Goal: Information Seeking & Learning: Learn about a topic

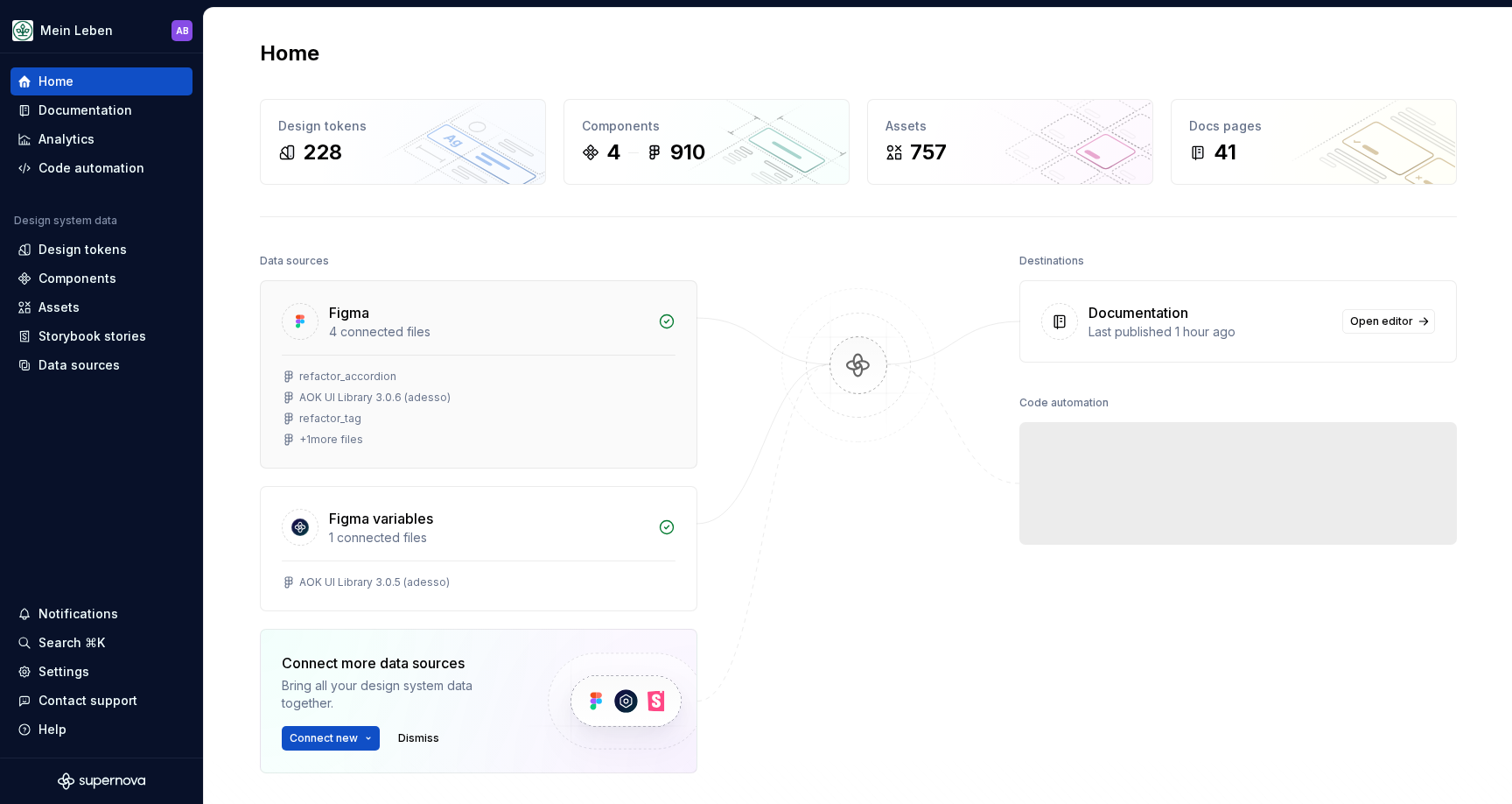
click at [438, 330] on div "4 connected files" at bounding box center [487, 332] width 318 height 18
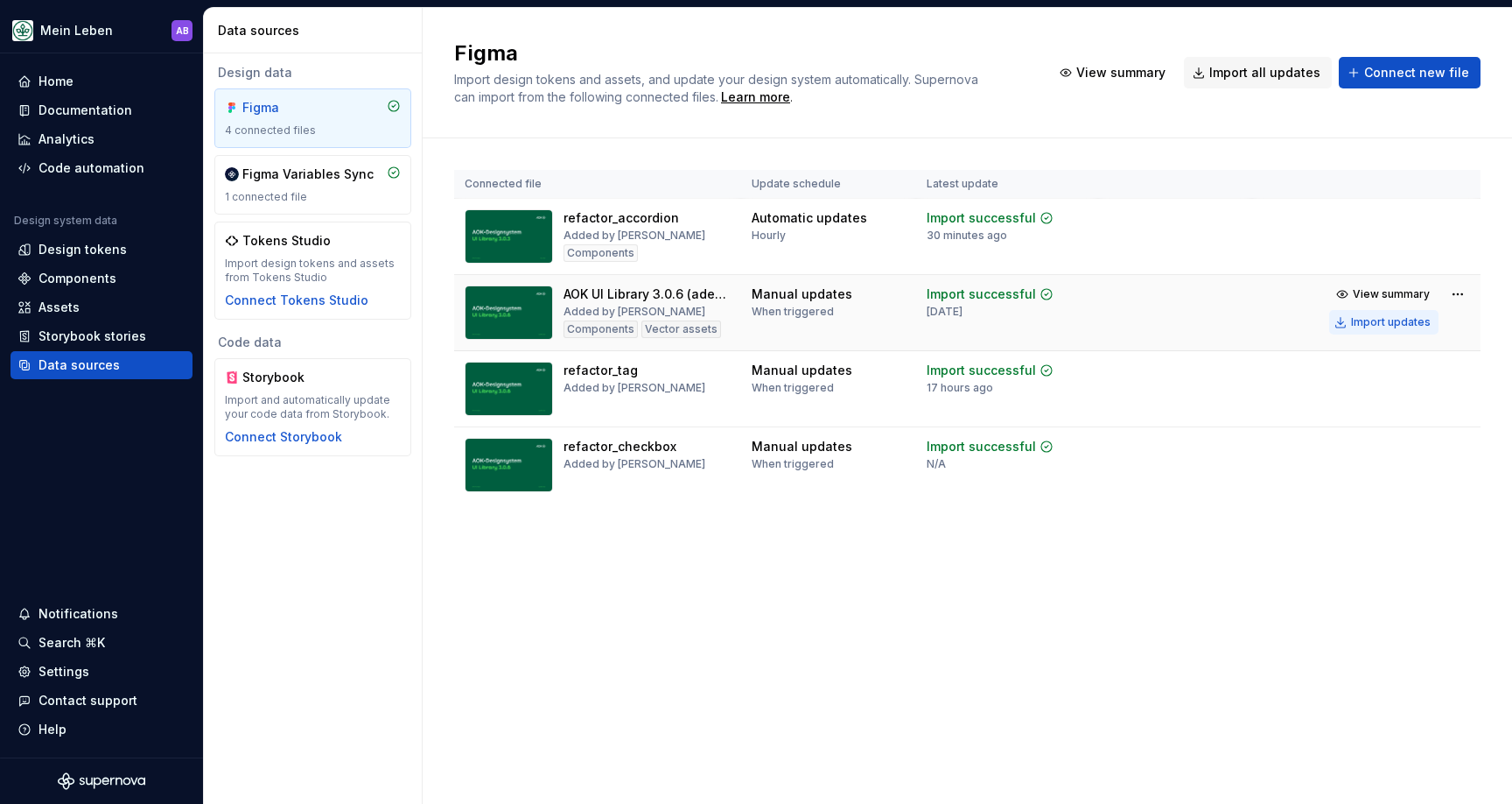
click at [1350, 321] on button "Import updates" at bounding box center [1384, 322] width 109 height 25
click at [1398, 319] on div "Import updates" at bounding box center [1391, 322] width 79 height 14
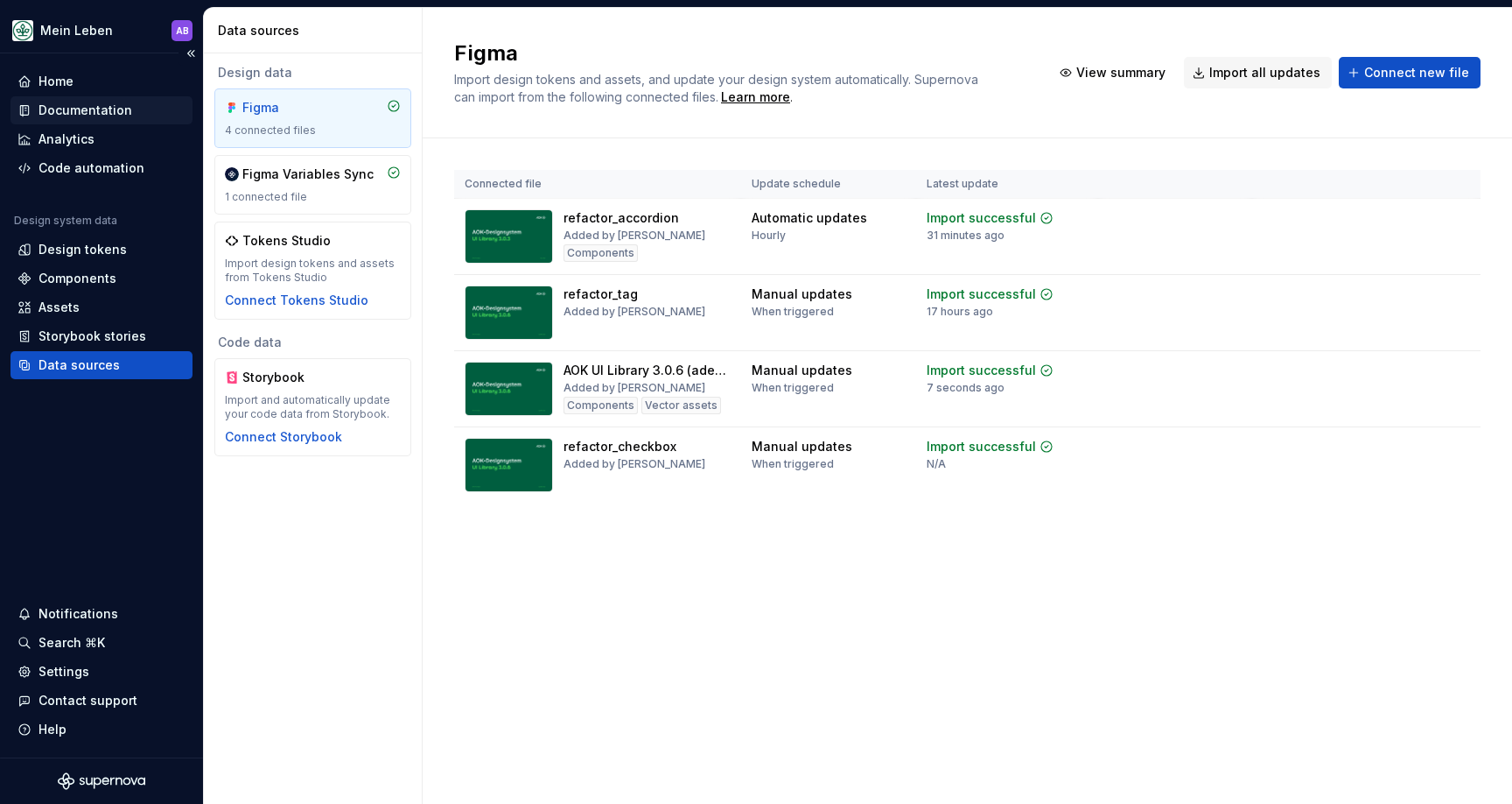
click at [71, 108] on div "Documentation" at bounding box center [85, 110] width 93 height 18
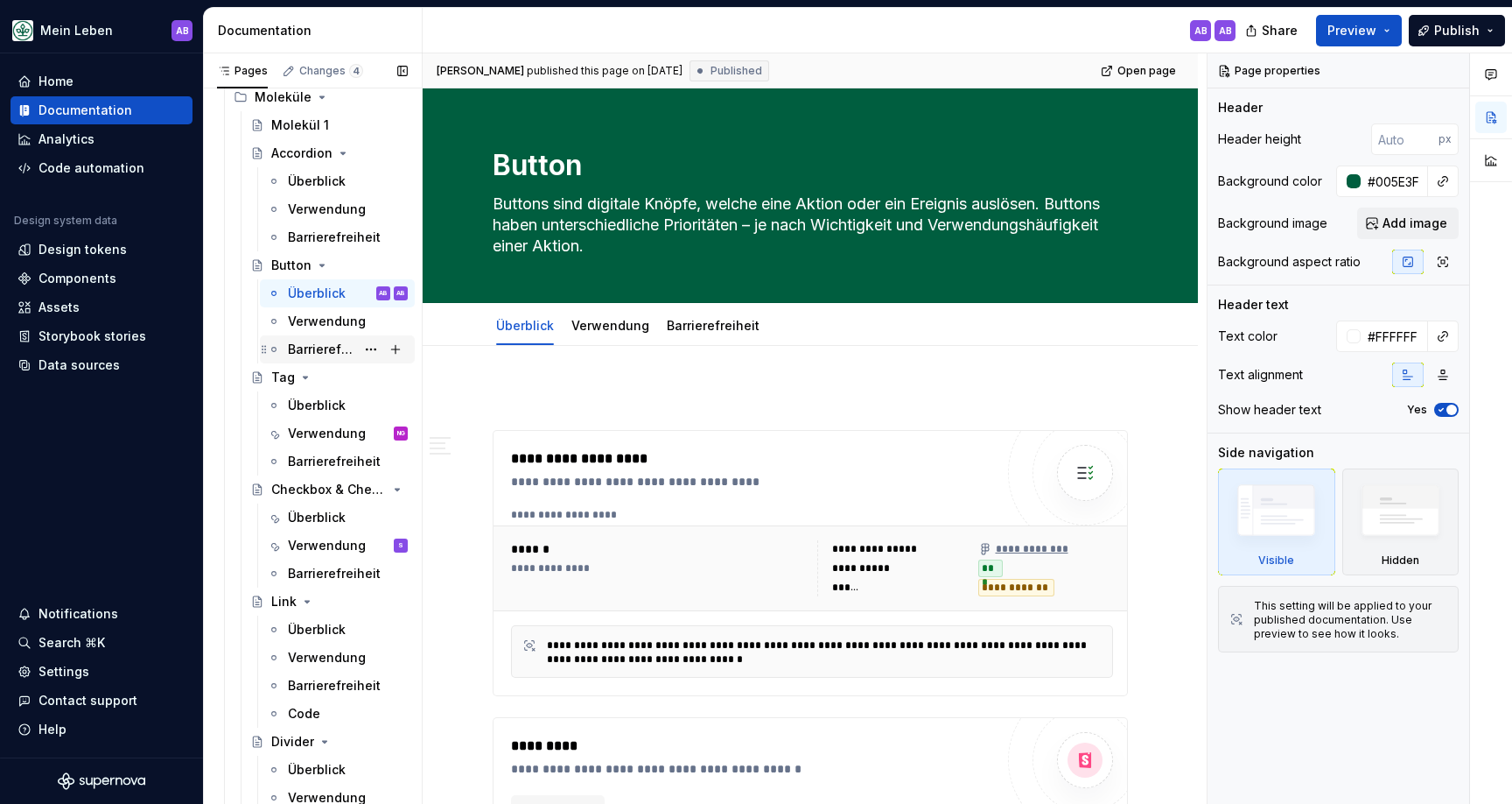
scroll to position [671, 0]
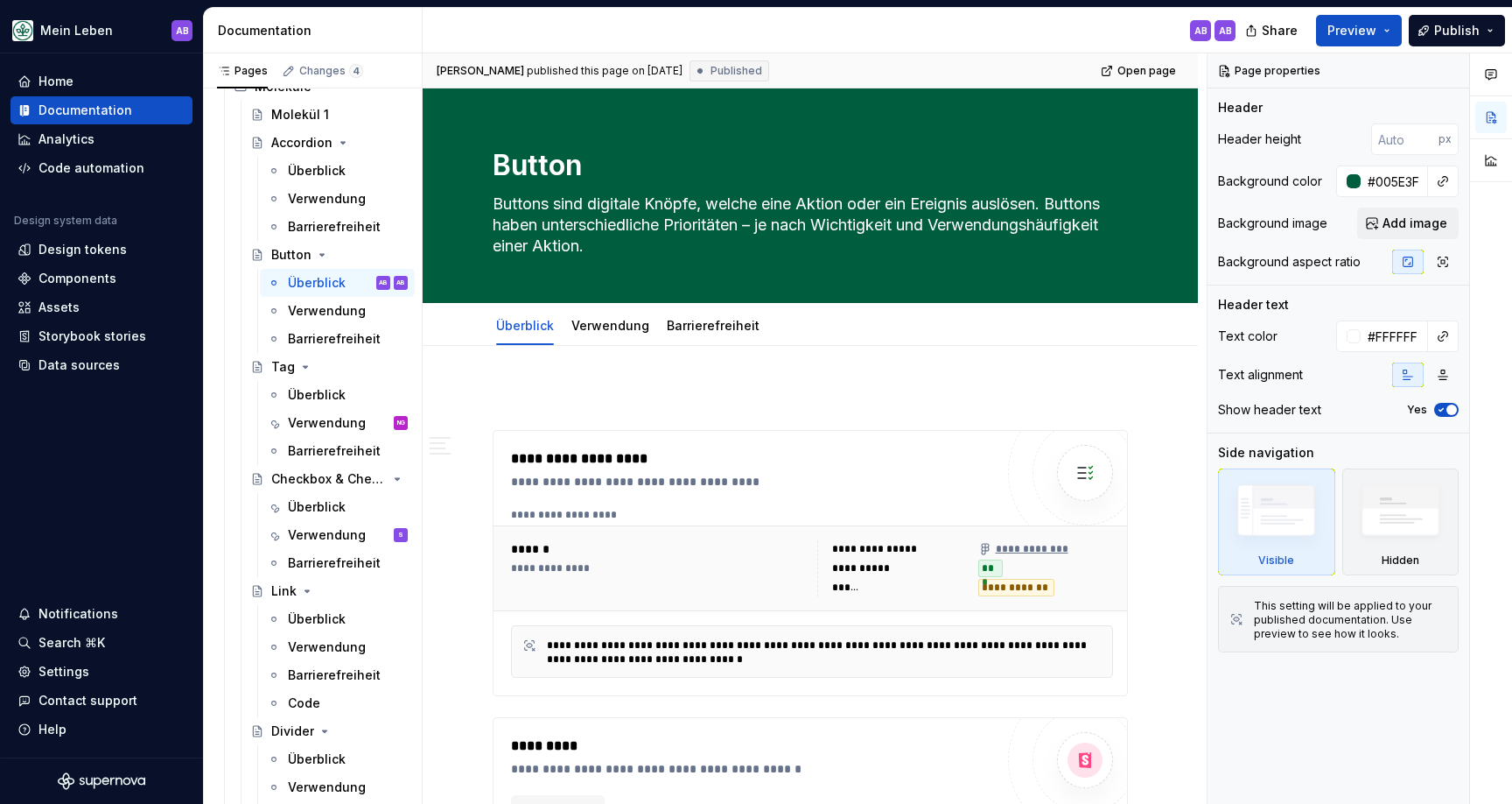
type textarea "*"
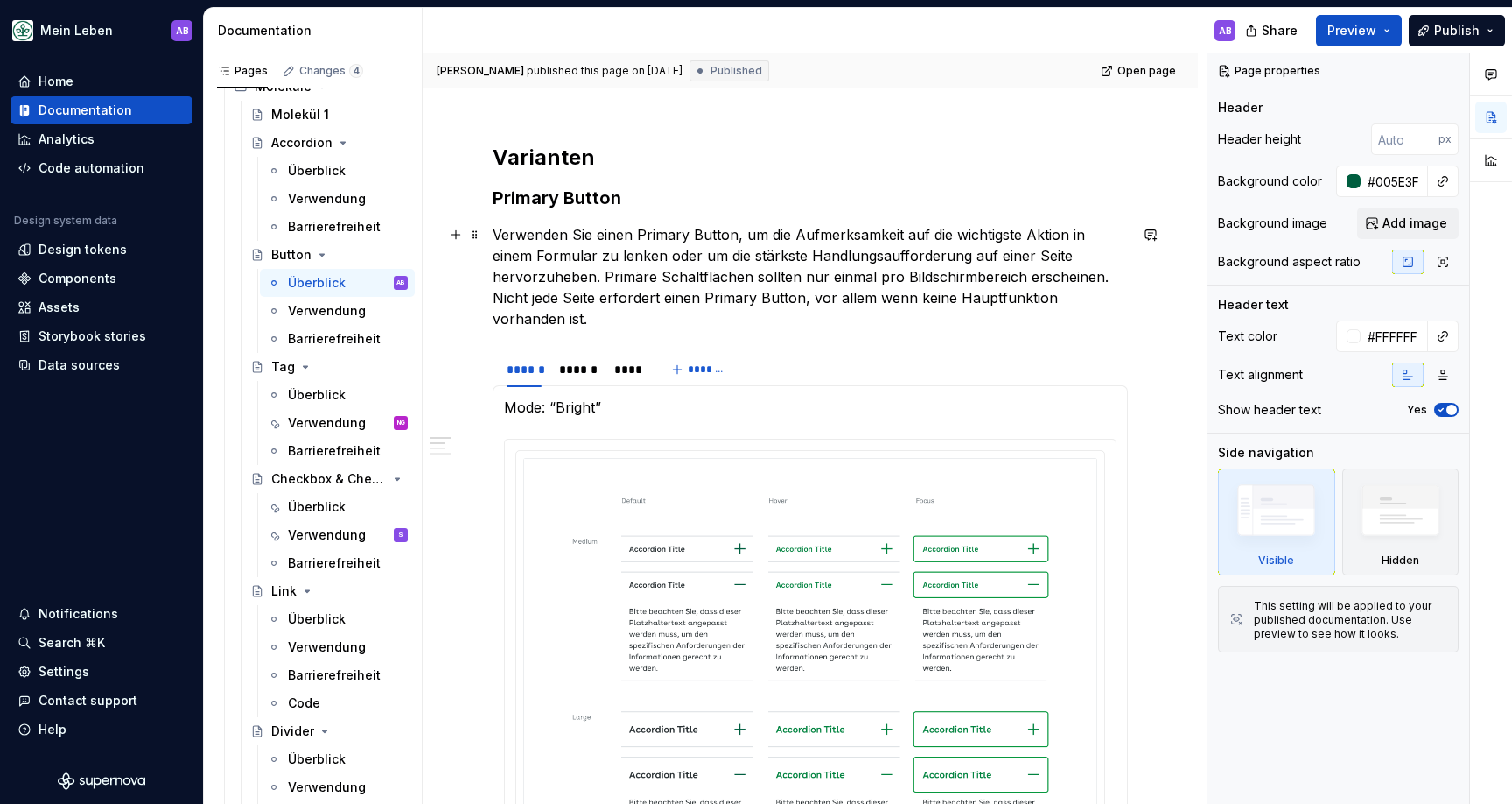
scroll to position [777, 0]
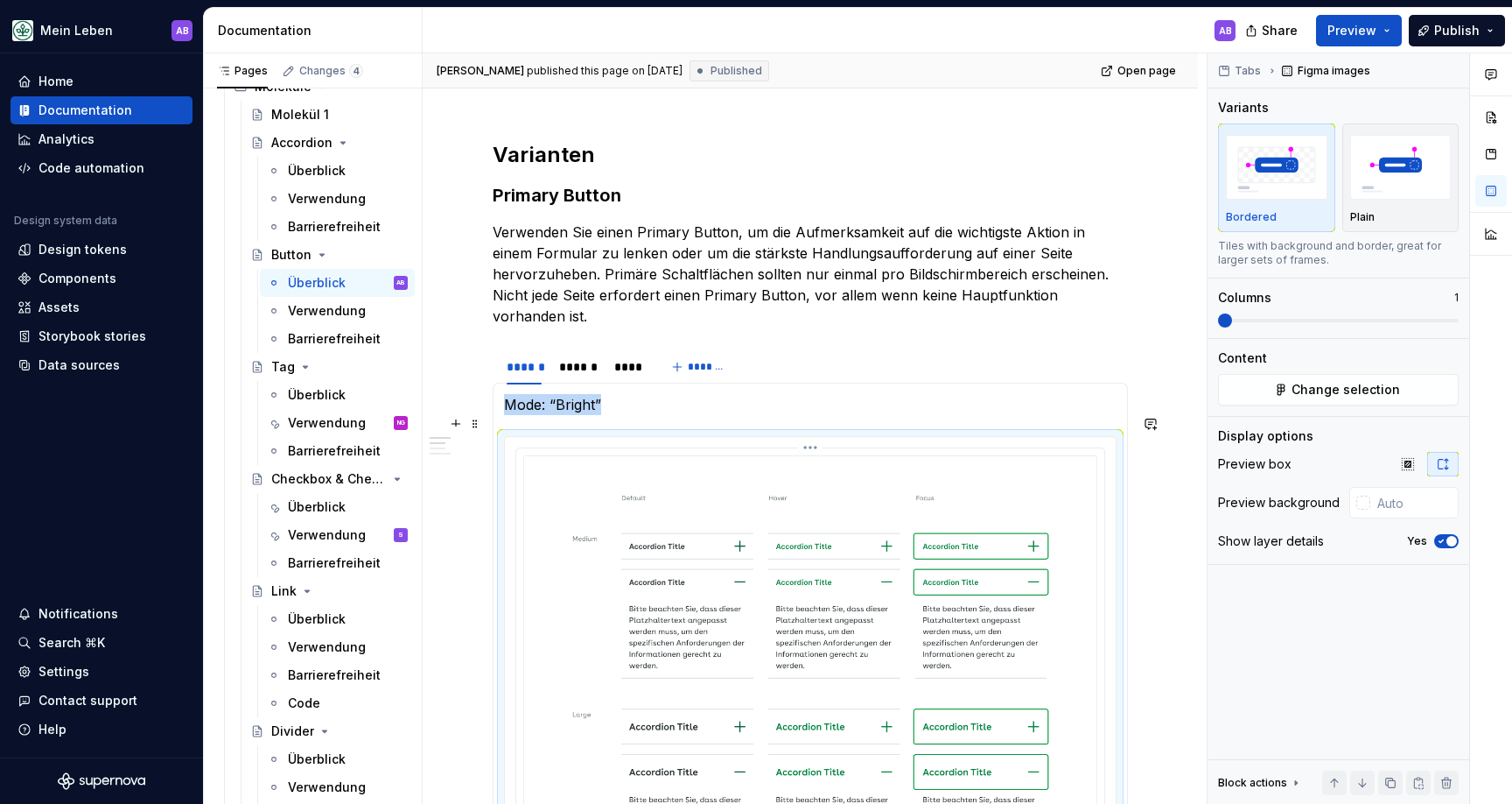
click at [687, 472] on img at bounding box center [810, 675] width 574 height 440
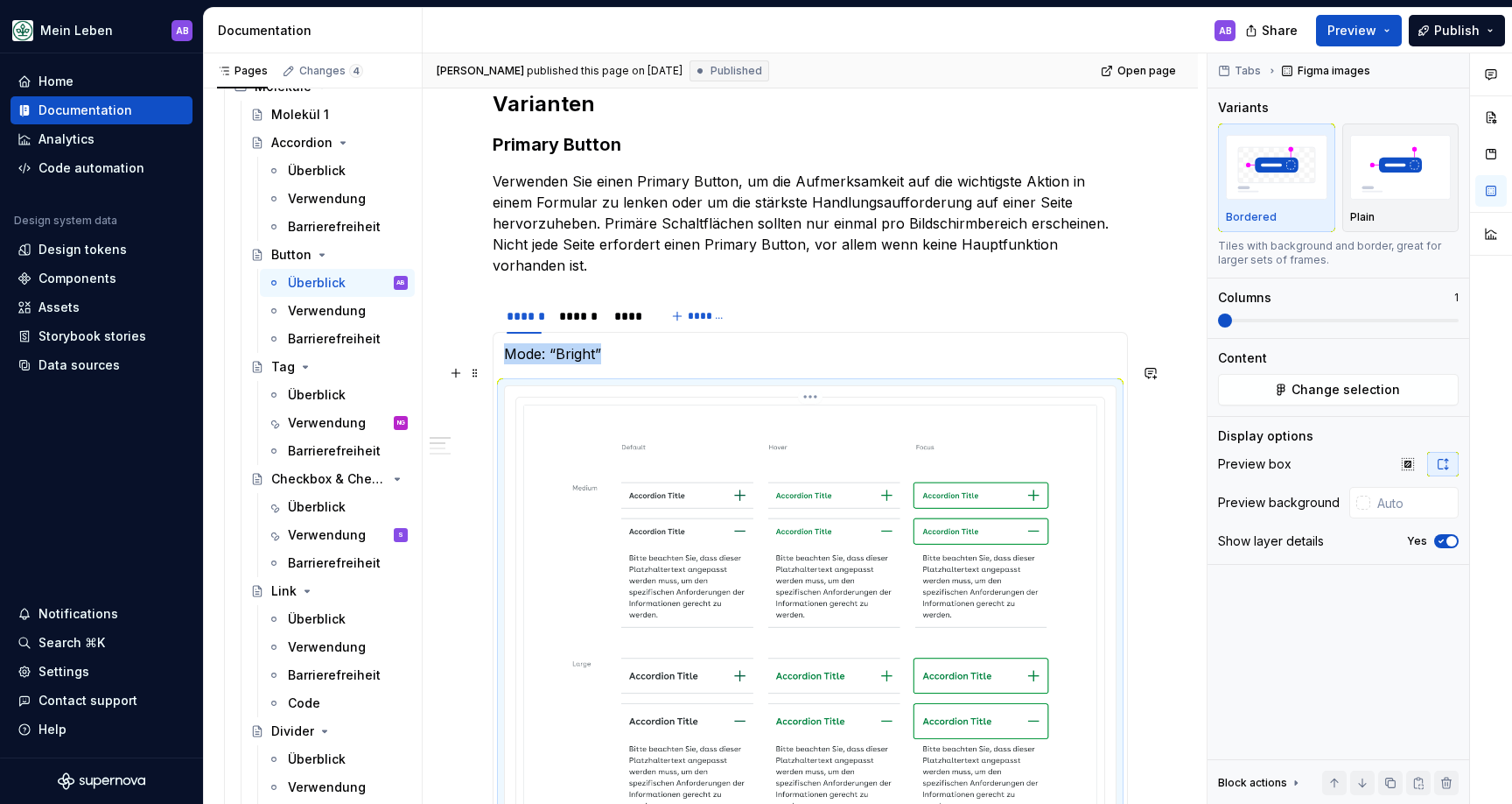
scroll to position [846, 0]
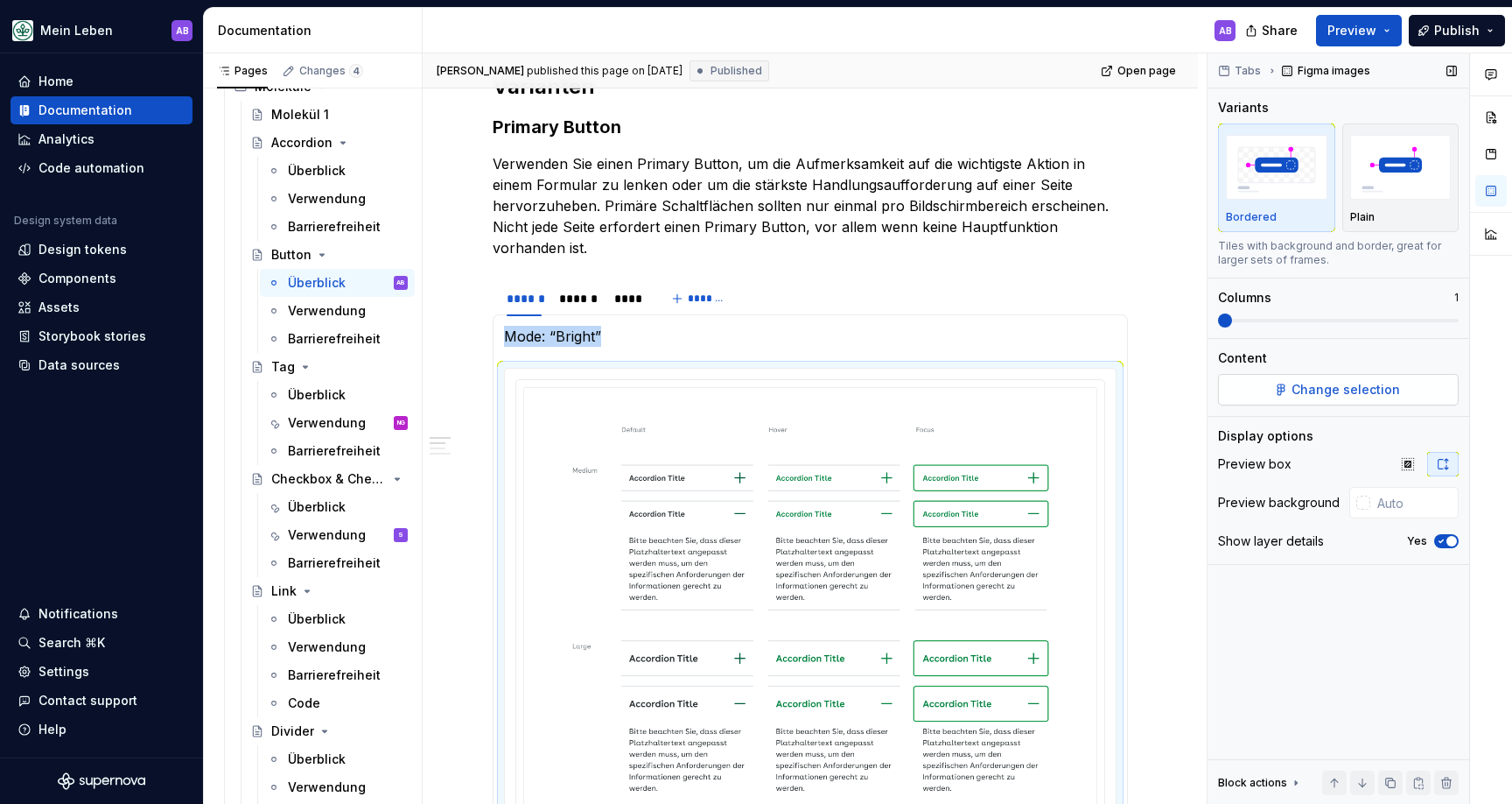
click at [1291, 392] on button "Change selection" at bounding box center [1338, 390] width 241 height 32
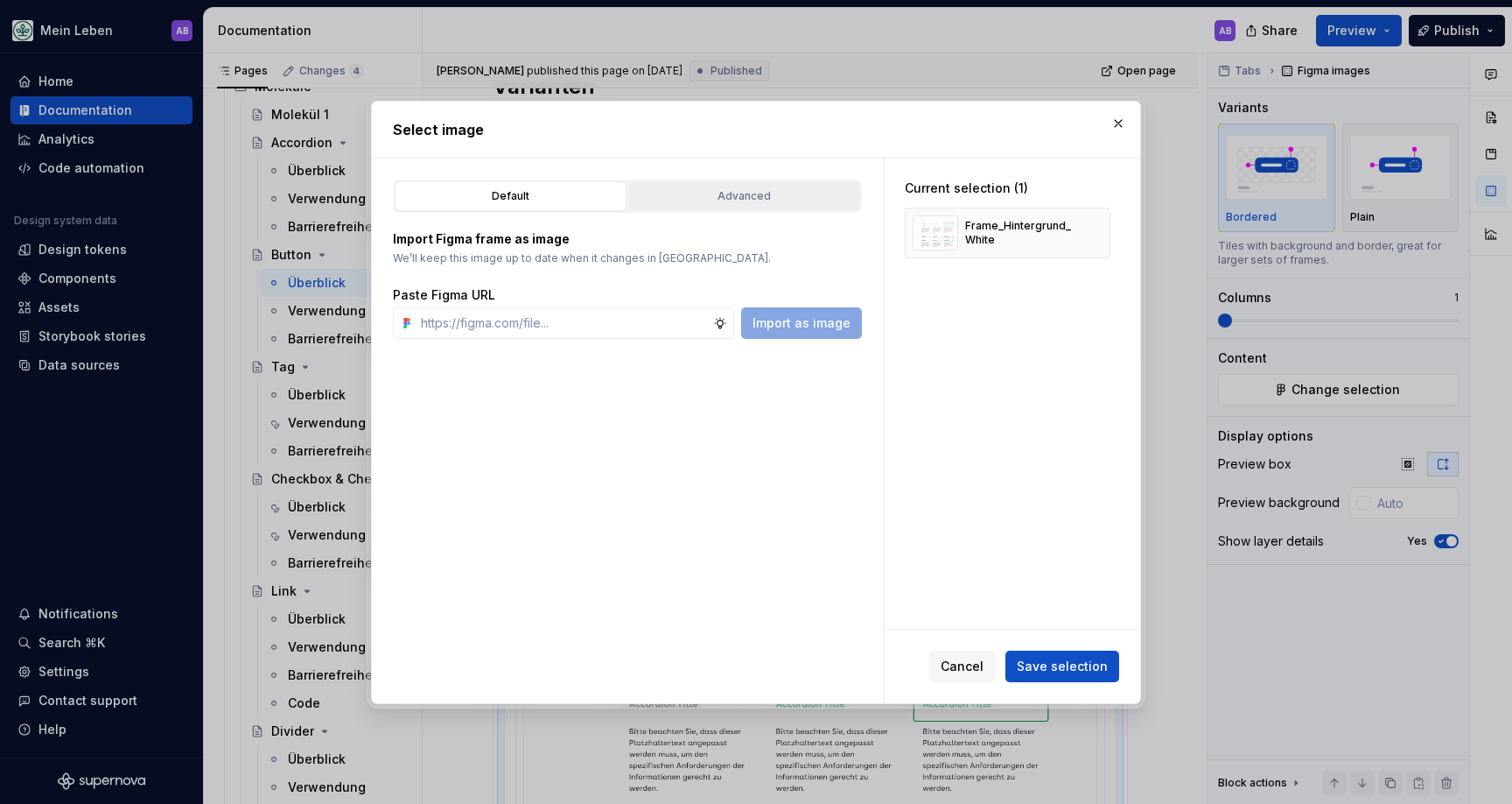
click at [724, 194] on div "Advanced" at bounding box center [744, 196] width 220 height 18
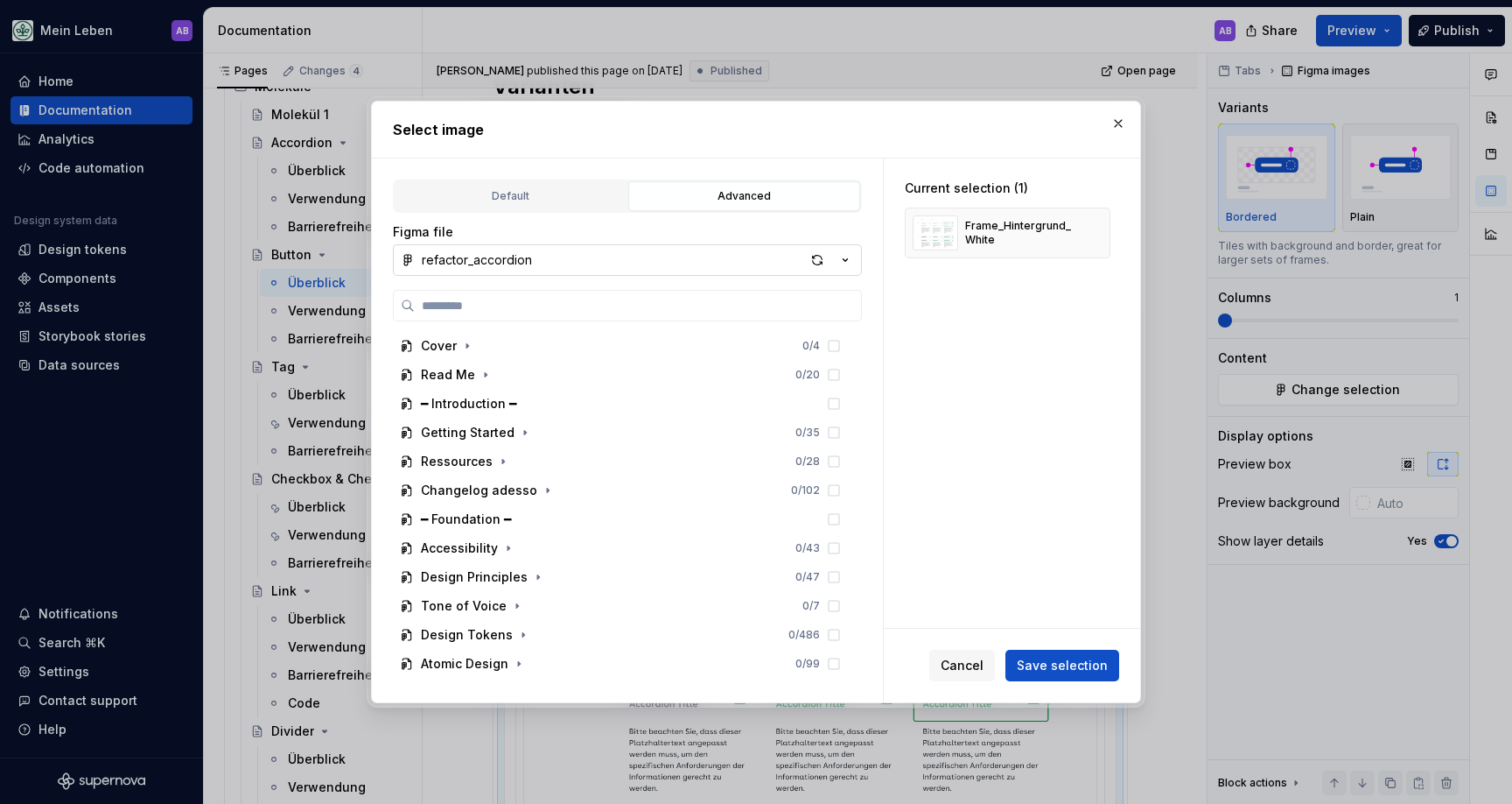
click at [579, 258] on button "refactor_accordion" at bounding box center [627, 260] width 469 height 32
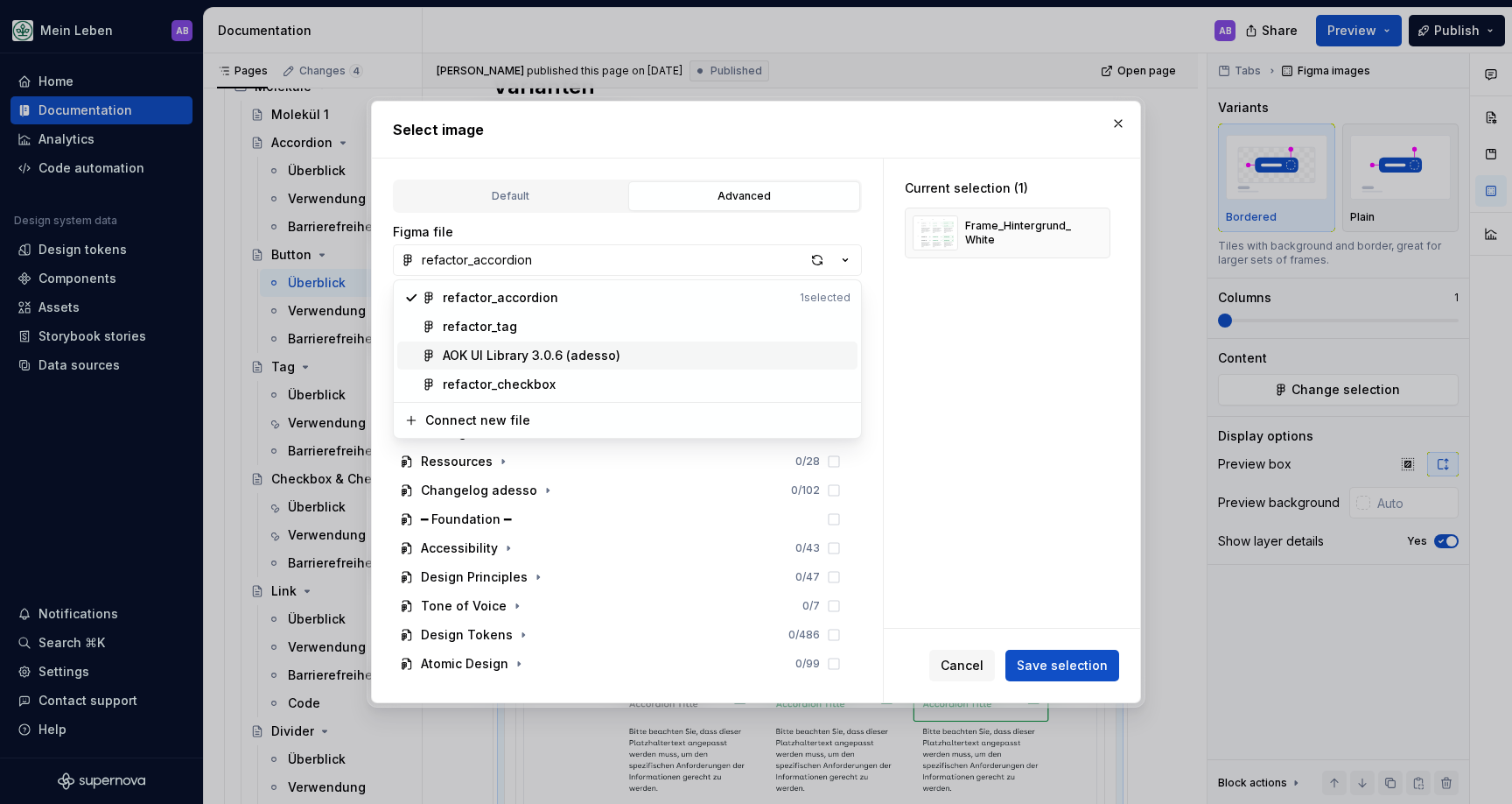
click at [536, 354] on div "AOK UI Library 3.0.6 (adesso)" at bounding box center [531, 356] width 177 height 18
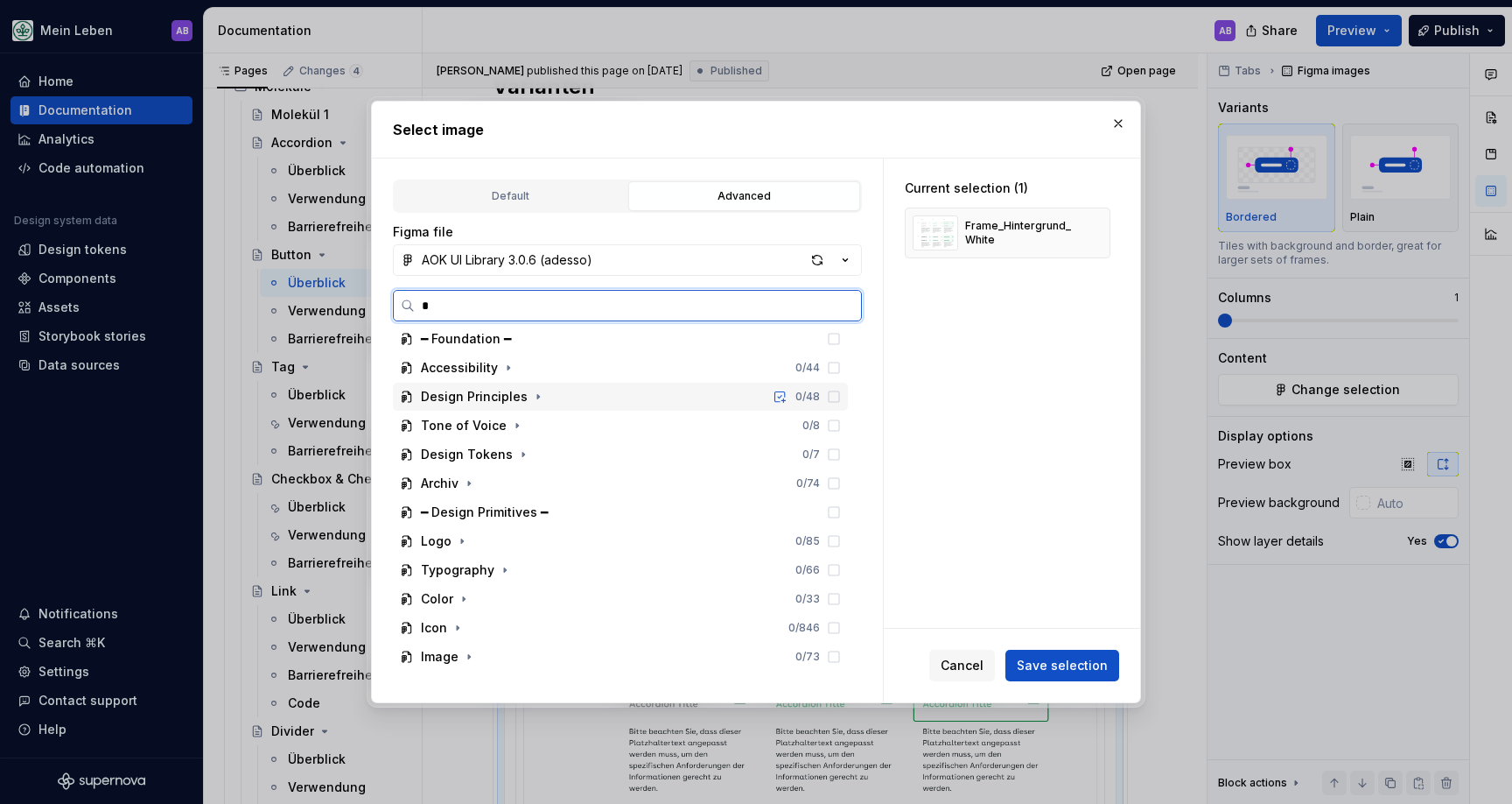
scroll to position [0, 0]
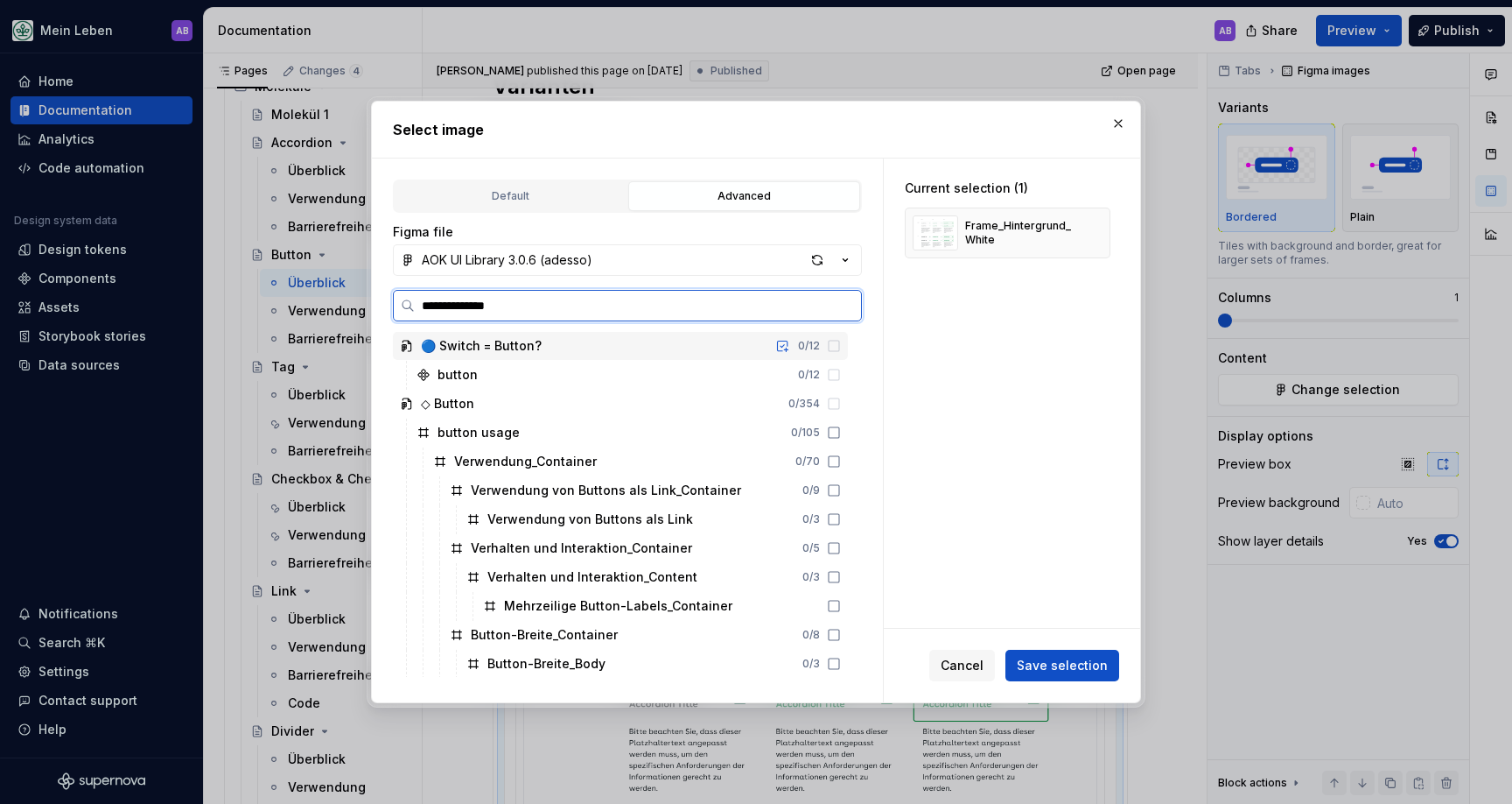
type input "**********"
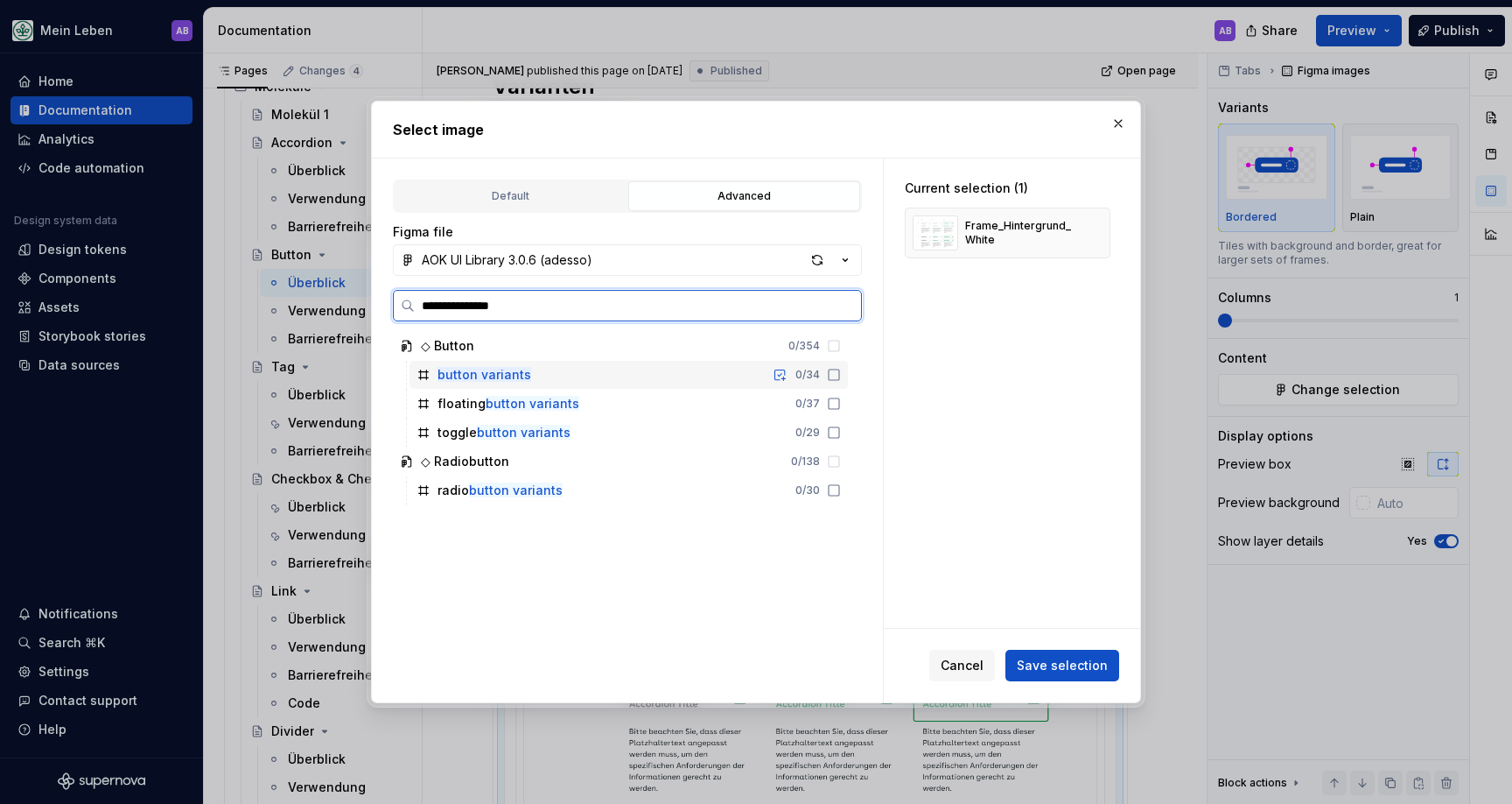
click at [430, 375] on icon at bounding box center [423, 375] width 14 height 14
type textarea "*"
click at [444, 350] on div "◇ Button" at bounding box center [448, 346] width 54 height 18
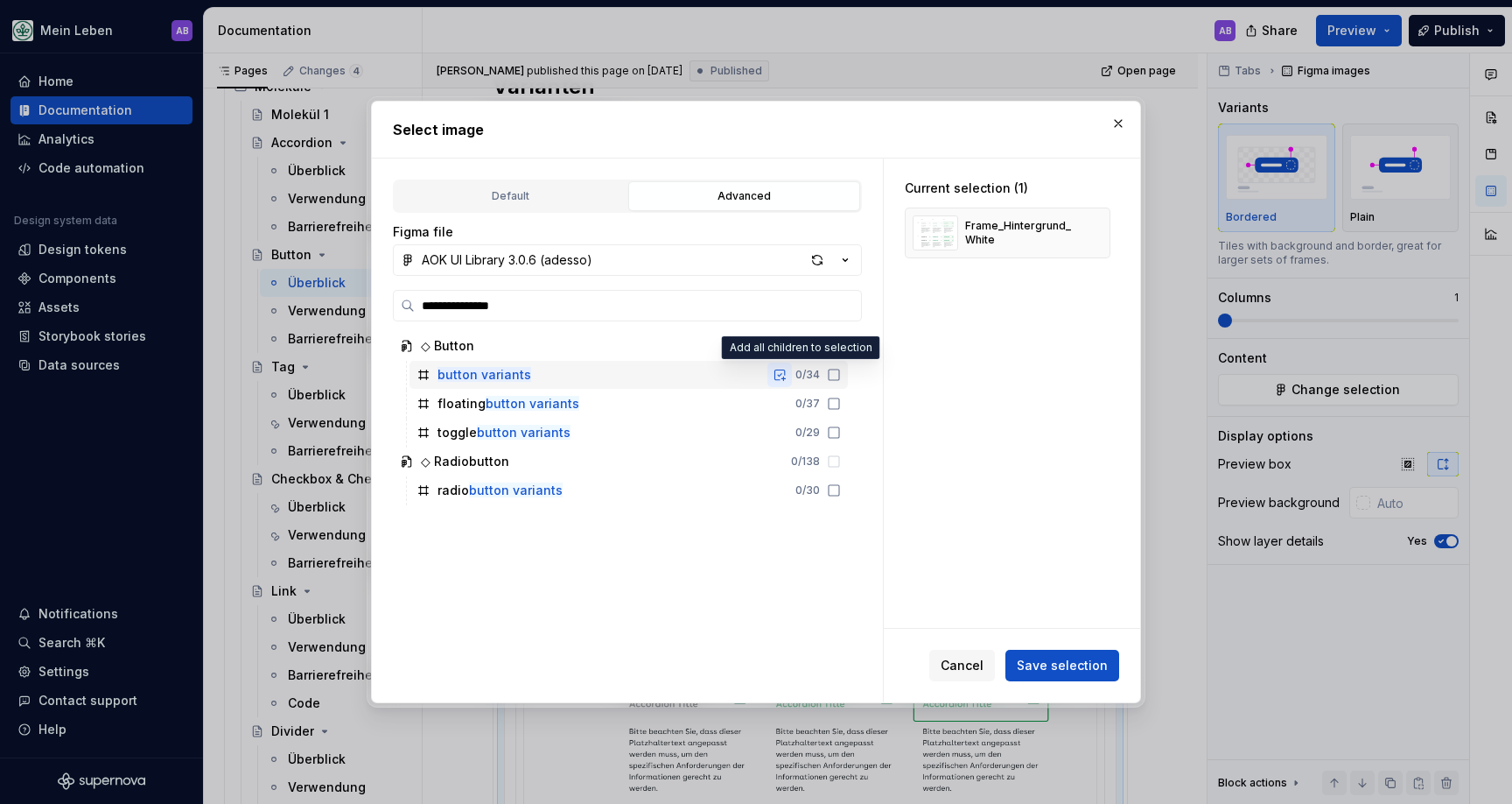
click at [792, 374] on button "button" at bounding box center [780, 375] width 25 height 25
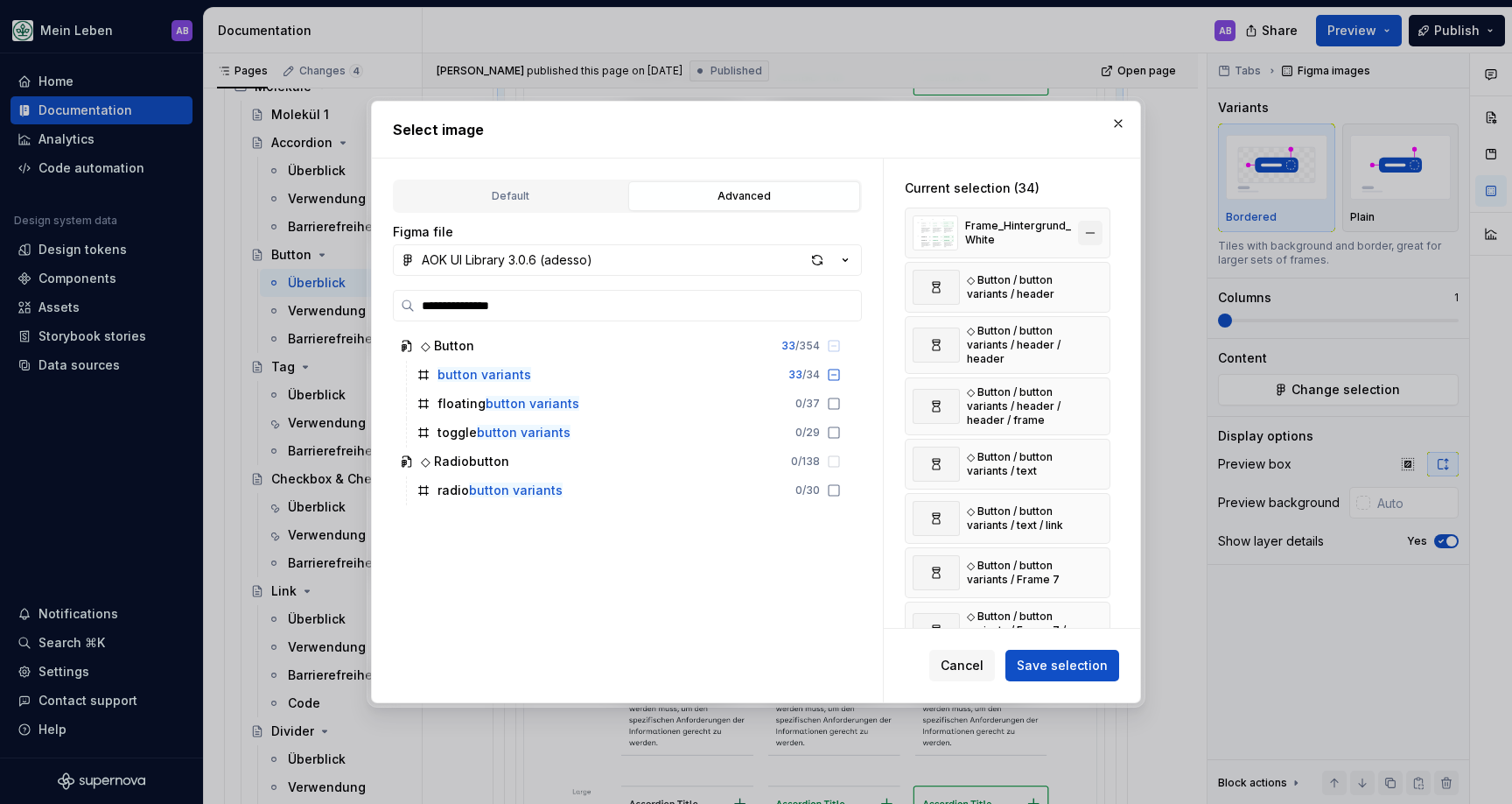
click at [1096, 229] on button "button" at bounding box center [1090, 233] width 25 height 25
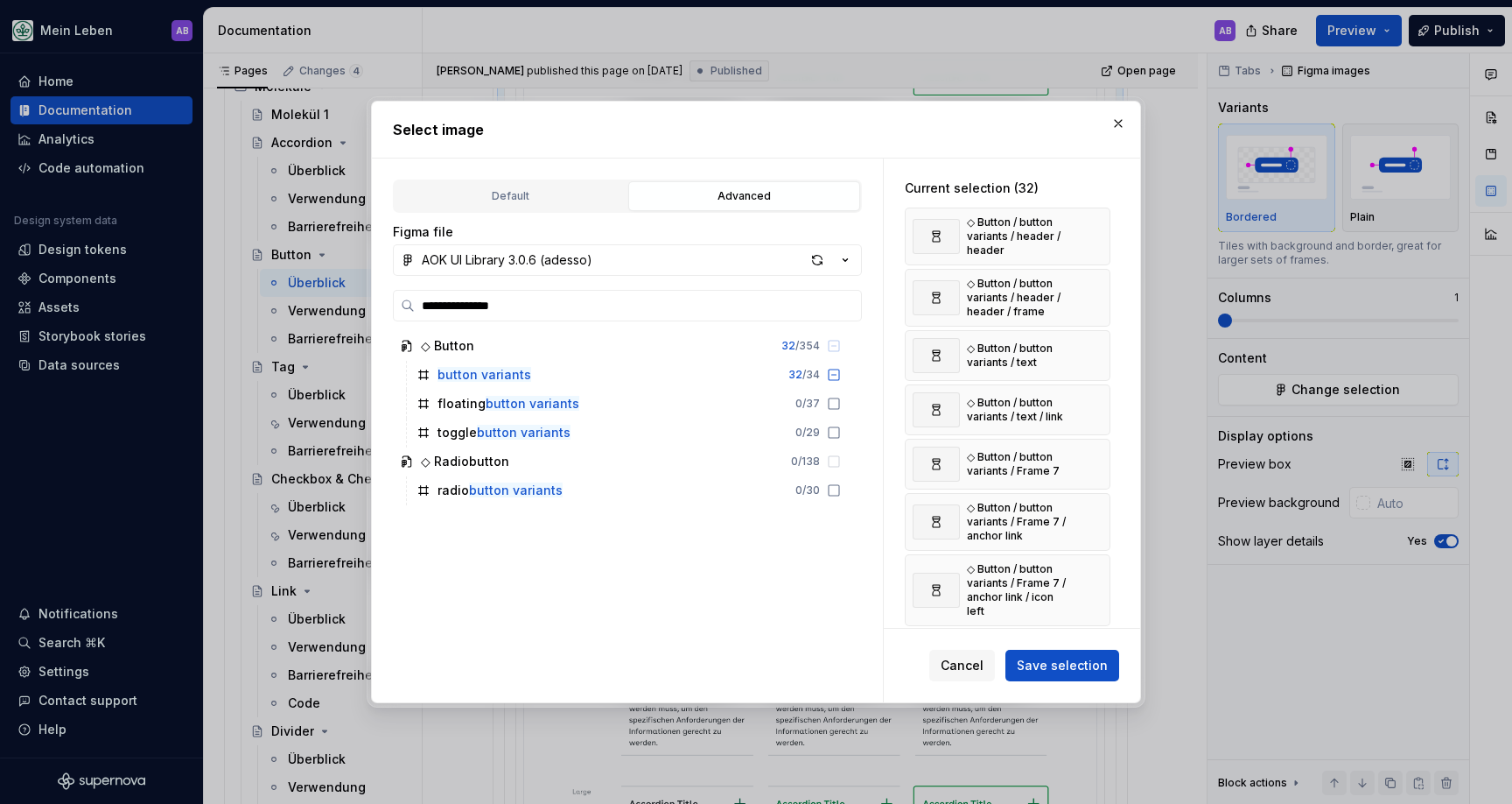
click at [1096, 229] on button "button" at bounding box center [1090, 236] width 25 height 25
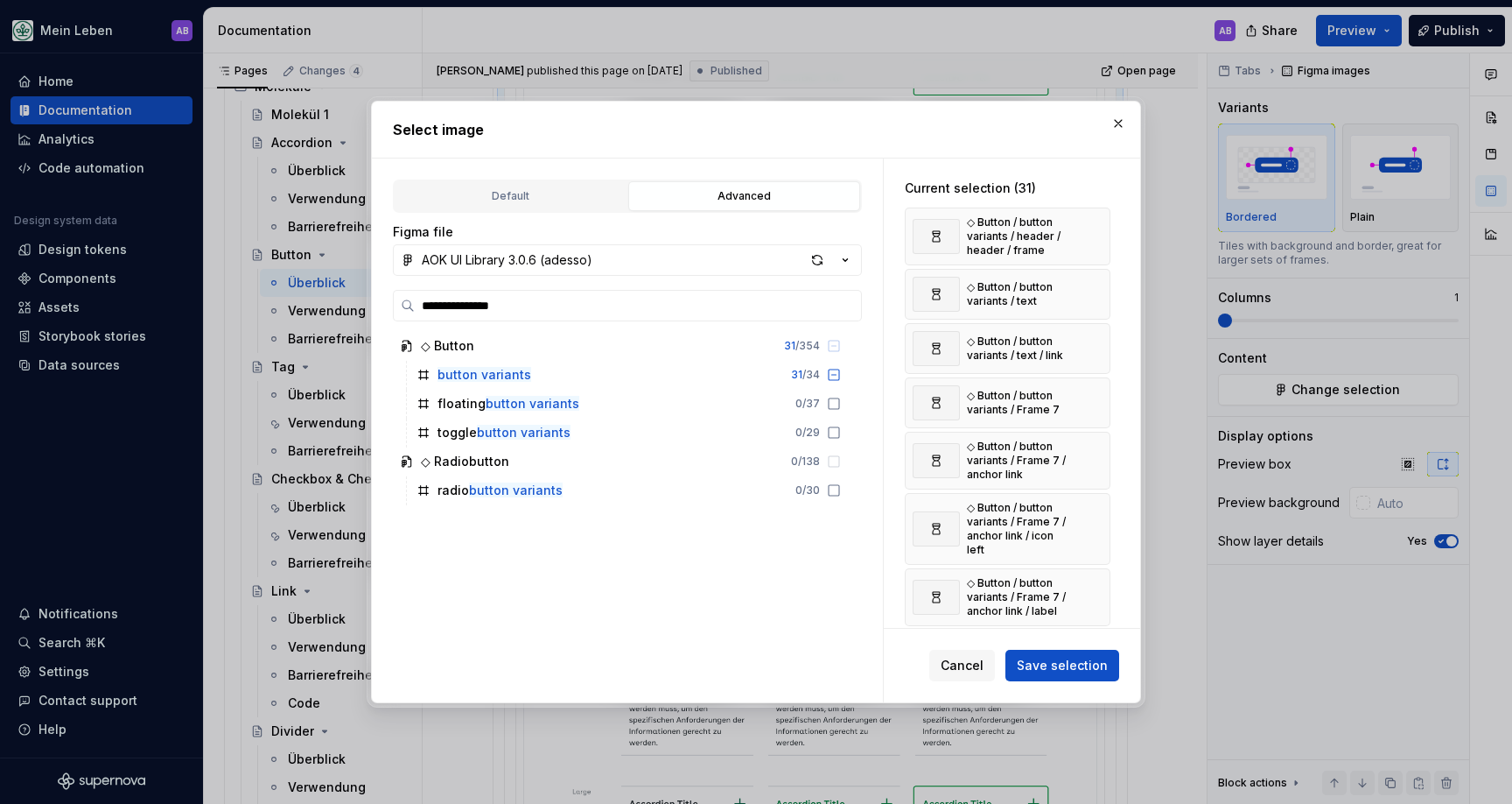
click at [1096, 229] on button "button" at bounding box center [1090, 236] width 25 height 25
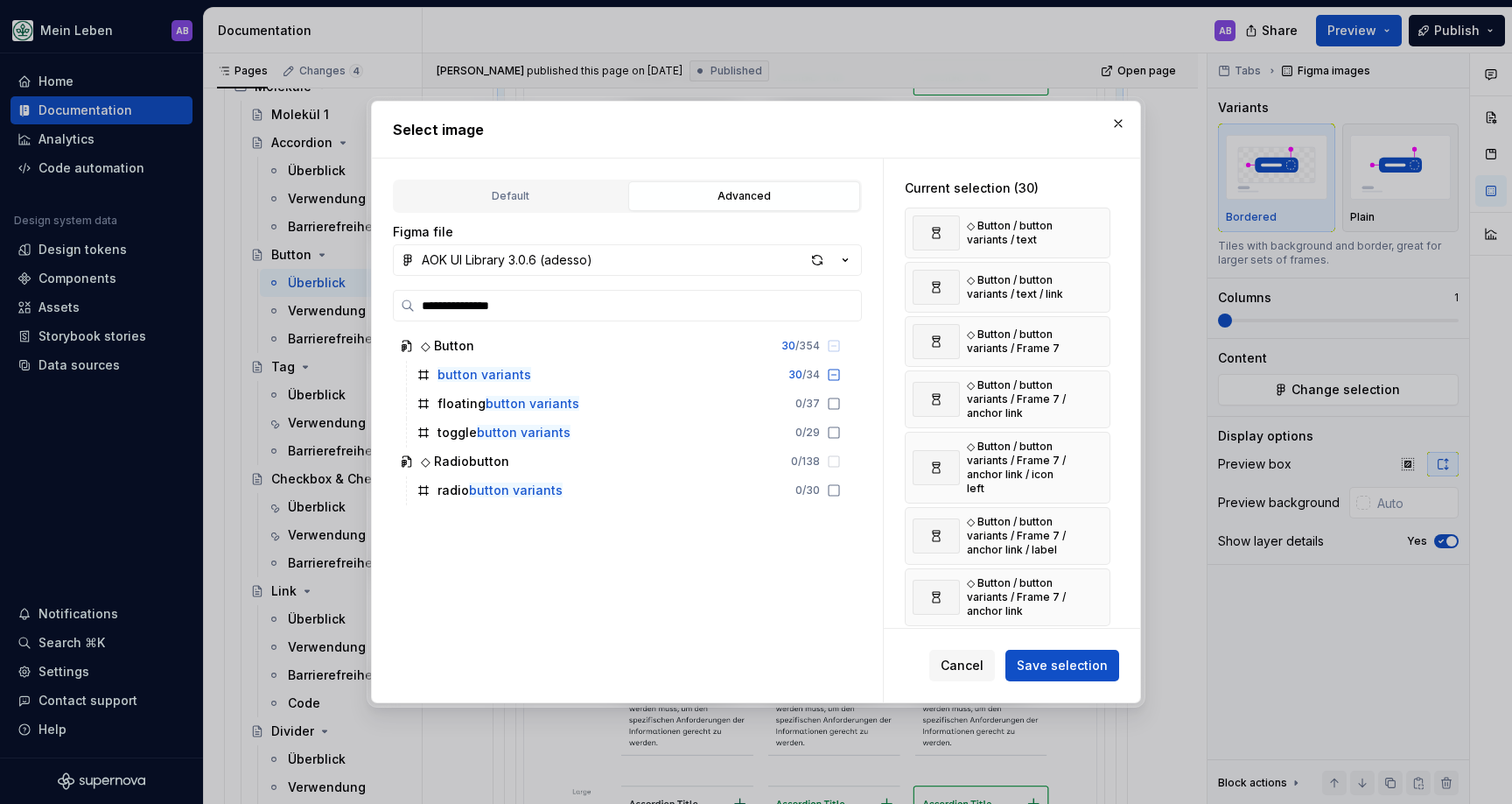
click at [1096, 229] on button "button" at bounding box center [1090, 233] width 25 height 25
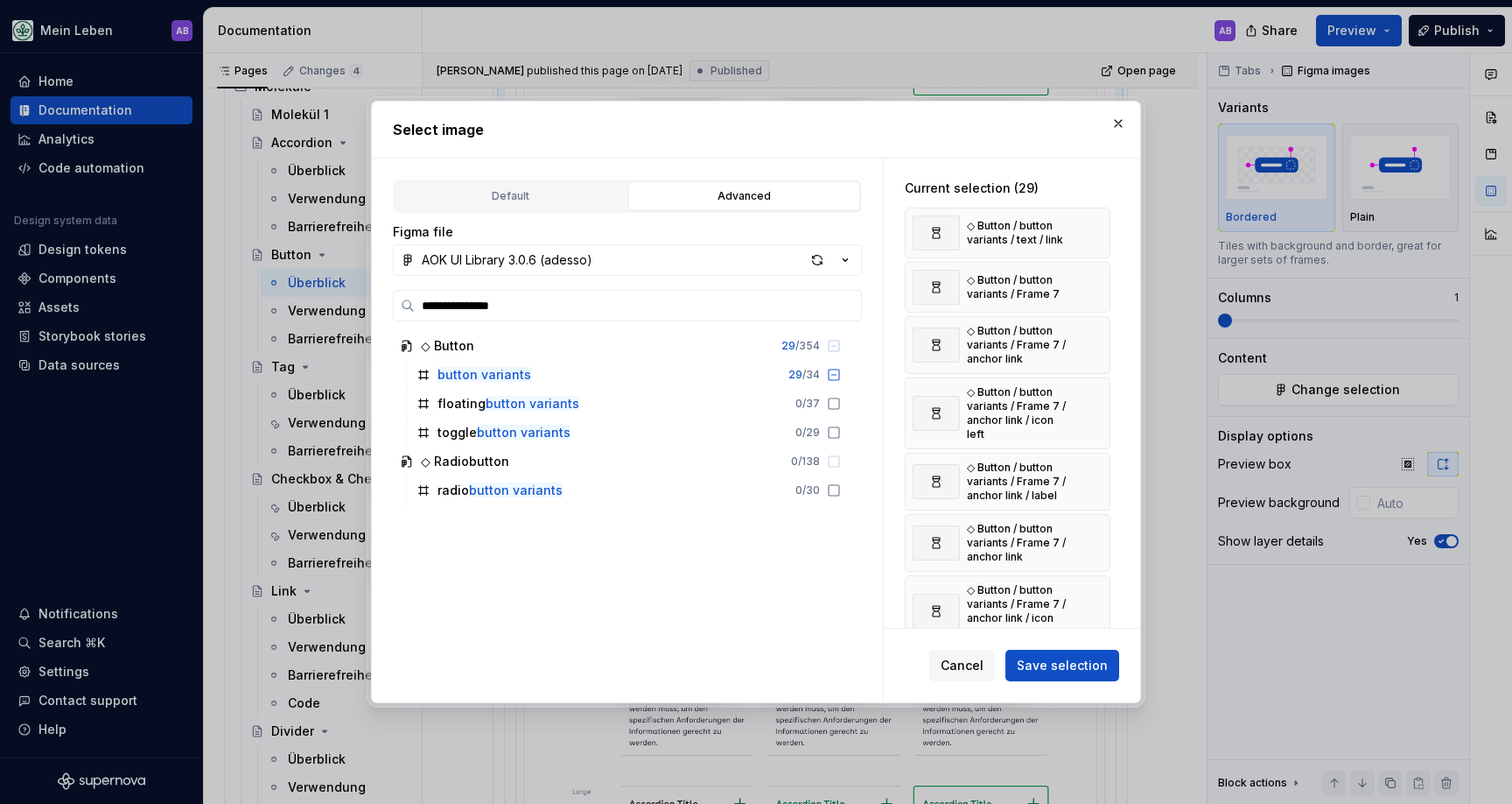
click at [1096, 229] on button "button" at bounding box center [1090, 233] width 25 height 25
click at [1096, 275] on button "button" at bounding box center [1090, 287] width 25 height 25
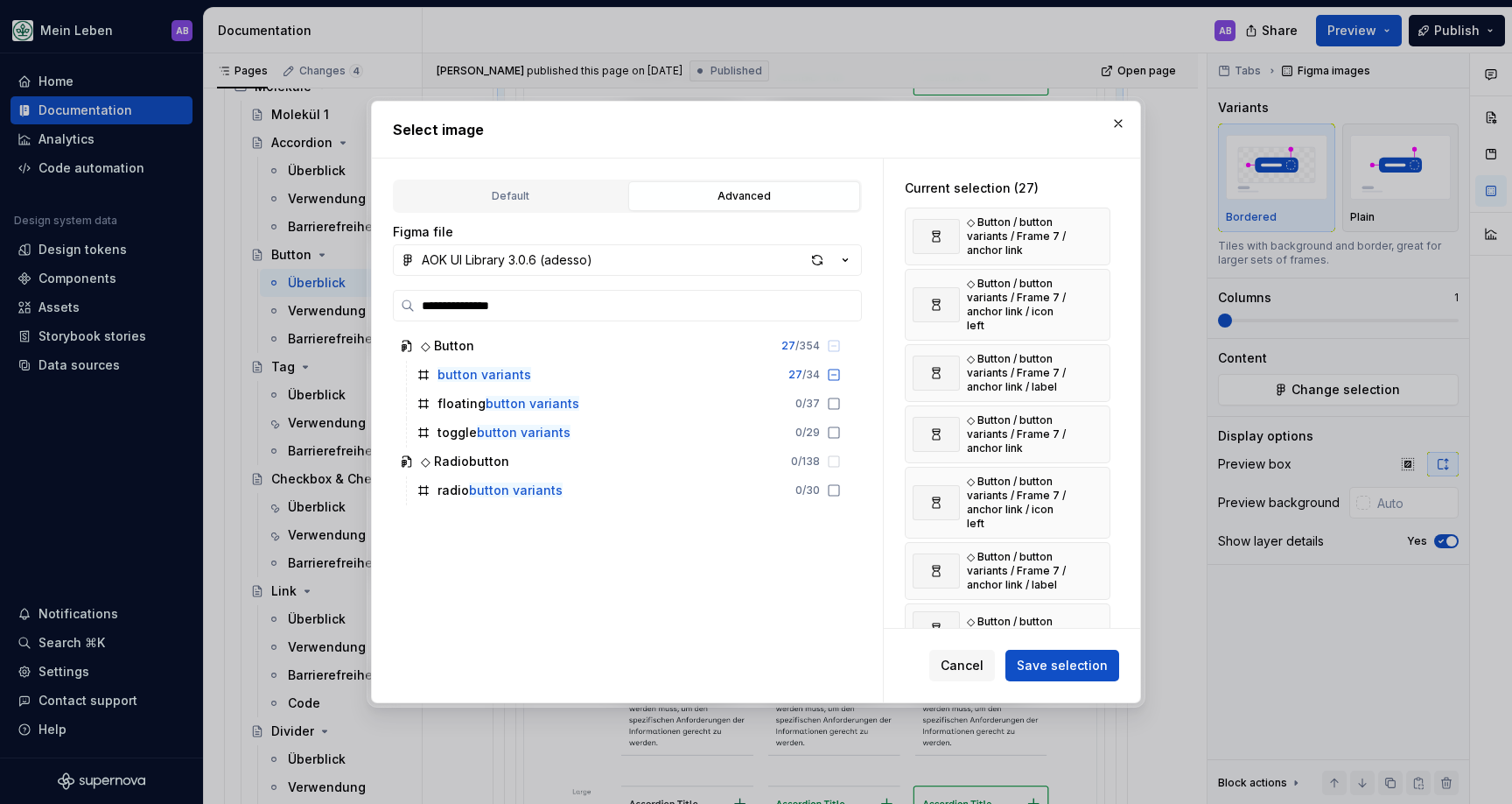
click at [1096, 229] on button "button" at bounding box center [1090, 236] width 25 height 25
click at [1096, 231] on button "button" at bounding box center [1090, 243] width 25 height 25
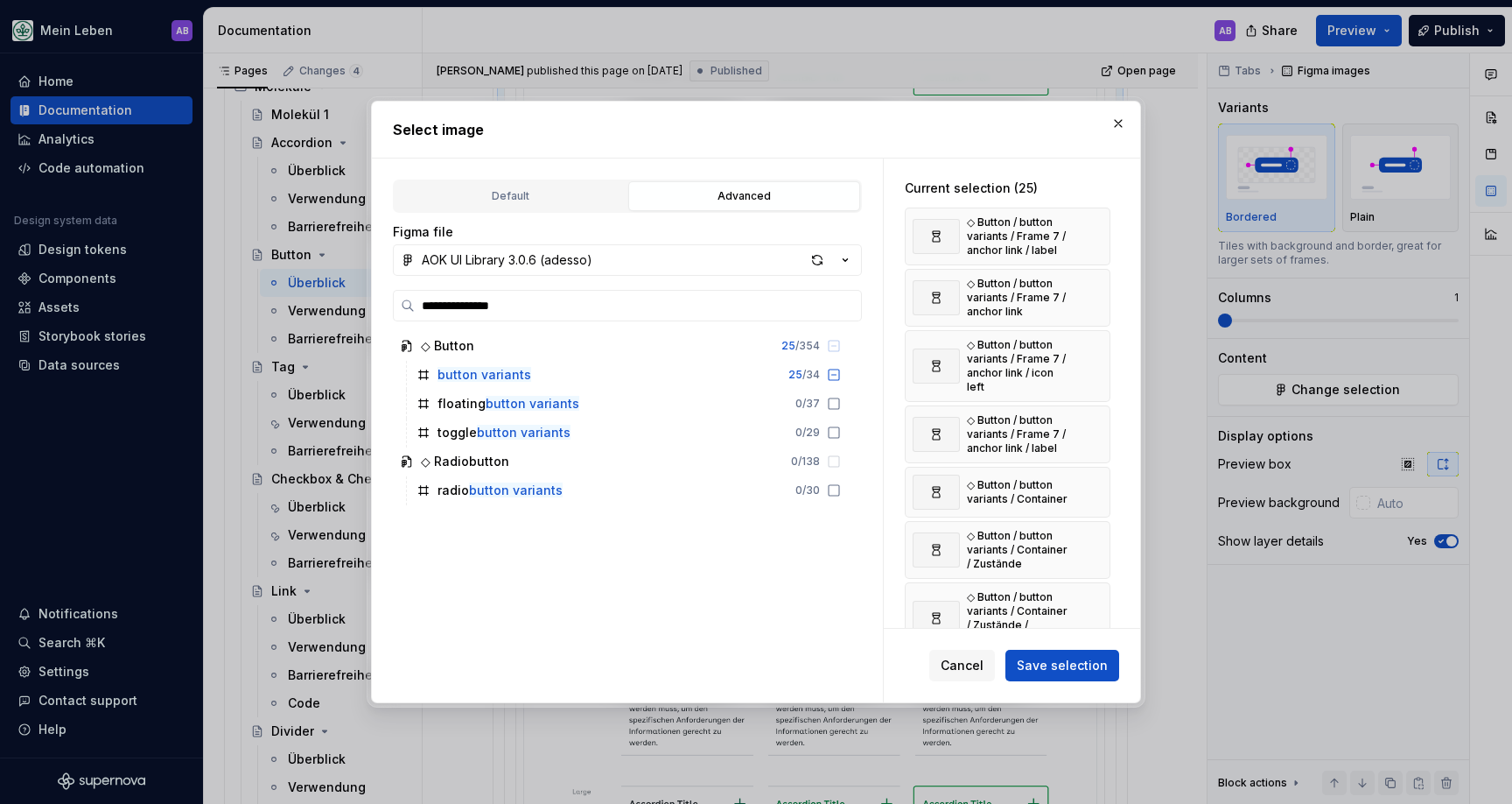
click at [1096, 229] on button "button" at bounding box center [1090, 236] width 25 height 25
click at [1096, 286] on button "button" at bounding box center [1090, 297] width 25 height 25
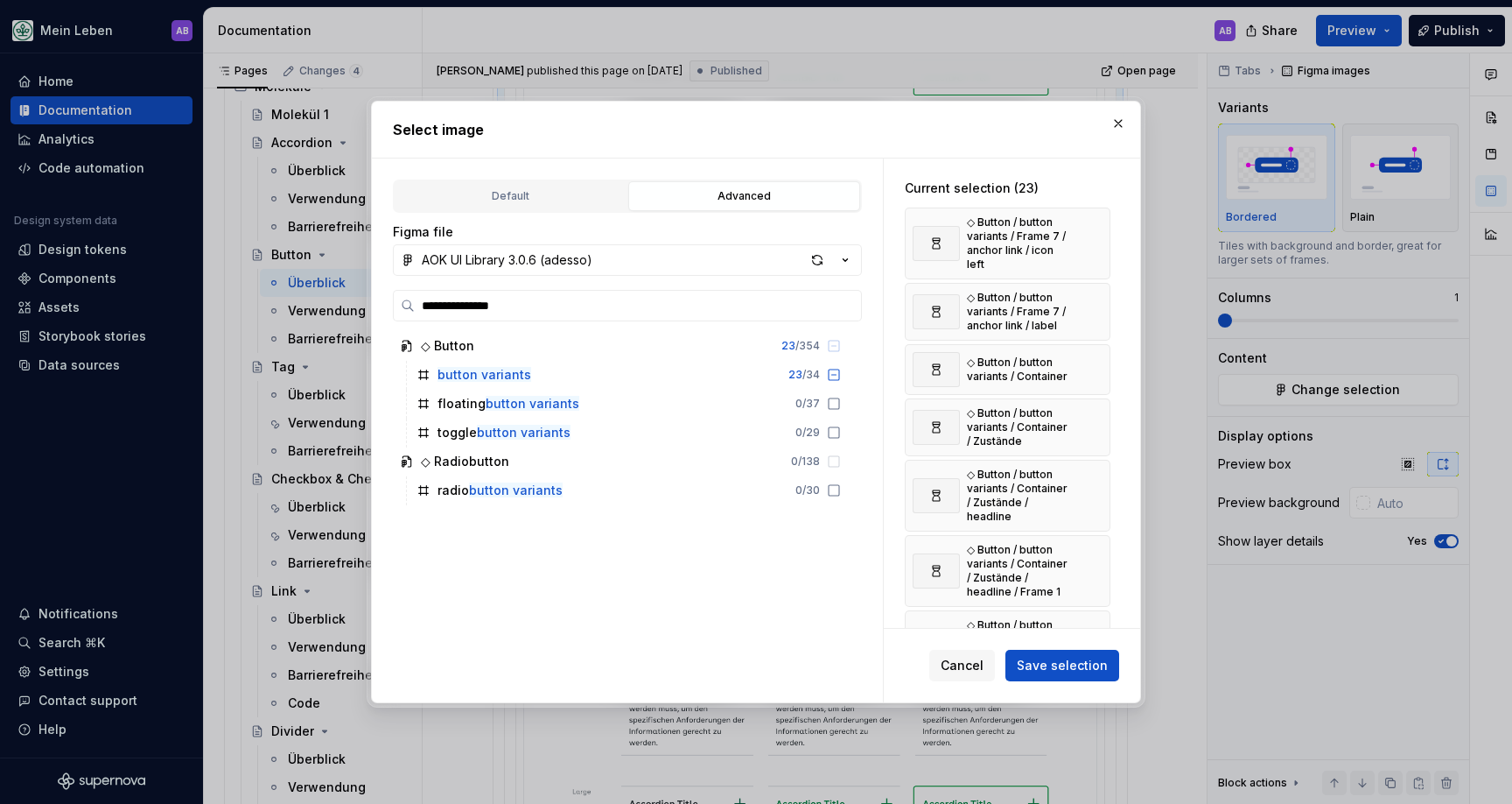
click at [1096, 231] on button "button" at bounding box center [1090, 243] width 25 height 25
click at [1096, 229] on button "button" at bounding box center [1090, 236] width 25 height 25
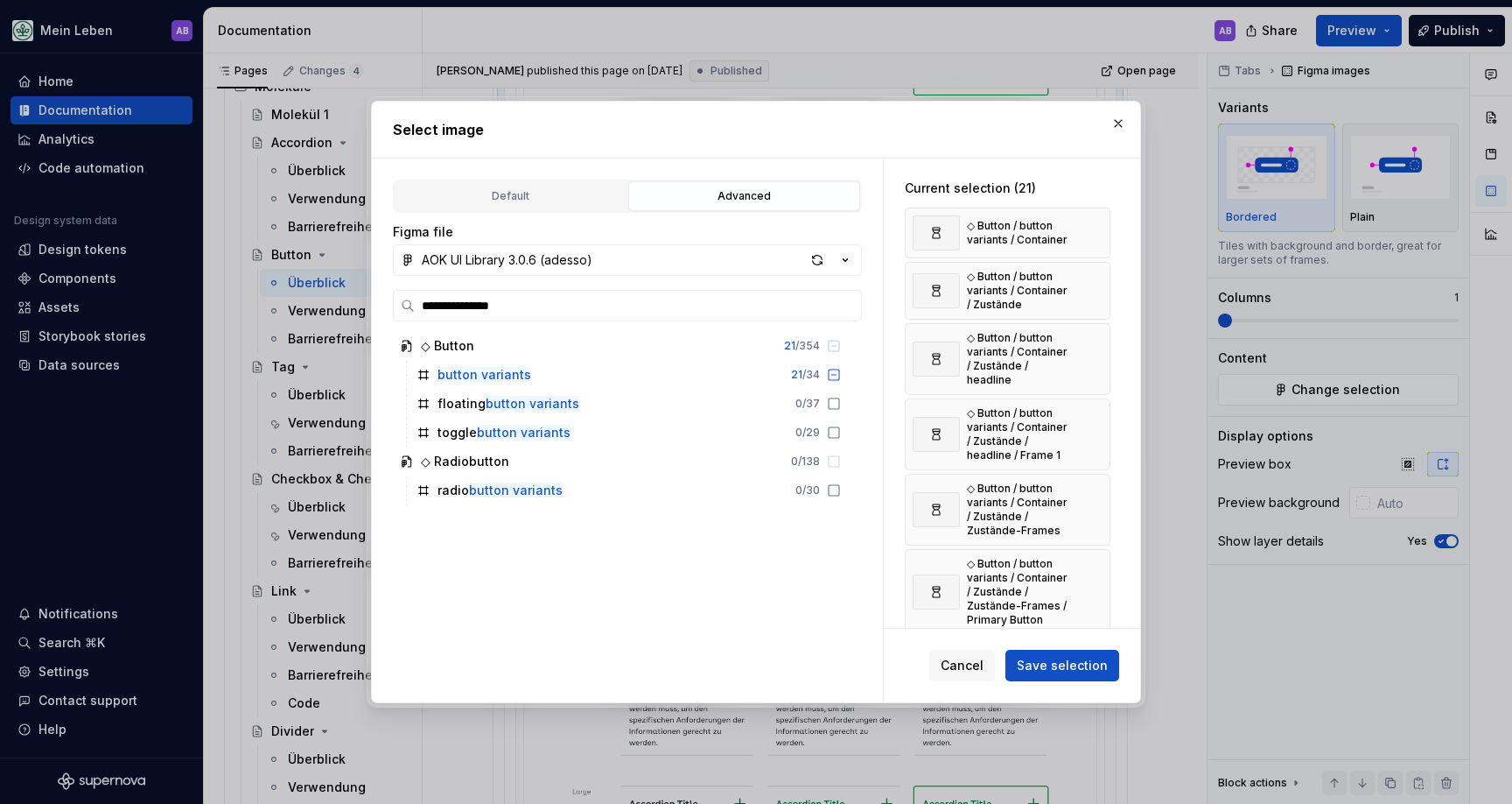
click at [1096, 229] on button "button" at bounding box center [1090, 233] width 25 height 25
click at [1096, 279] on button "button" at bounding box center [1090, 290] width 25 height 25
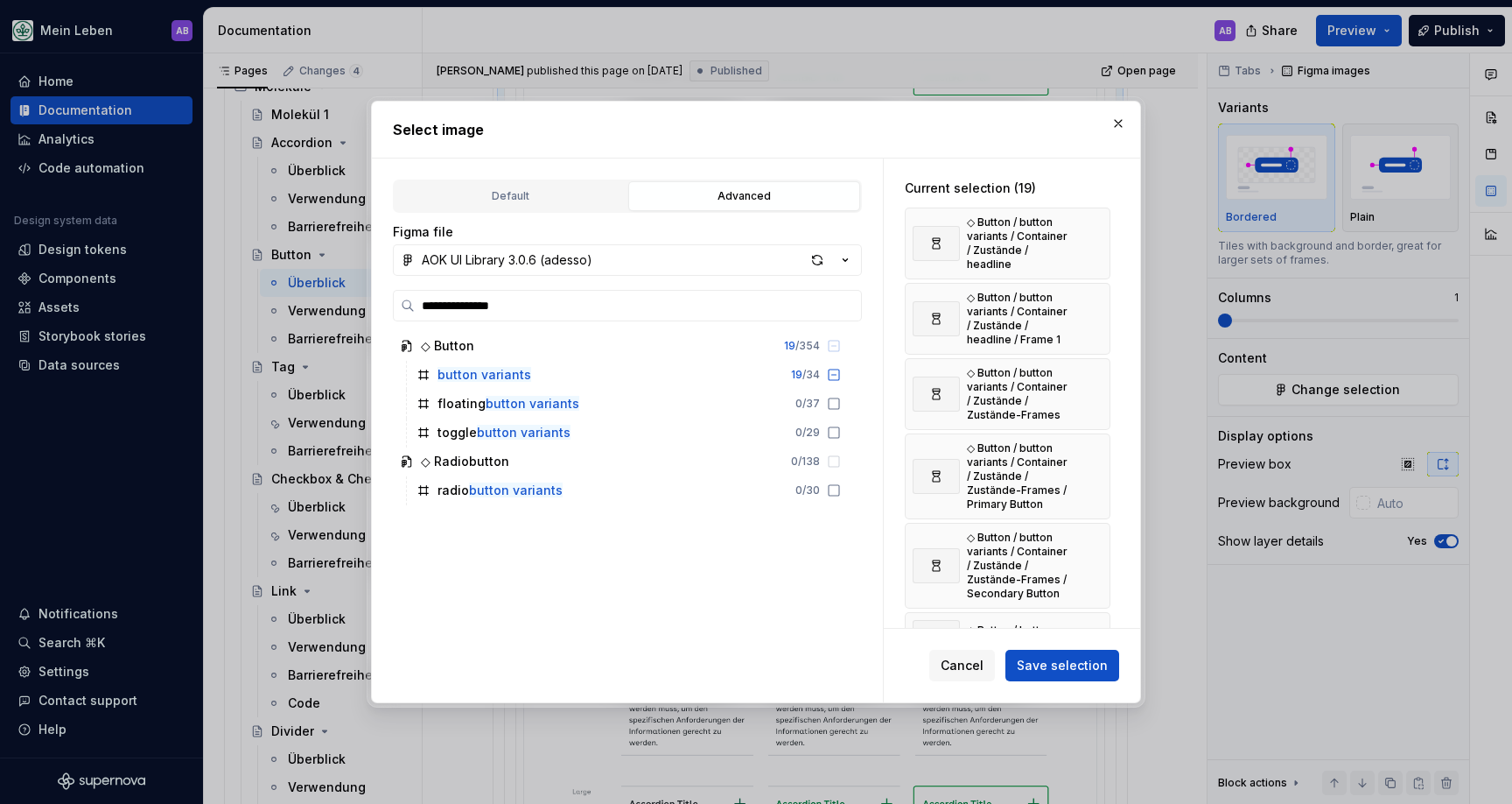
click at [1096, 231] on button "button" at bounding box center [1090, 243] width 25 height 25
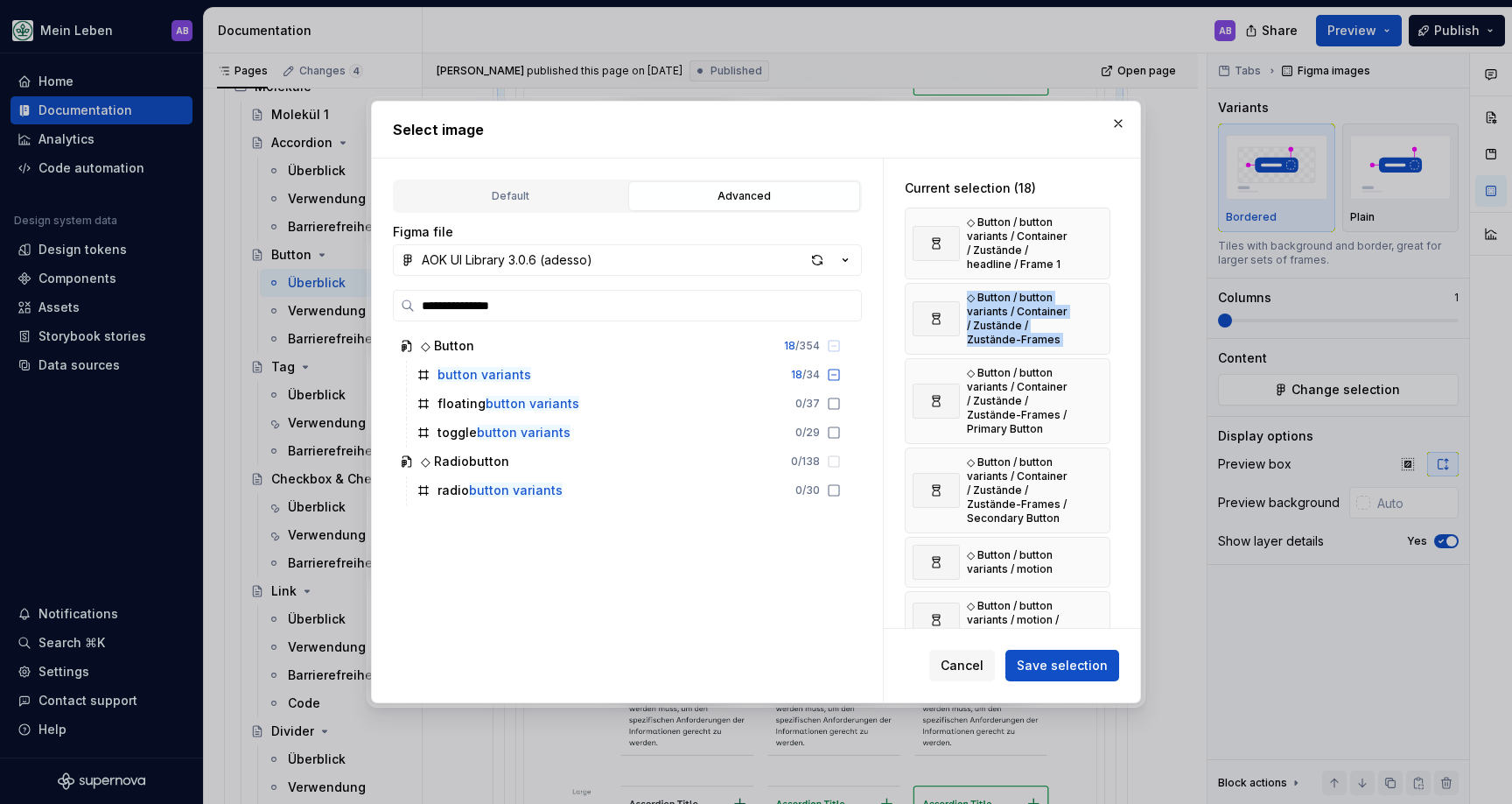
click at [1096, 229] on div "◇ Button / button variants / Container / Zustände / headline / Frame 1" at bounding box center [1008, 243] width 206 height 71
click at [1093, 237] on button "button" at bounding box center [1090, 243] width 25 height 25
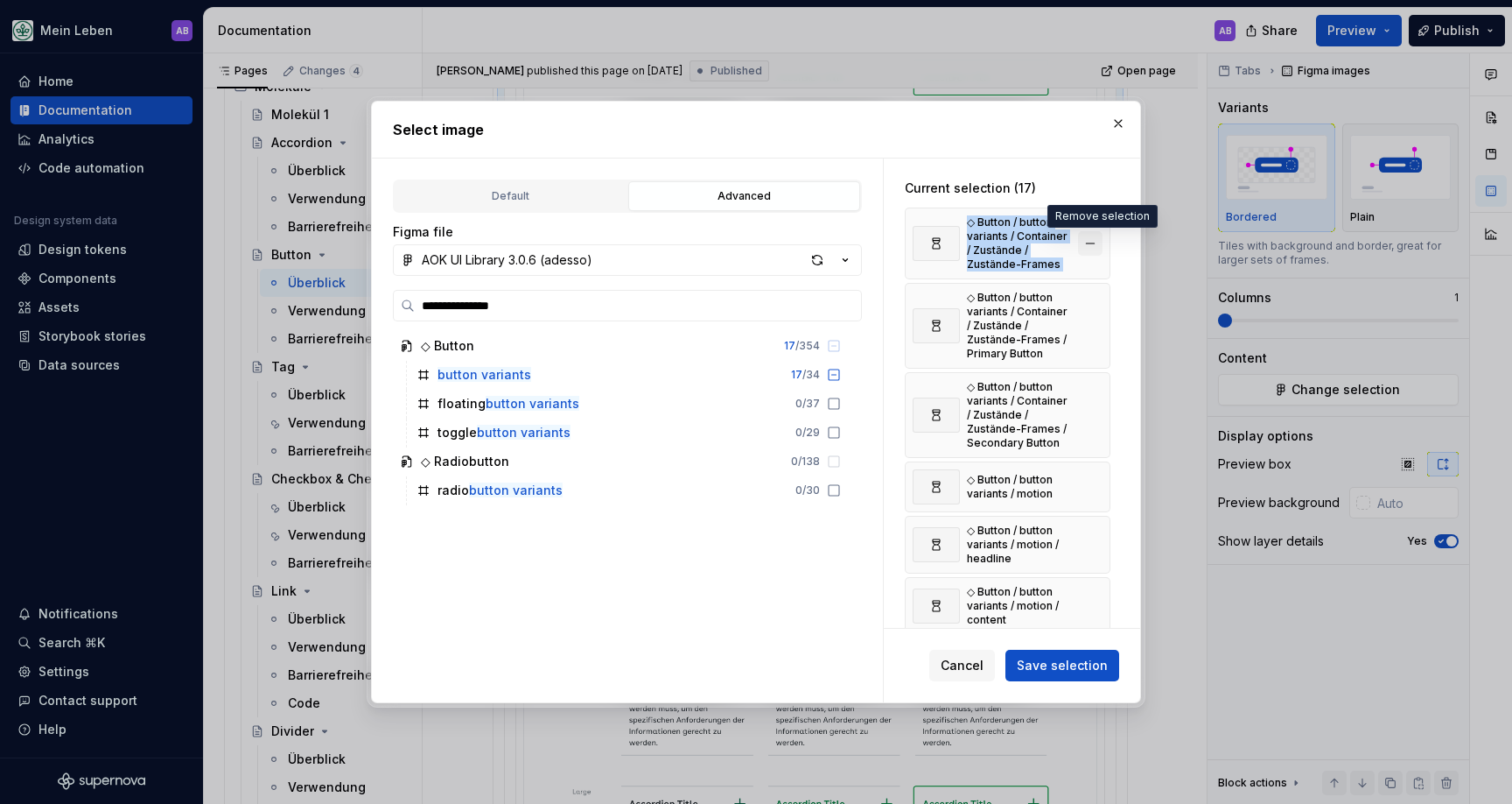
click at [1095, 238] on button "button" at bounding box center [1090, 243] width 25 height 25
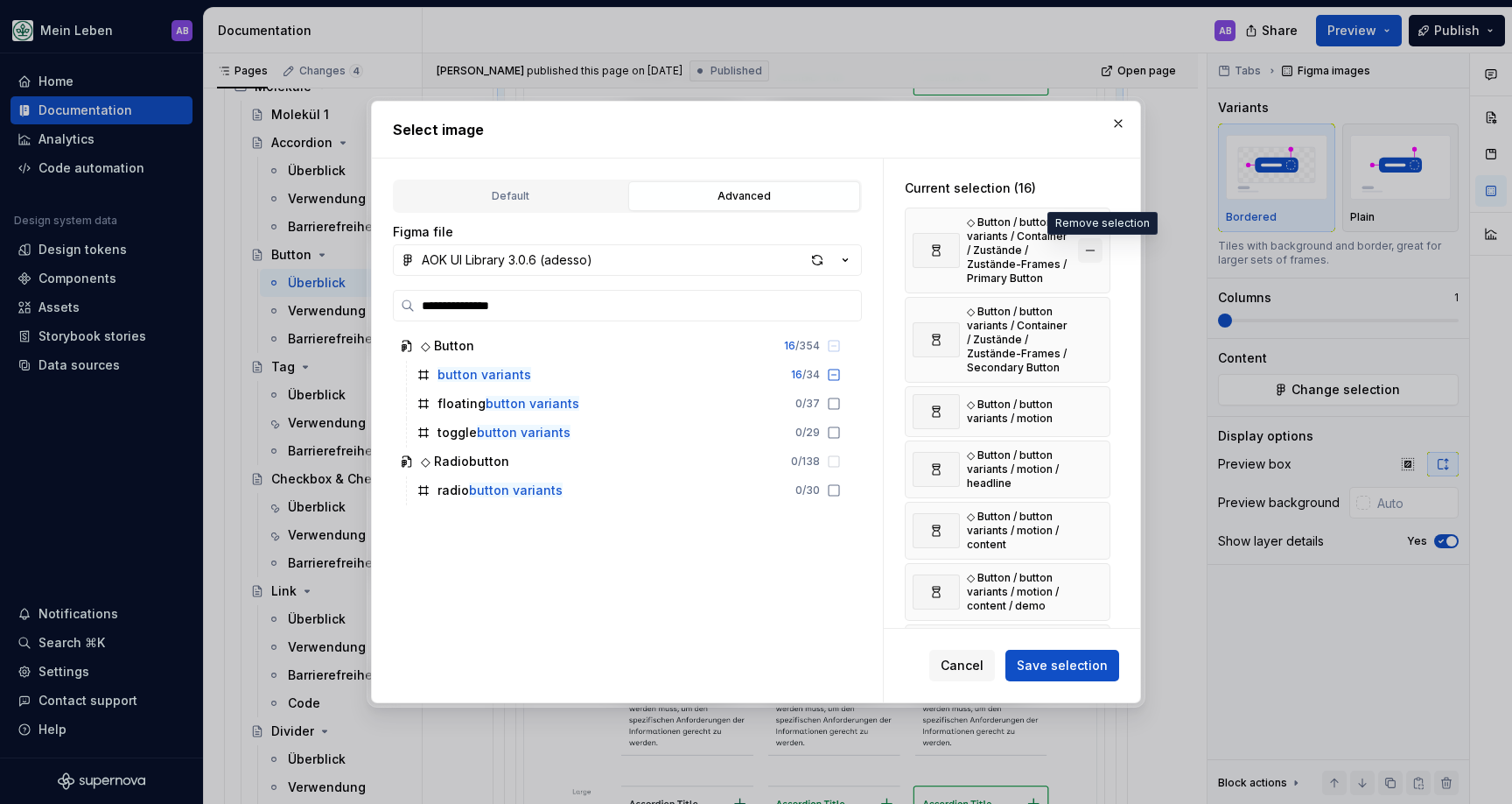
click at [1094, 241] on button "button" at bounding box center [1090, 250] width 25 height 25
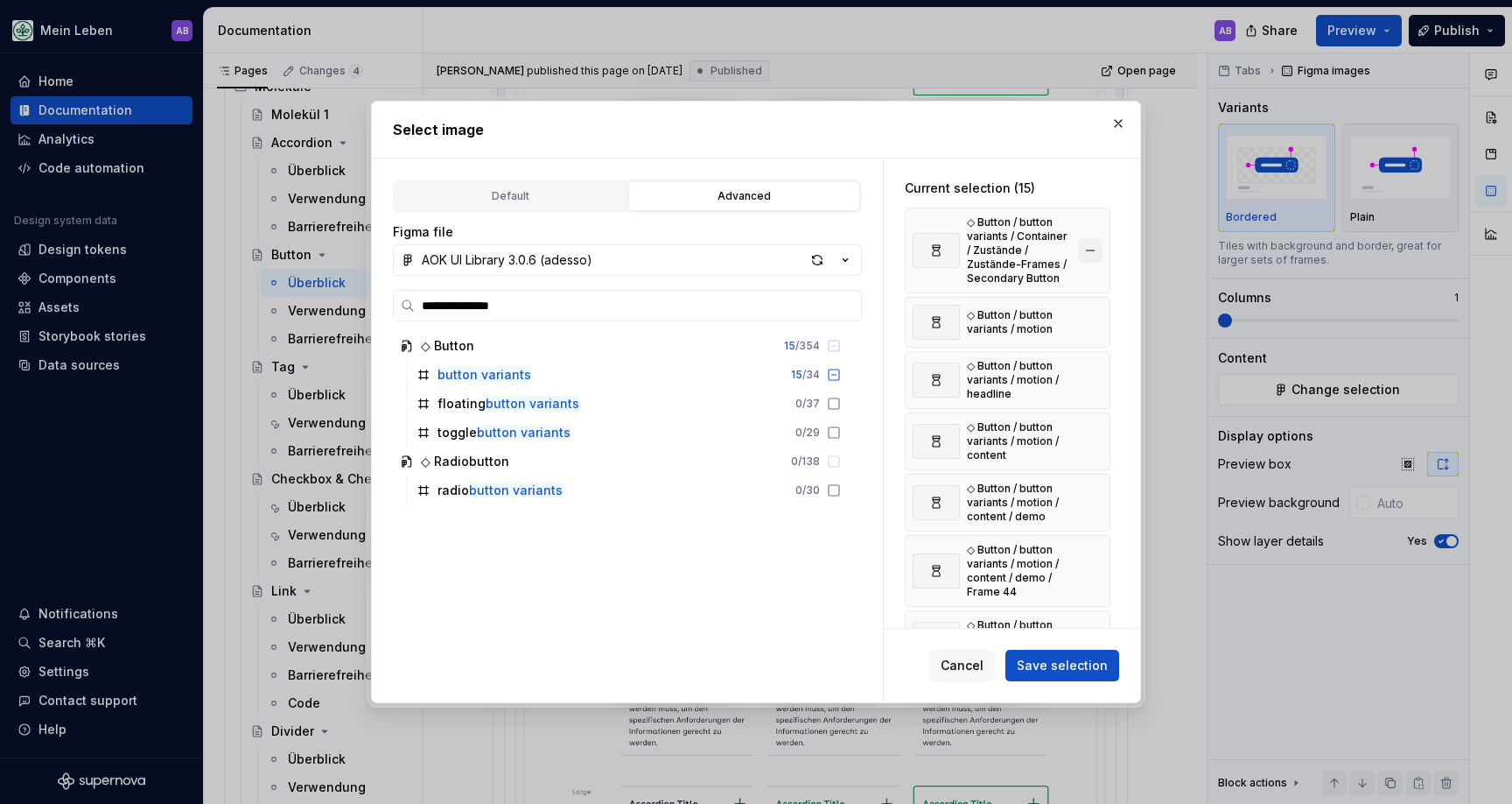
click at [1097, 242] on button "button" at bounding box center [1090, 250] width 25 height 25
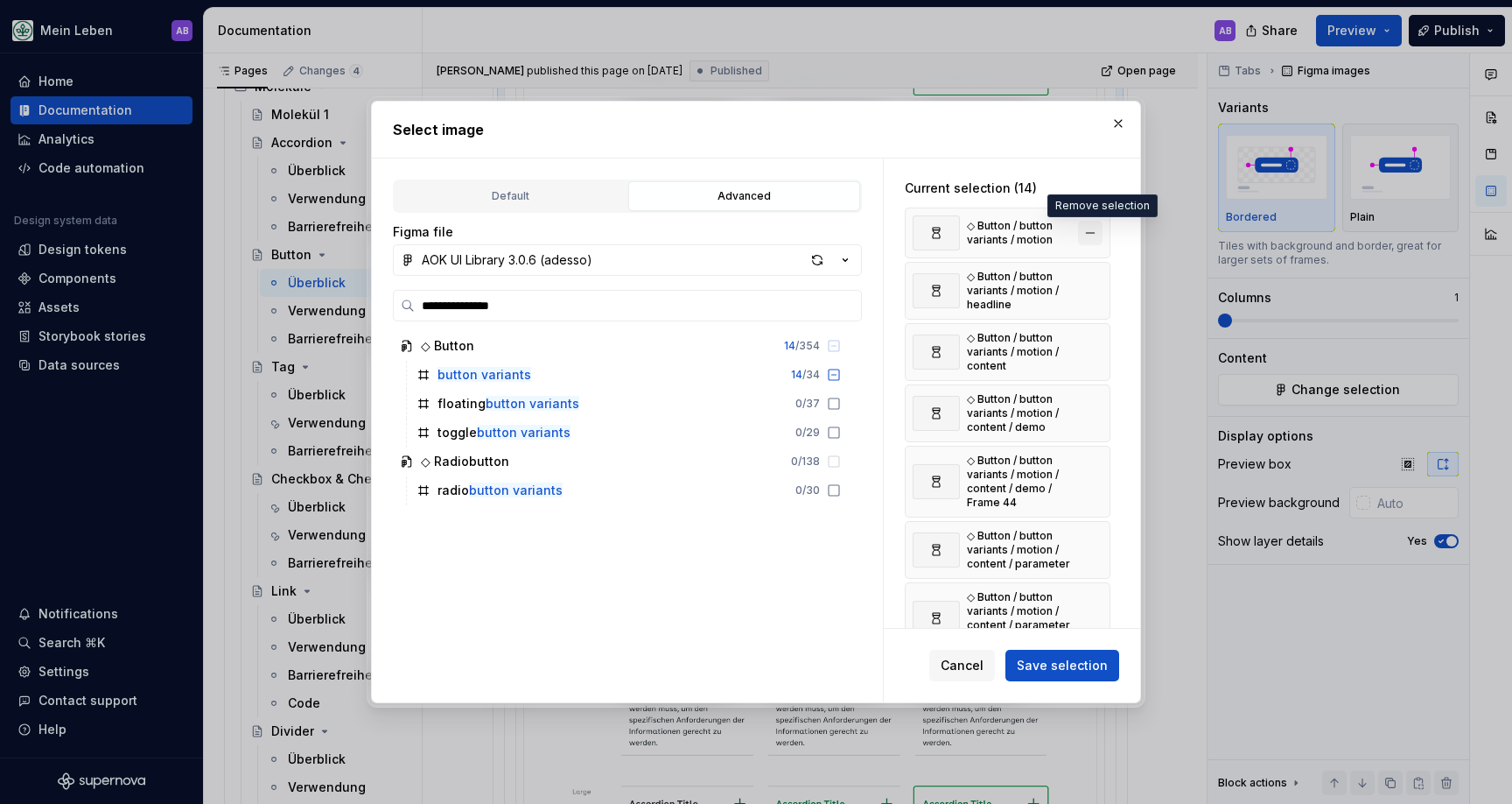
click at [1103, 233] on button "button" at bounding box center [1090, 233] width 25 height 25
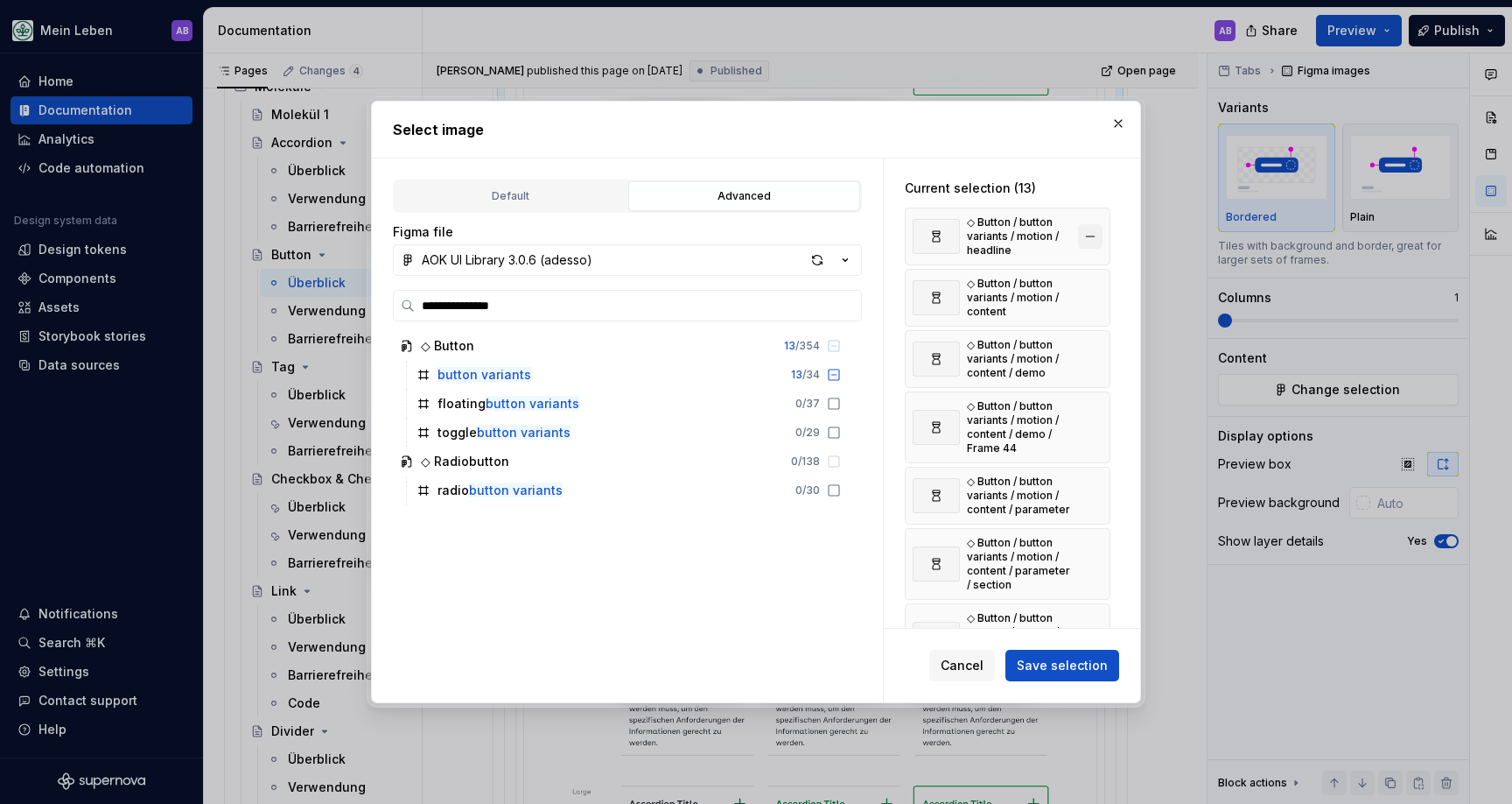
click at [1103, 233] on button "button" at bounding box center [1090, 236] width 25 height 25
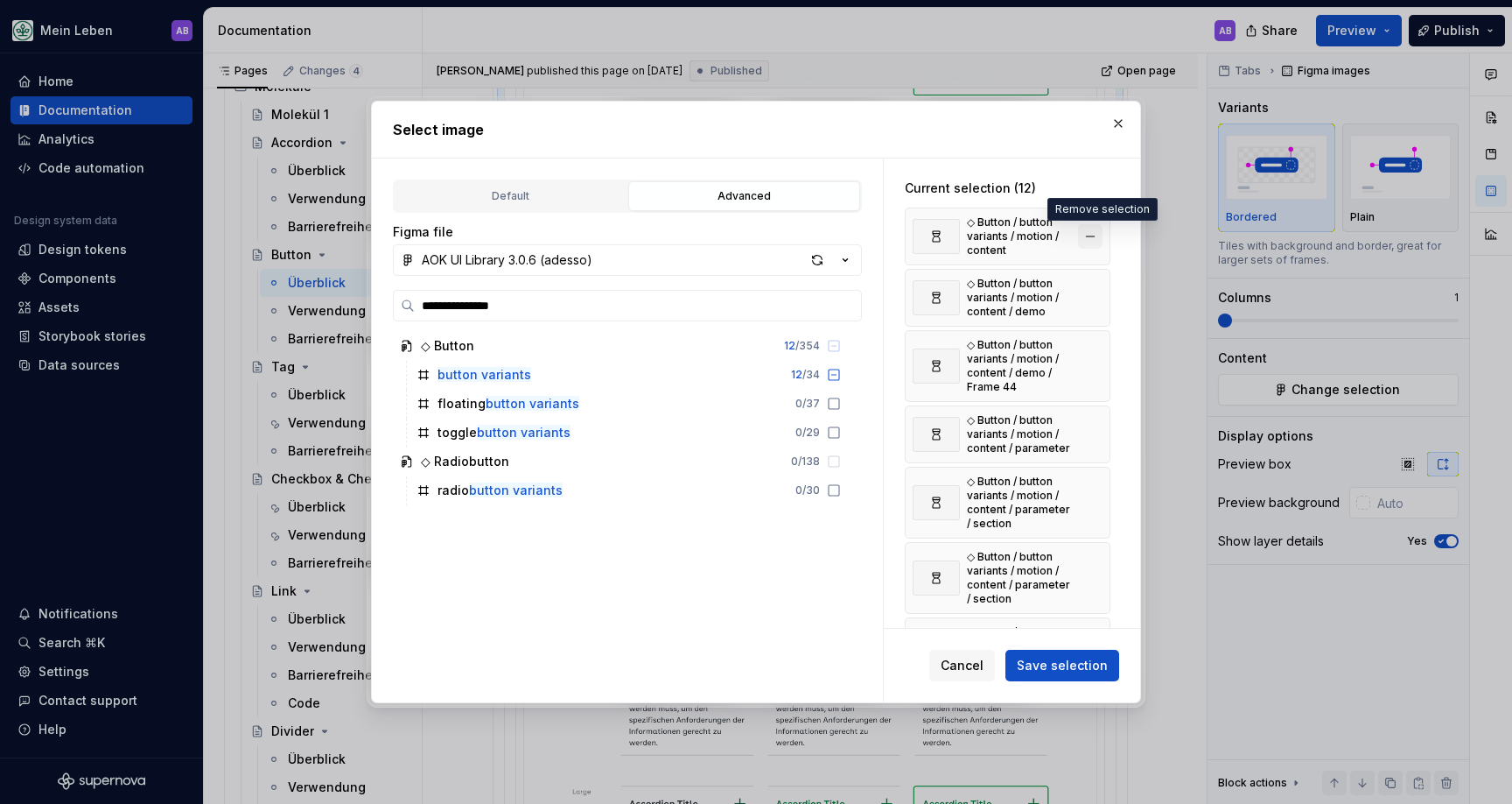
click at [1097, 234] on button "button" at bounding box center [1090, 236] width 25 height 25
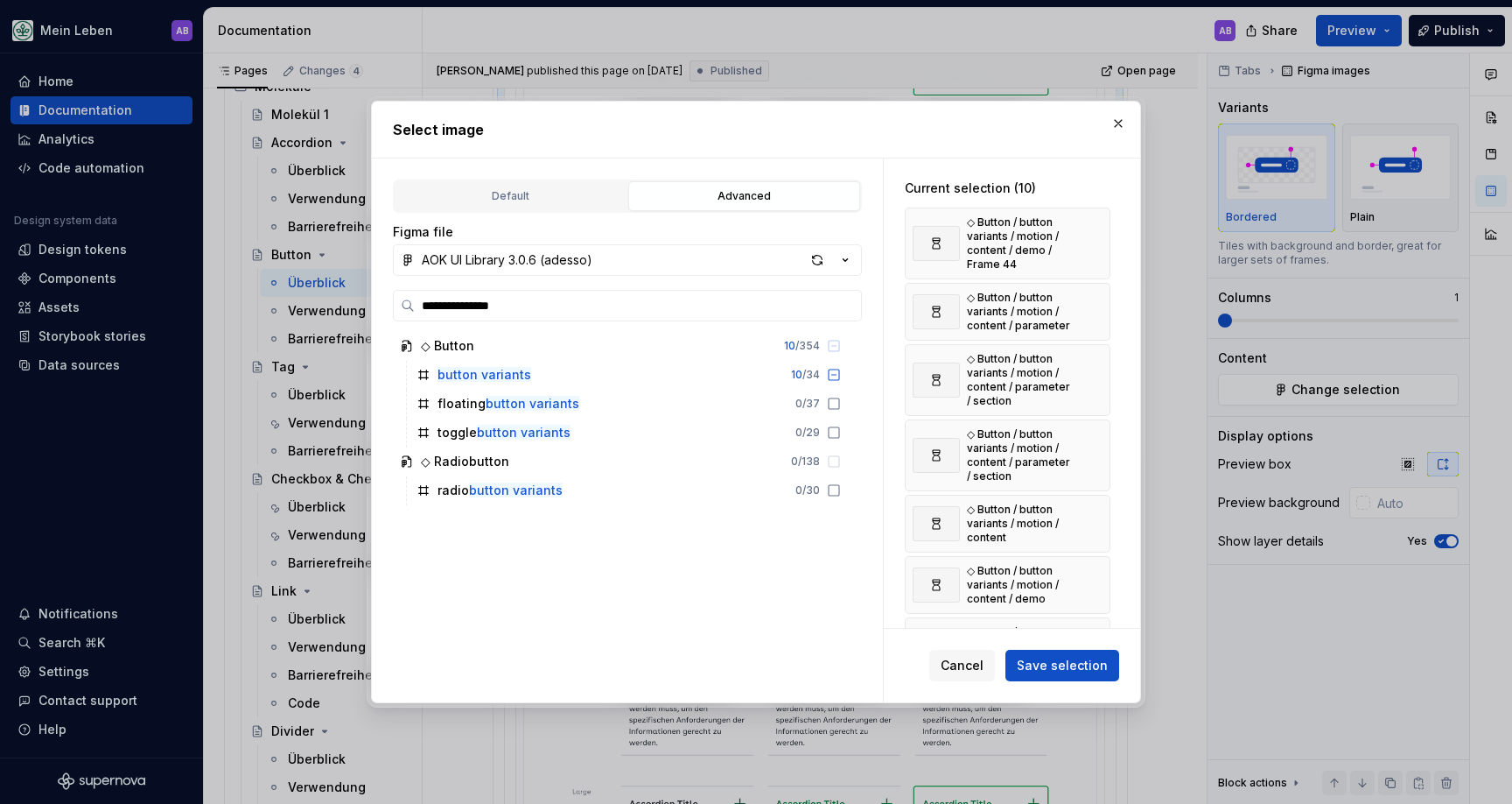
click at [1097, 234] on button "button" at bounding box center [1090, 243] width 25 height 25
click at [1097, 234] on button "button" at bounding box center [1090, 236] width 25 height 25
click at [1097, 234] on button "button" at bounding box center [1090, 243] width 25 height 25
click at [1097, 306] on button "button" at bounding box center [1090, 318] width 25 height 25
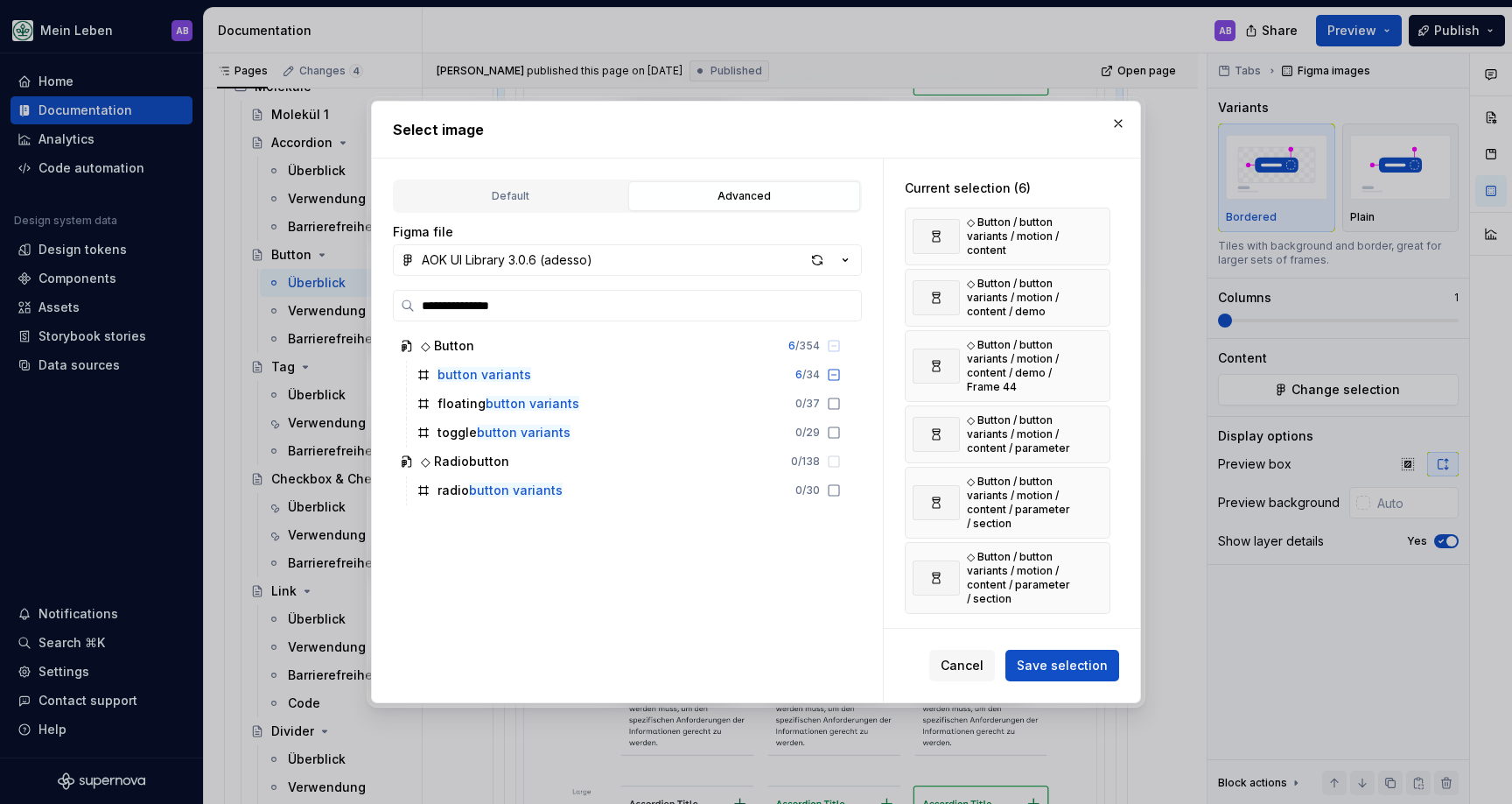
click at [1097, 234] on button "button" at bounding box center [1090, 236] width 25 height 25
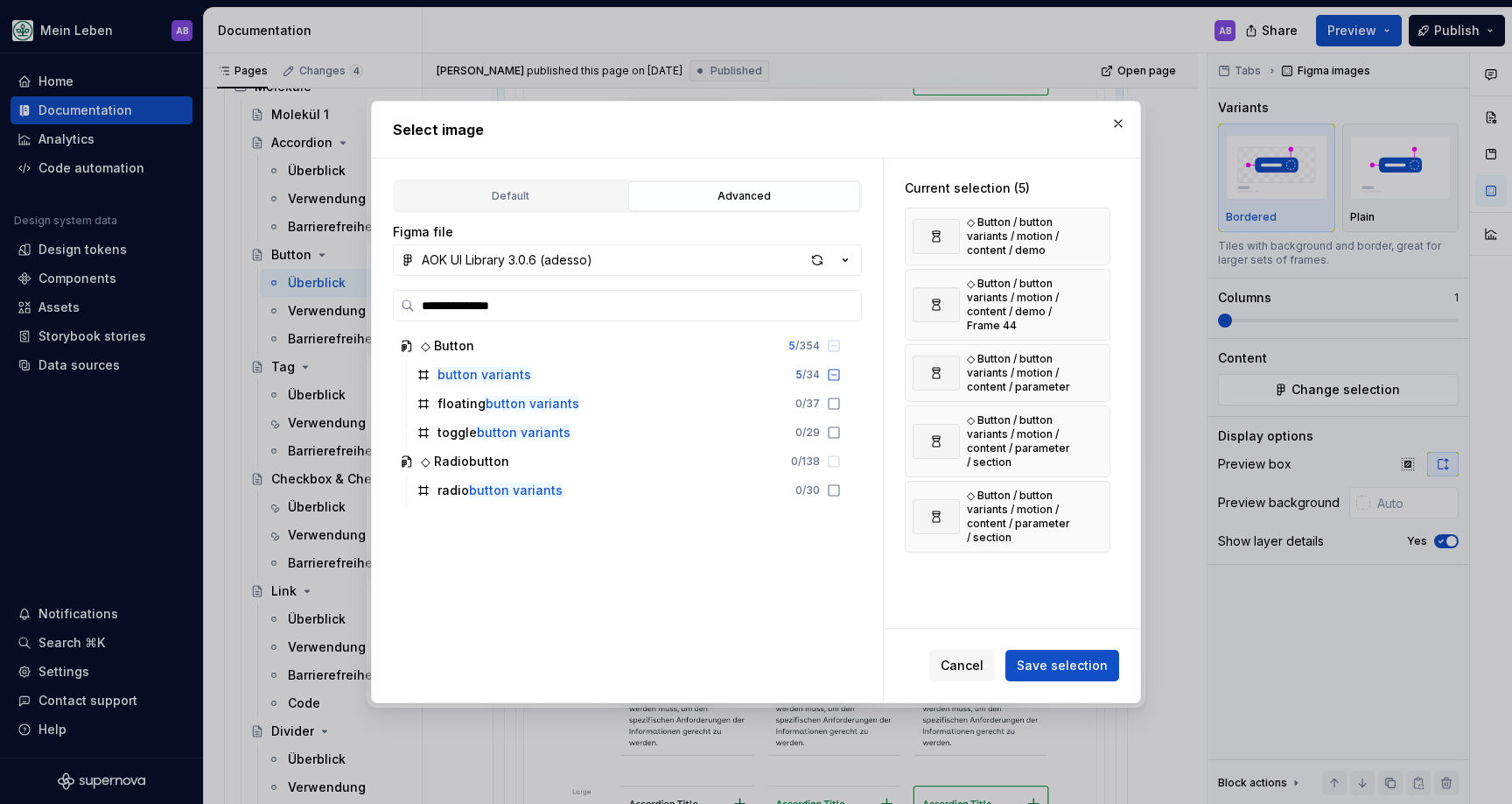
click at [1097, 234] on button "button" at bounding box center [1090, 236] width 25 height 25
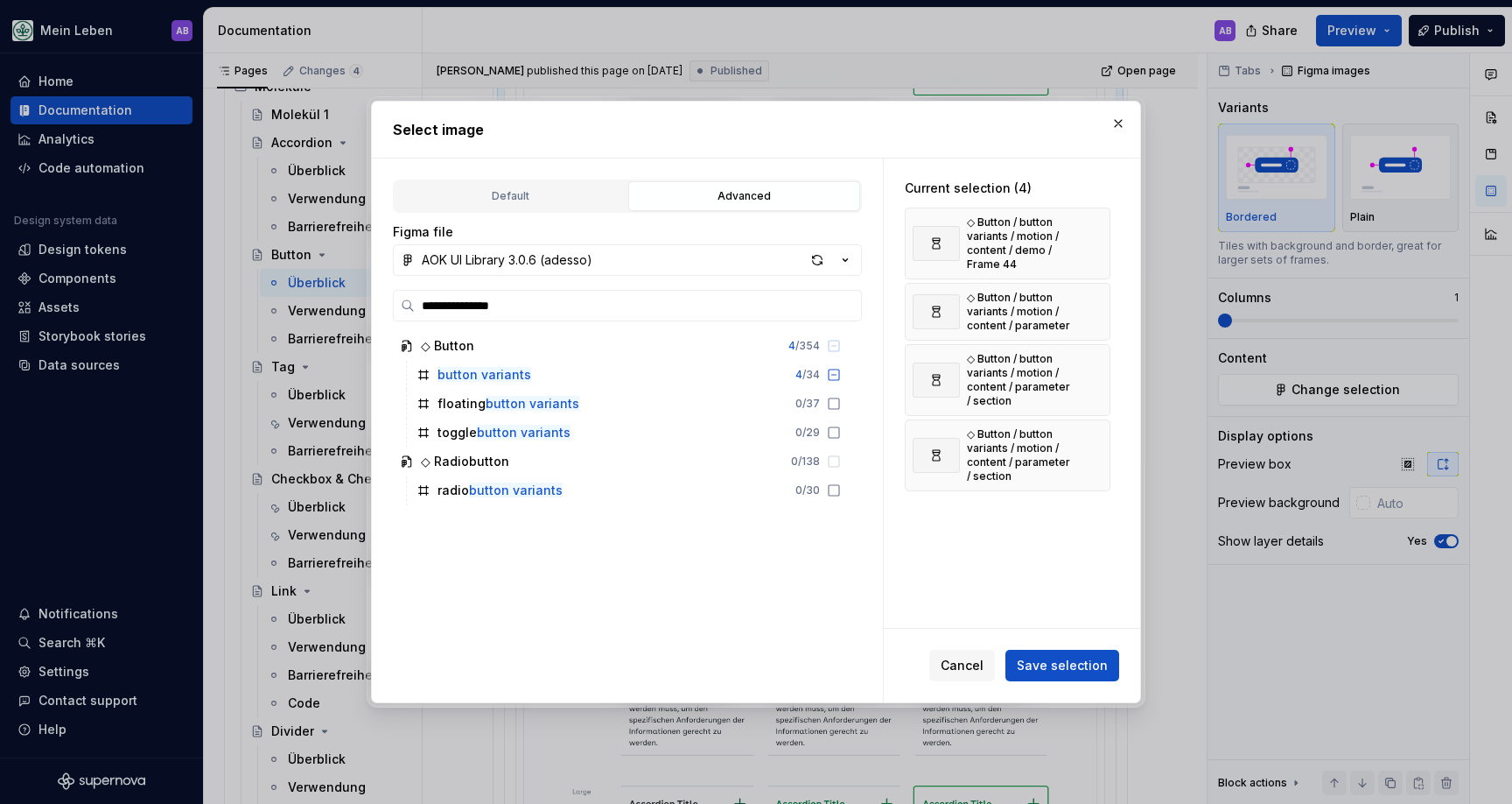
click at [1097, 234] on button "button" at bounding box center [1090, 243] width 25 height 25
click at [1097, 234] on button "button" at bounding box center [1090, 236] width 25 height 25
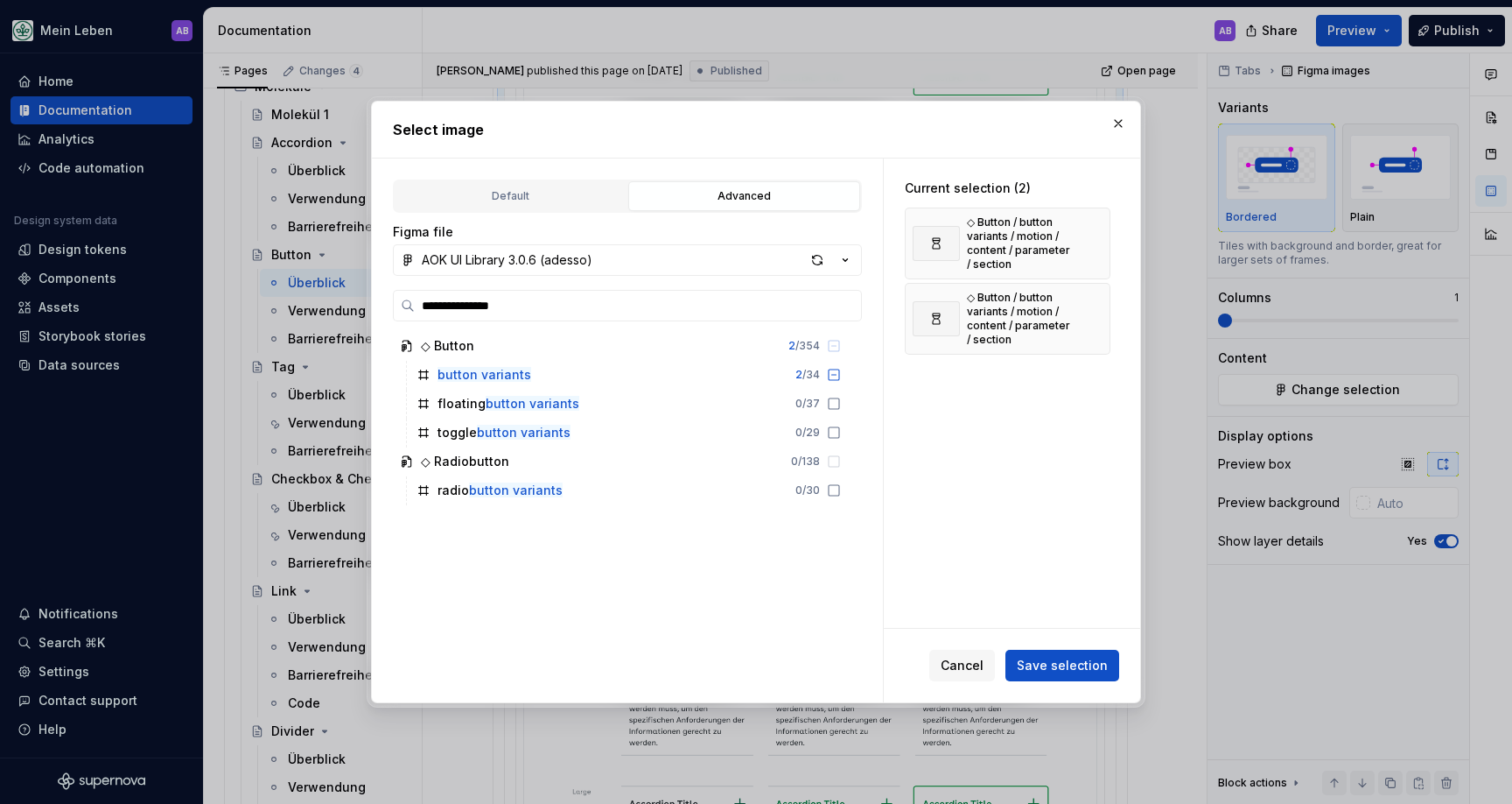
click at [1097, 234] on button "button" at bounding box center [1090, 243] width 25 height 25
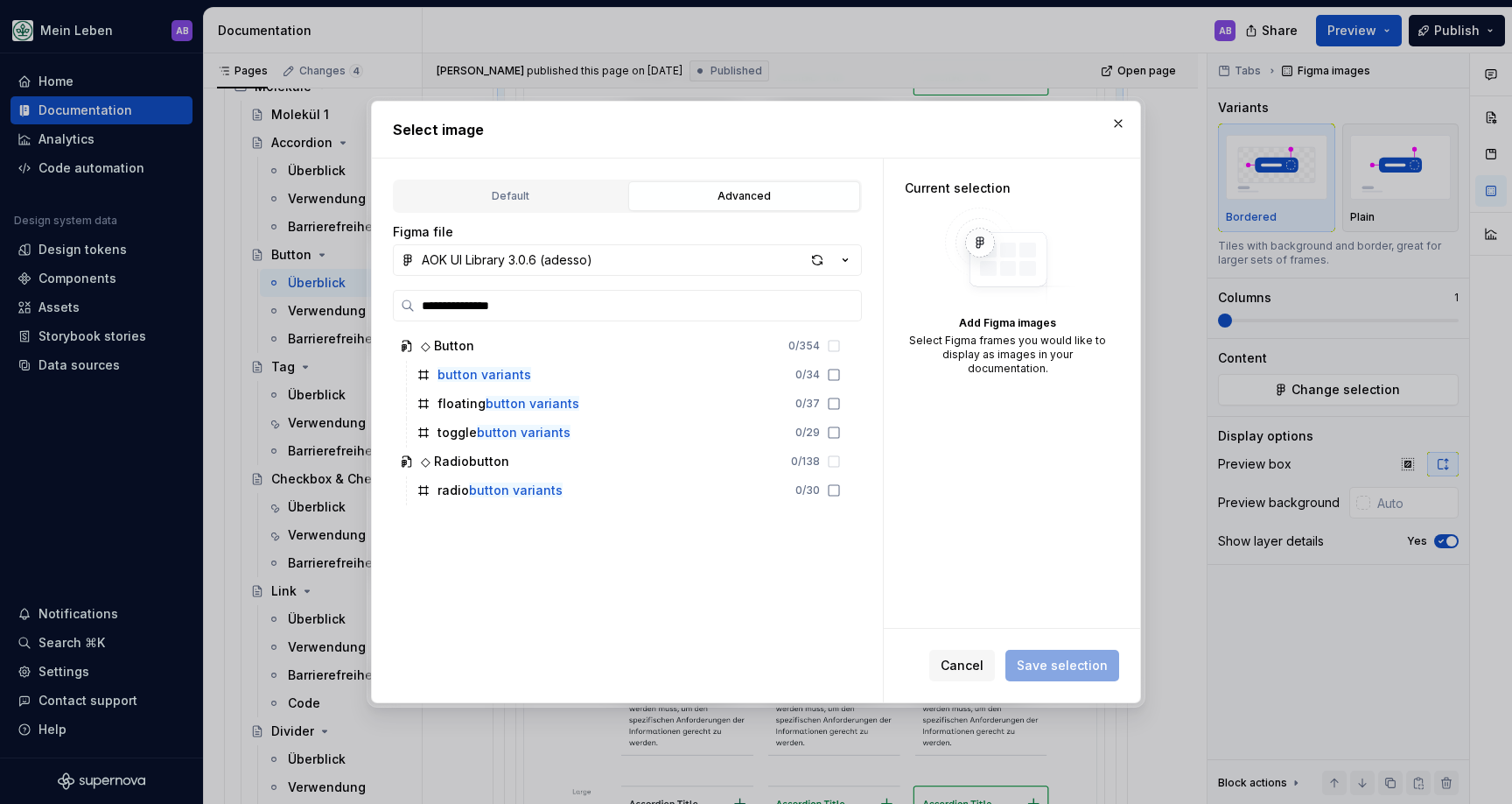
click at [1097, 234] on div "Add Figma images Select Figma frames you would like to display as images in you…" at bounding box center [1008, 291] width 206 height 169
drag, startPoint x: 1018, startPoint y: 347, endPoint x: 923, endPoint y: 381, distance: 100.9
click at [1017, 348] on div "Select Figma frames you would like to display as images in your documentation." at bounding box center [1008, 354] width 206 height 42
click at [840, 303] on input "**********" at bounding box center [638, 305] width 446 height 18
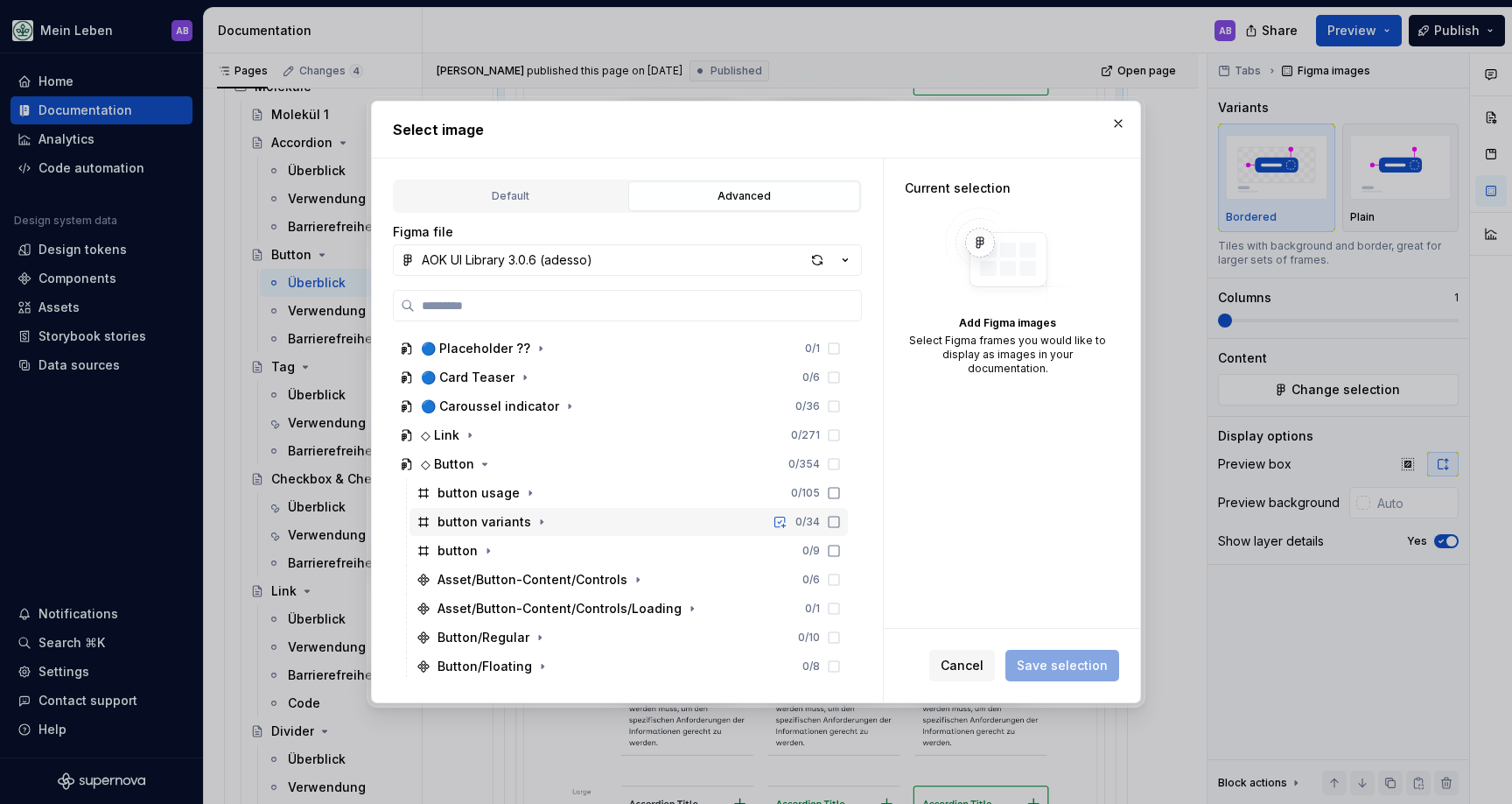
scroll to position [958, 0]
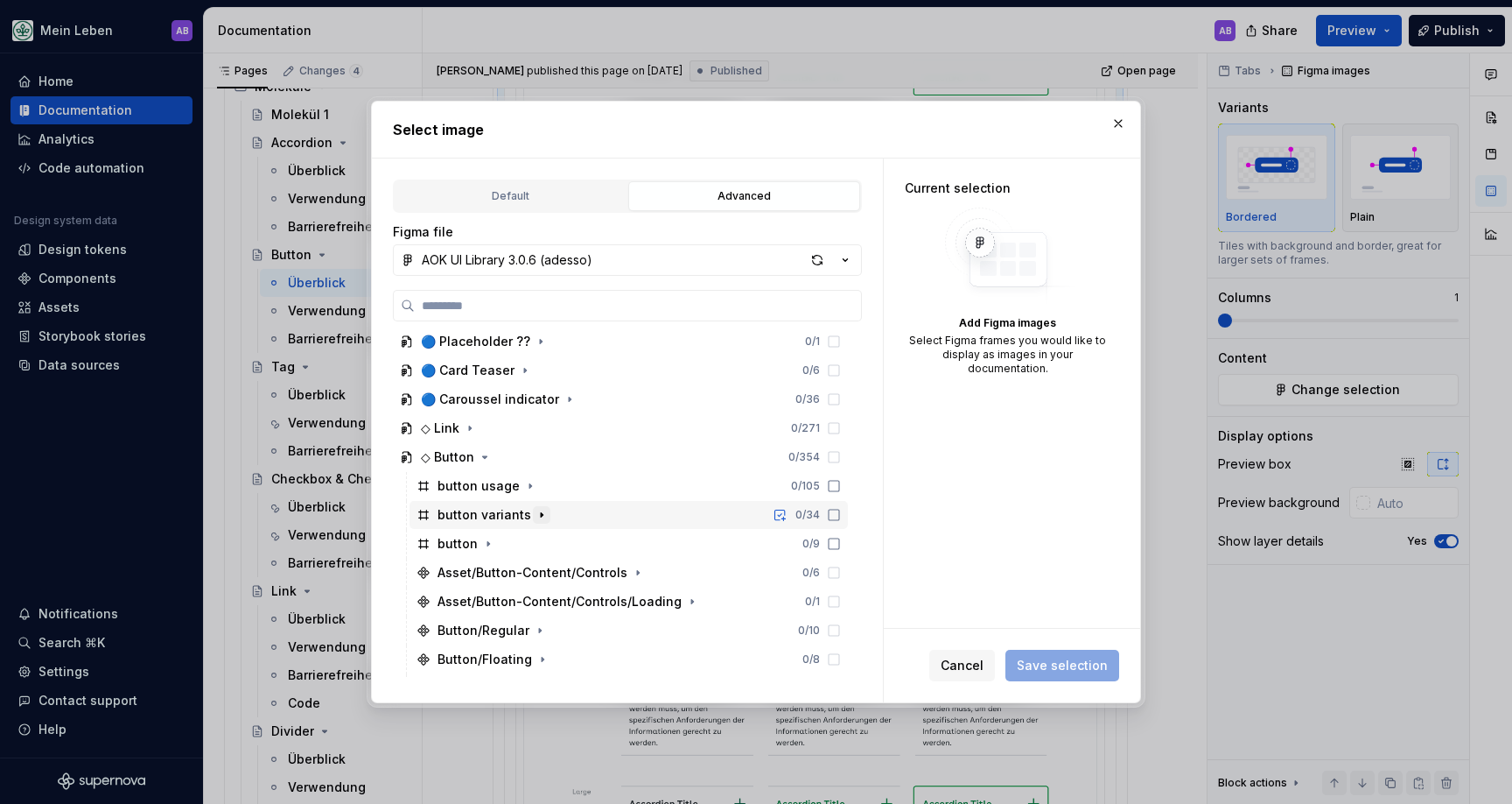
click at [541, 514] on icon "button" at bounding box center [542, 515] width 2 height 4
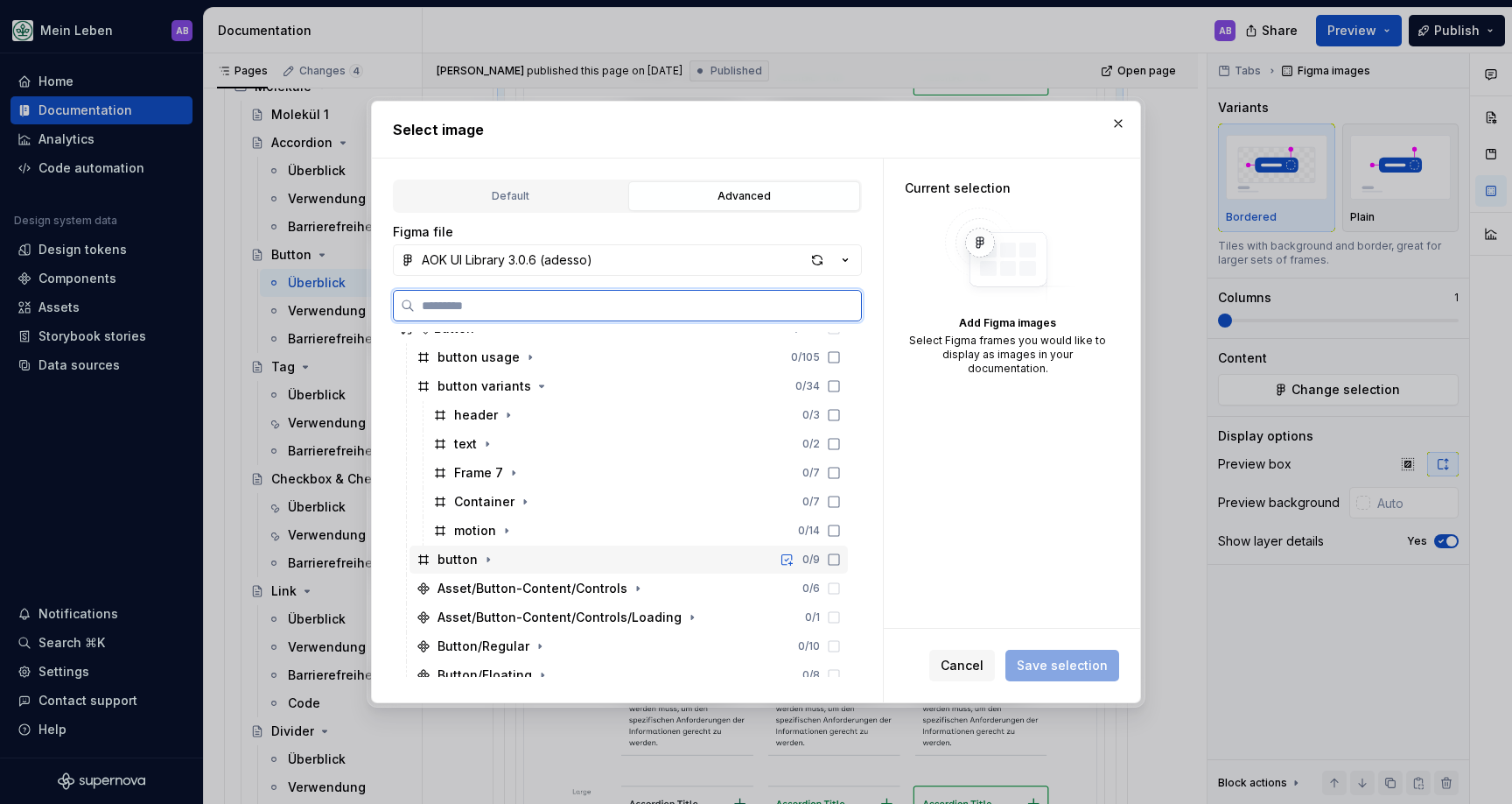
scroll to position [1078, 0]
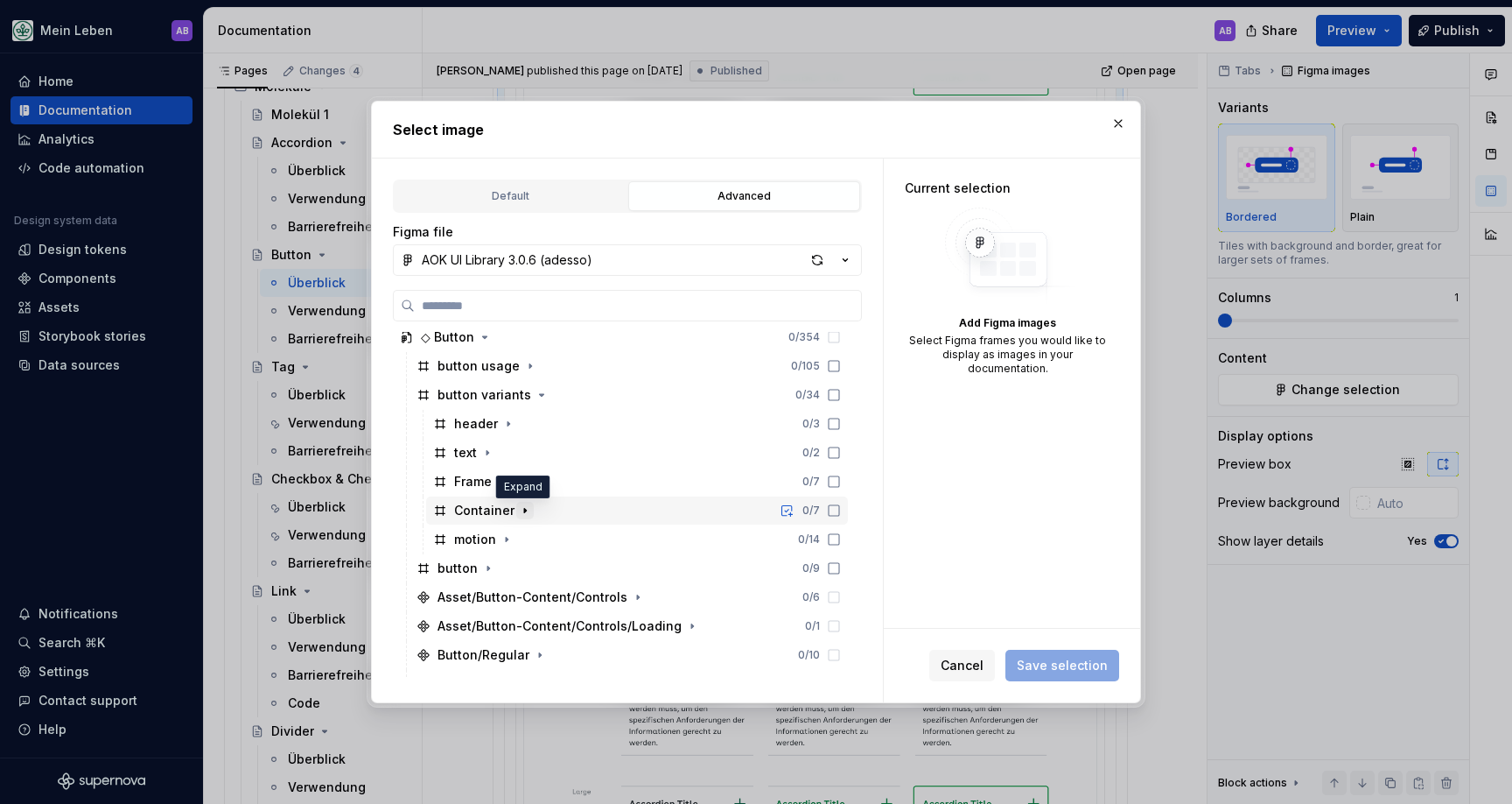
click at [524, 510] on icon "button" at bounding box center [525, 510] width 2 height 4
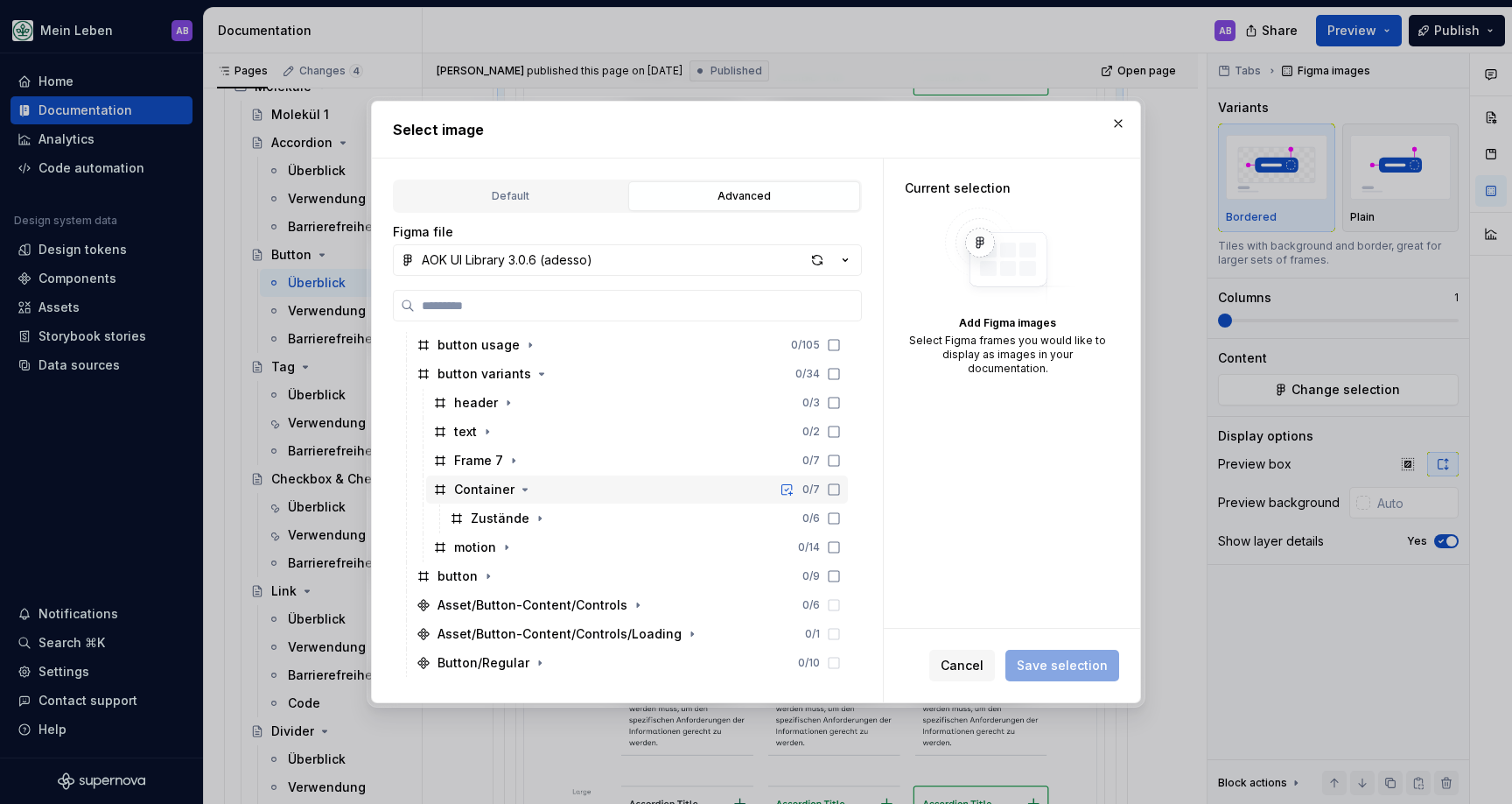
scroll to position [1105, 0]
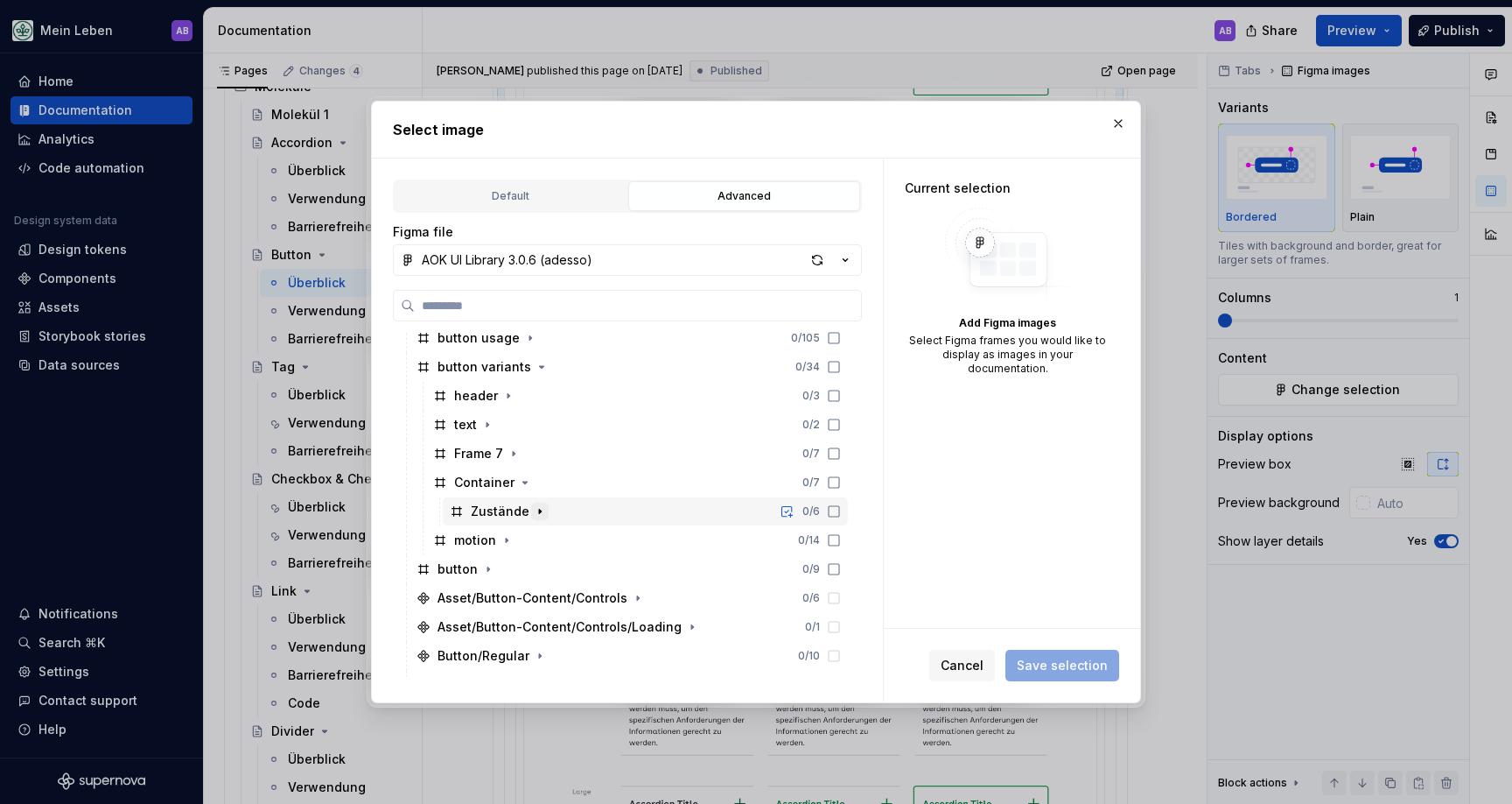
click at [542, 508] on icon "button" at bounding box center [540, 512] width 14 height 14
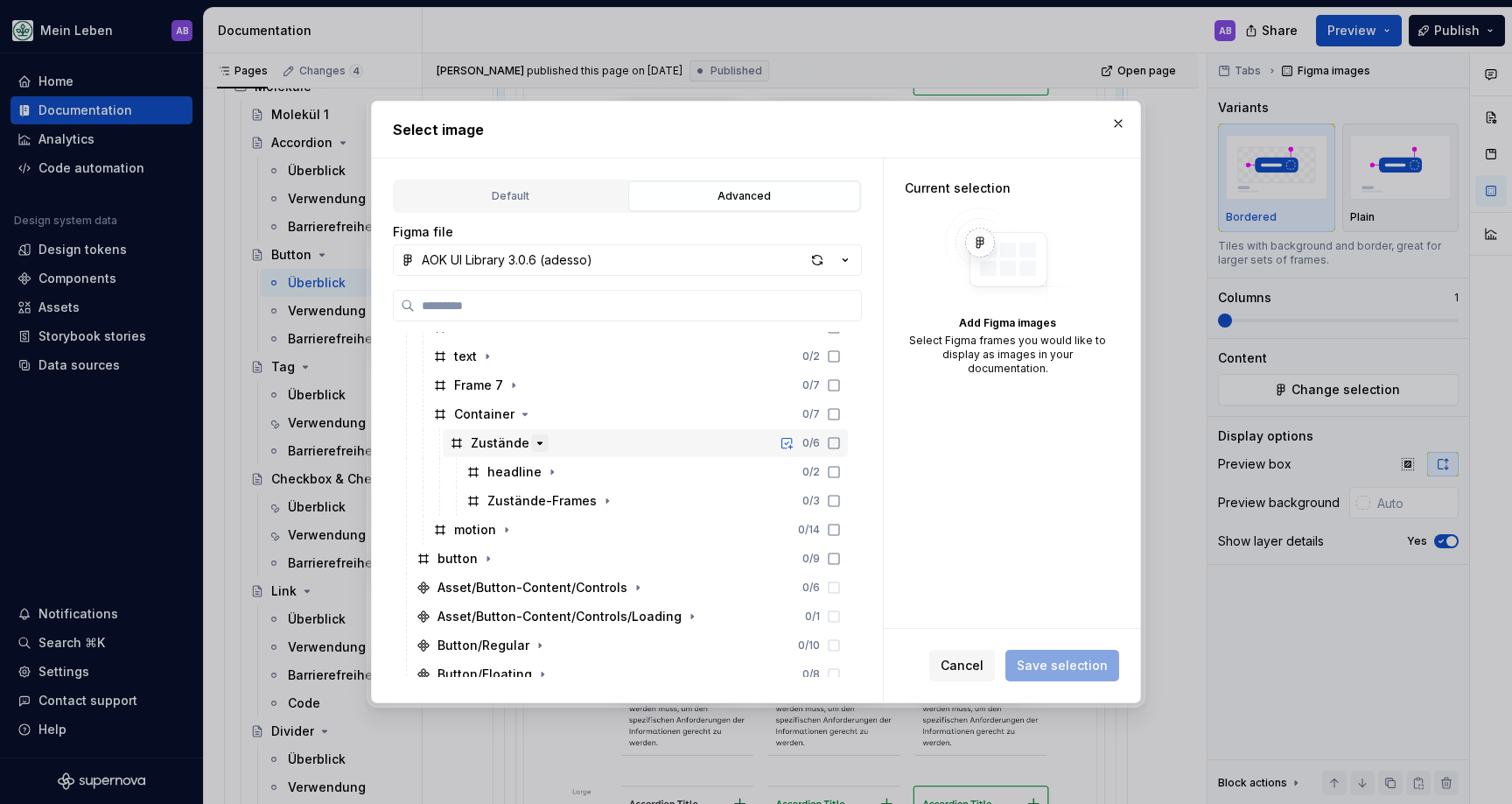
scroll to position [1188, 0]
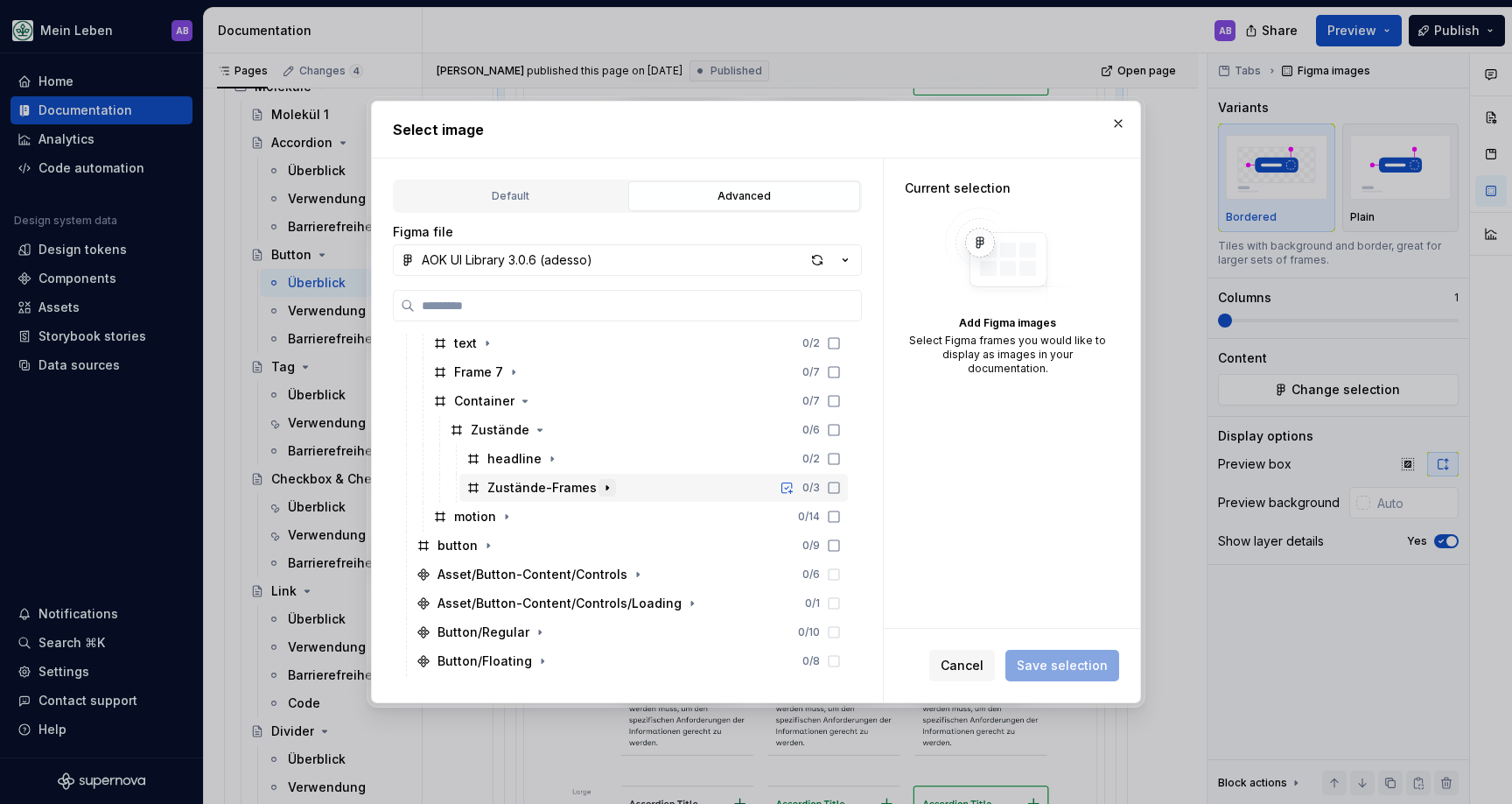
click at [606, 488] on icon "button" at bounding box center [607, 487] width 2 height 4
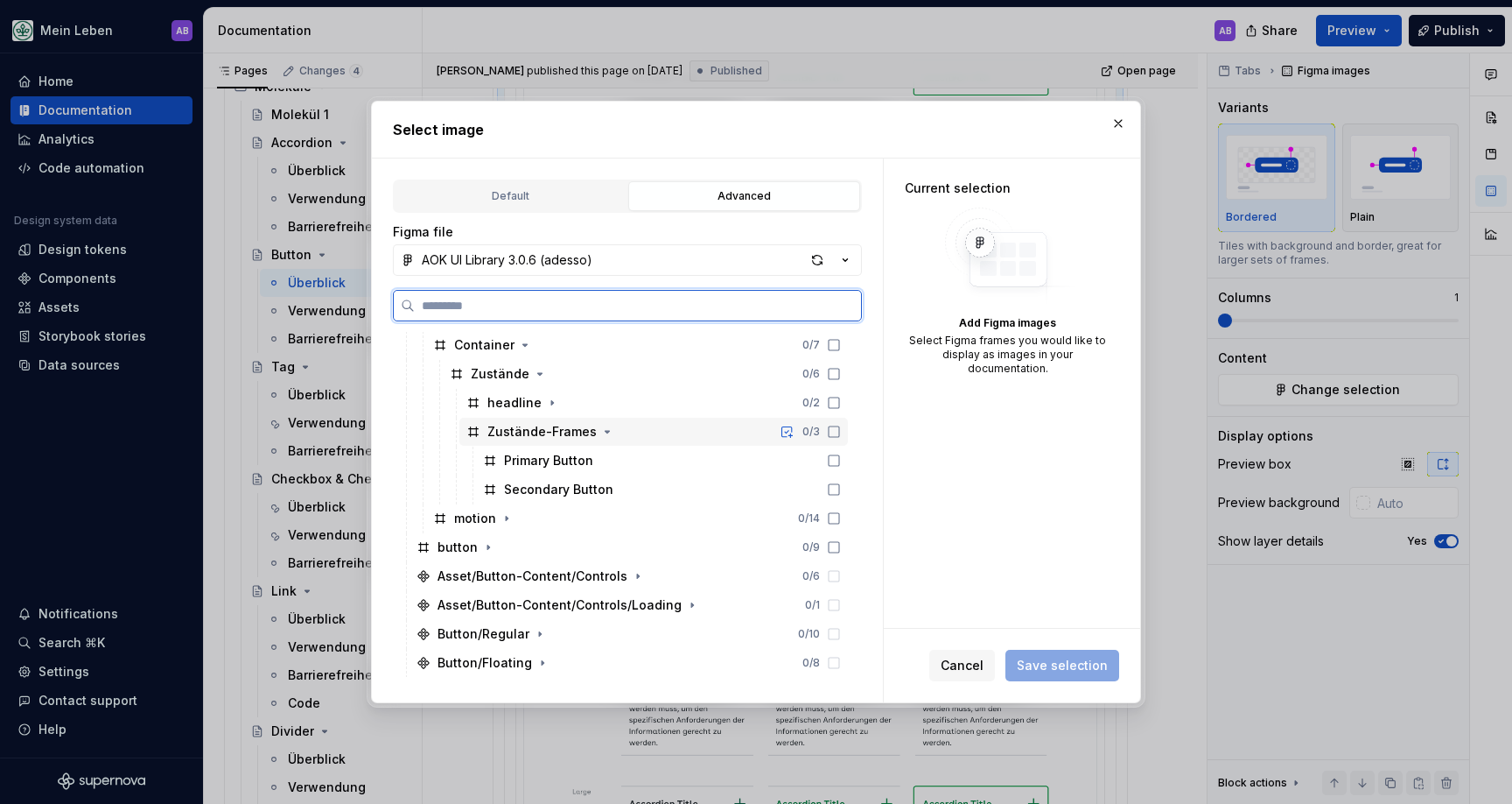
scroll to position [1249, 0]
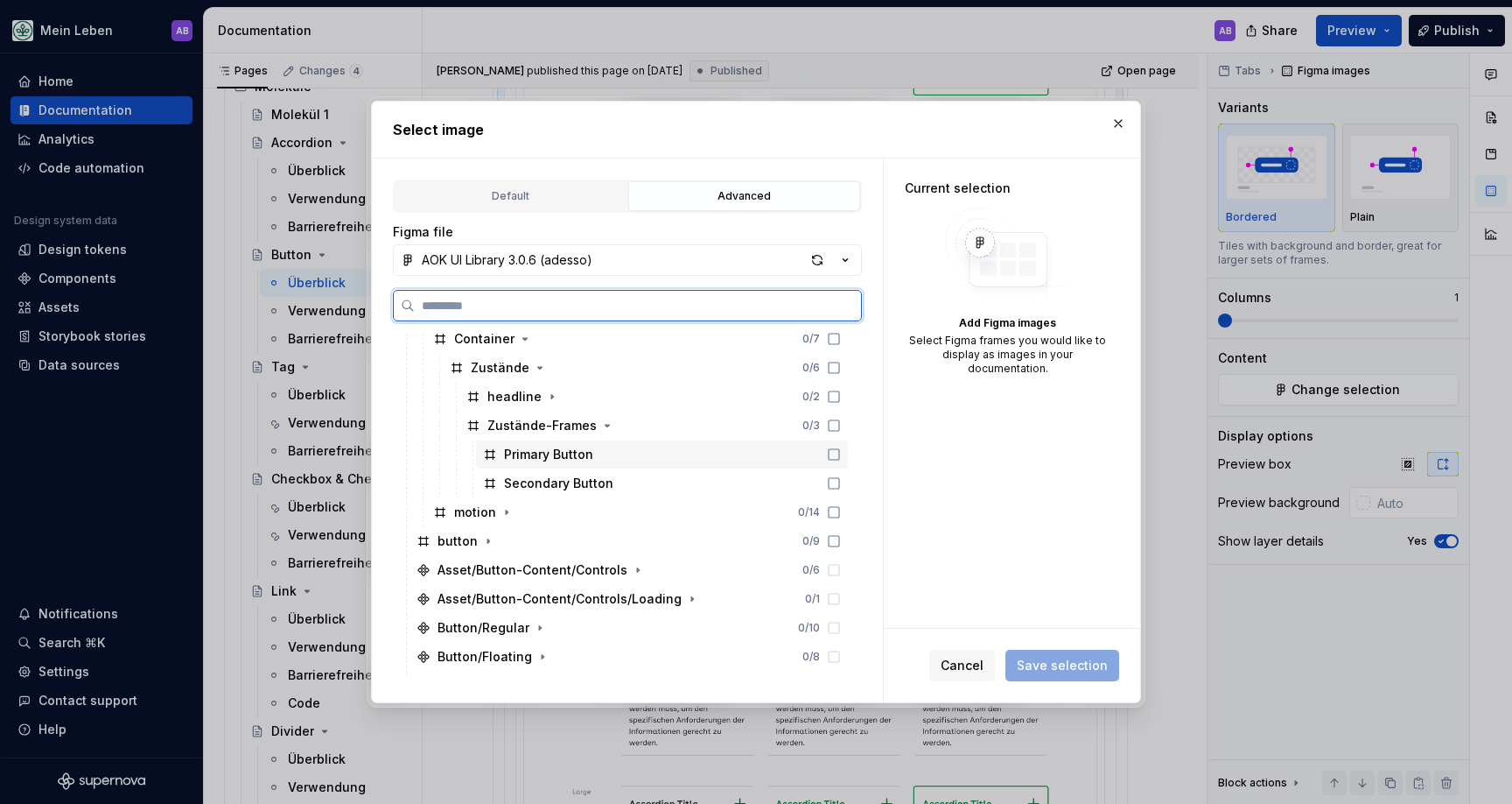
click at [576, 453] on div "Primary Button" at bounding box center [549, 455] width 89 height 18
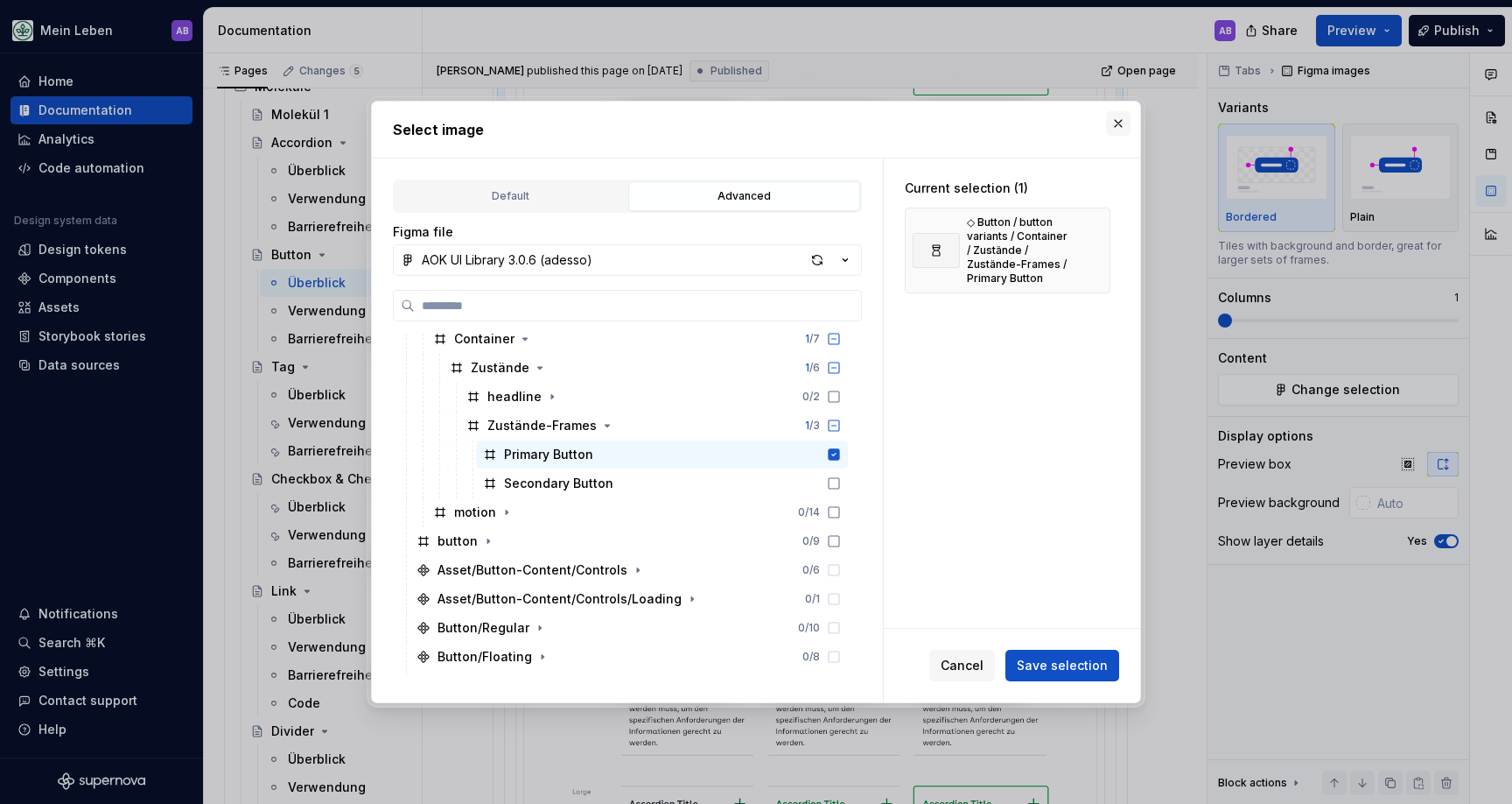
click at [1118, 122] on button "button" at bounding box center [1118, 123] width 25 height 25
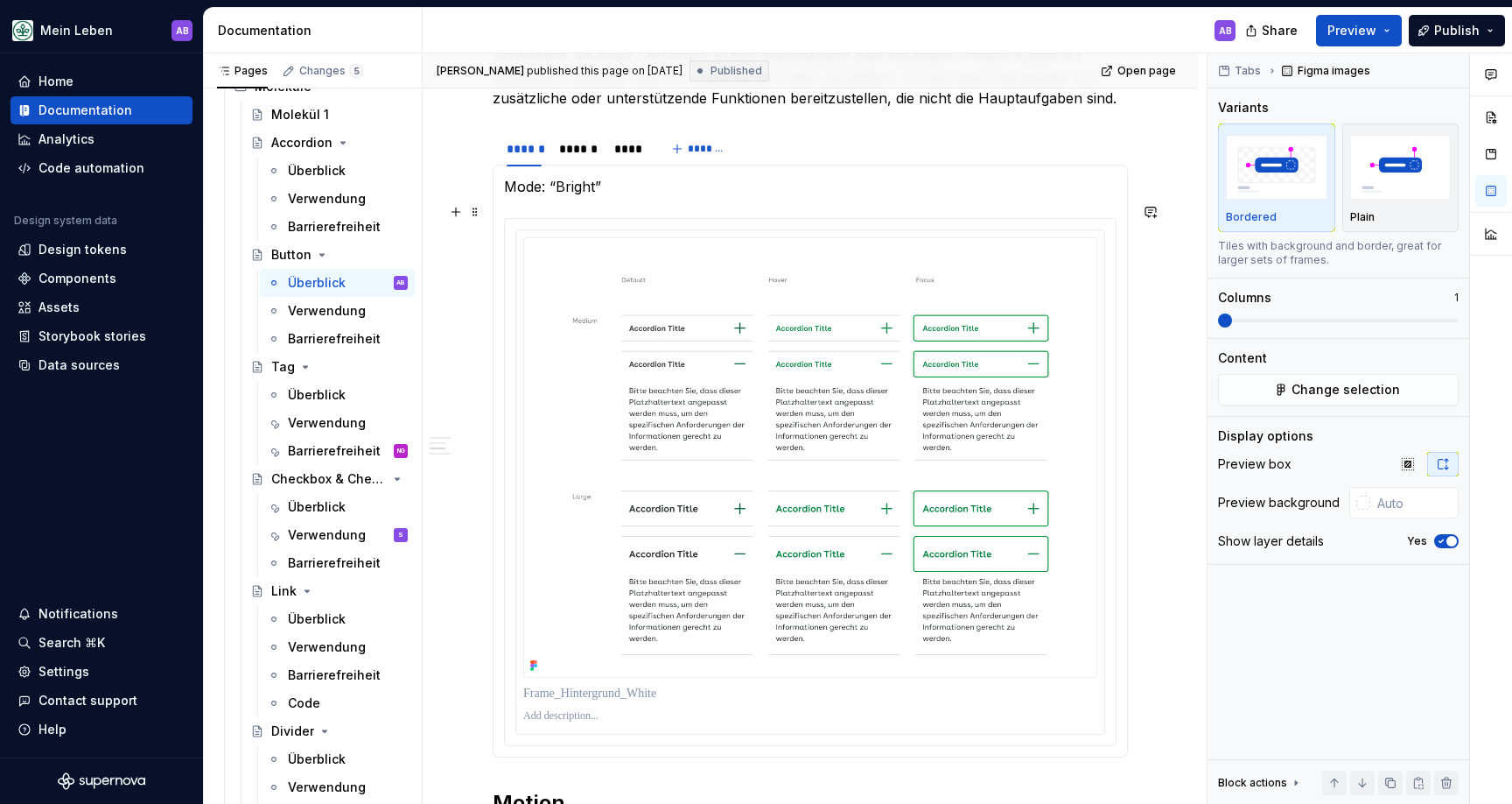
scroll to position [1616, 0]
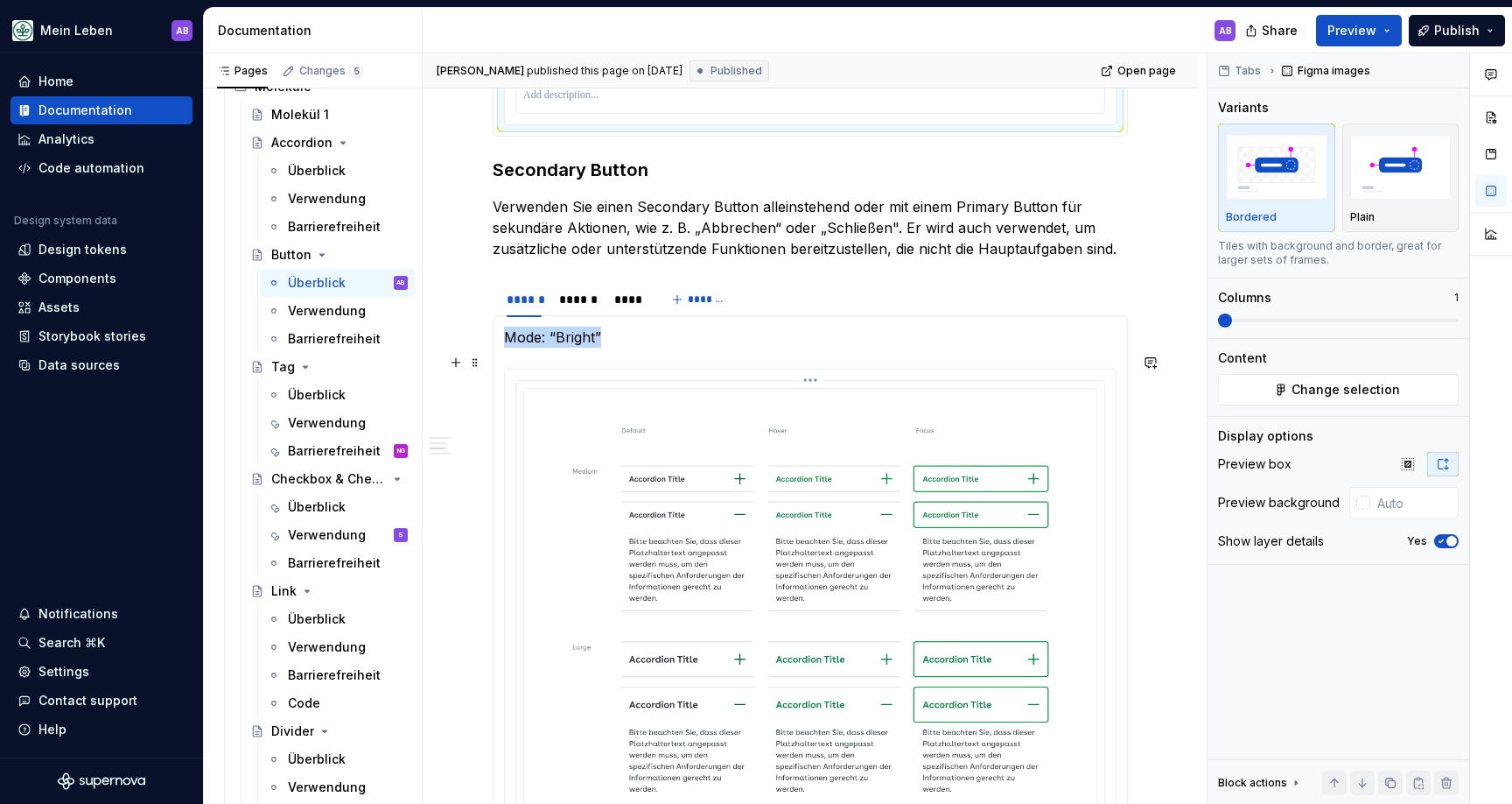
click at [861, 381] on div at bounding box center [810, 632] width 588 height 504
click at [1259, 385] on button "Change selection" at bounding box center [1338, 390] width 241 height 32
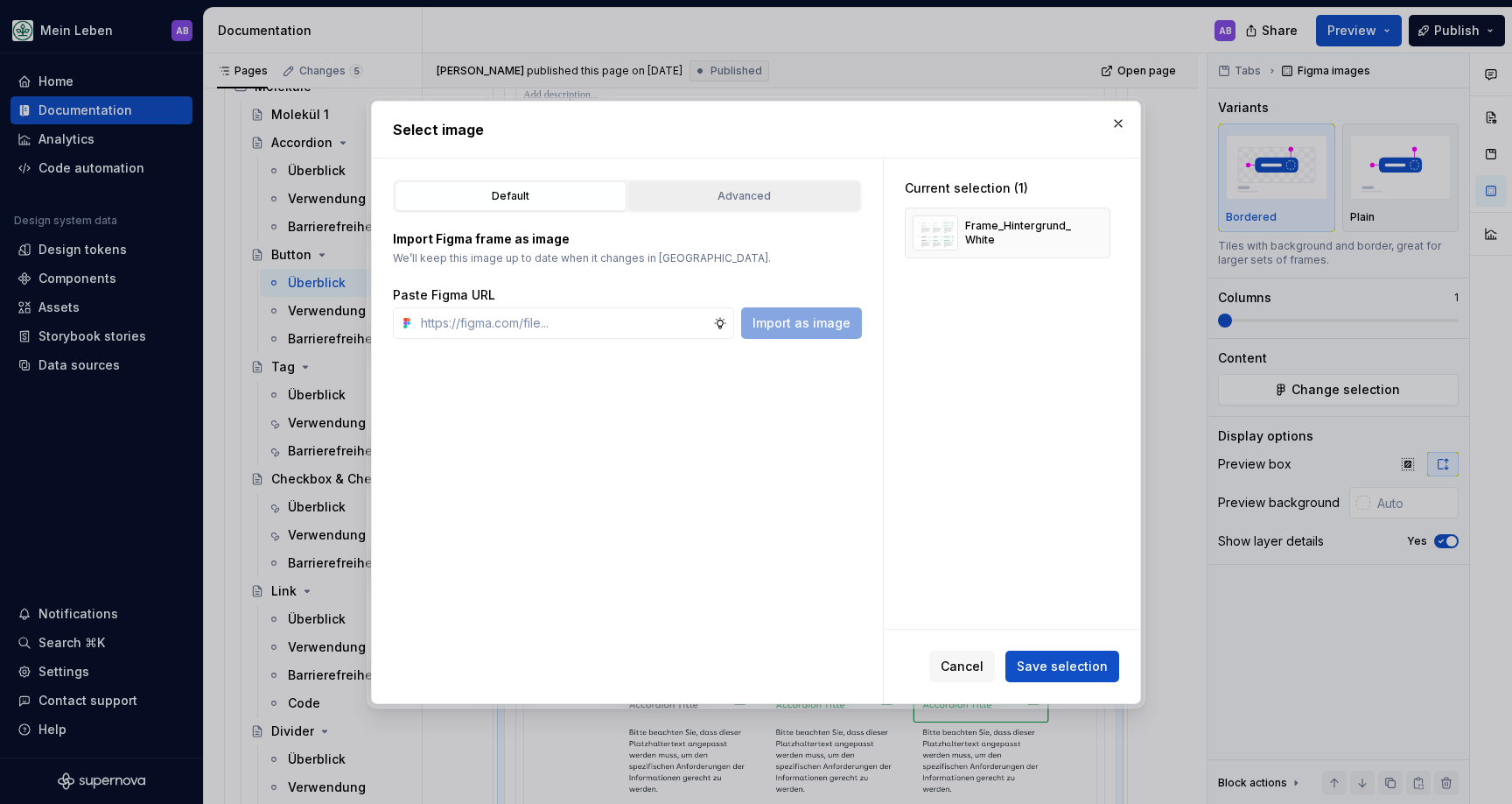
click at [714, 187] on div "Advanced" at bounding box center [744, 196] width 220 height 18
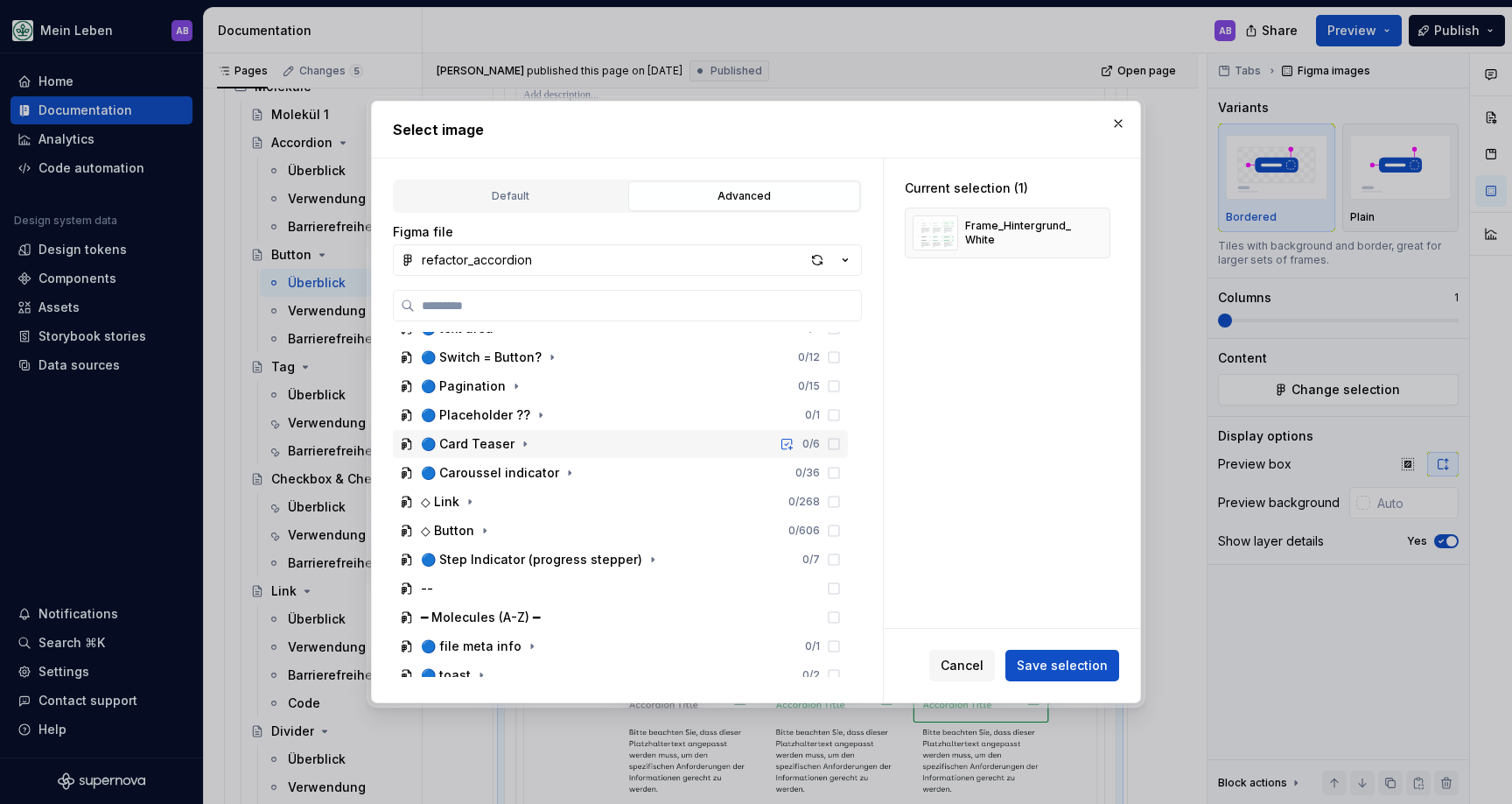
scroll to position [894, 0]
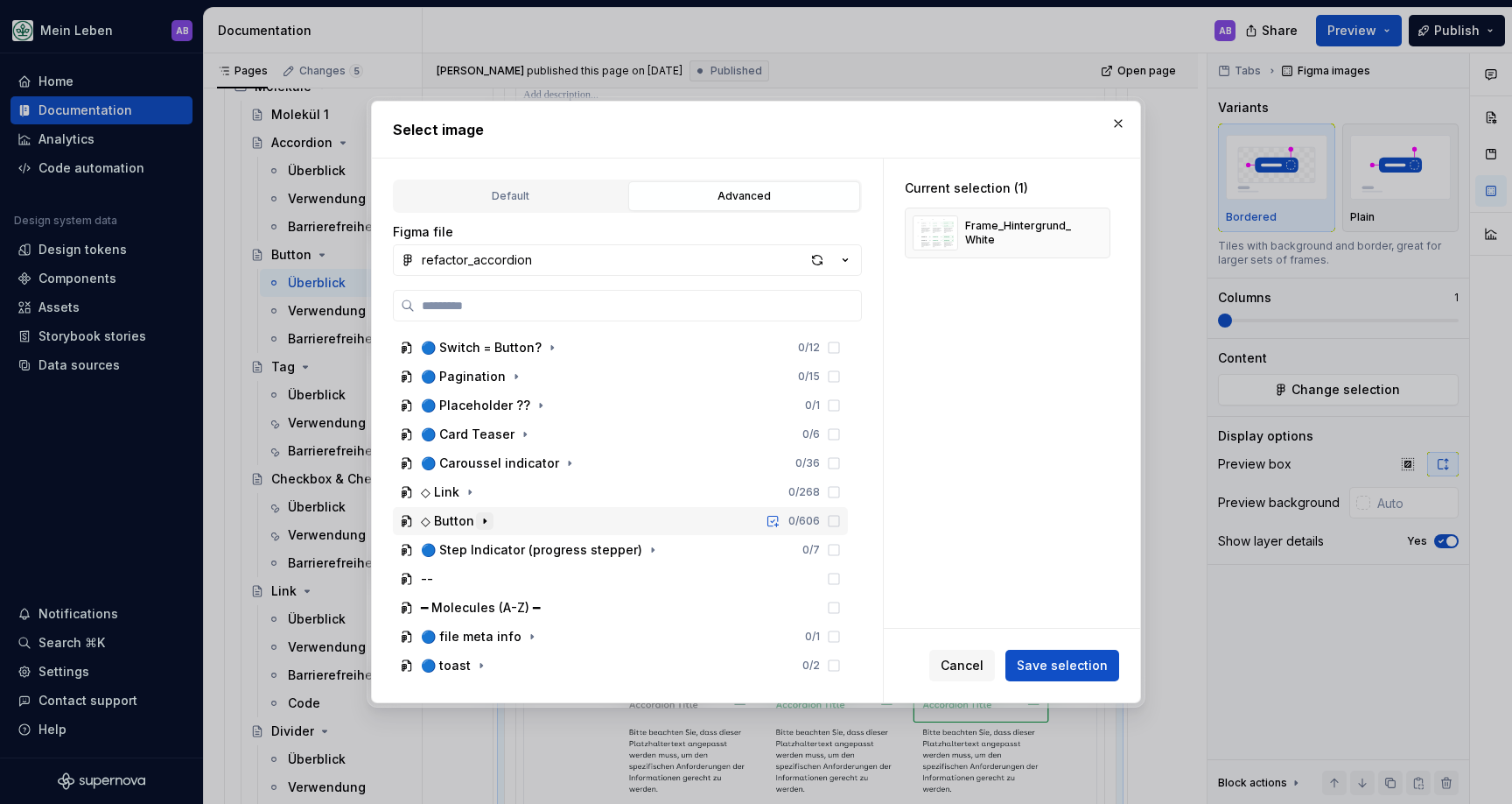
click at [482, 518] on icon "button" at bounding box center [485, 520] width 14 height 14
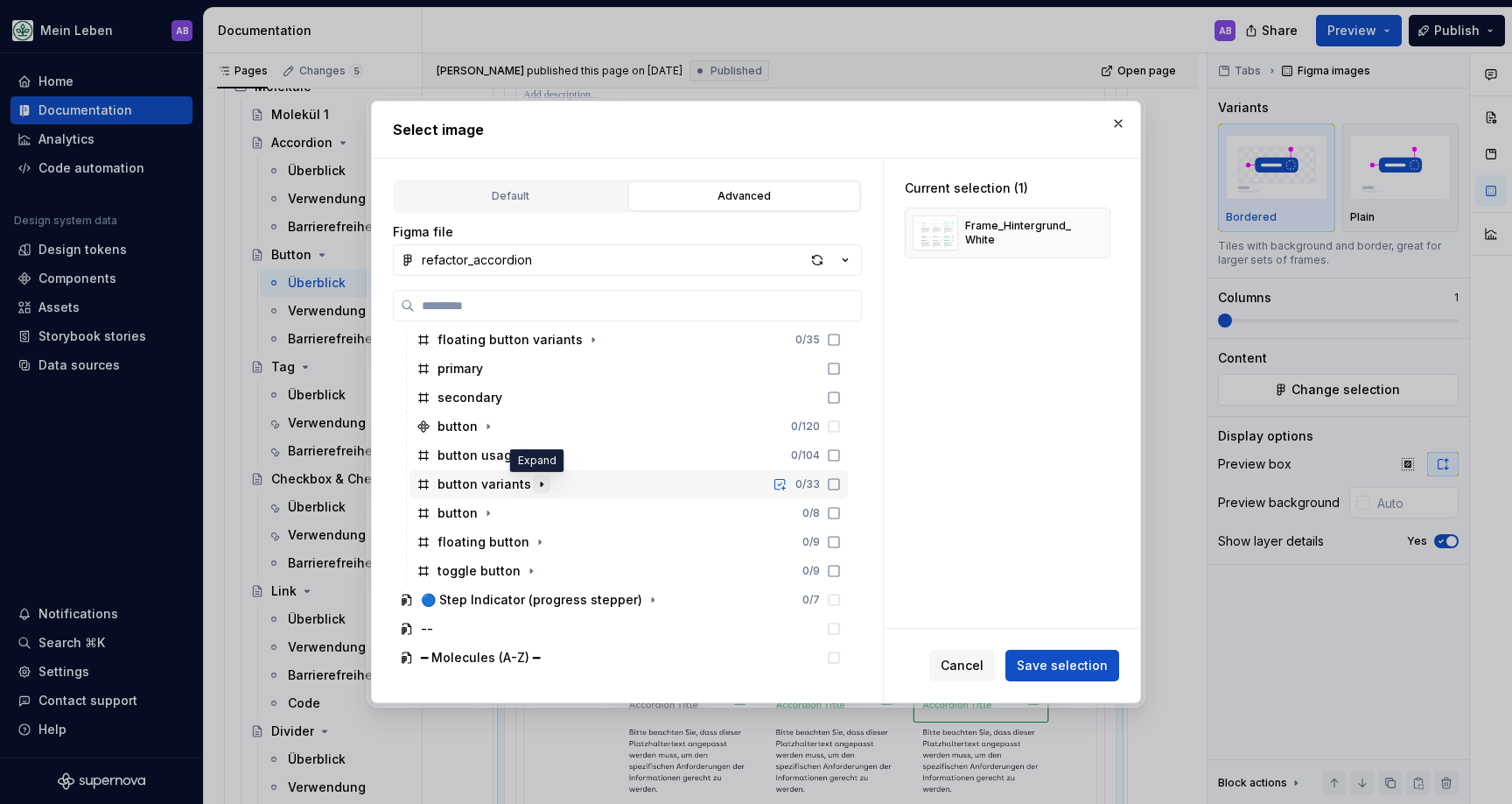
click at [535, 490] on icon "button" at bounding box center [542, 484] width 14 height 14
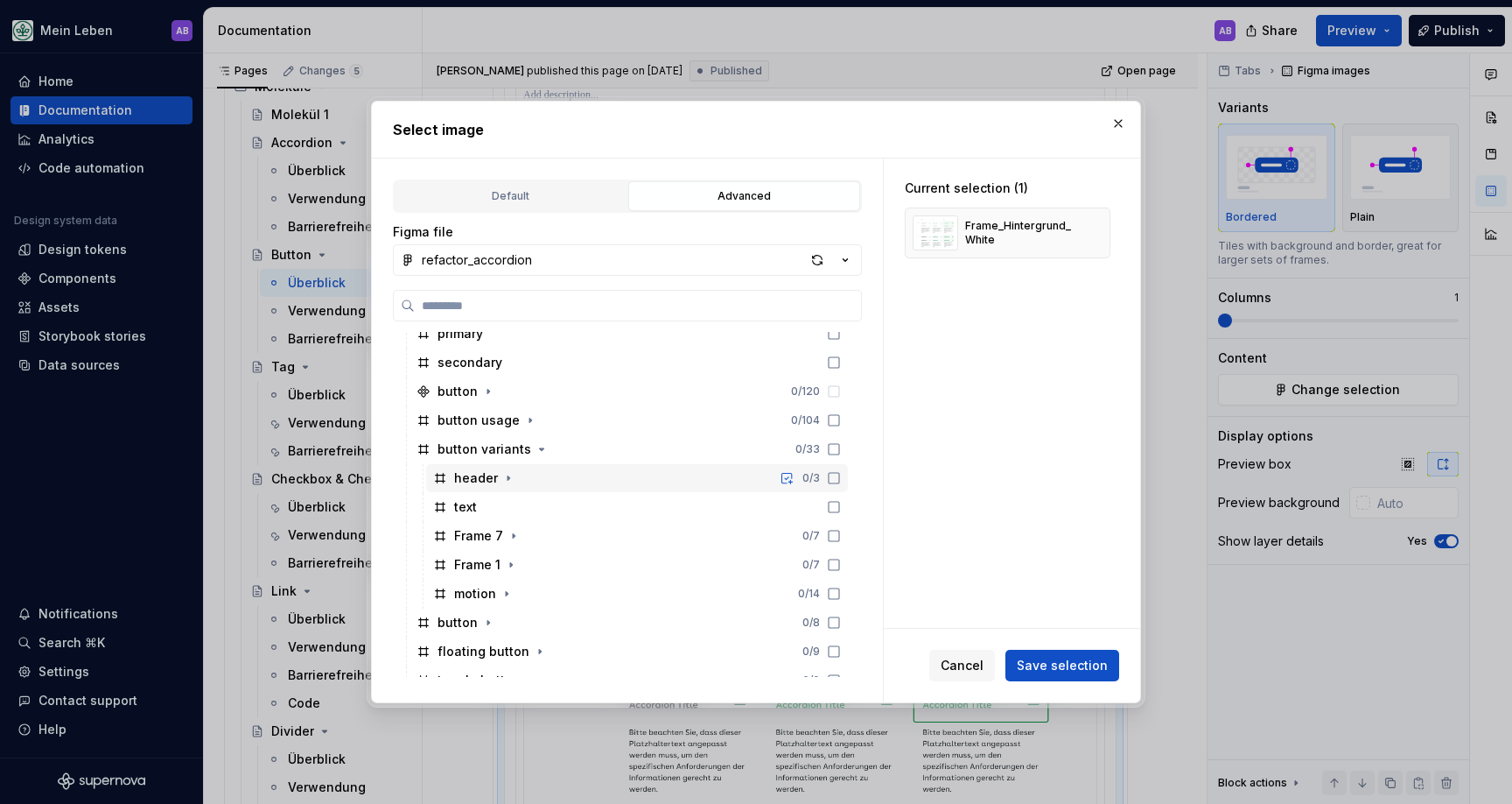
scroll to position [1357, 0]
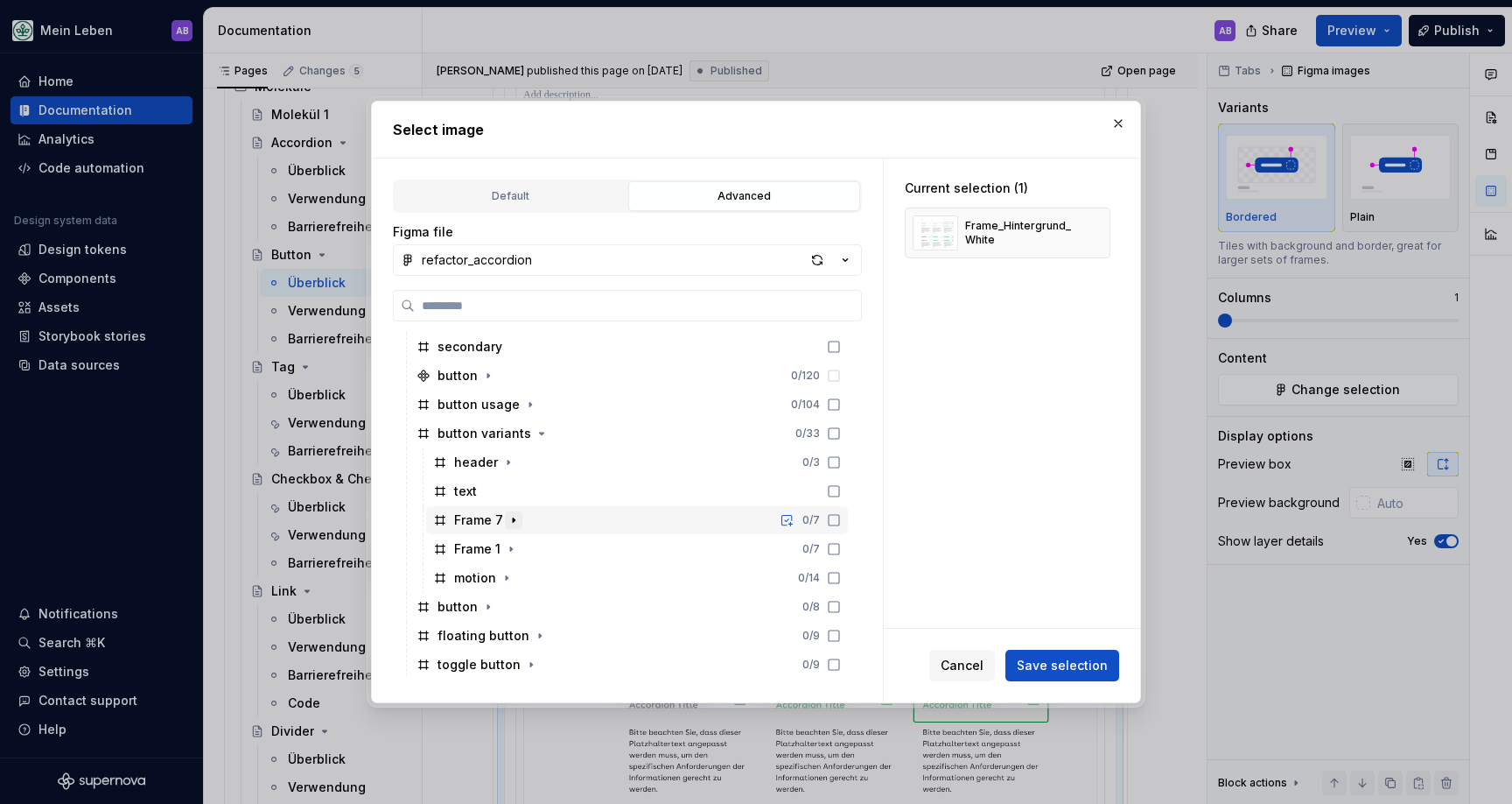
click at [515, 523] on icon "button" at bounding box center [513, 520] width 14 height 14
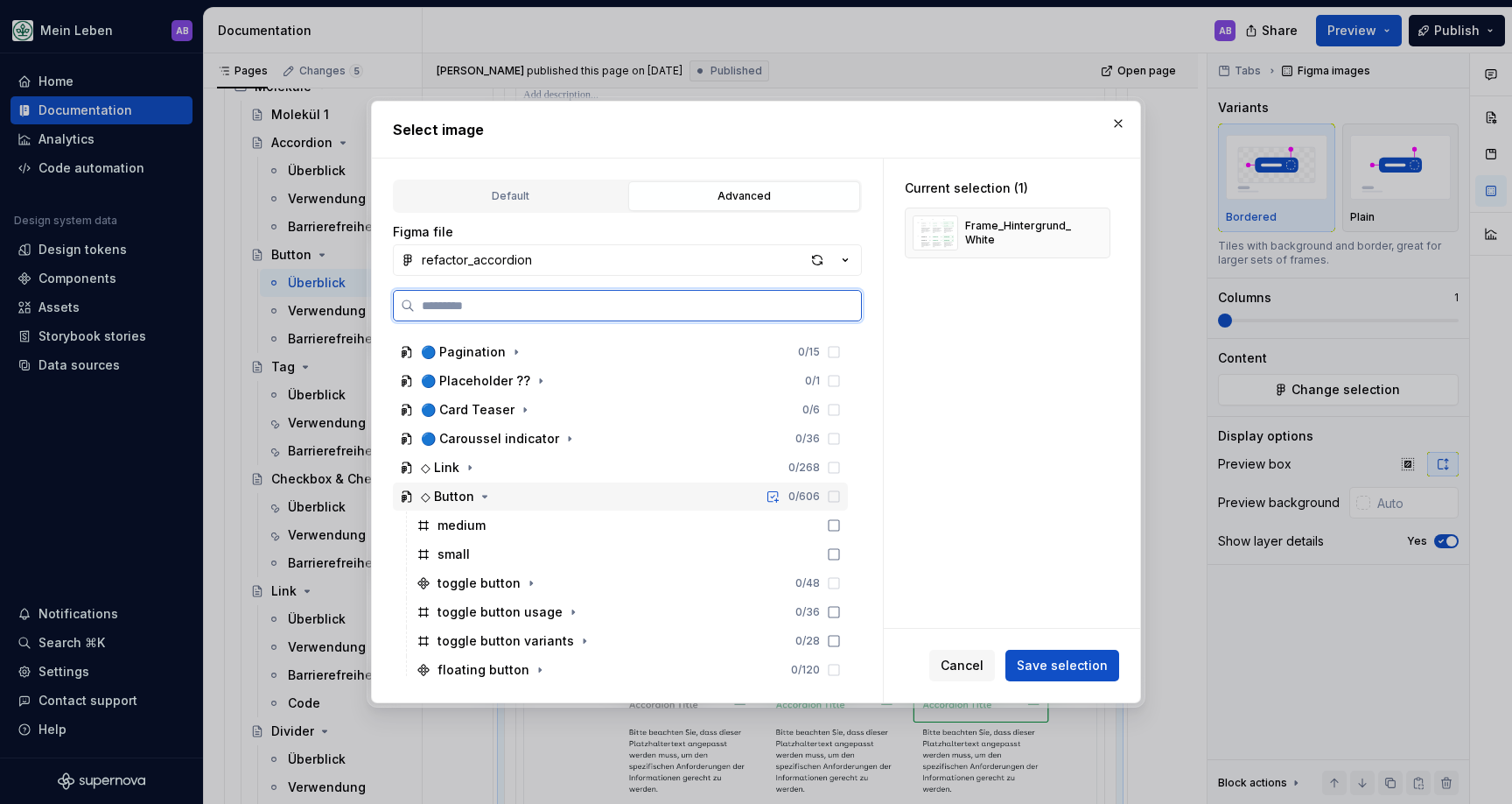
click at [456, 512] on div "medium" at bounding box center [628, 525] width 438 height 28
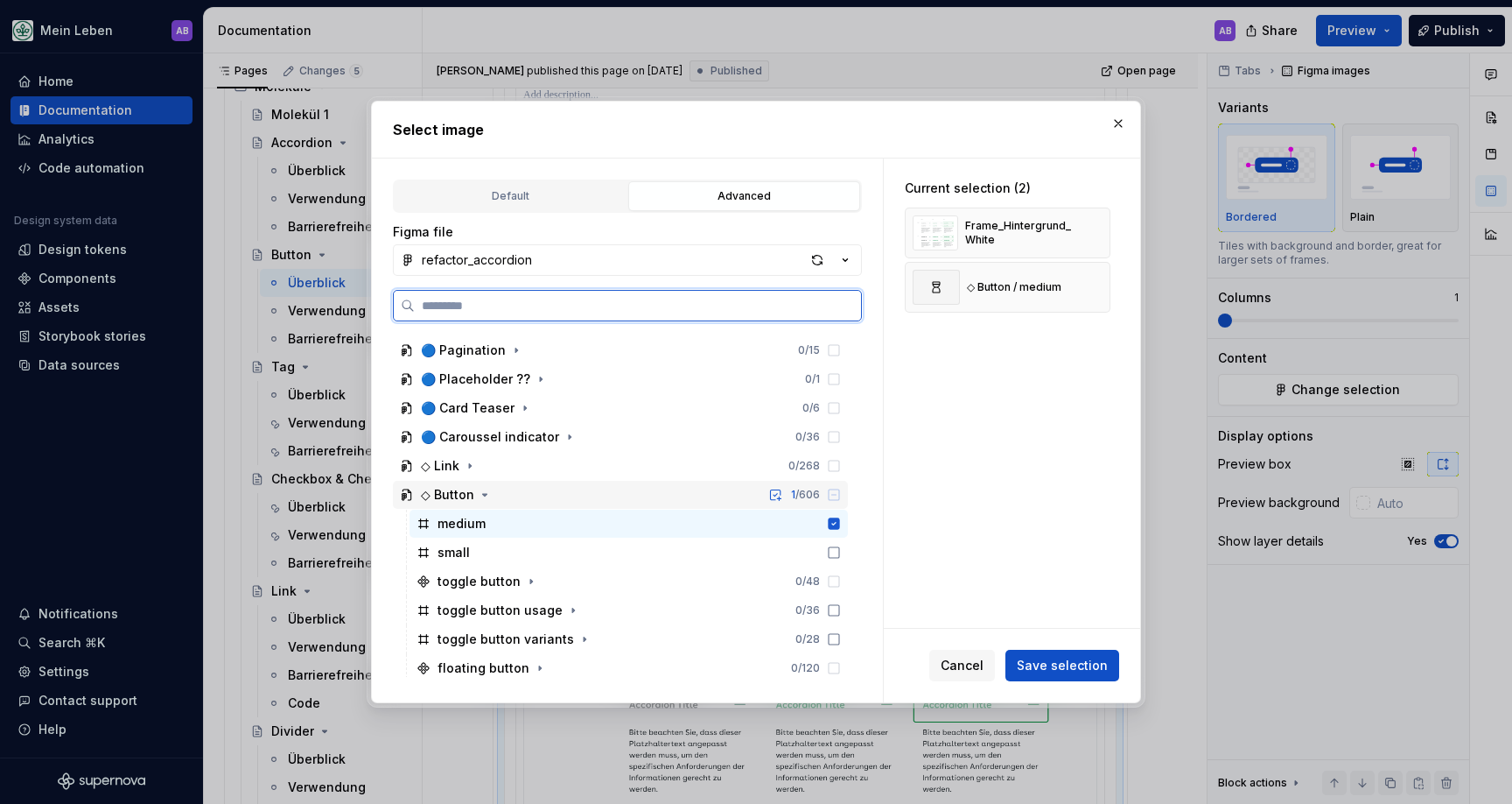
click at [461, 501] on div "◇ Button" at bounding box center [448, 495] width 54 height 18
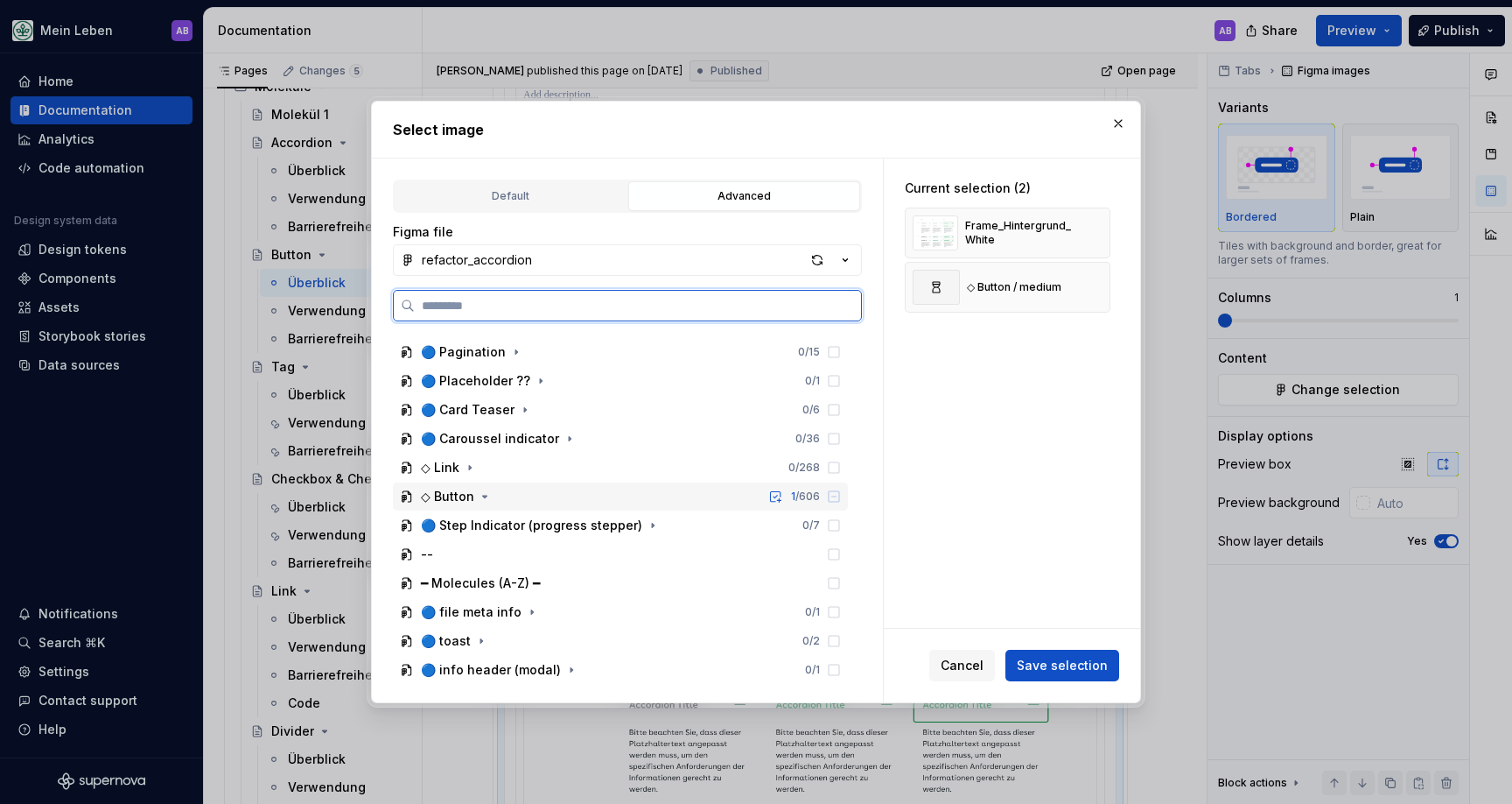
click at [468, 505] on div "◇ Button 1 / 606" at bounding box center [620, 497] width 455 height 28
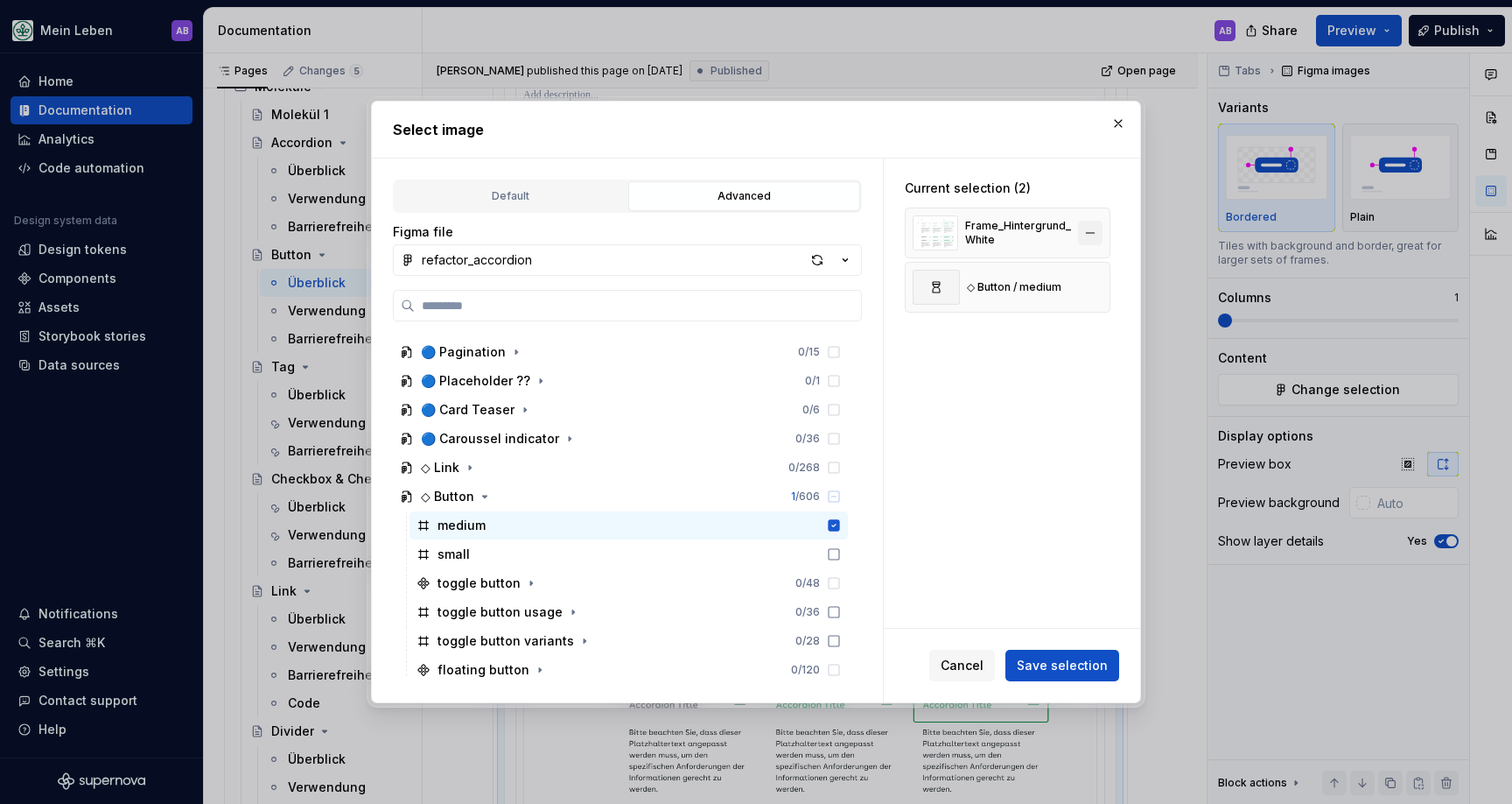
click at [1089, 229] on button "button" at bounding box center [1090, 233] width 25 height 25
click at [1091, 229] on button "button" at bounding box center [1090, 233] width 25 height 25
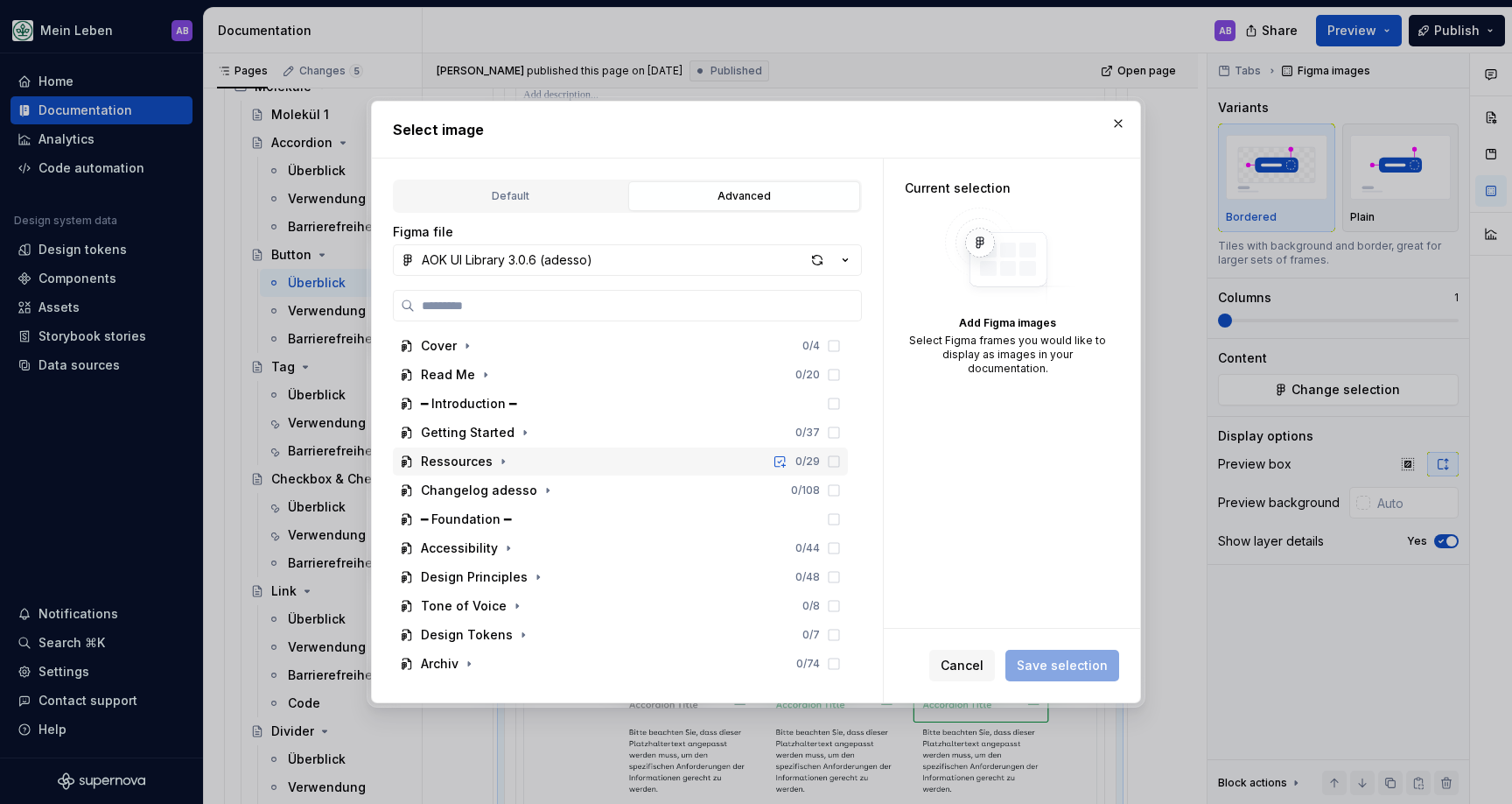
scroll to position [4, 0]
click at [964, 669] on span "Cancel" at bounding box center [961, 665] width 43 height 18
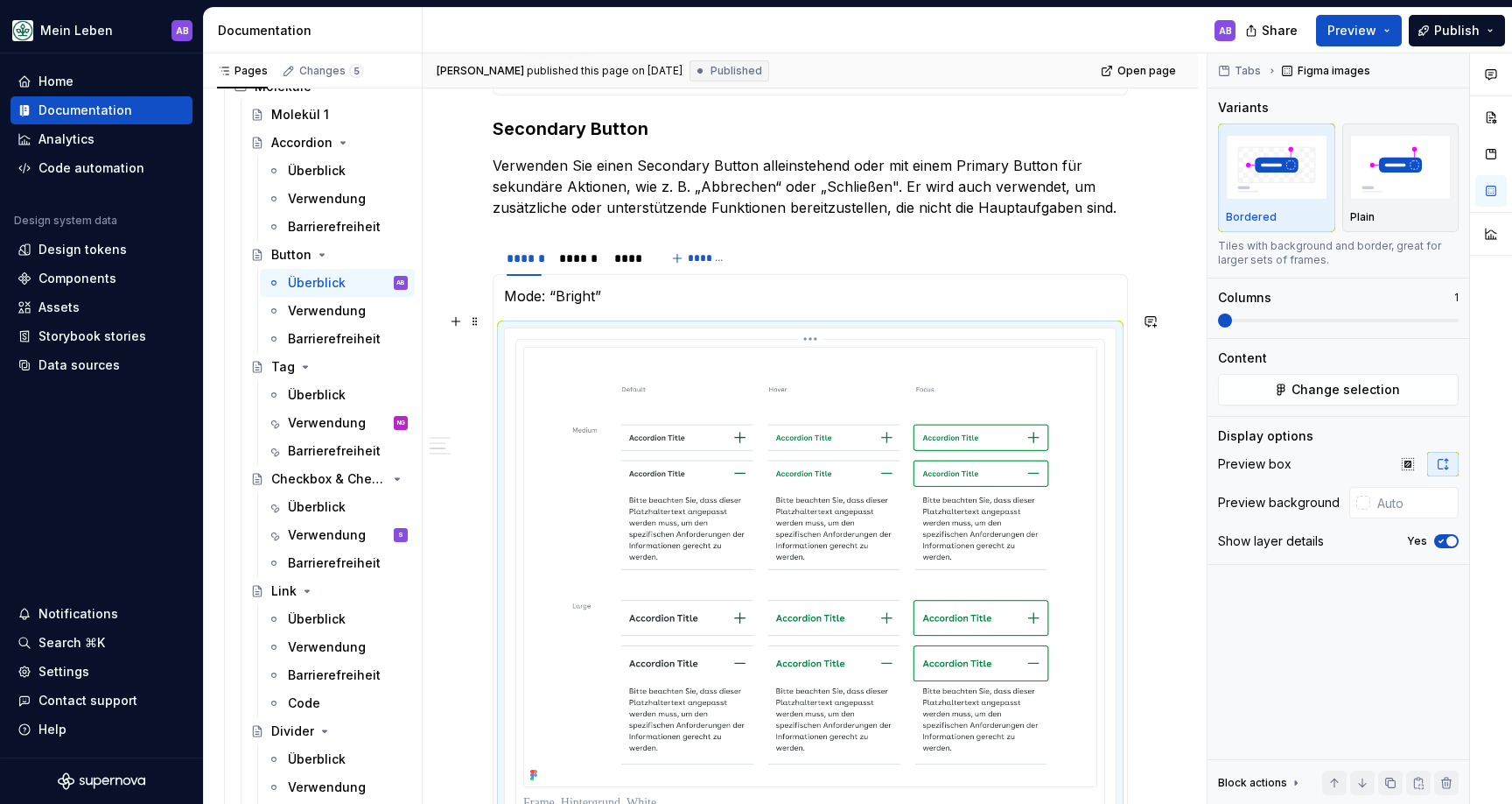
scroll to position [1734, 0]
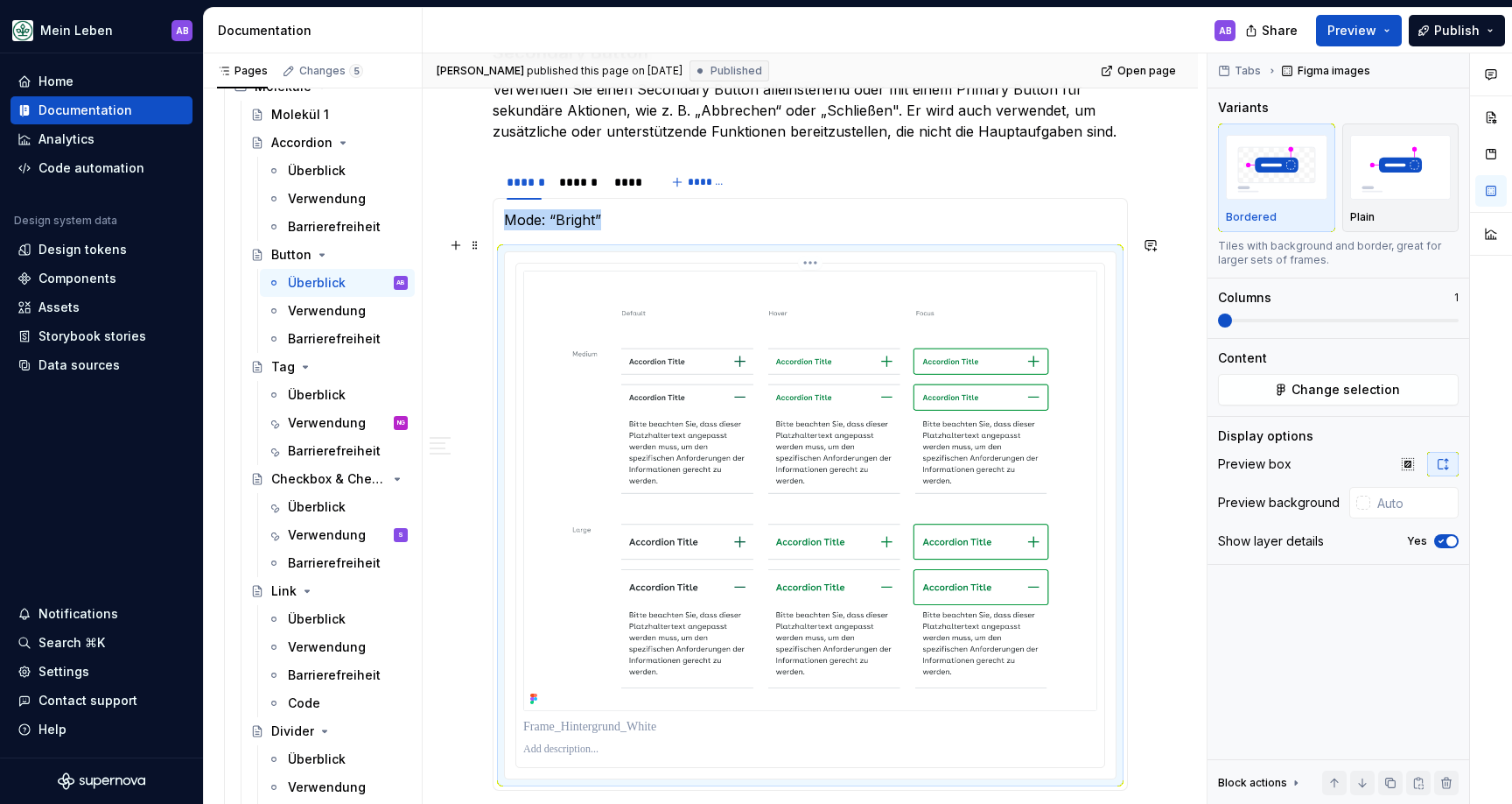
click at [675, 375] on img at bounding box center [810, 491] width 574 height 440
click at [329, 318] on div "Verwendung" at bounding box center [322, 311] width 67 height 18
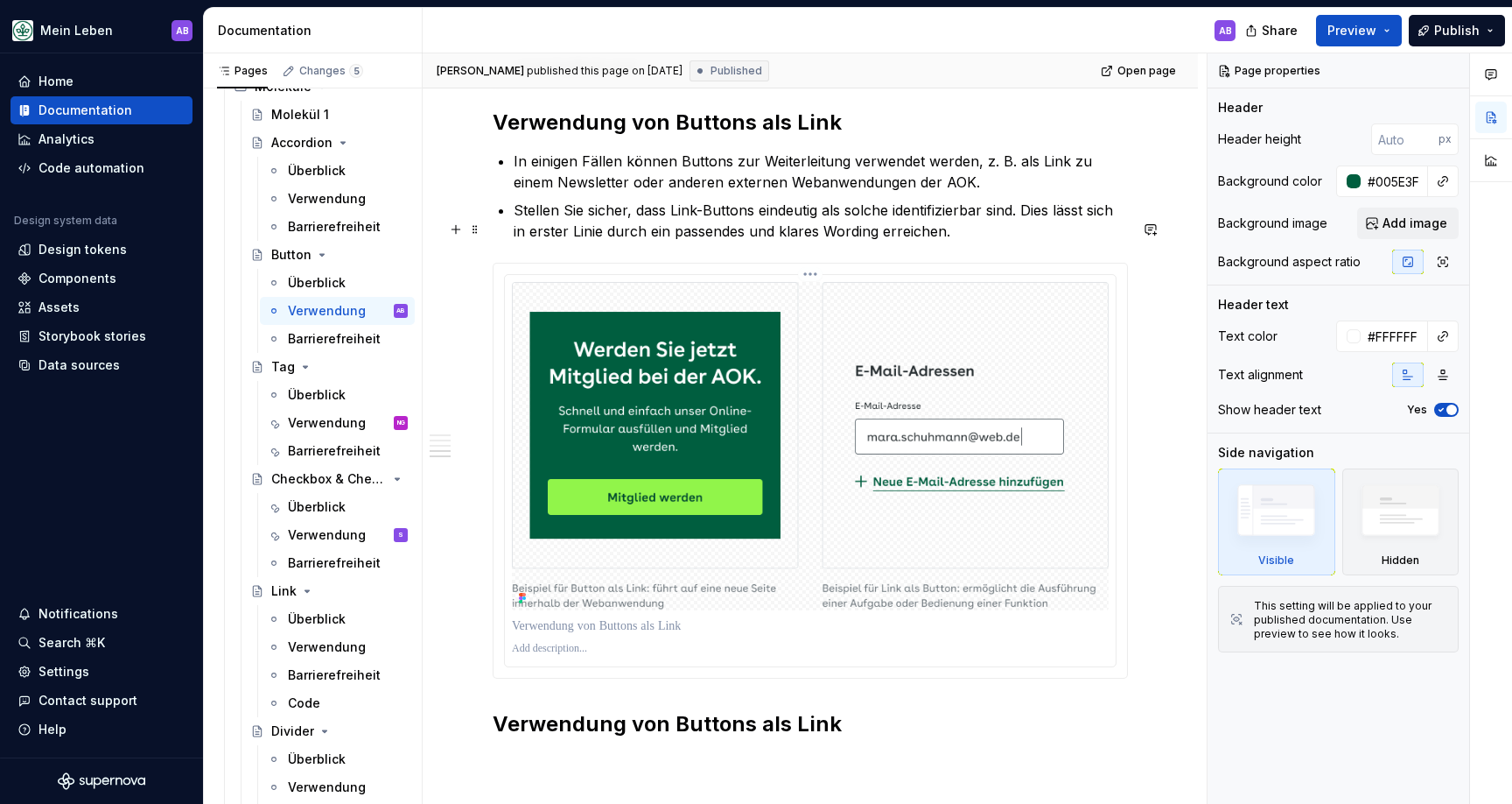
scroll to position [1339, 0]
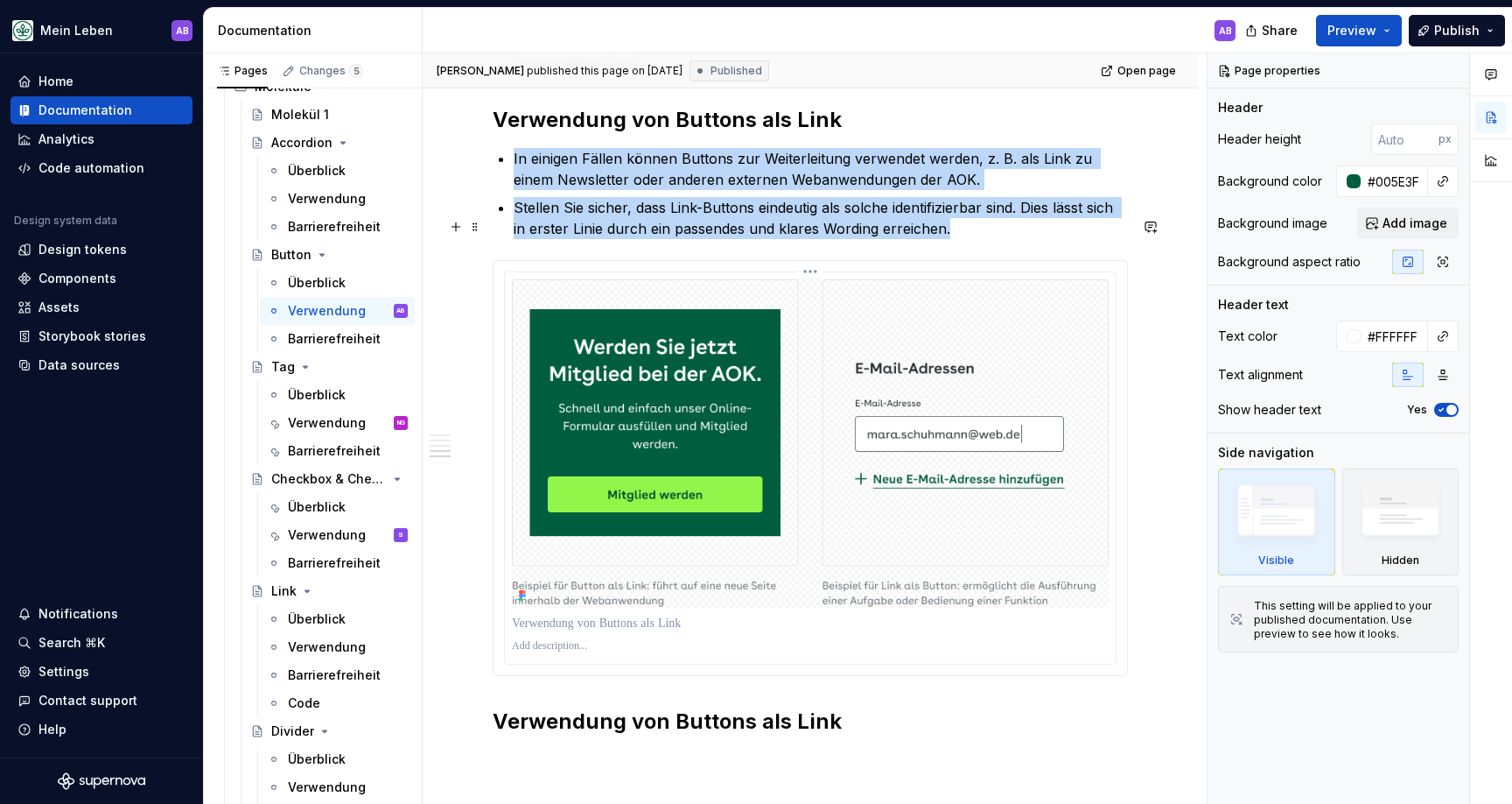
click at [753, 371] on img at bounding box center [810, 443] width 596 height 328
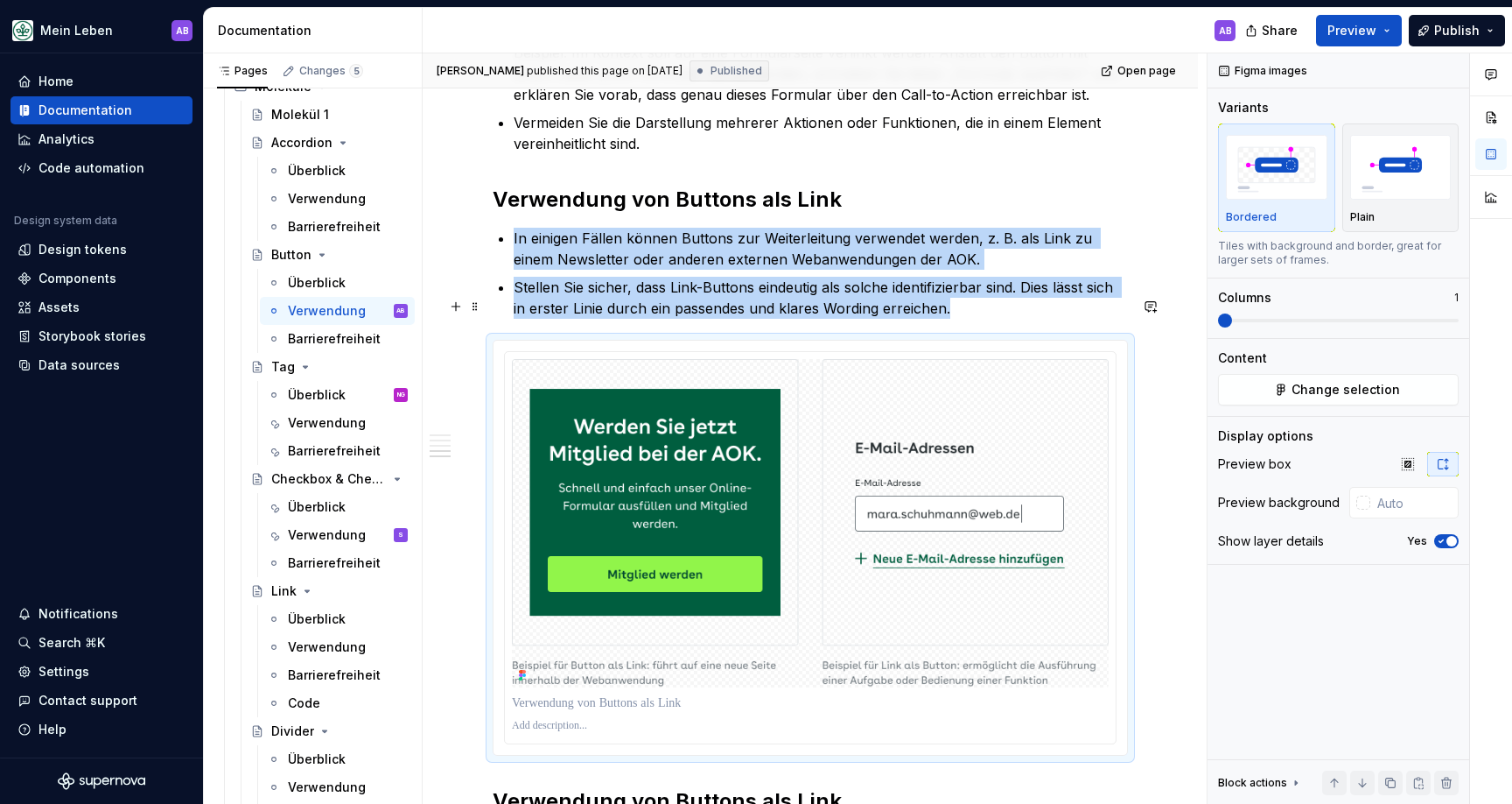
scroll to position [1265, 0]
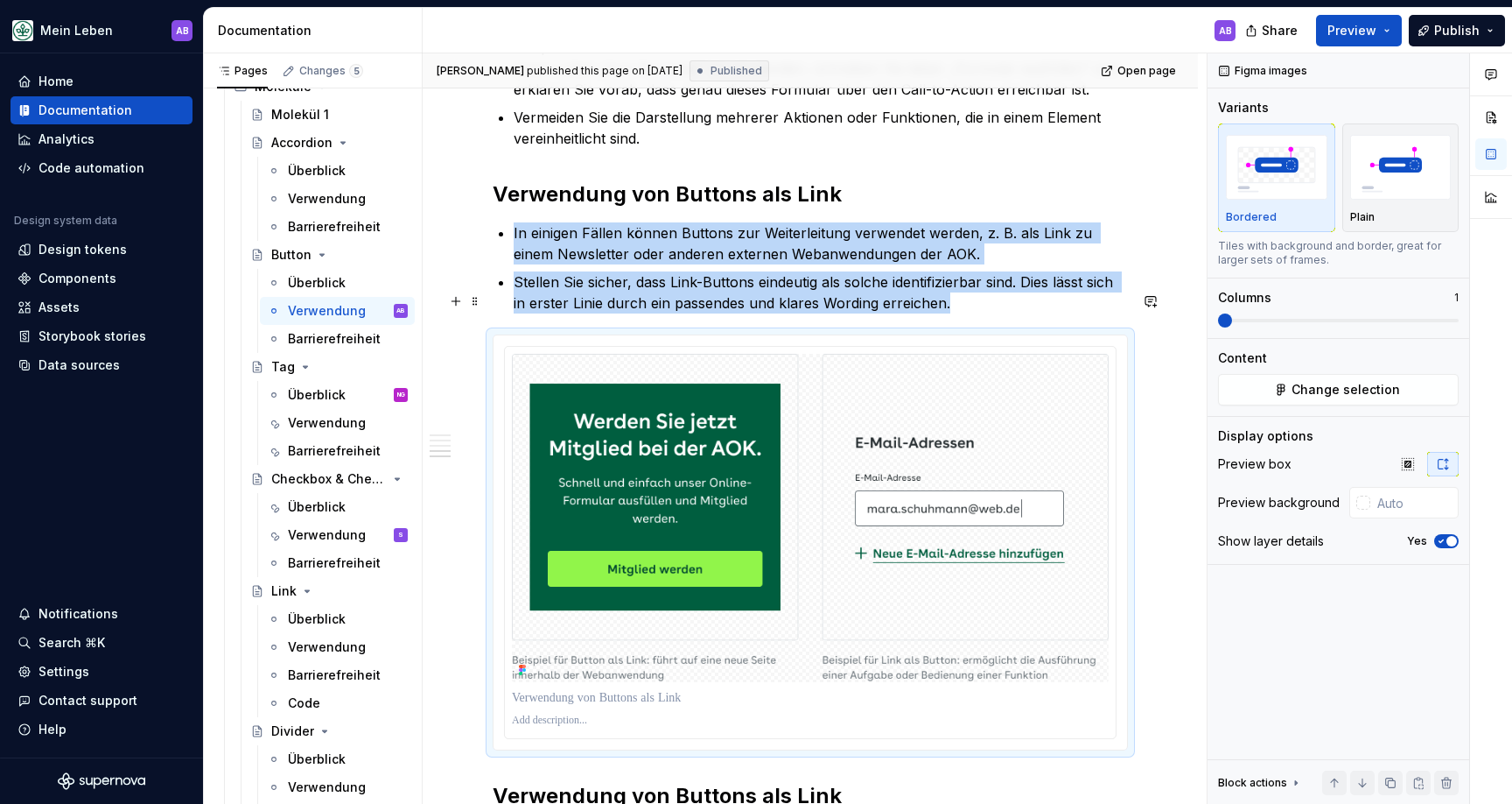
type textarea "*"
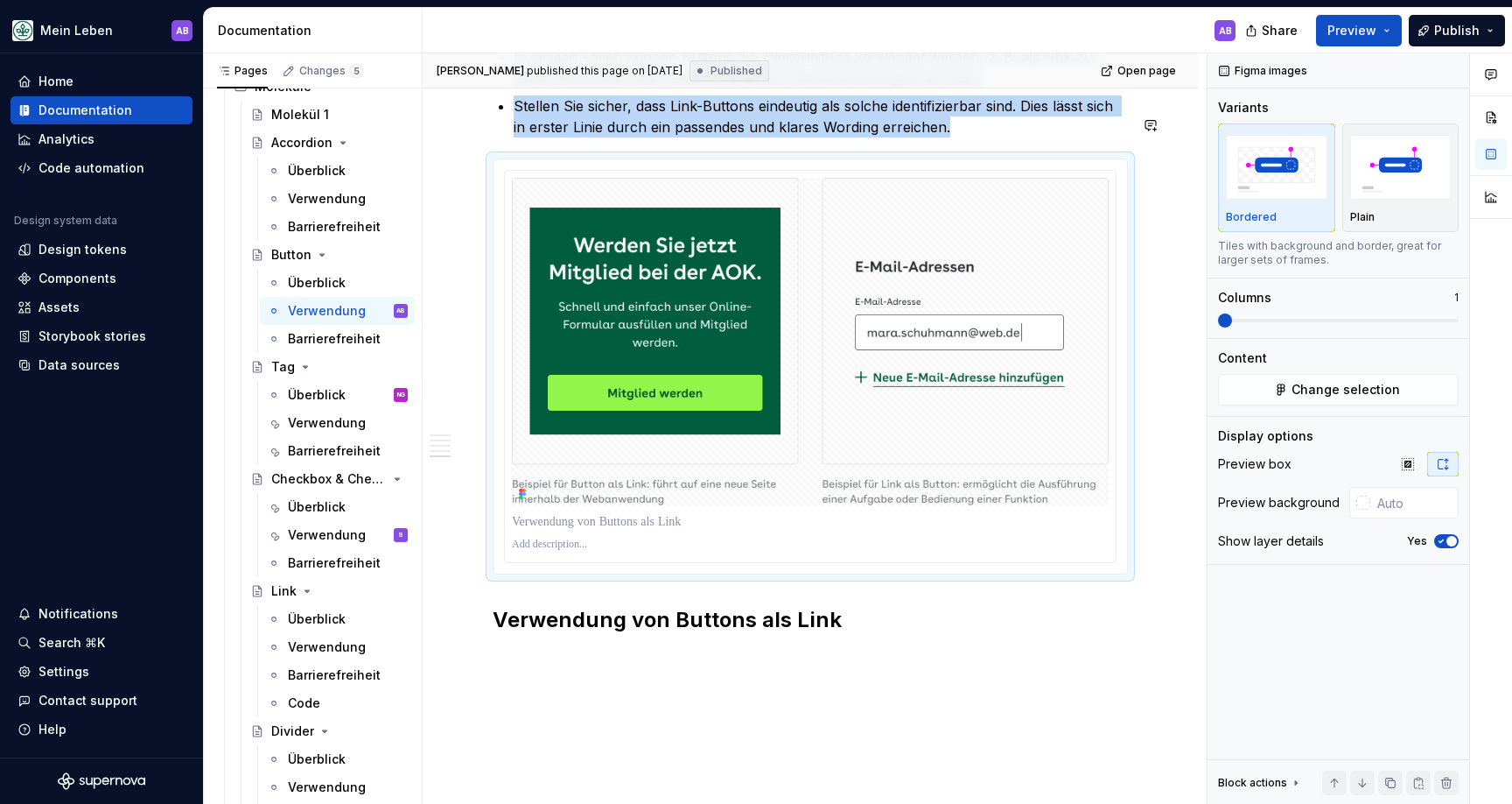
scroll to position [1451, 0]
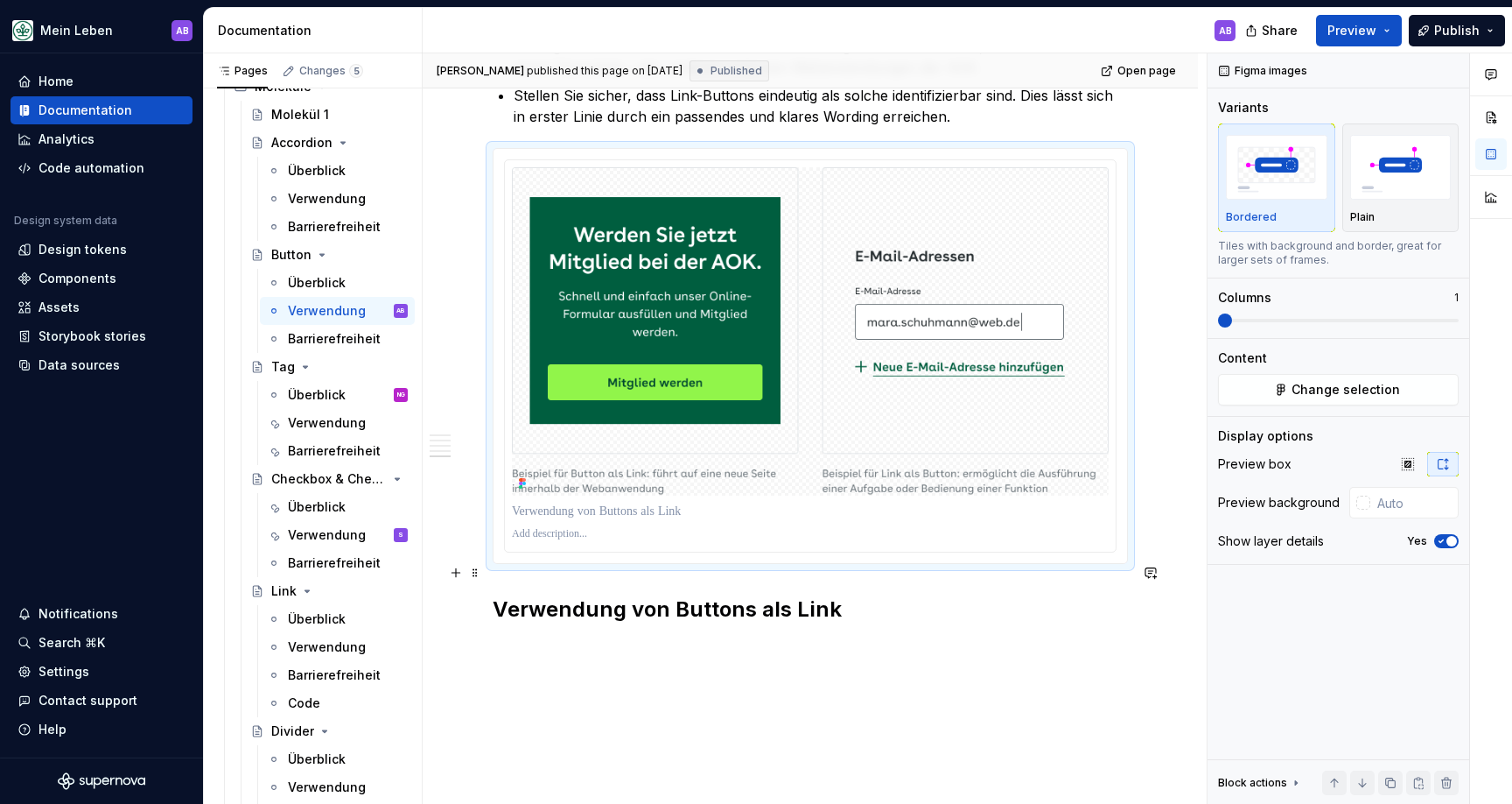
click at [731, 596] on h2 "Verwendung von Buttons als Link" at bounding box center [810, 610] width 635 height 28
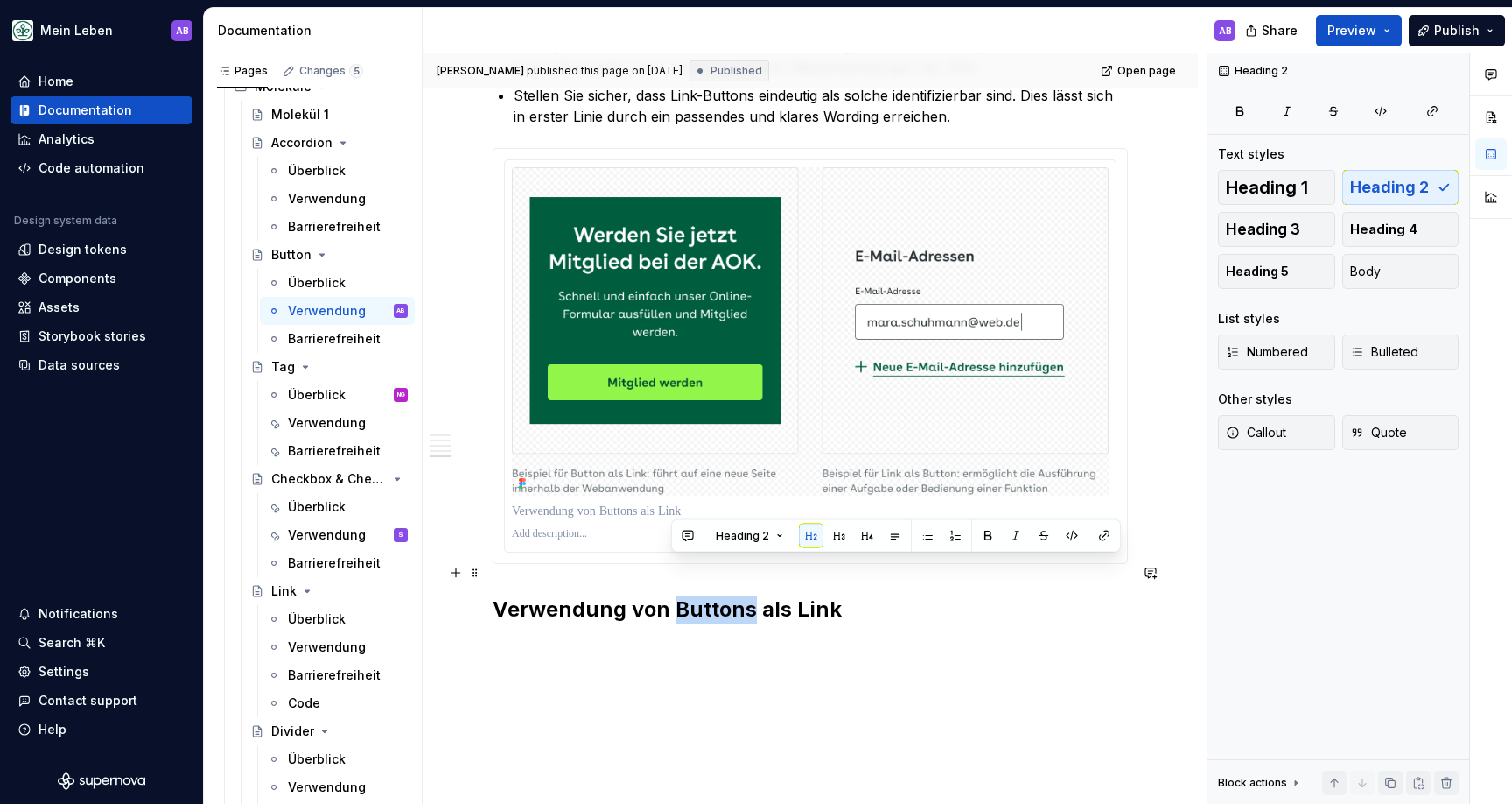
click at [731, 596] on h2 "Verwendung von Buttons als Link" at bounding box center [810, 610] width 635 height 28
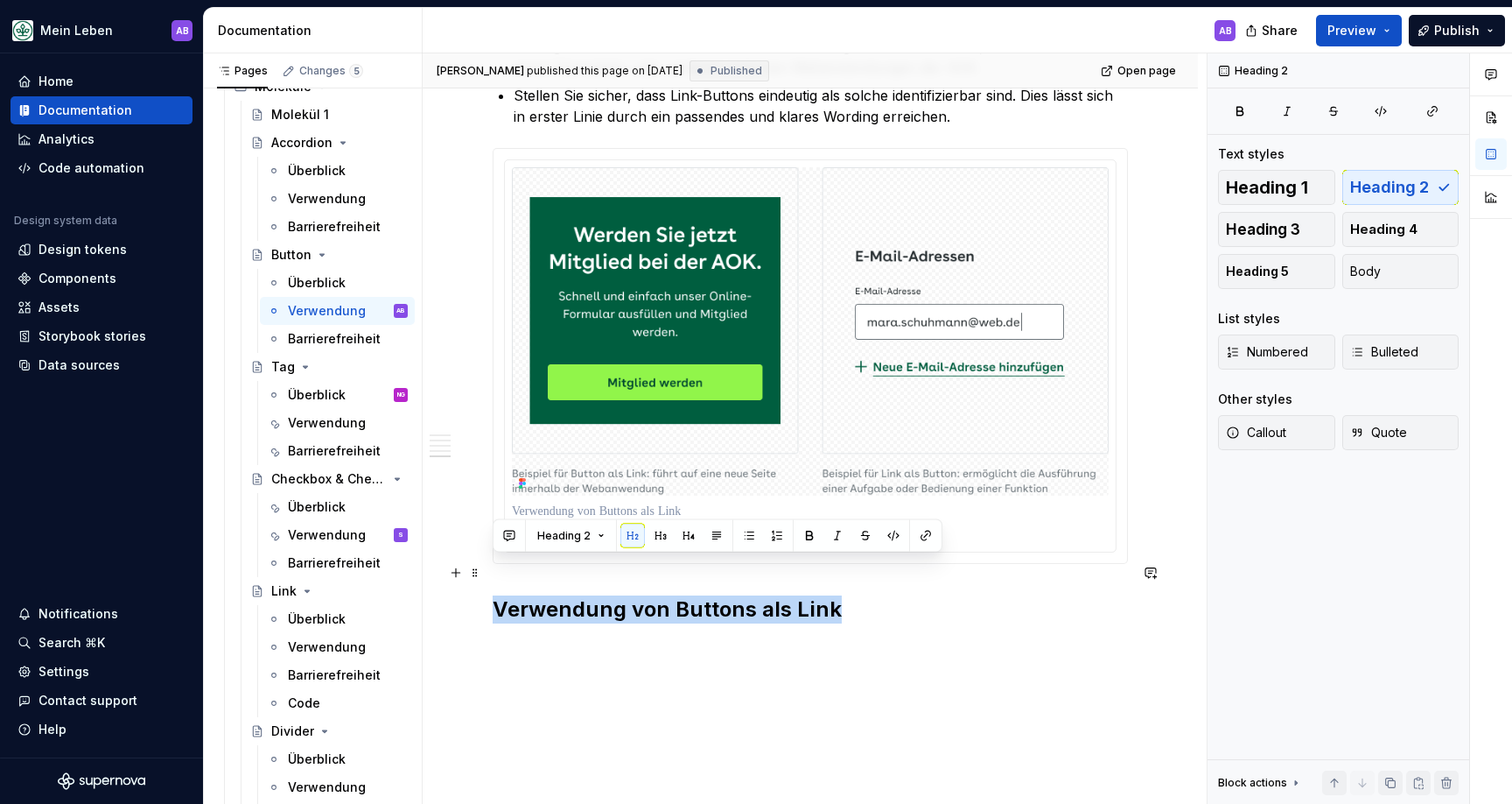
click at [731, 596] on h2 "Verwendung von Buttons als Link" at bounding box center [810, 610] width 635 height 28
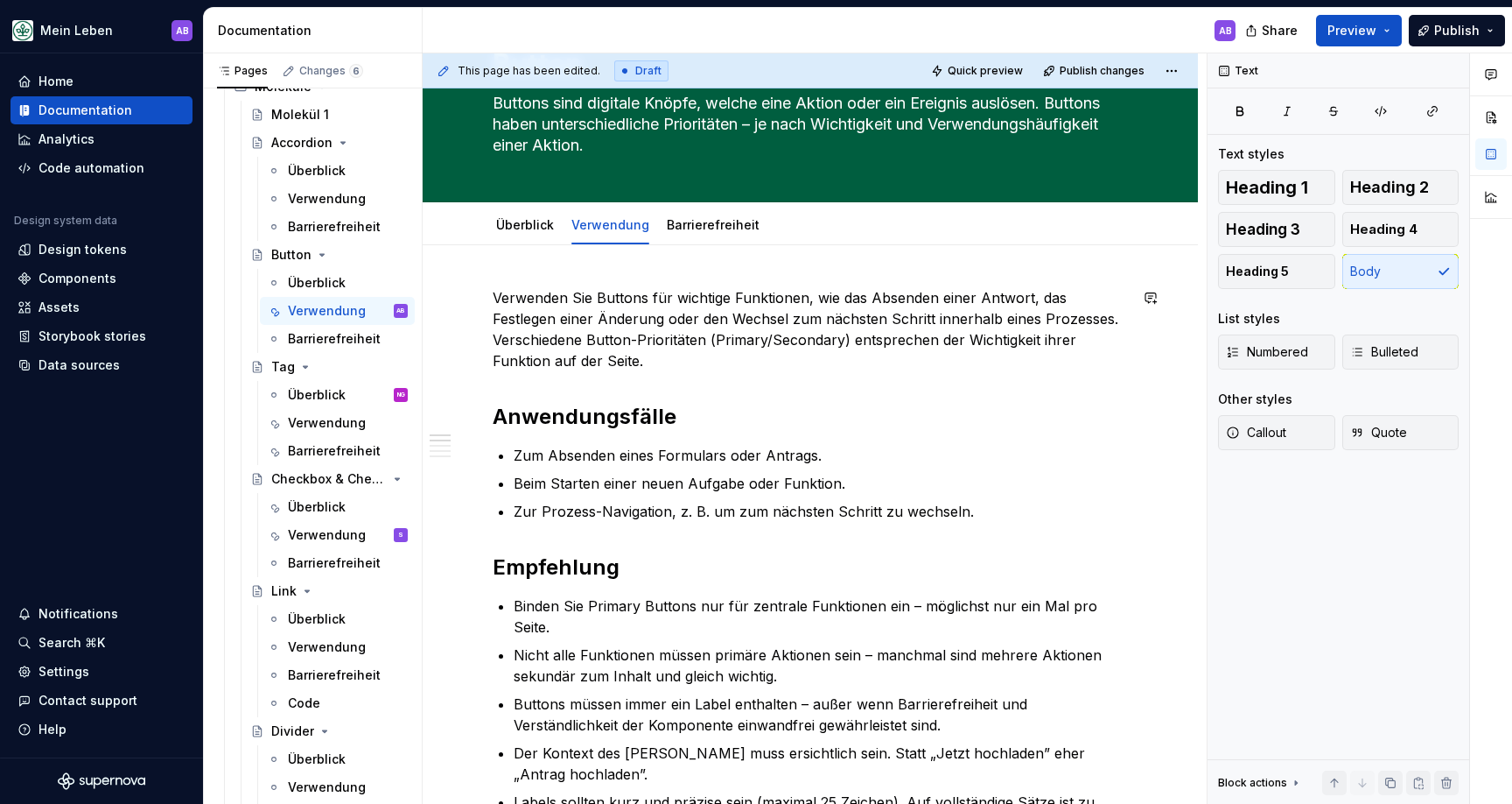
scroll to position [0, 0]
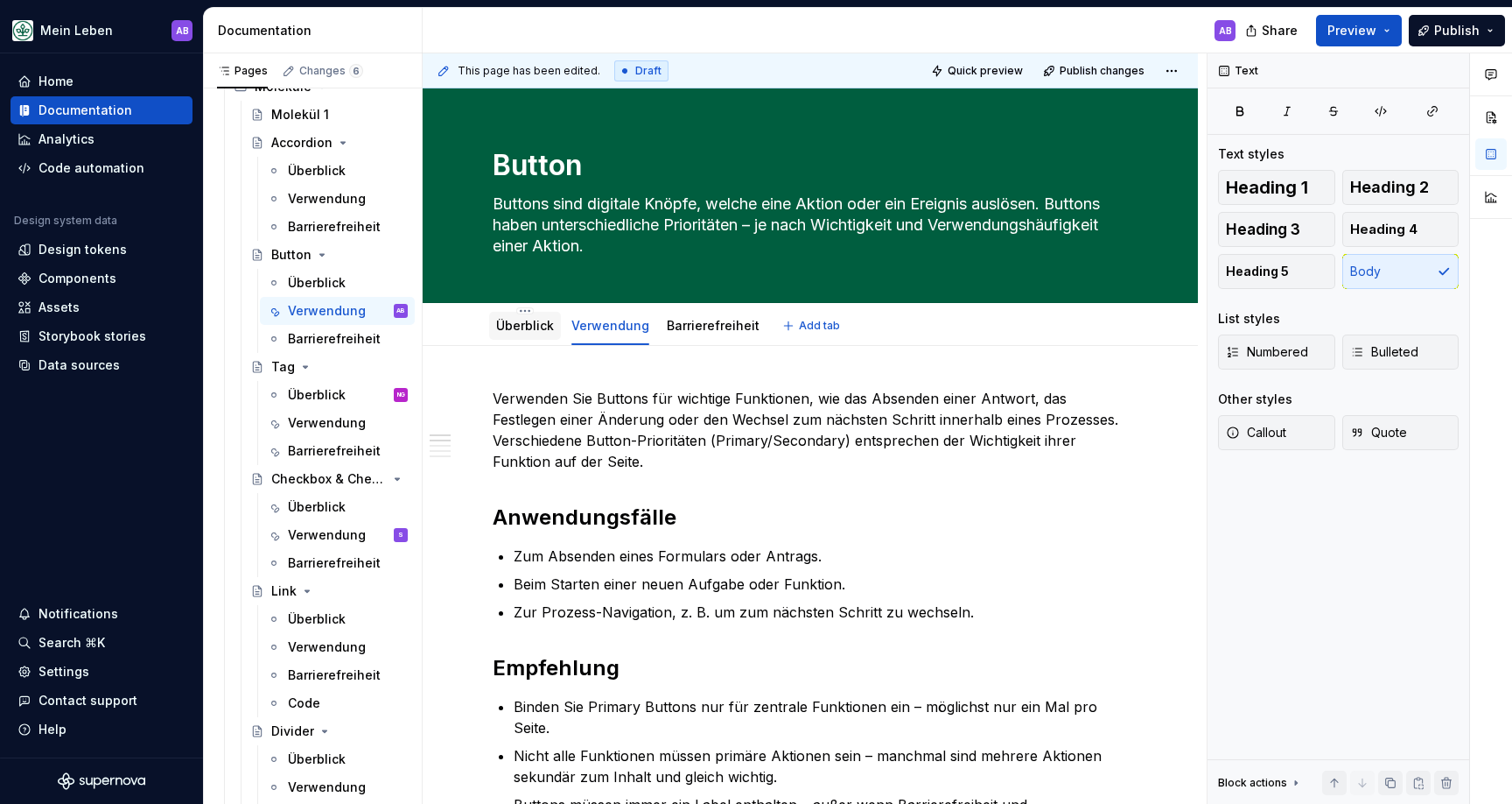
click at [532, 330] on link "Überblick" at bounding box center [525, 325] width 57 height 15
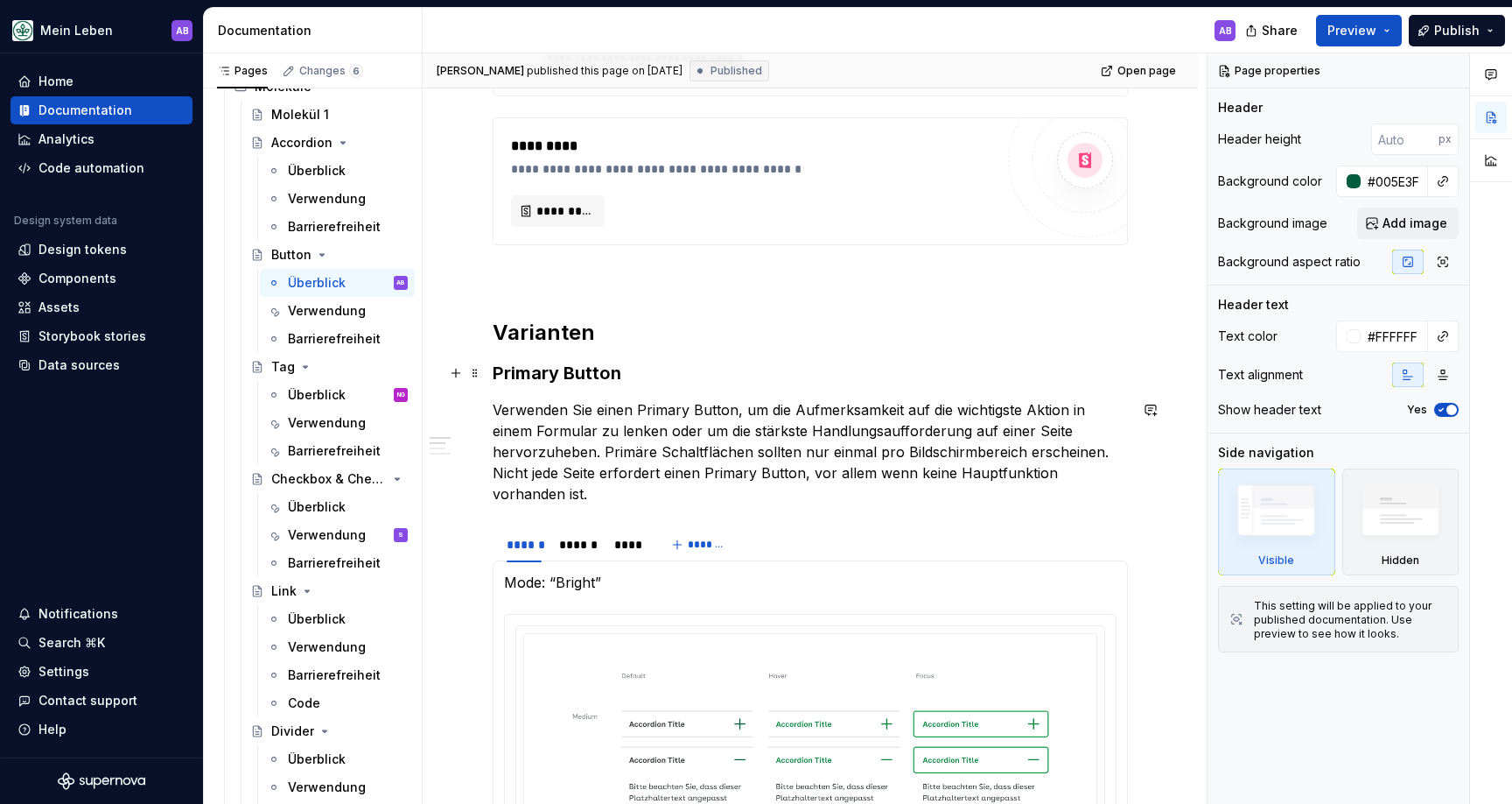
scroll to position [597, 0]
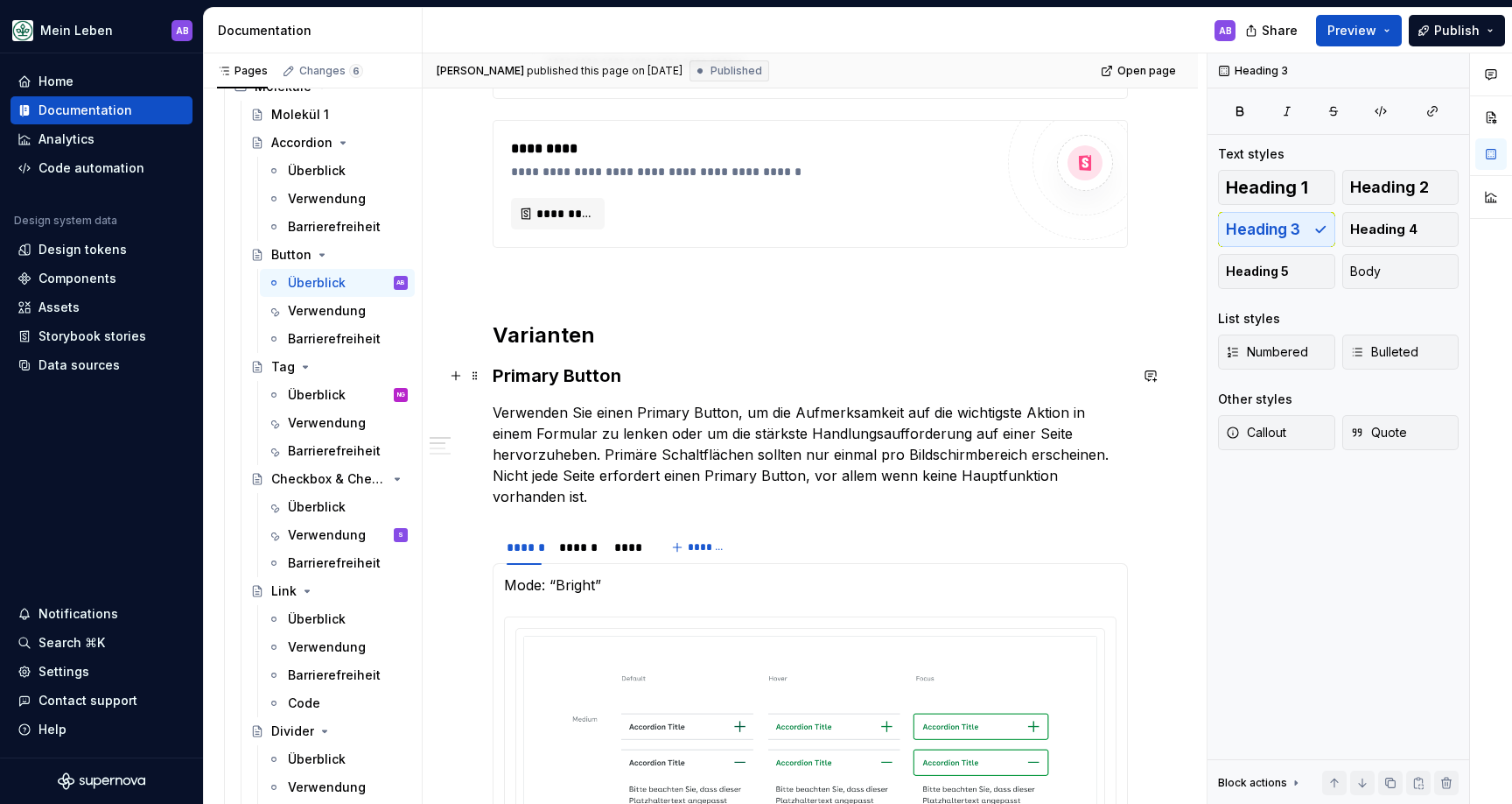
click at [557, 367] on h3 "Primary Button" at bounding box center [810, 376] width 635 height 25
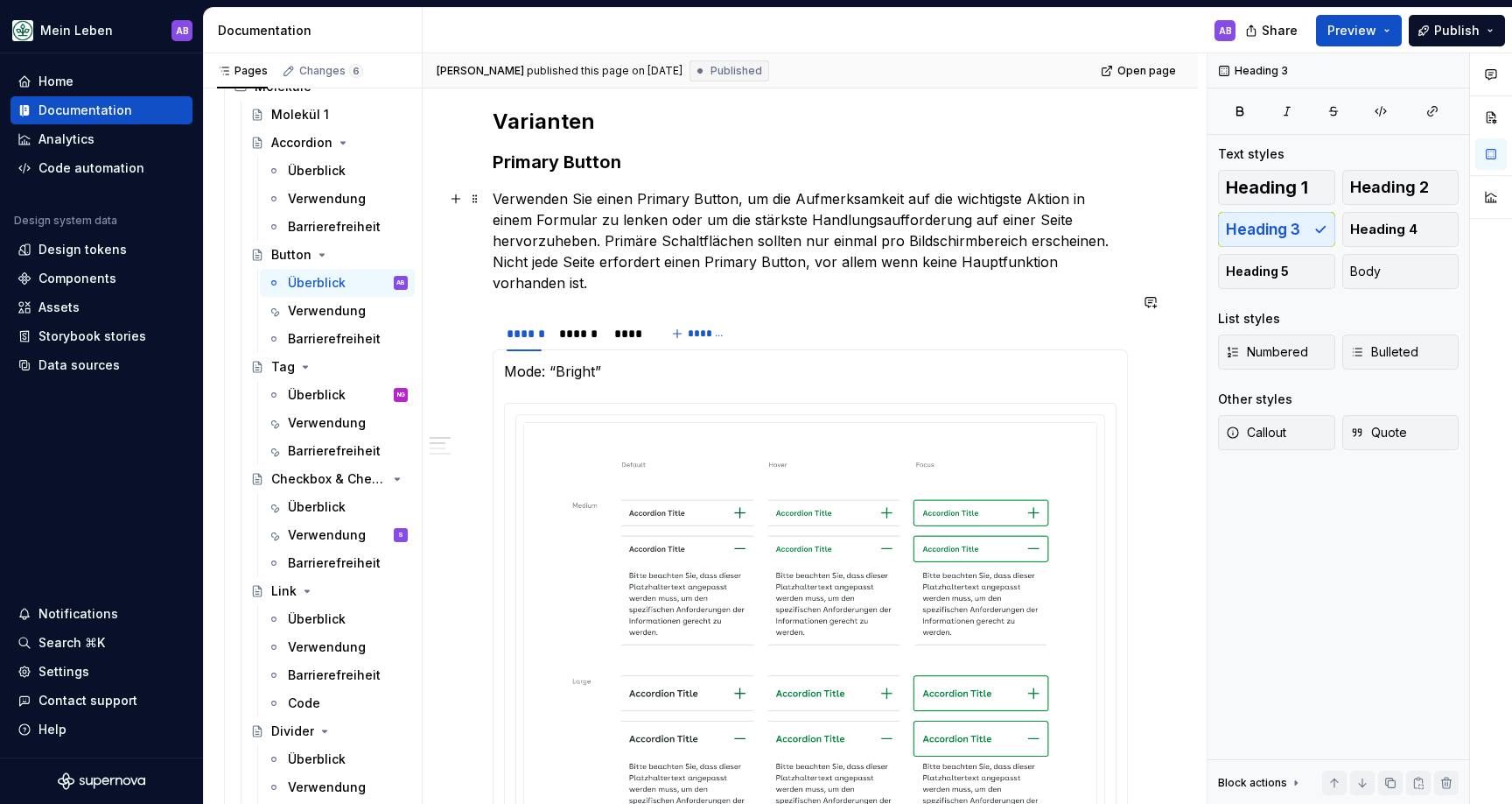
scroll to position [0, 0]
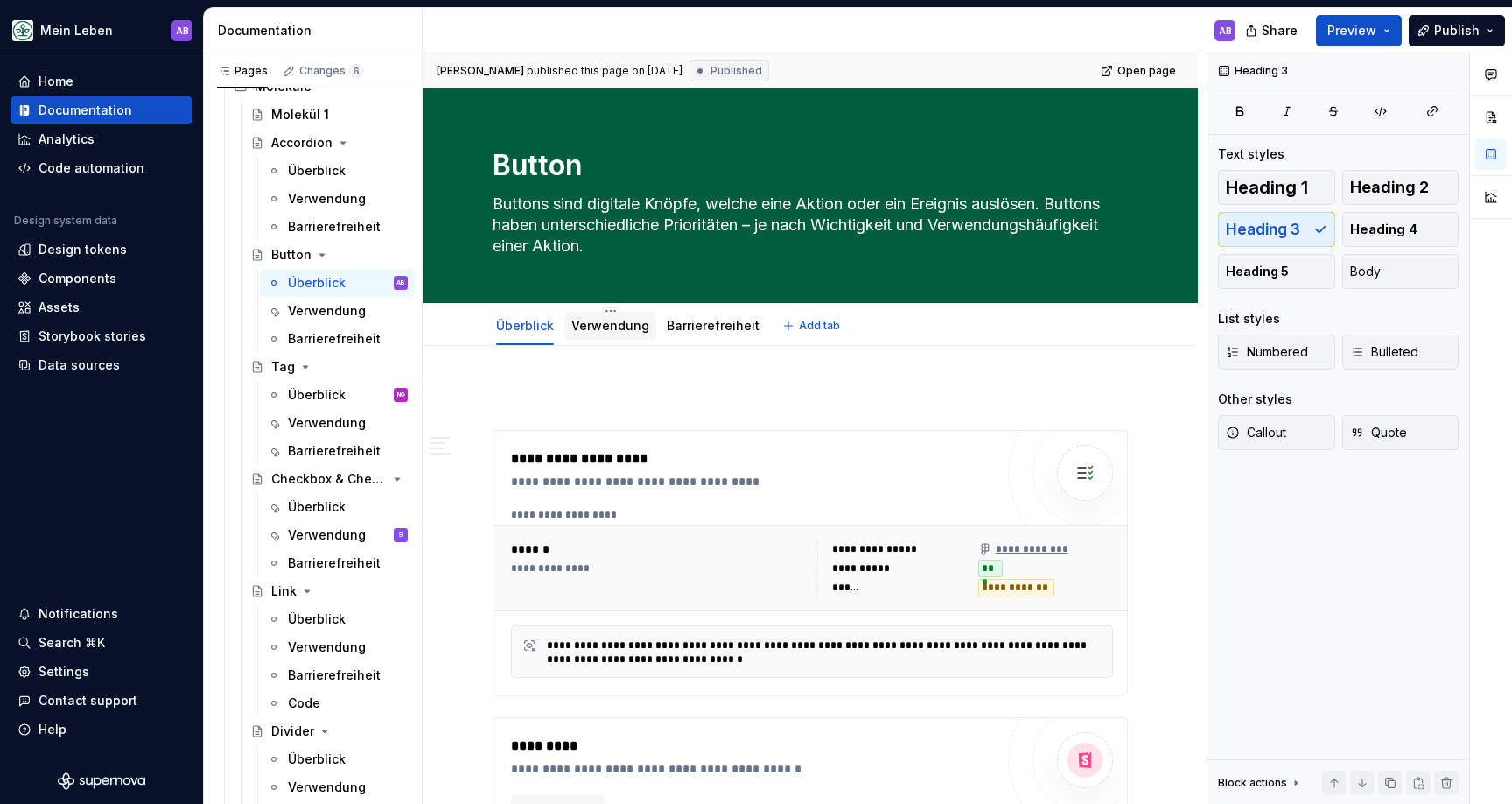
click at [625, 330] on link "Verwendung" at bounding box center [610, 325] width 78 height 15
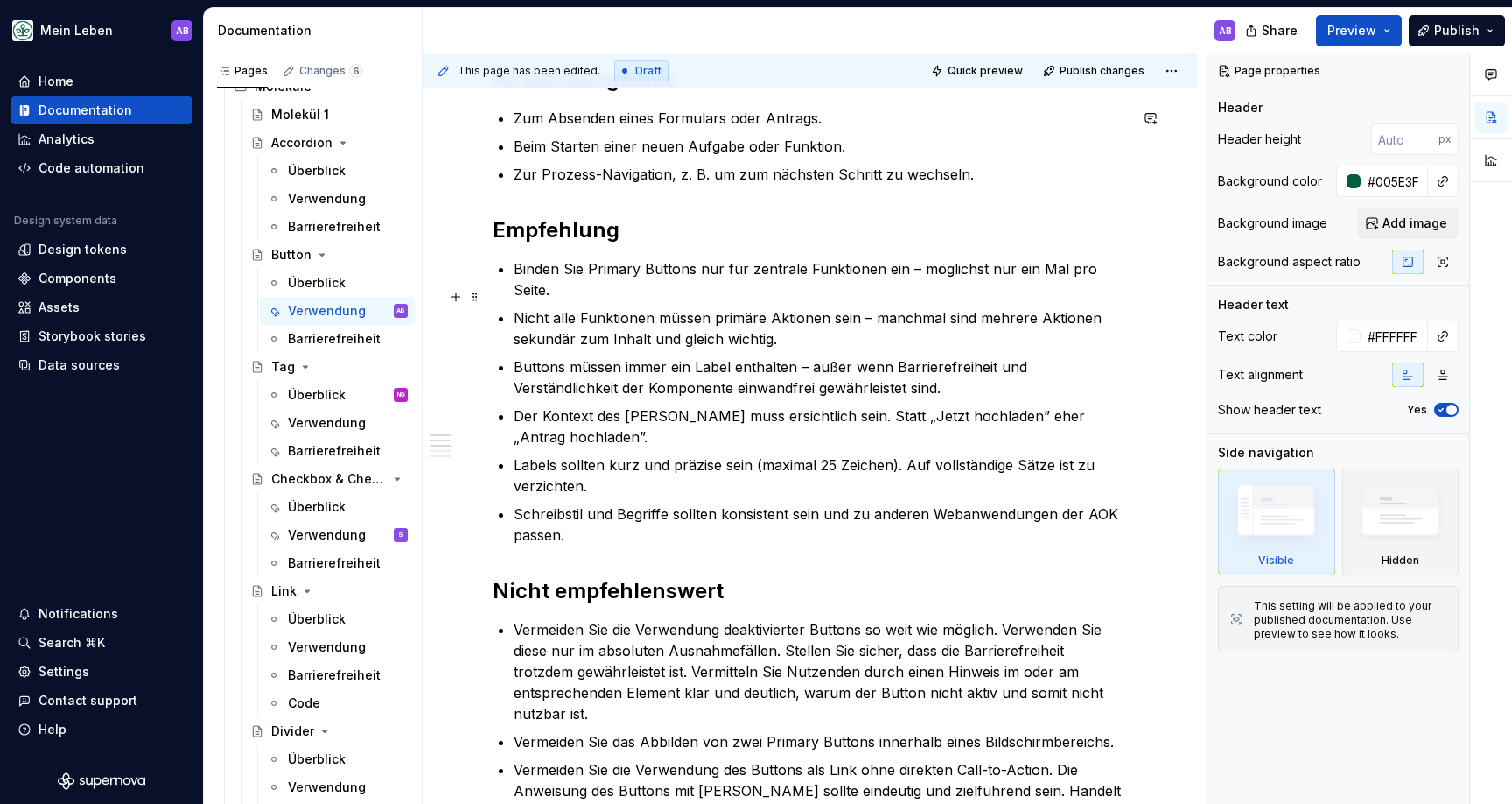
scroll to position [1531, 0]
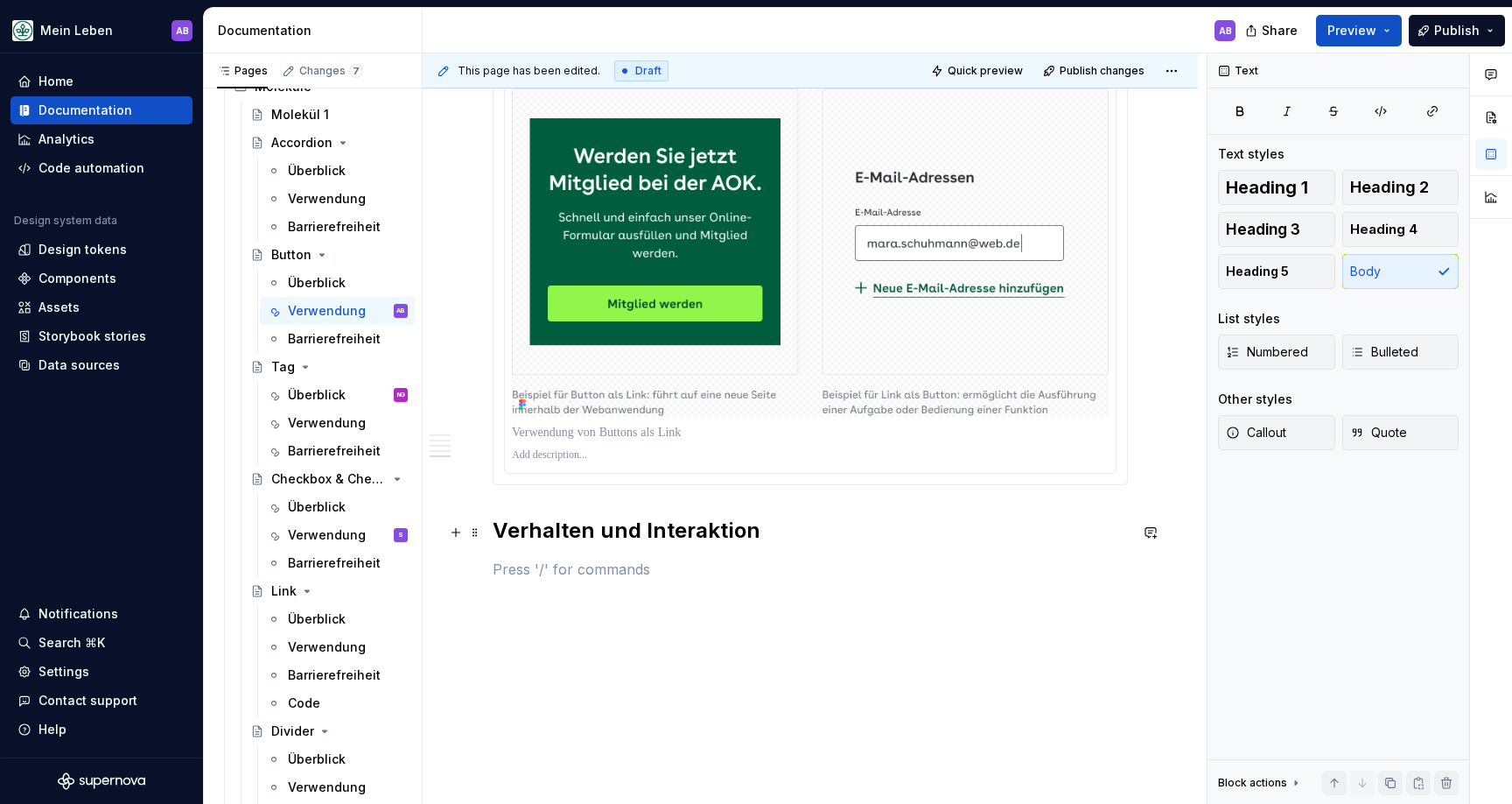
type textarea "*"
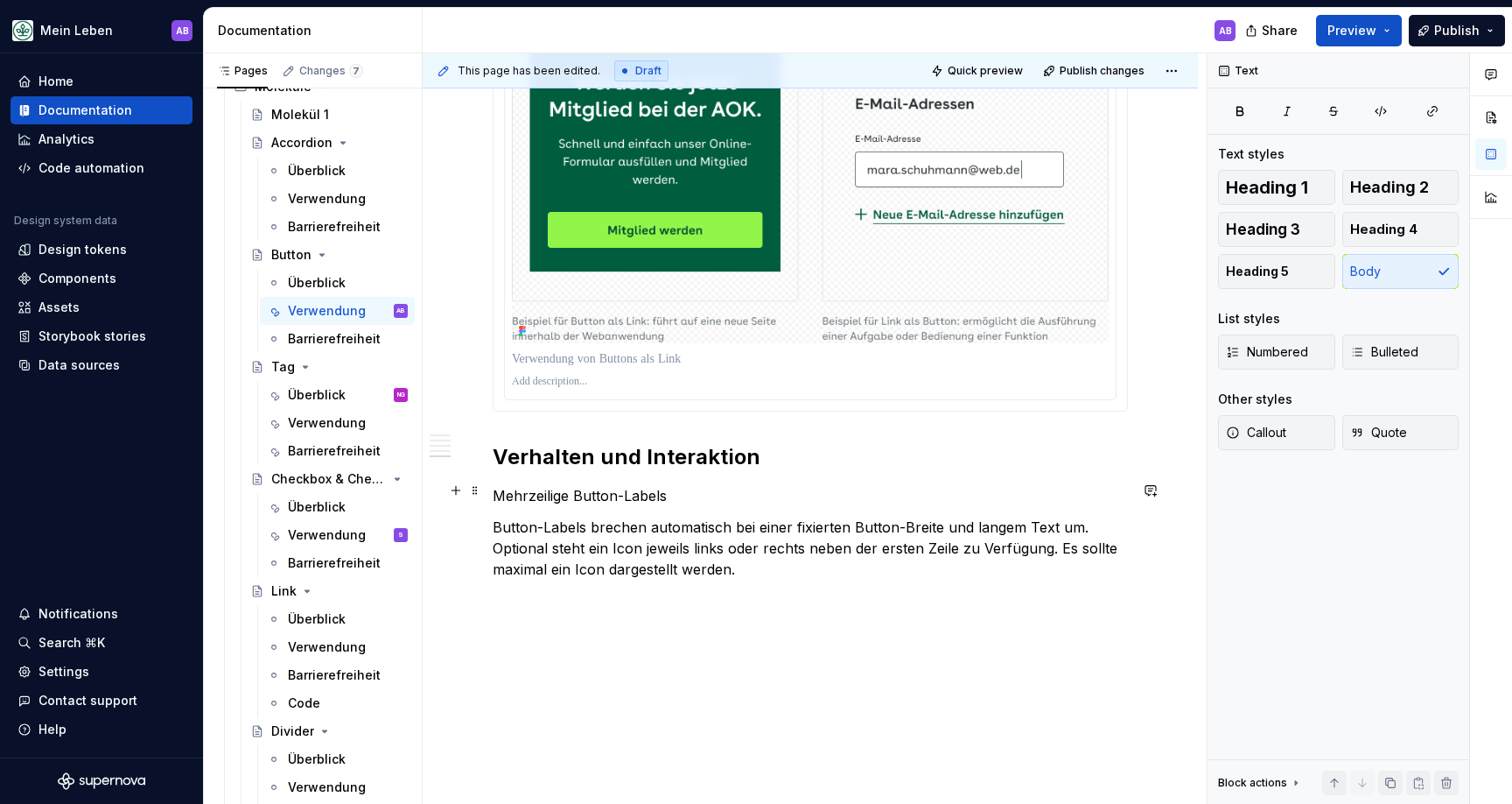
scroll to position [1589, 0]
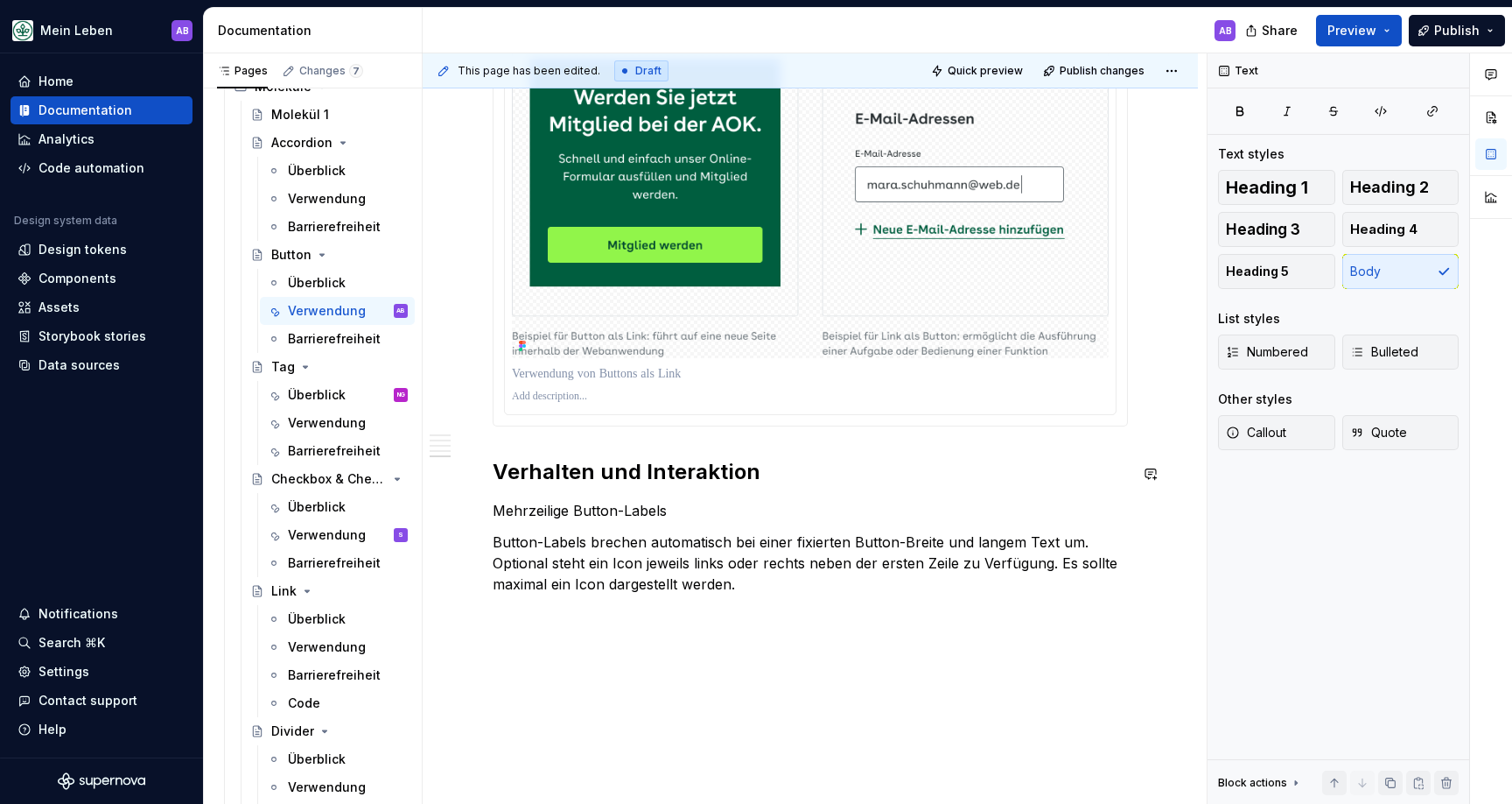
click at [675, 500] on p "Mehrzeilige Button-Labels" at bounding box center [810, 510] width 635 height 21
click at [1250, 225] on span "Heading 3" at bounding box center [1262, 230] width 74 height 18
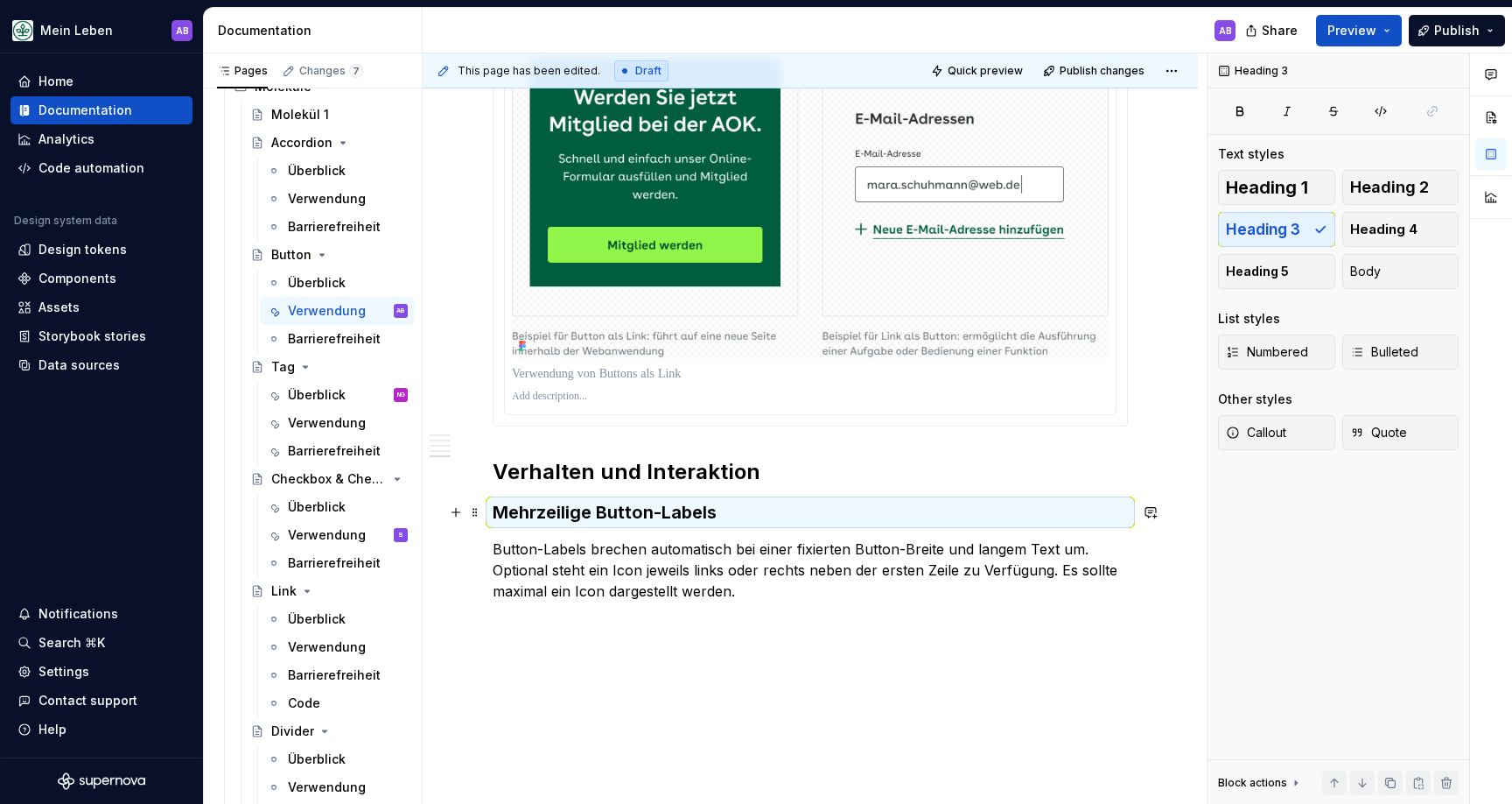
click at [746, 557] on p "Button-Labels brechen automatisch bei einer fixierten Button-Breite und langem …" at bounding box center [810, 570] width 635 height 63
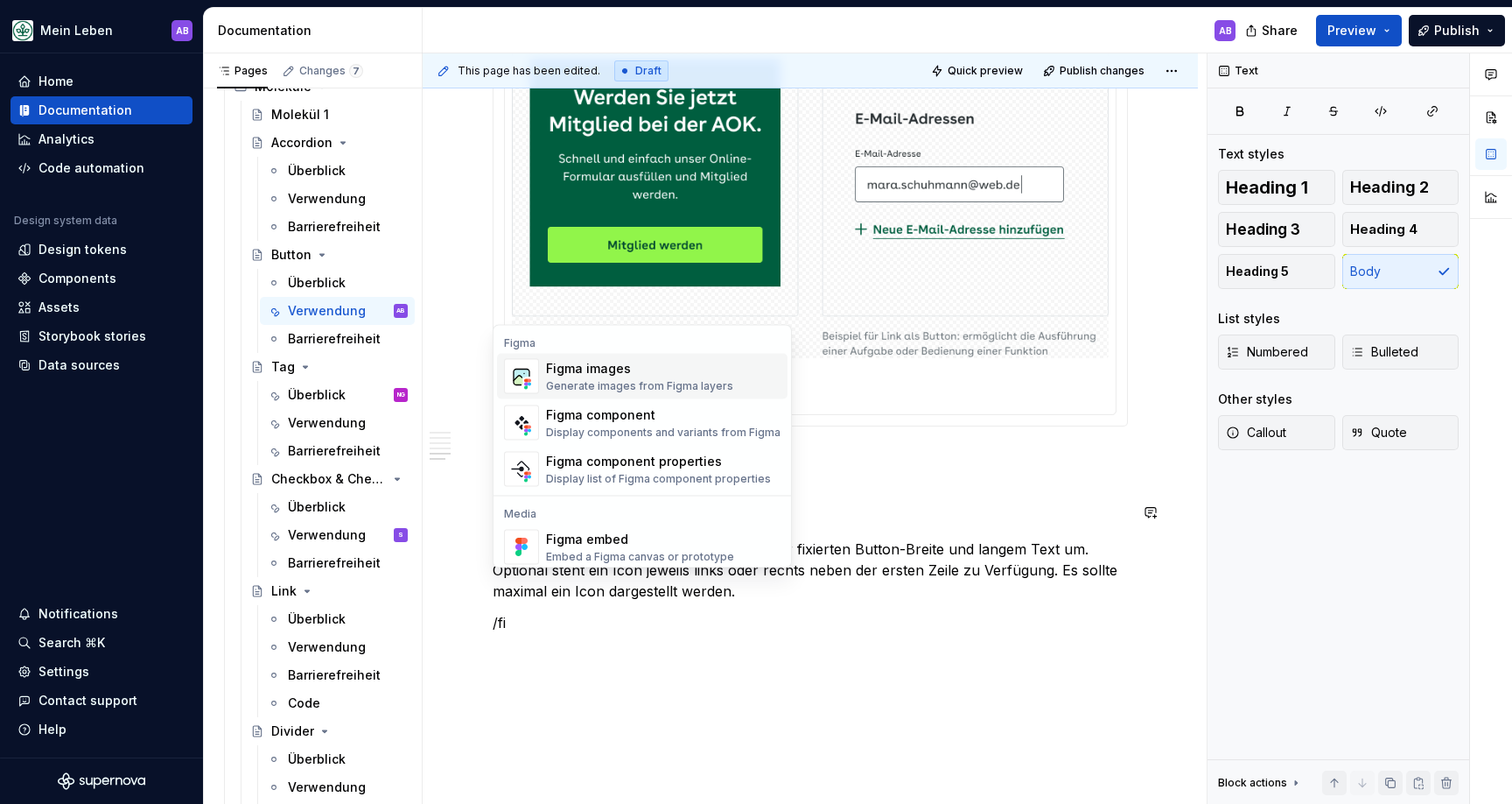
click at [663, 390] on div "Generate images from Figma layers" at bounding box center [639, 386] width 187 height 14
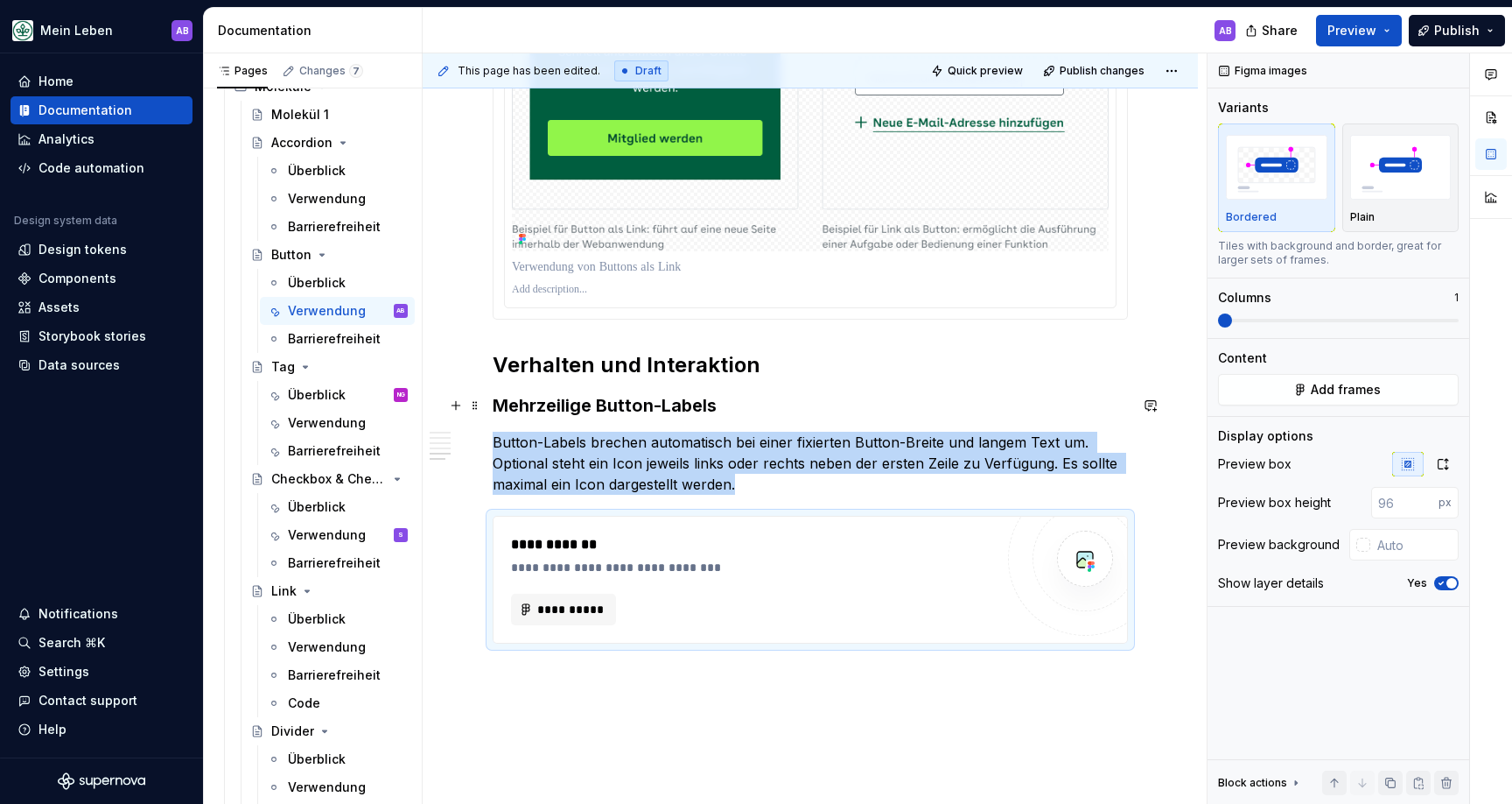
scroll to position [1698, 0]
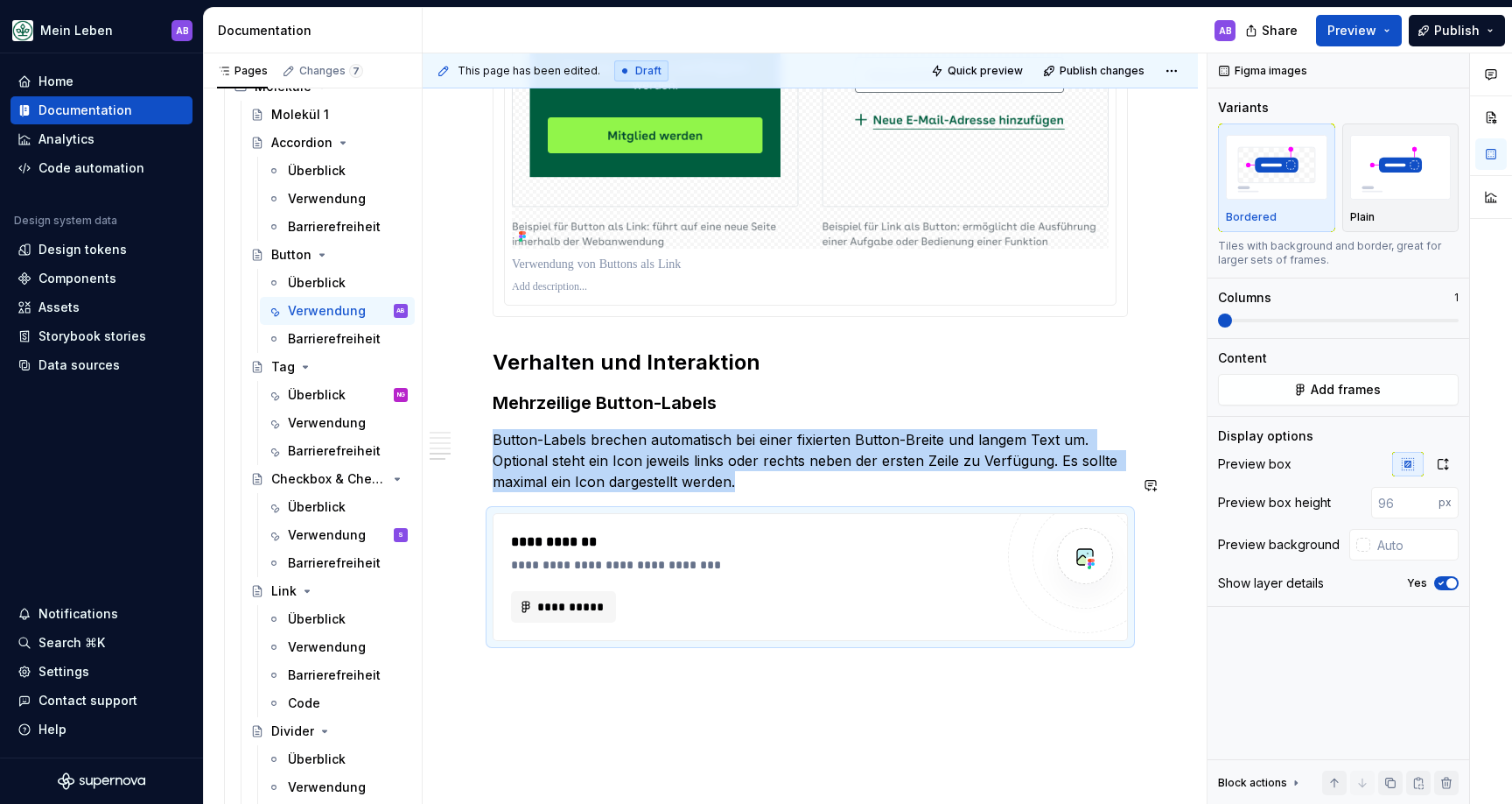
click at [558, 734] on div "**********" at bounding box center [814, 429] width 784 height 751
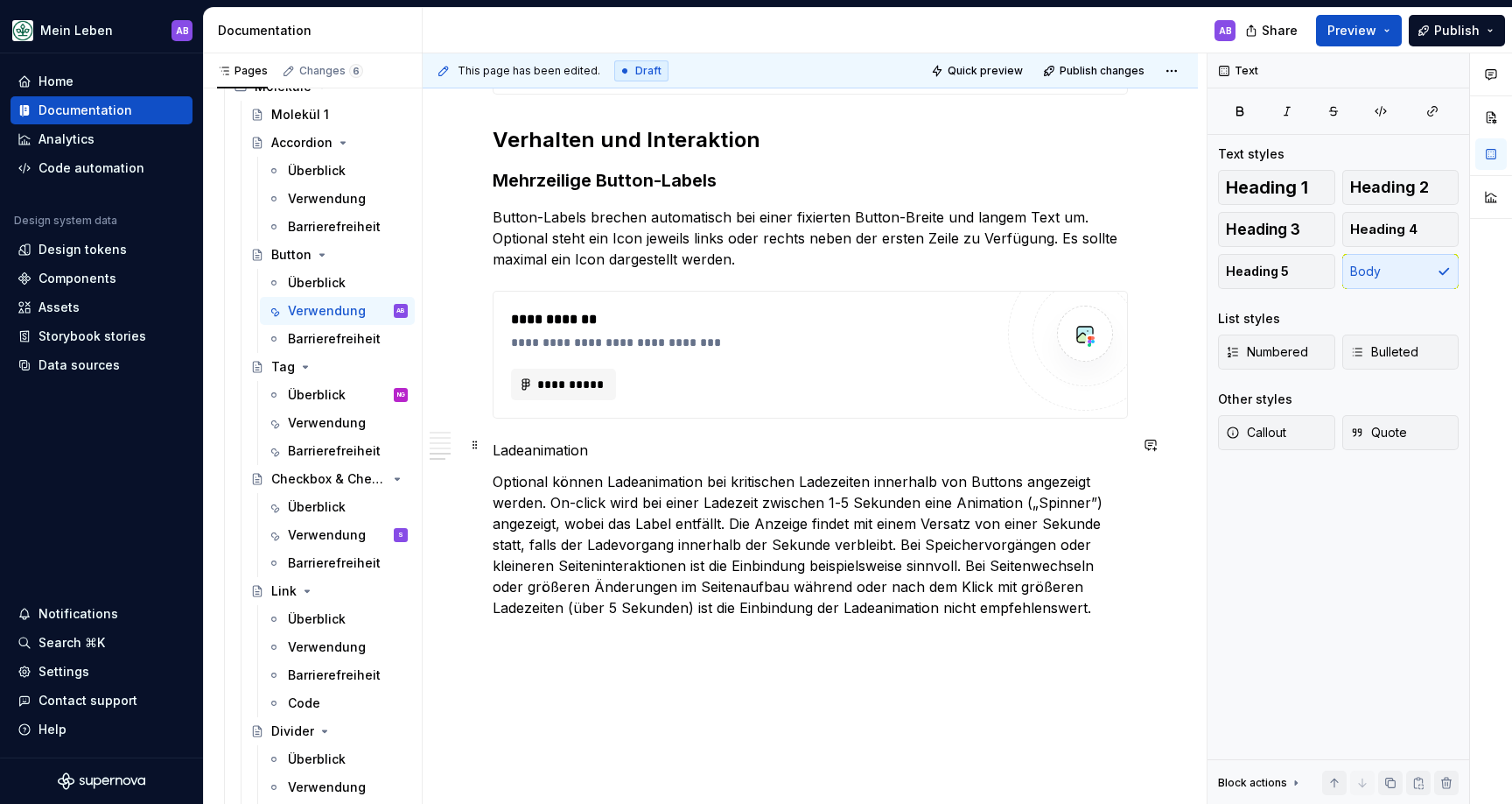
scroll to position [1931, 0]
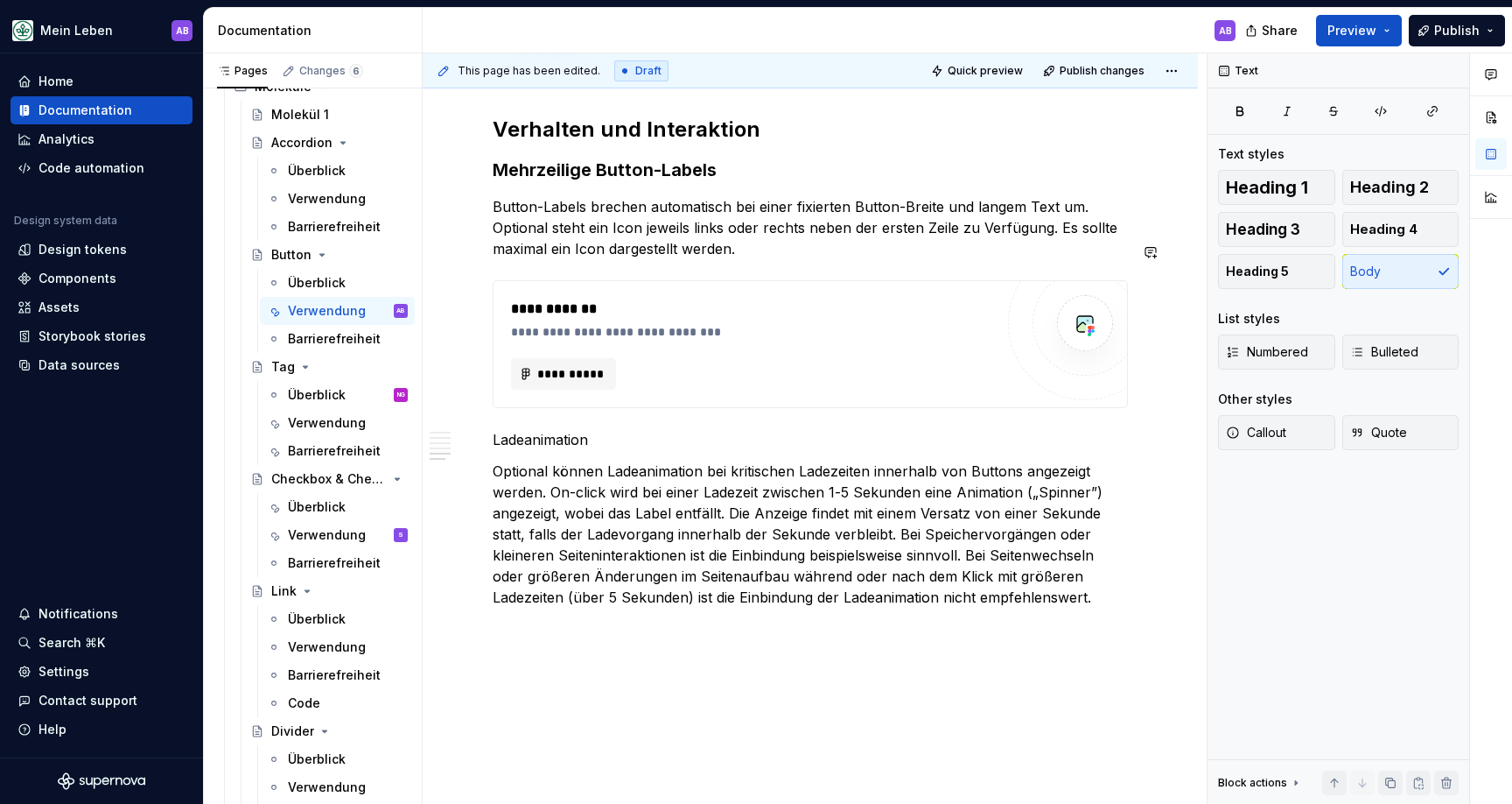
click at [1255, 238] on button "Heading 3" at bounding box center [1276, 229] width 117 height 35
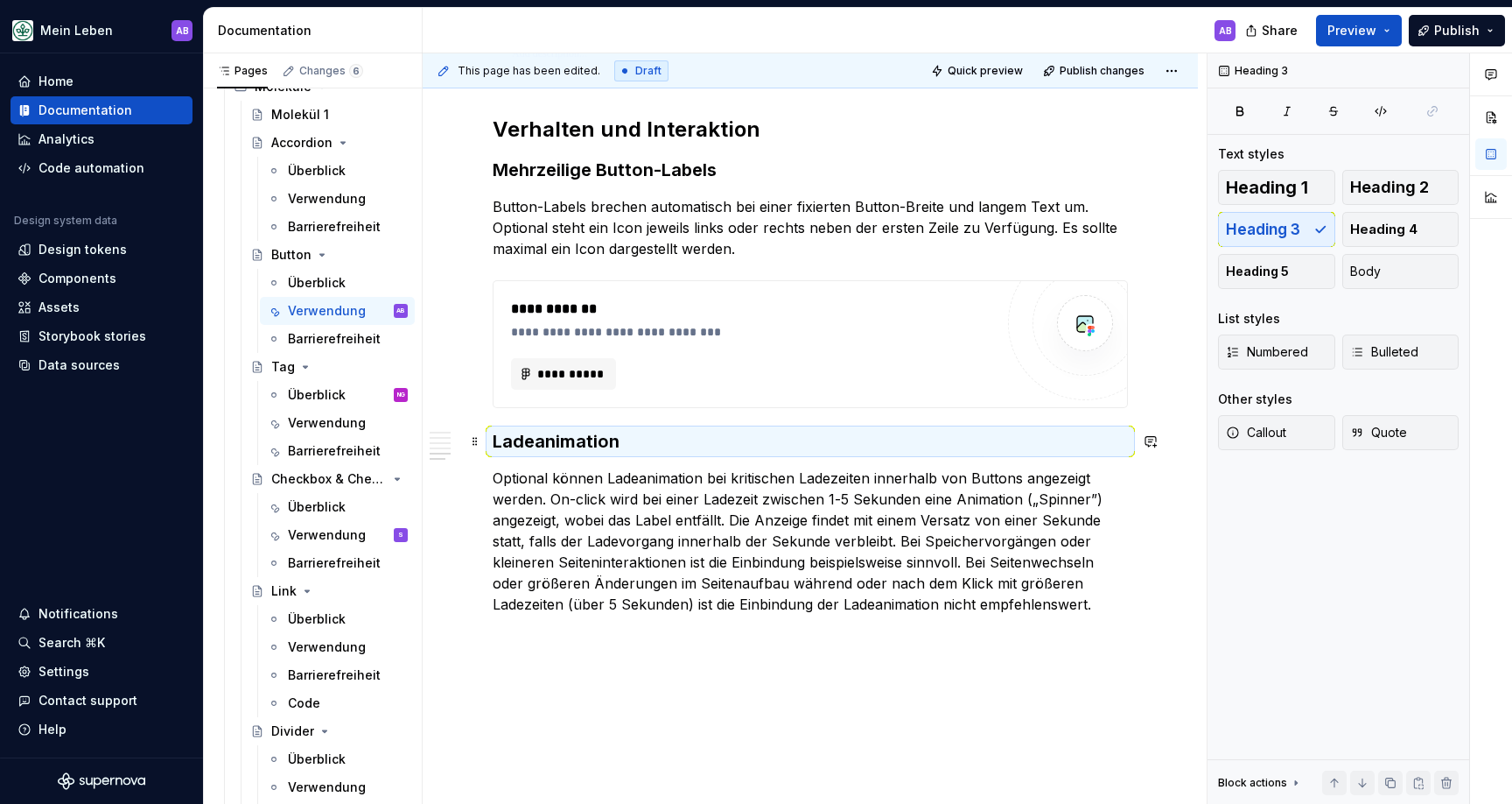
click at [1051, 566] on p "Optional können Ladeanimation bei kritischen Ladezeiten innerhalb von Buttons a…" at bounding box center [810, 541] width 635 height 147
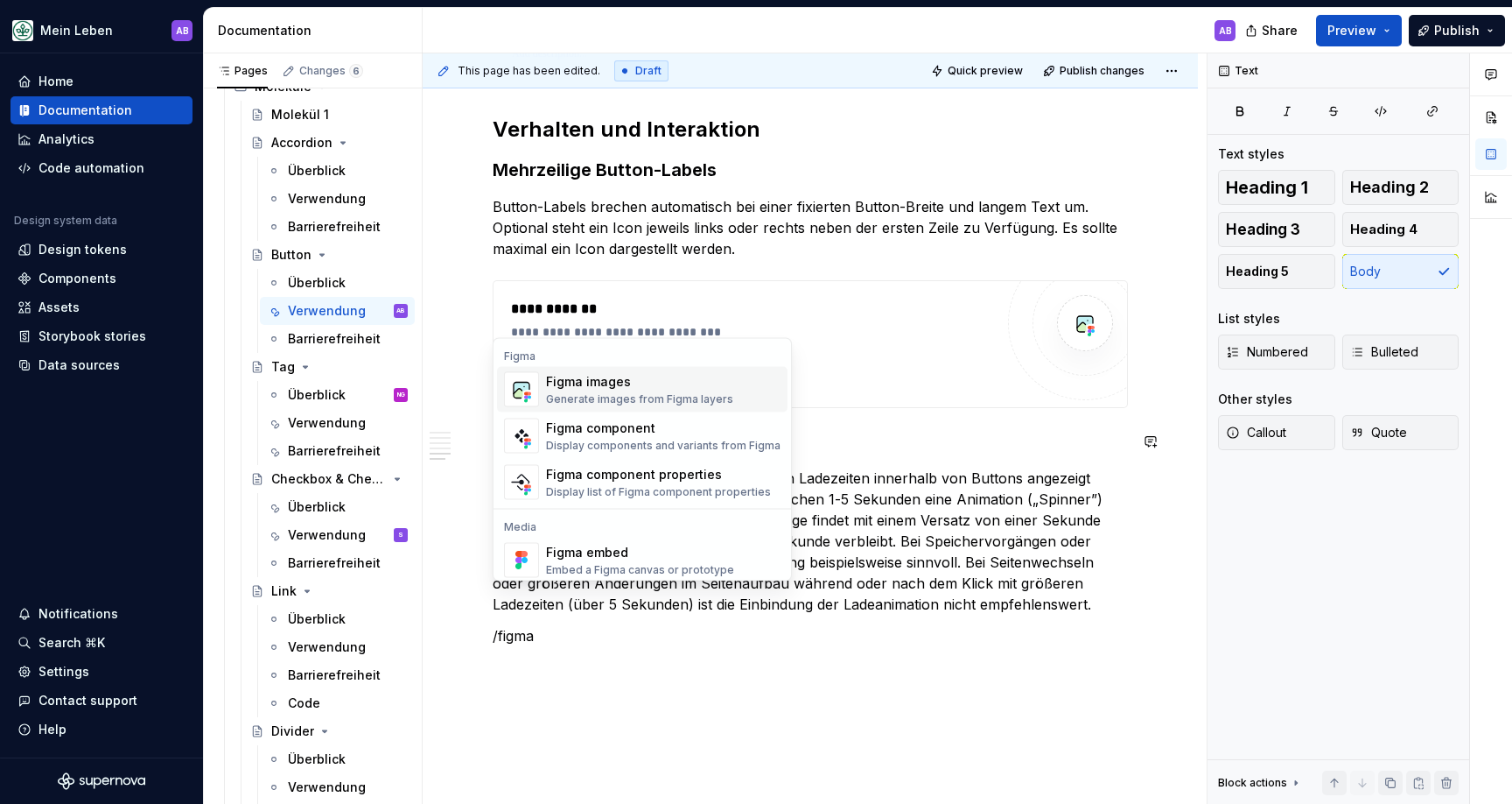
click at [693, 384] on div "Figma images" at bounding box center [639, 382] width 187 height 18
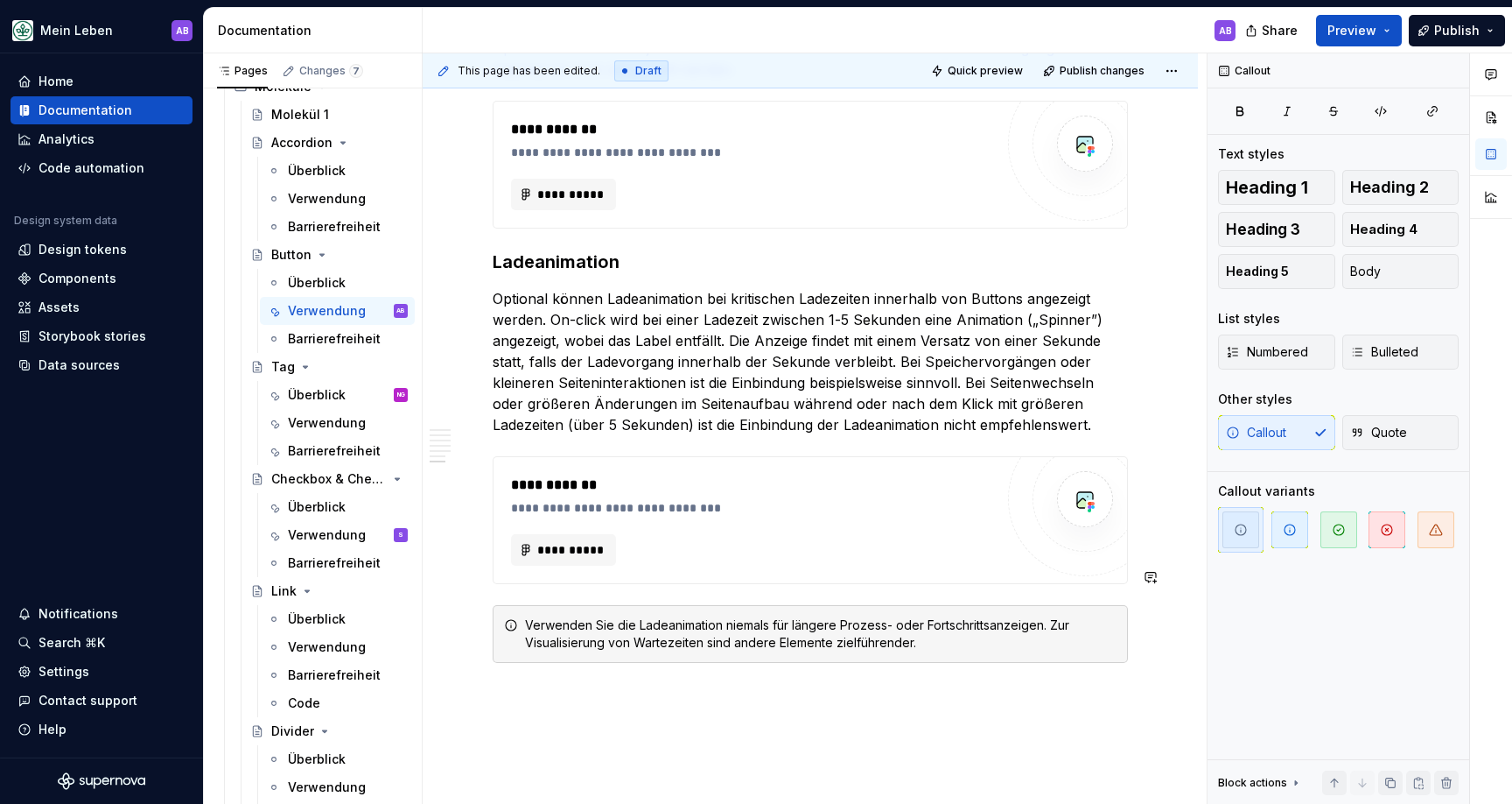
scroll to position [2114, 0]
click at [528, 614] on div "Verwenden Sie die Ladeanimation niemals für längere Prozess- oder Fortschrittsa…" at bounding box center [820, 631] width 592 height 35
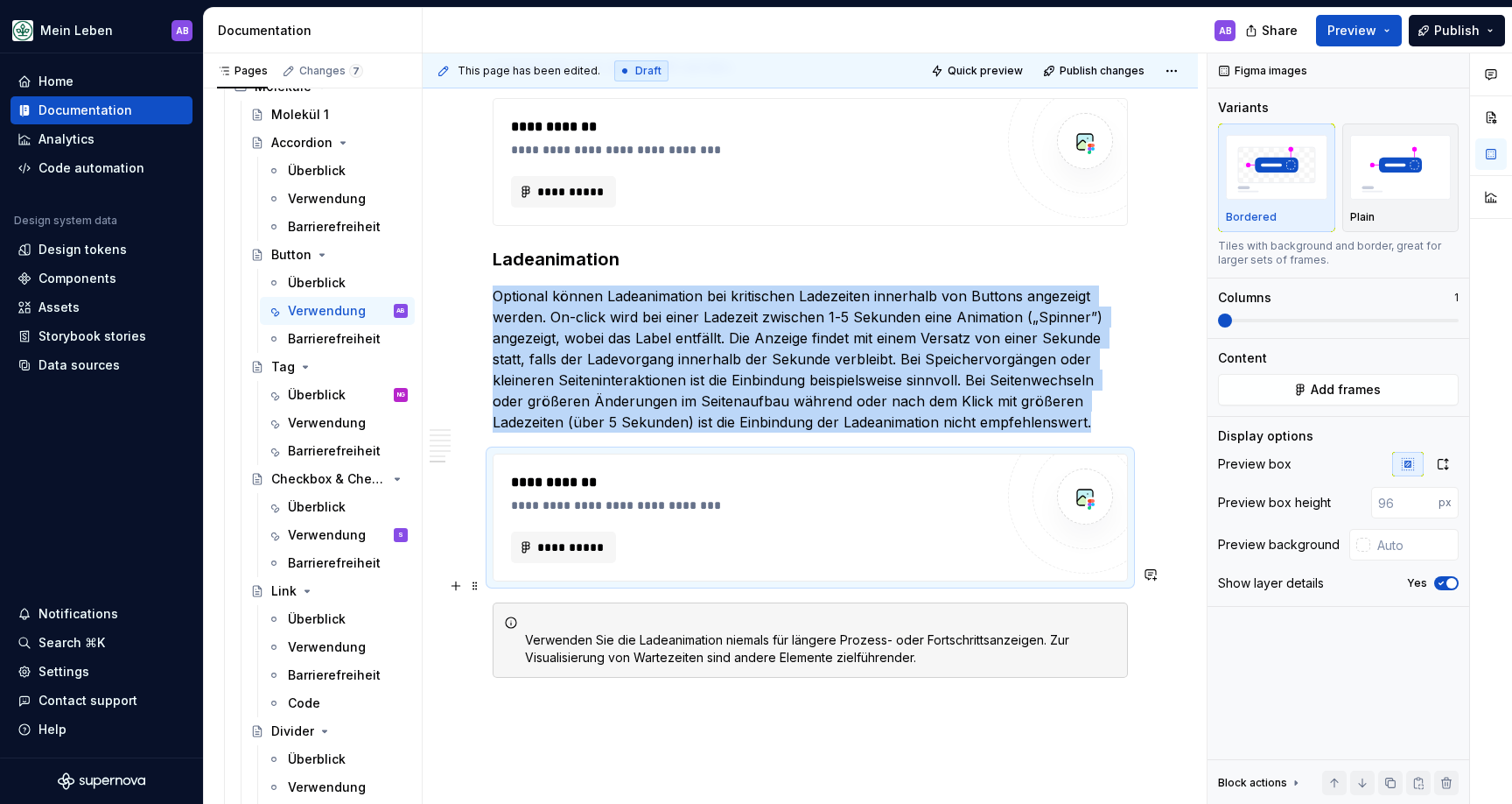
click at [605, 614] on div "Verwenden Sie die Ladeanimation niemals für längere Prozess- oder Fortschrittsa…" at bounding box center [820, 639] width 592 height 53
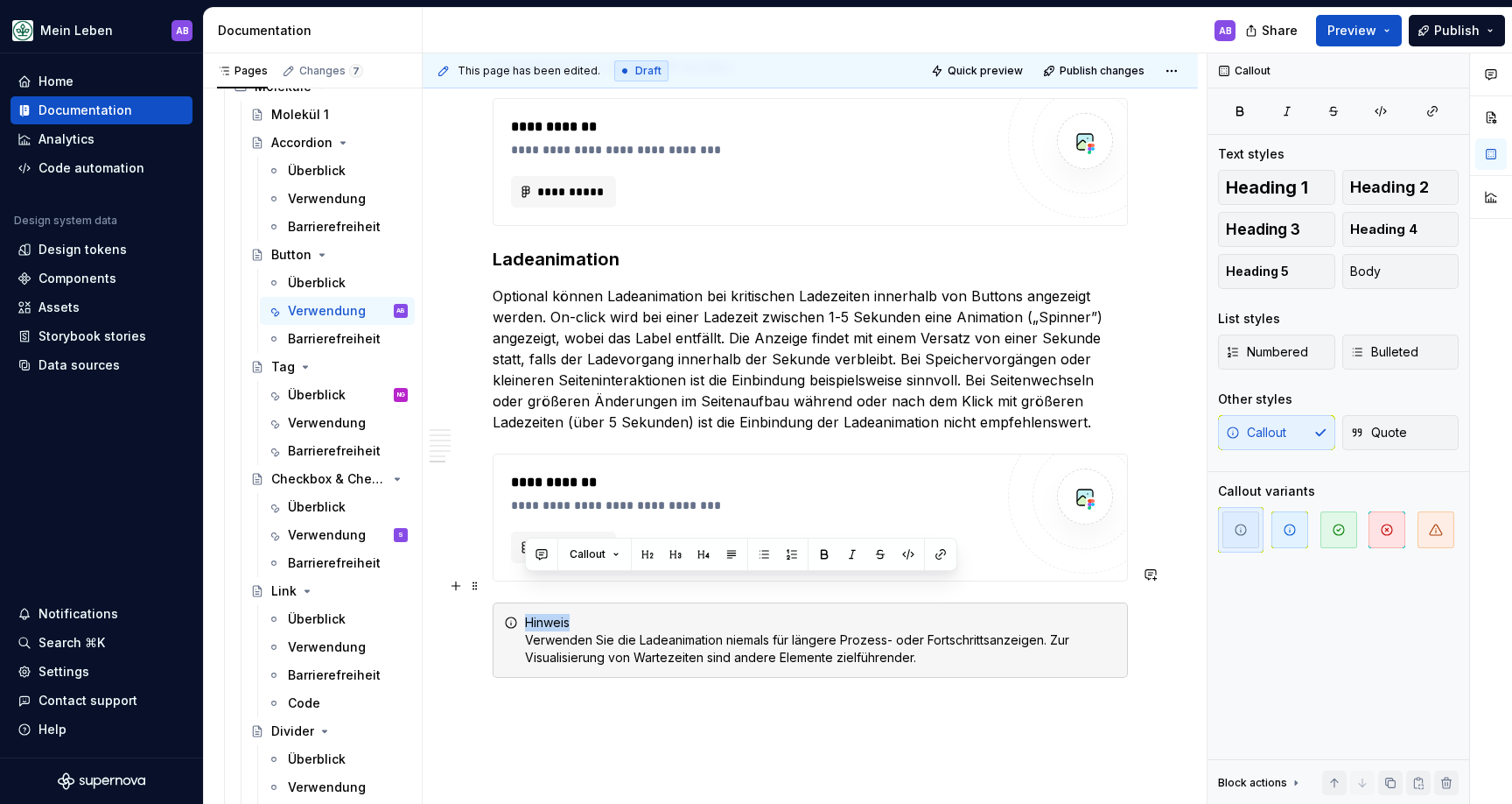
drag, startPoint x: 539, startPoint y: 582, endPoint x: 505, endPoint y: 580, distance: 34.1
click at [505, 603] on div "Hinweis Verwenden Sie die Ladeanimation niemals für längere Prozess- oder Forts…" at bounding box center [810, 640] width 635 height 75
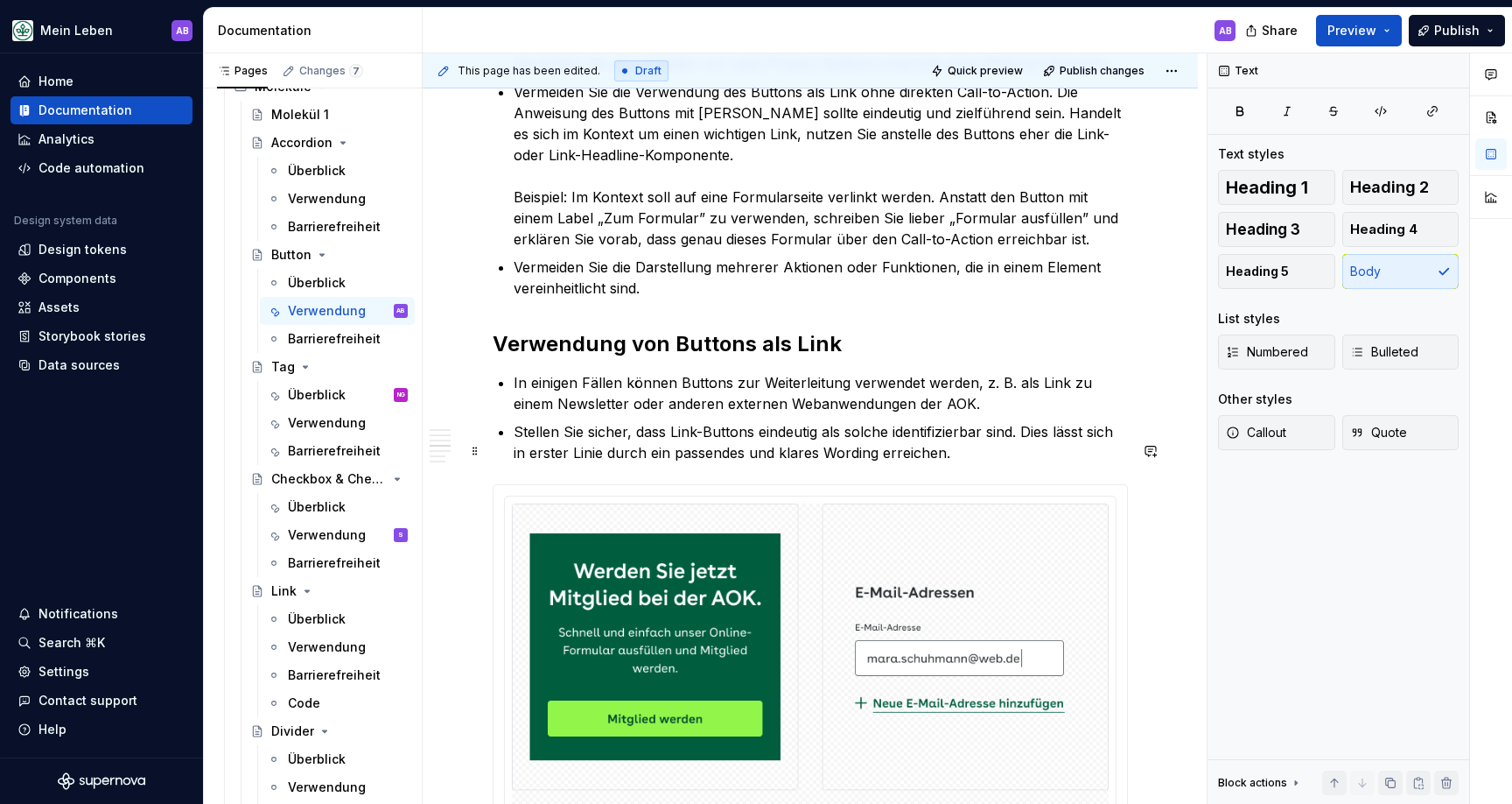
scroll to position [1113, 0]
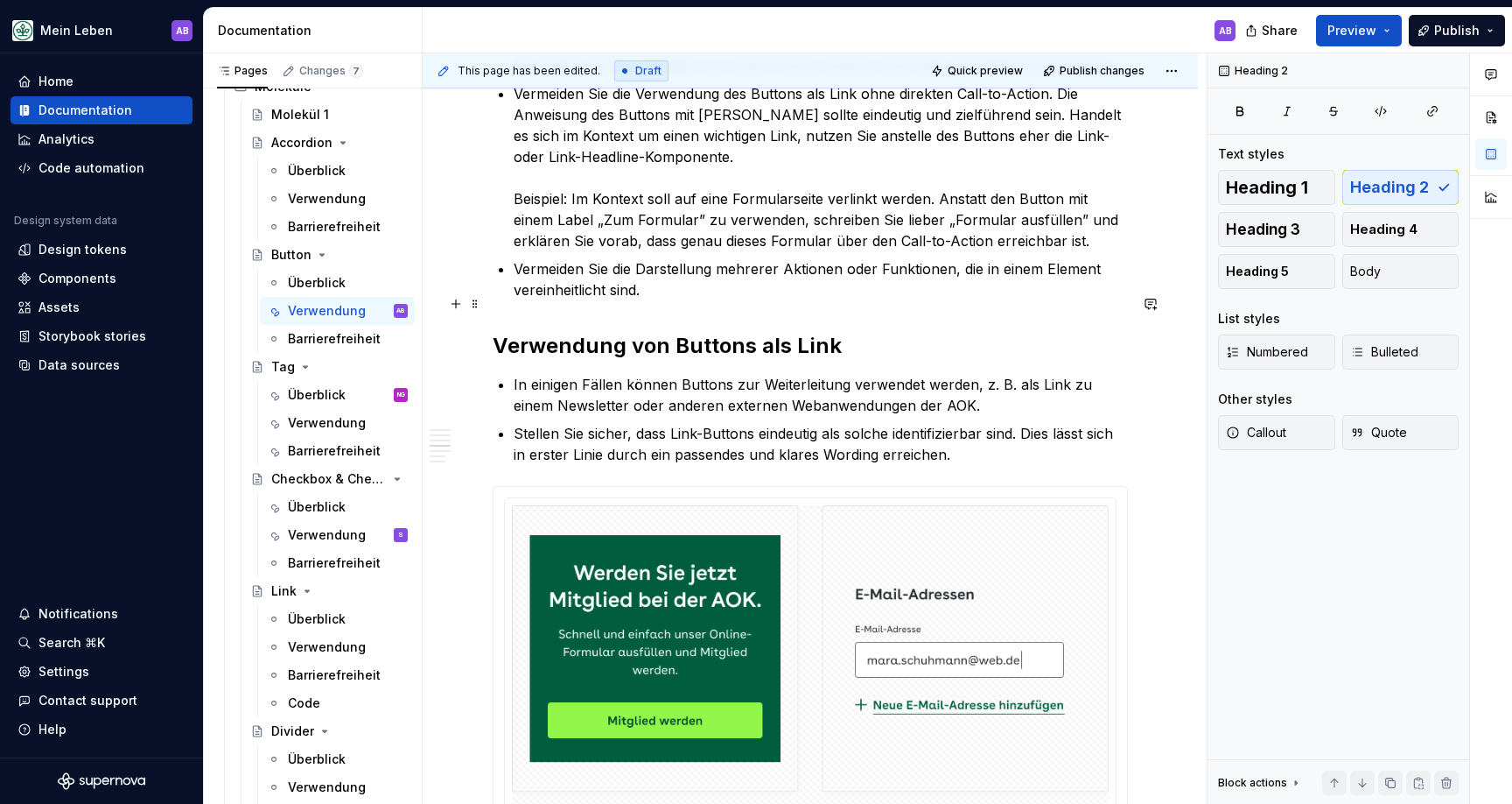
click at [849, 332] on h2 "Verwendung von Buttons als Link" at bounding box center [810, 346] width 635 height 28
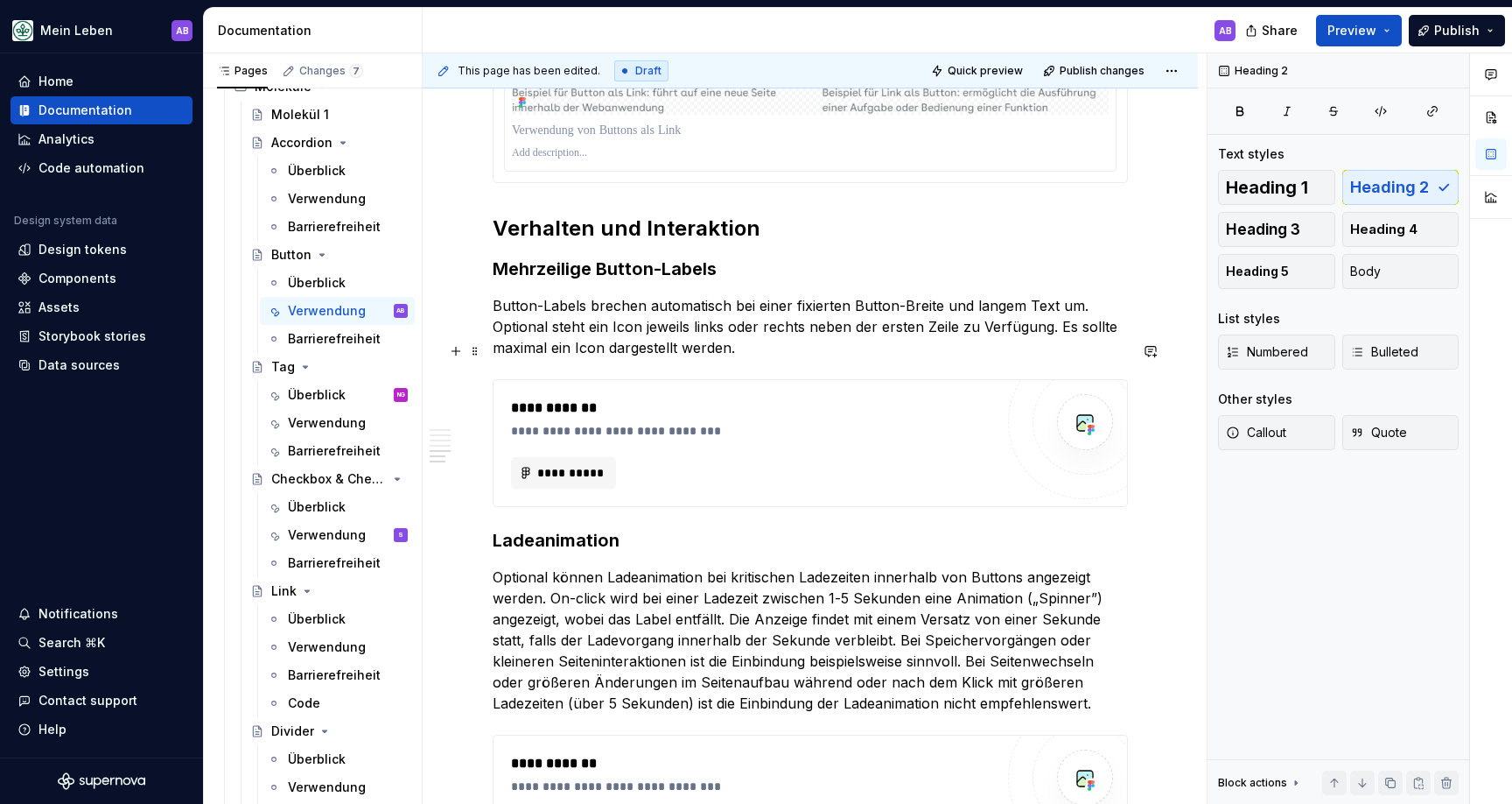
scroll to position [2253, 0]
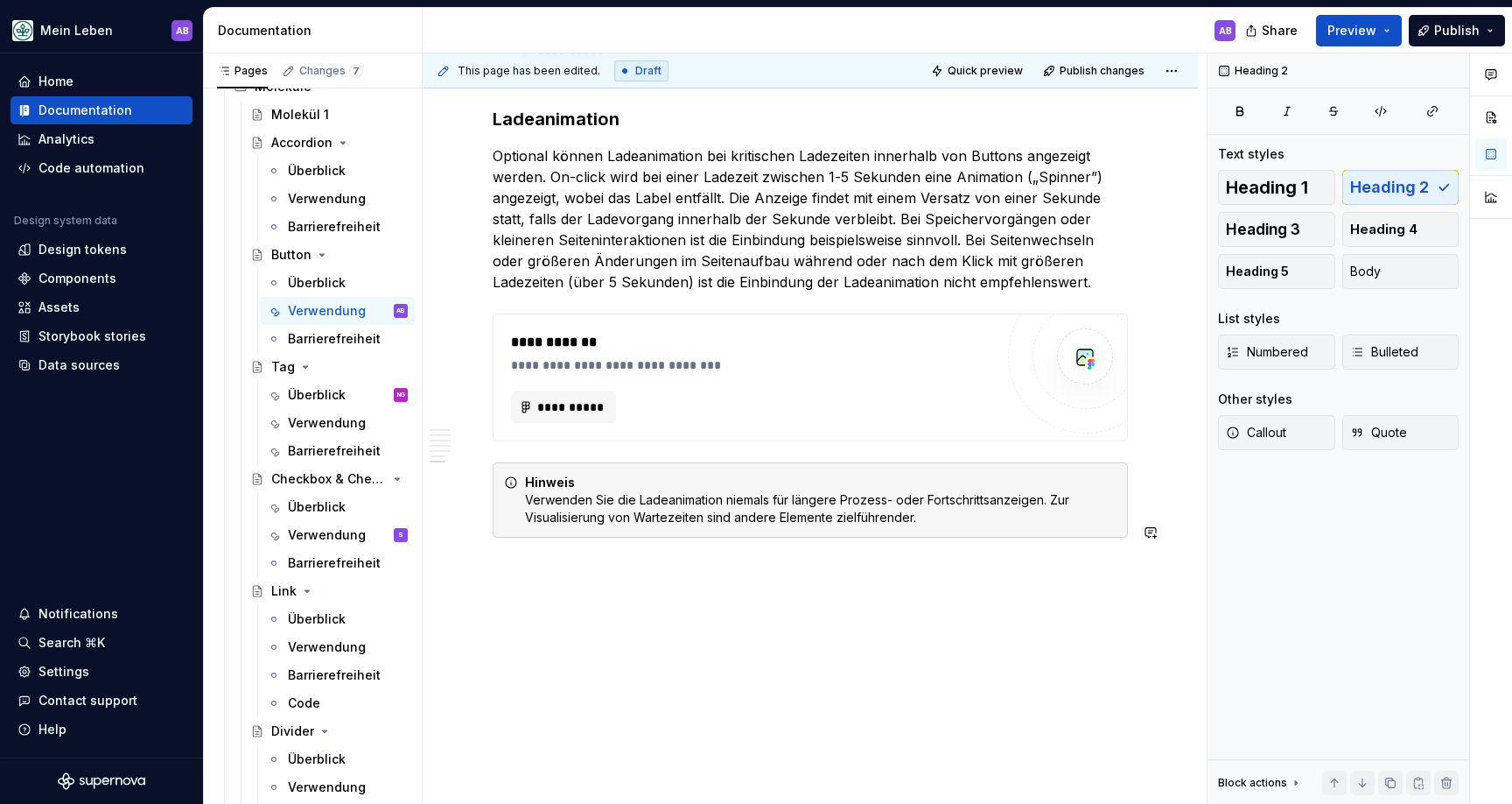
click at [1410, 183] on span "Heading 2" at bounding box center [1389, 187] width 78 height 18
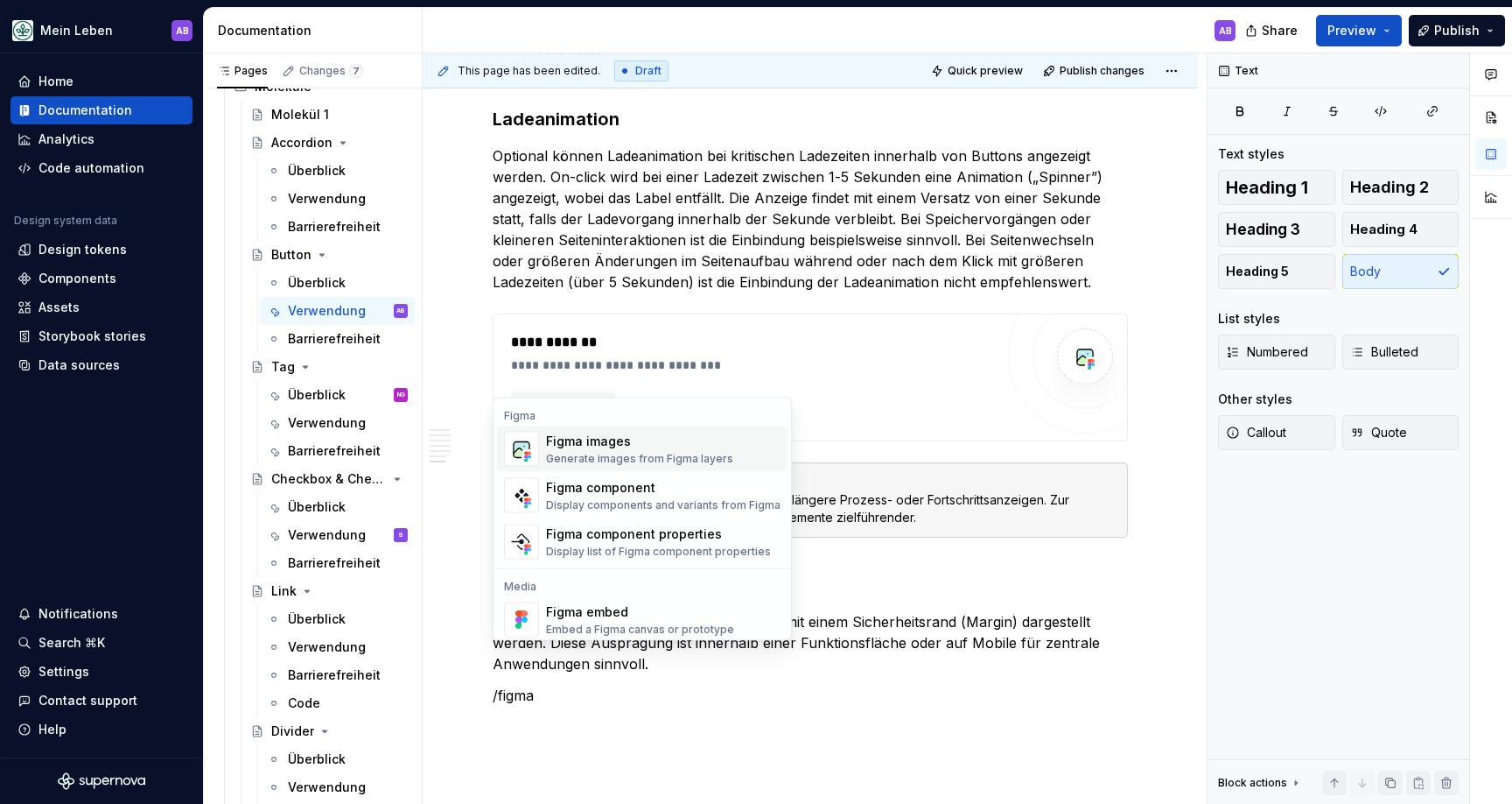
click at [688, 439] on div "Figma images" at bounding box center [639, 441] width 187 height 18
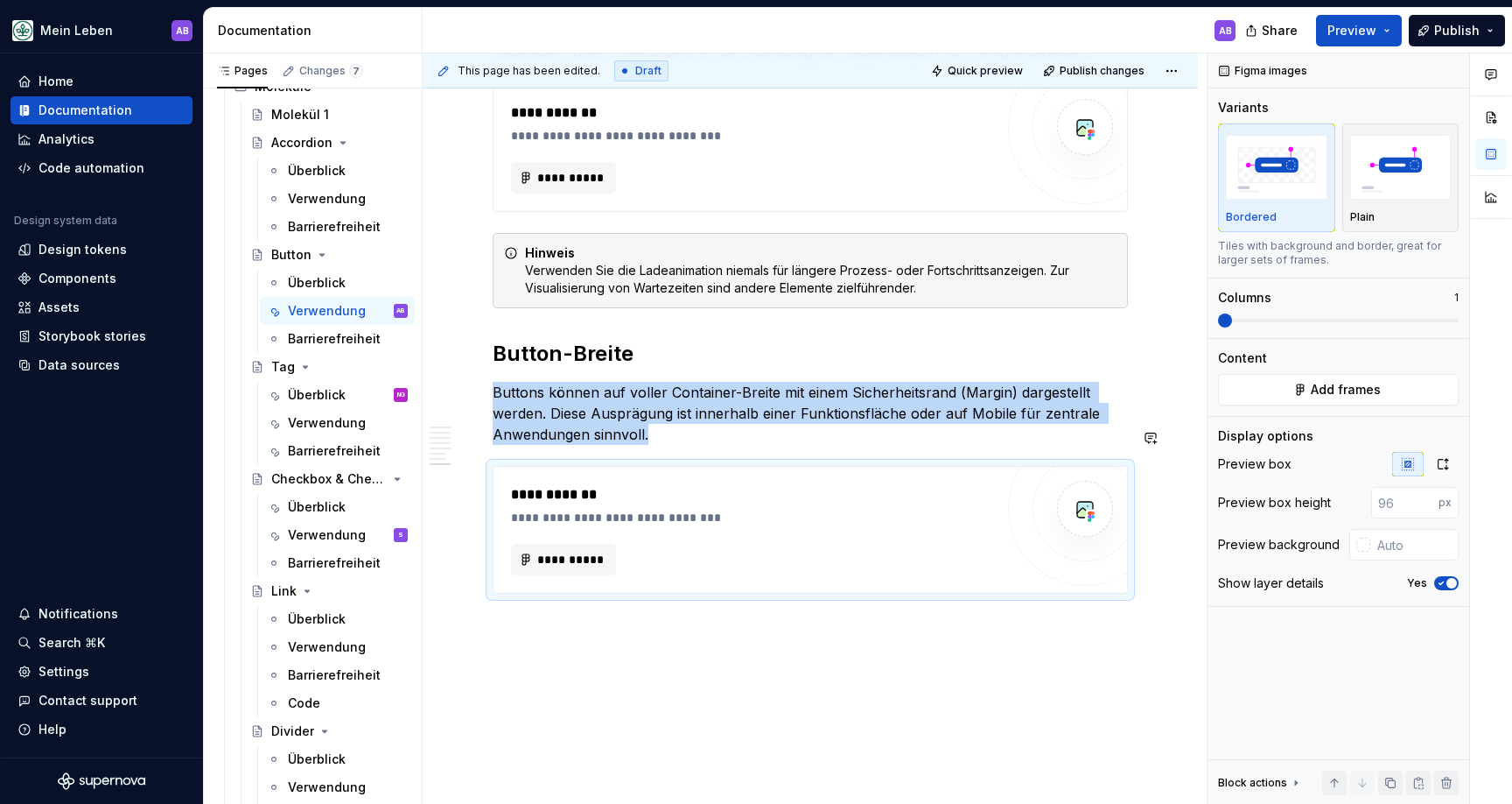
scroll to position [2497, 0]
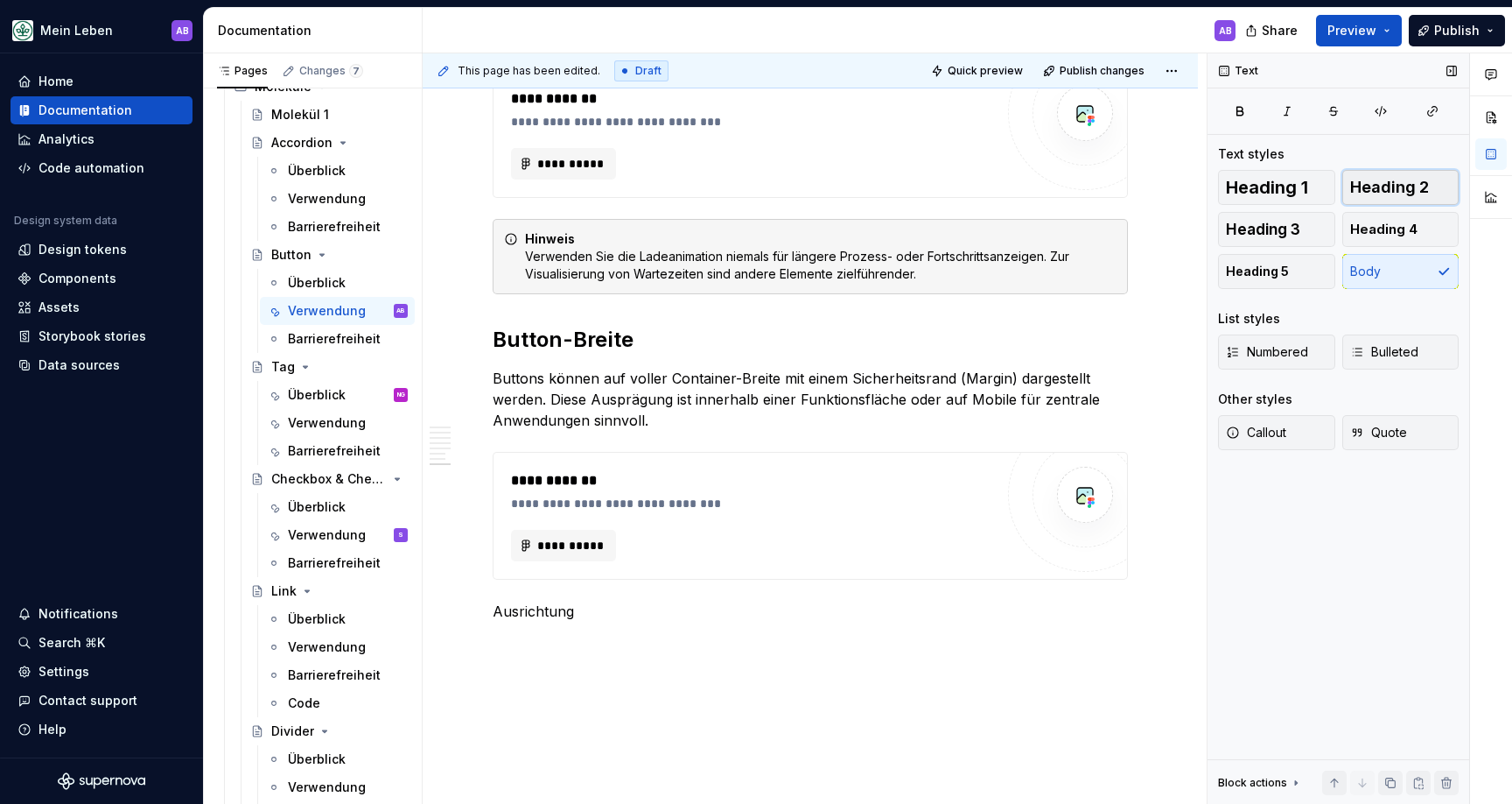
click at [1397, 173] on button "Heading 2" at bounding box center [1401, 186] width 117 height 35
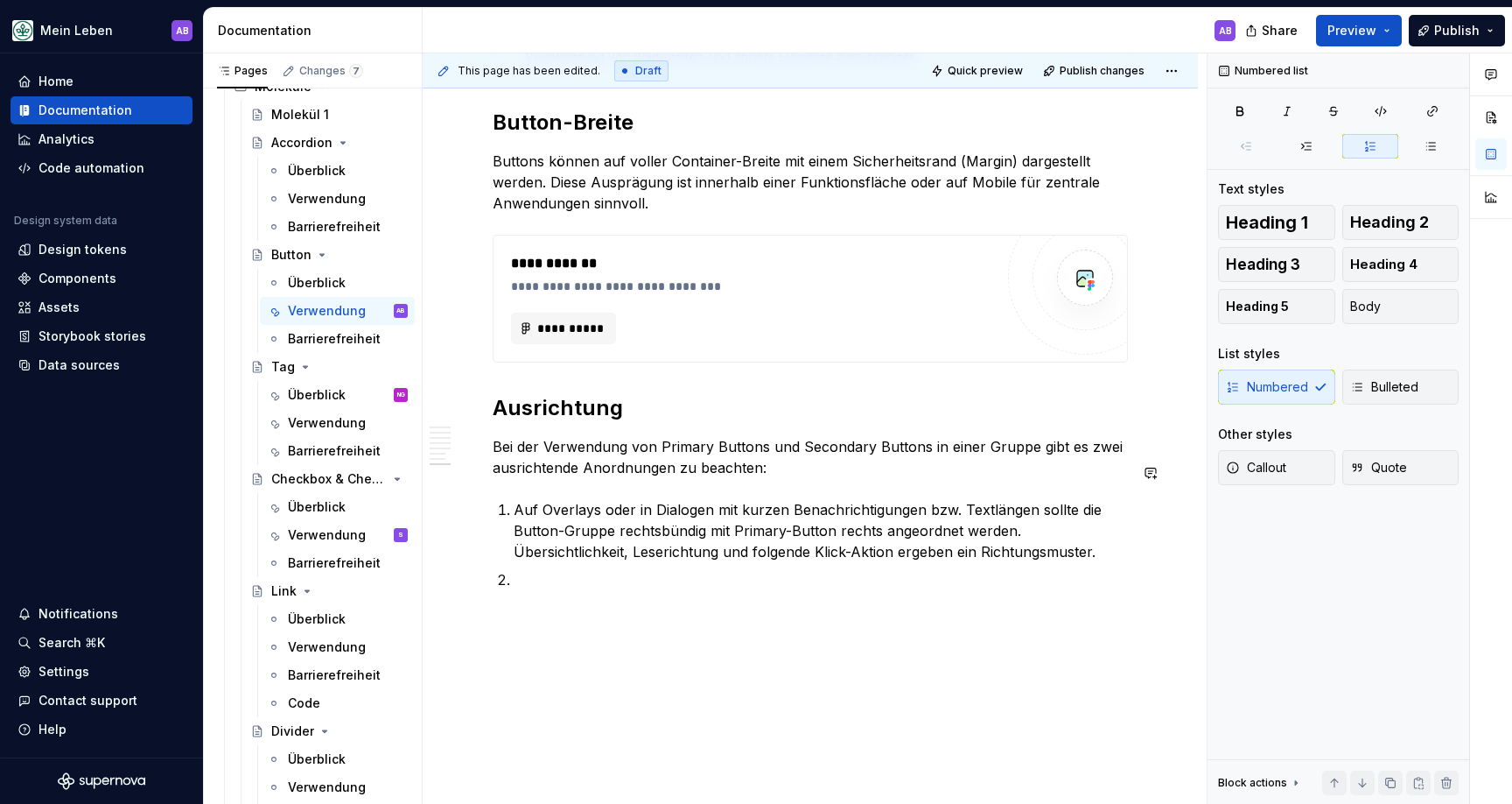
scroll to position [2724, 0]
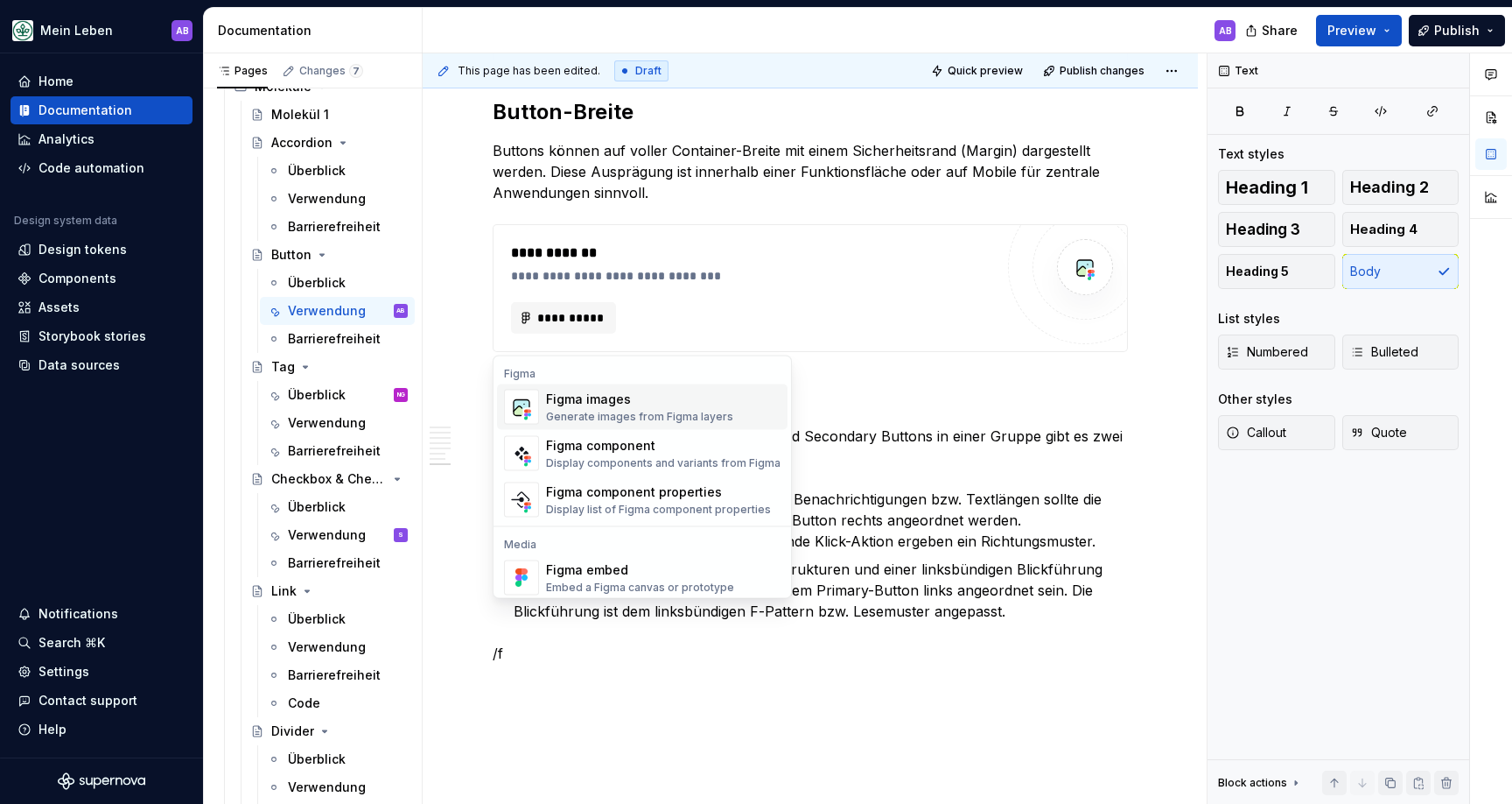
click at [631, 414] on div "Generate images from Figma layers" at bounding box center [639, 416] width 187 height 14
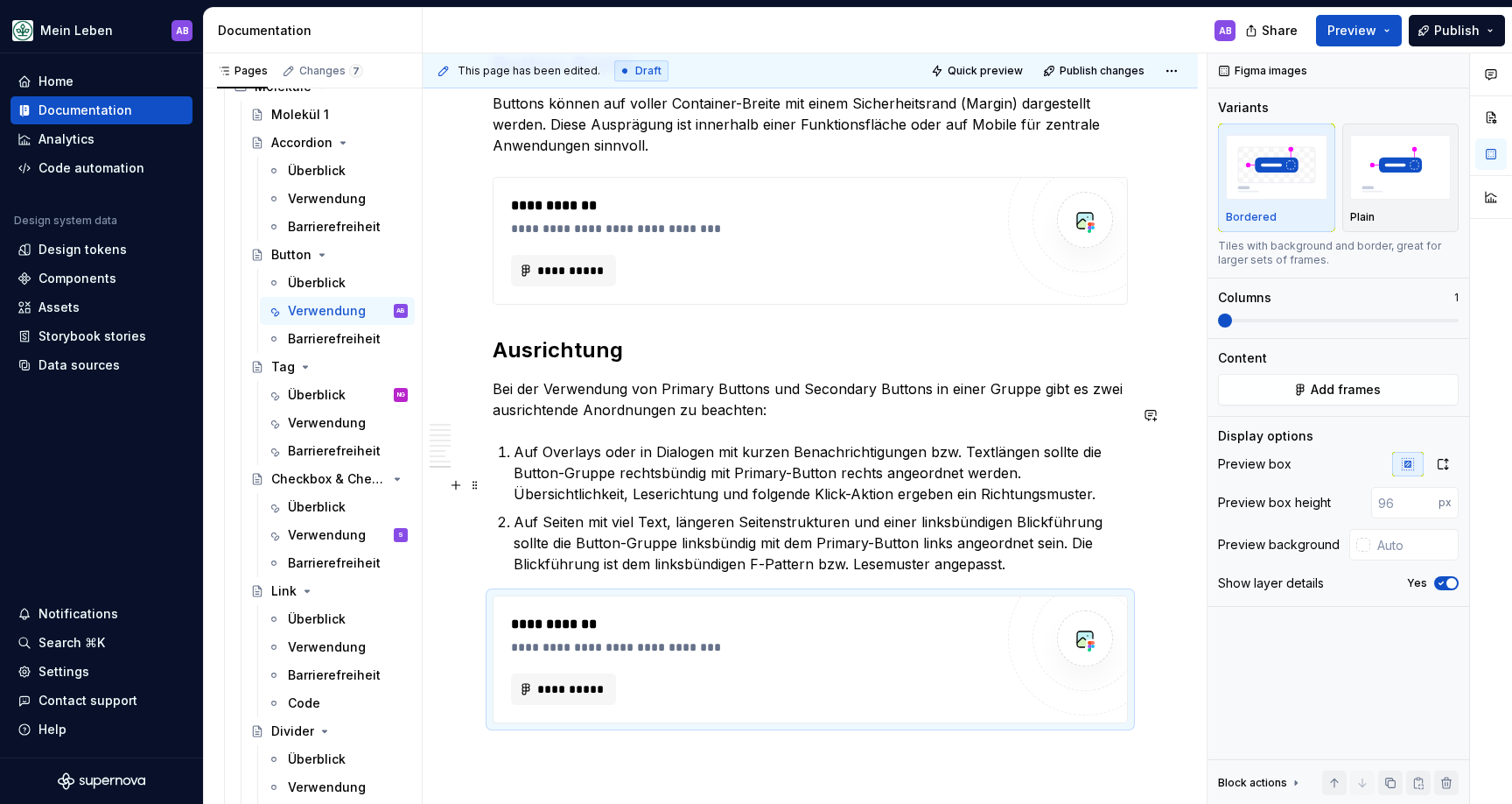
scroll to position [2916, 0]
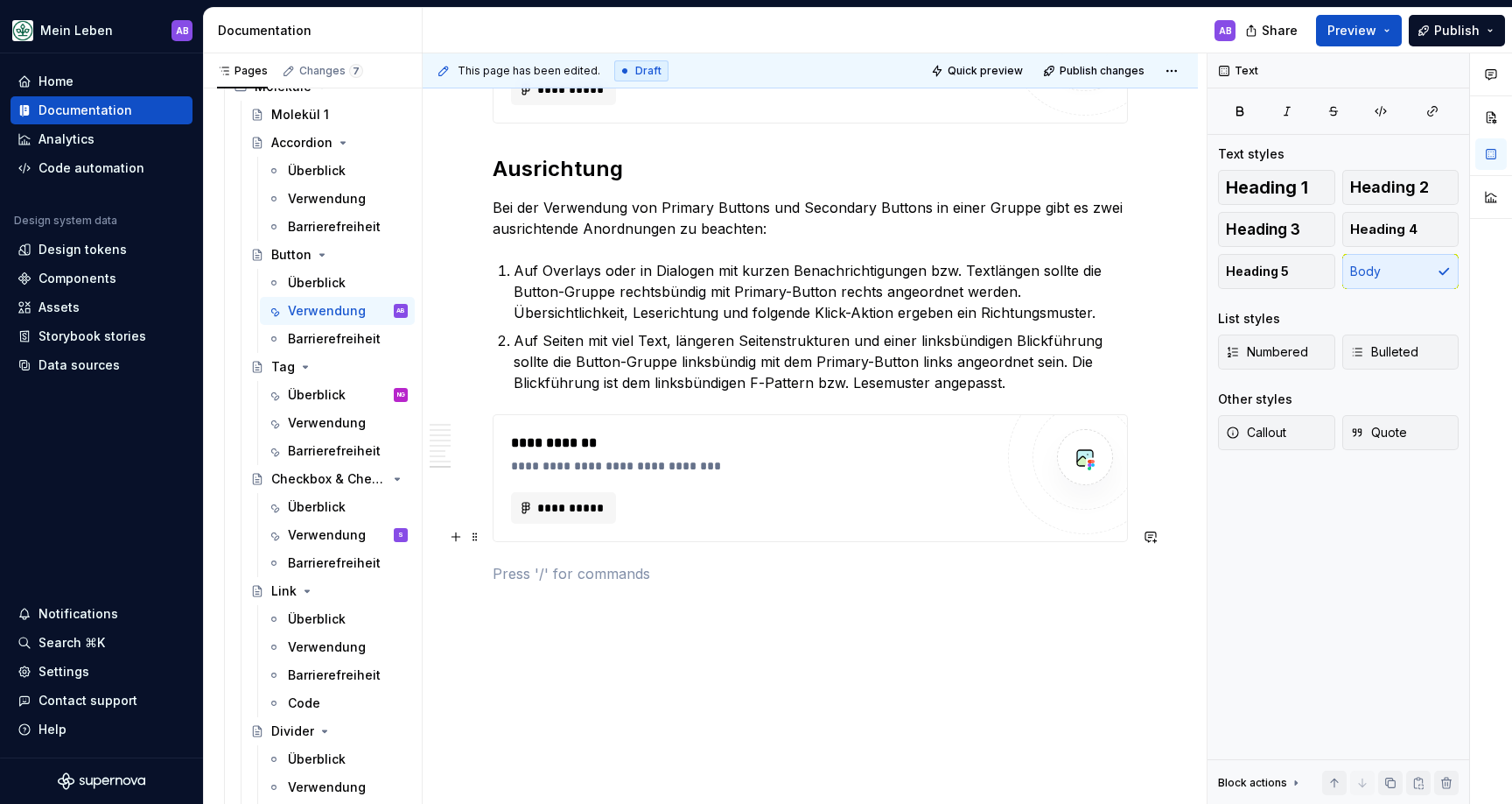
scroll to position [2957, 0]
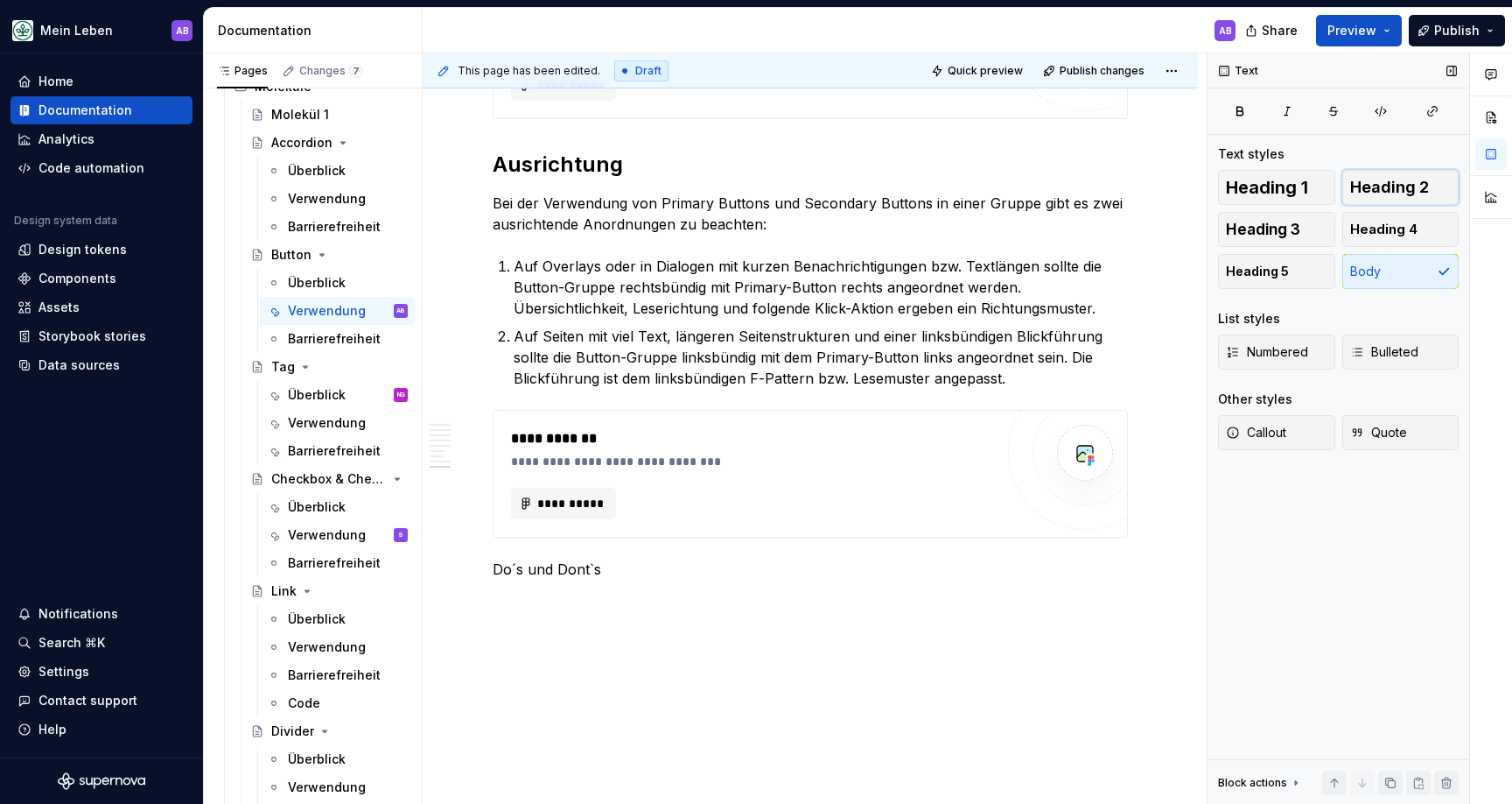
click at [1395, 195] on span "Heading 2" at bounding box center [1389, 187] width 78 height 18
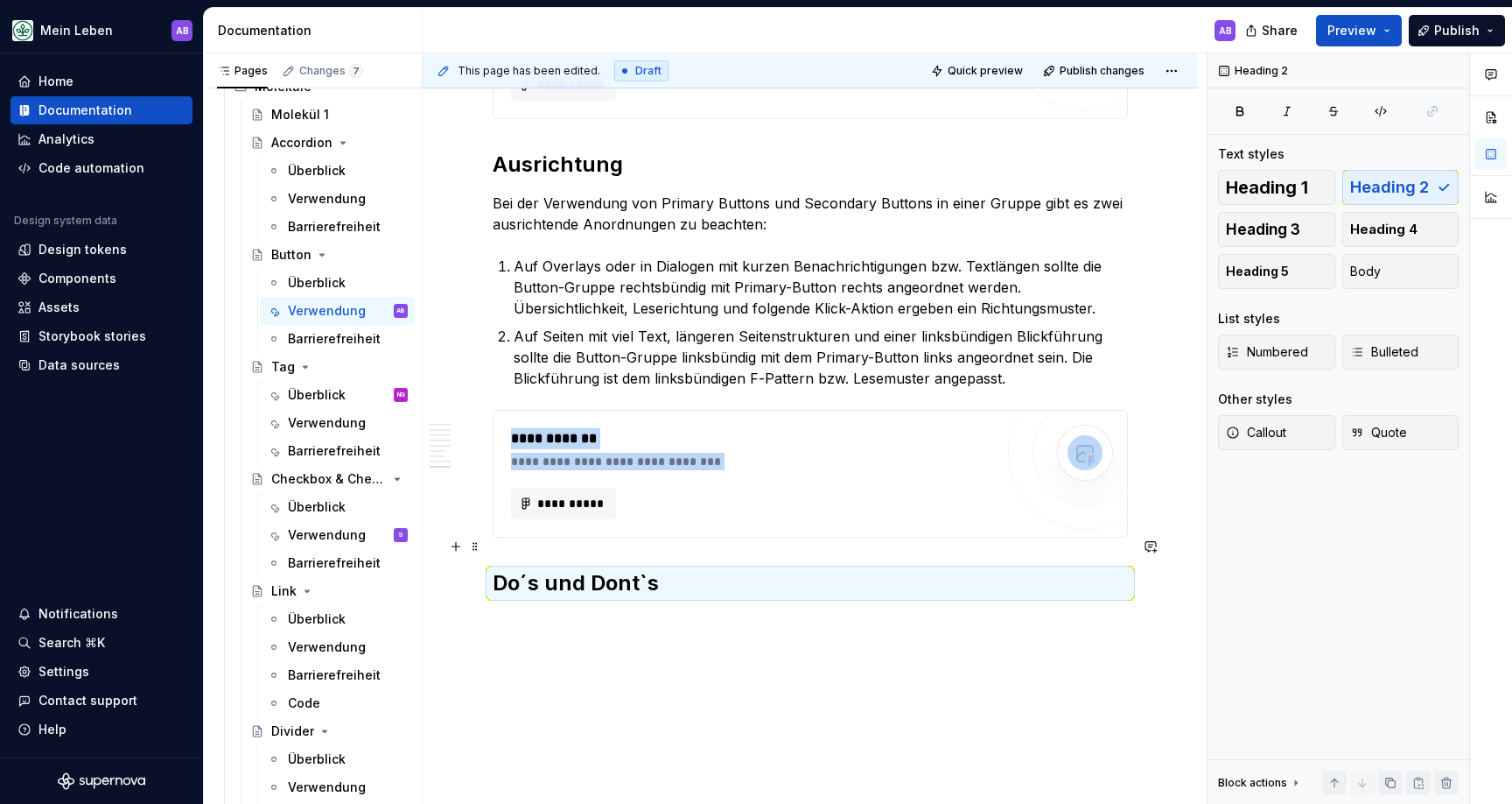
click at [751, 569] on h2 "Do´s und Dont`s" at bounding box center [810, 583] width 635 height 28
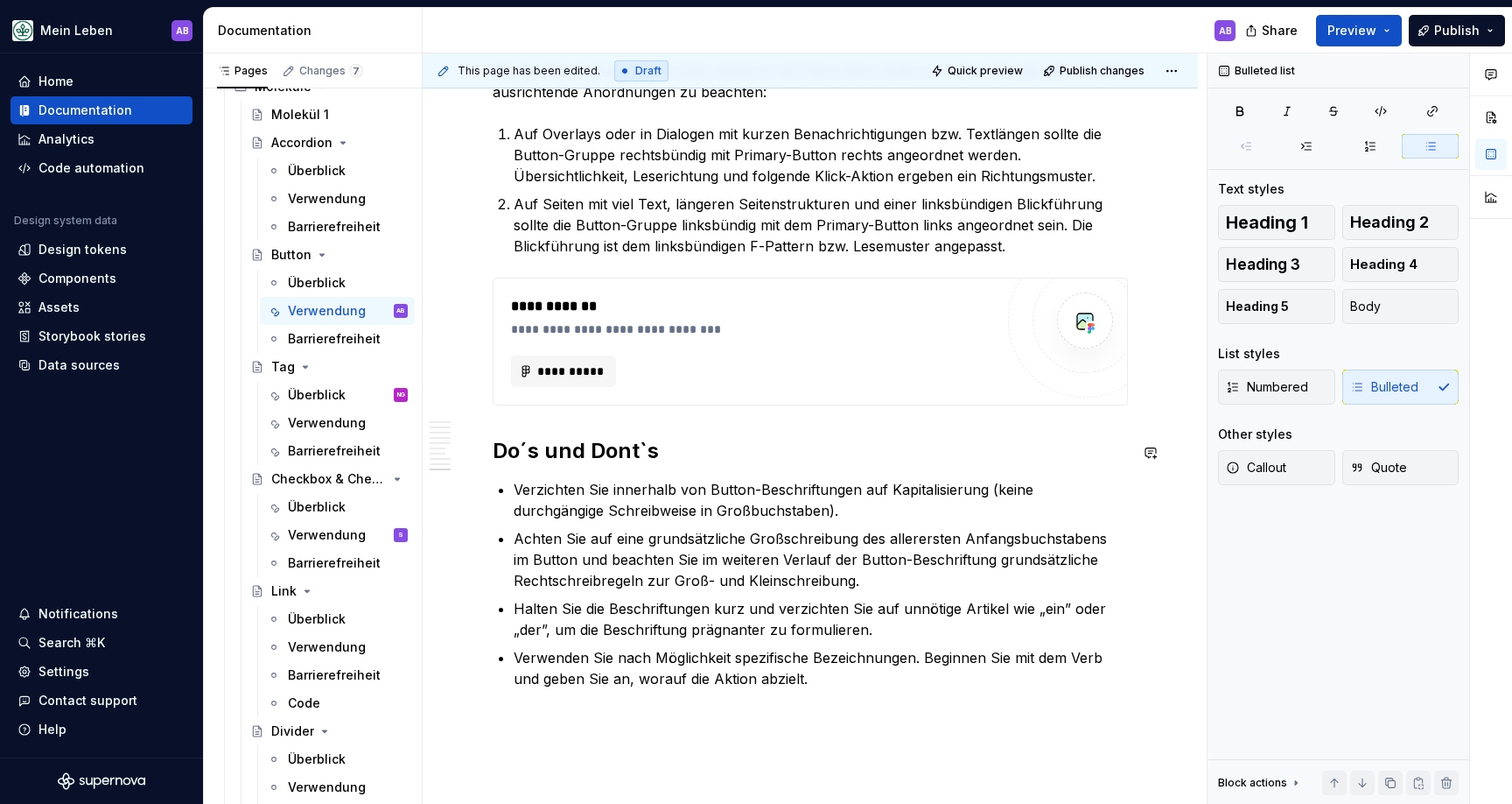
scroll to position [3199, 0]
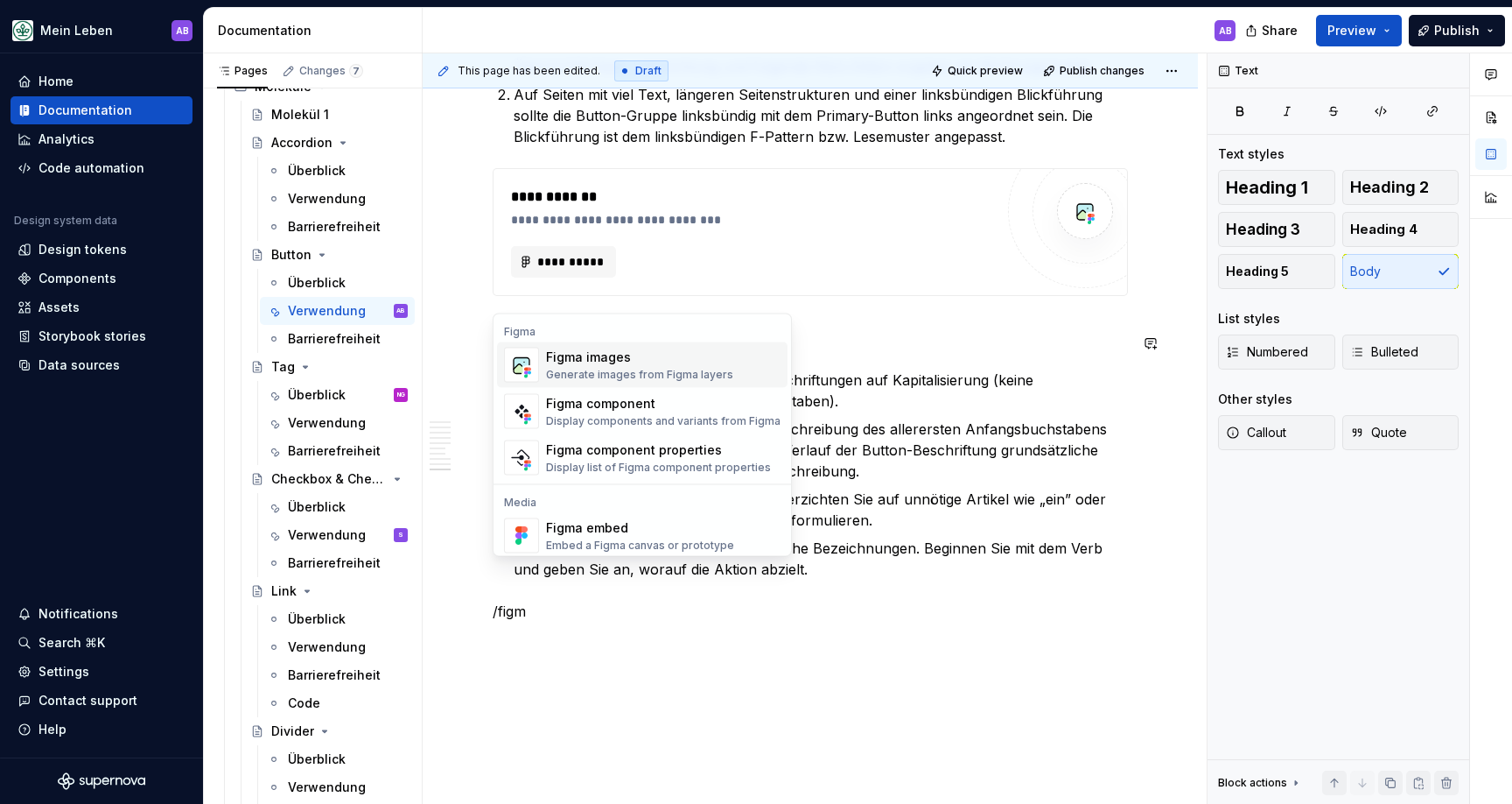
click at [660, 375] on div "Generate images from Figma layers" at bounding box center [639, 375] width 187 height 14
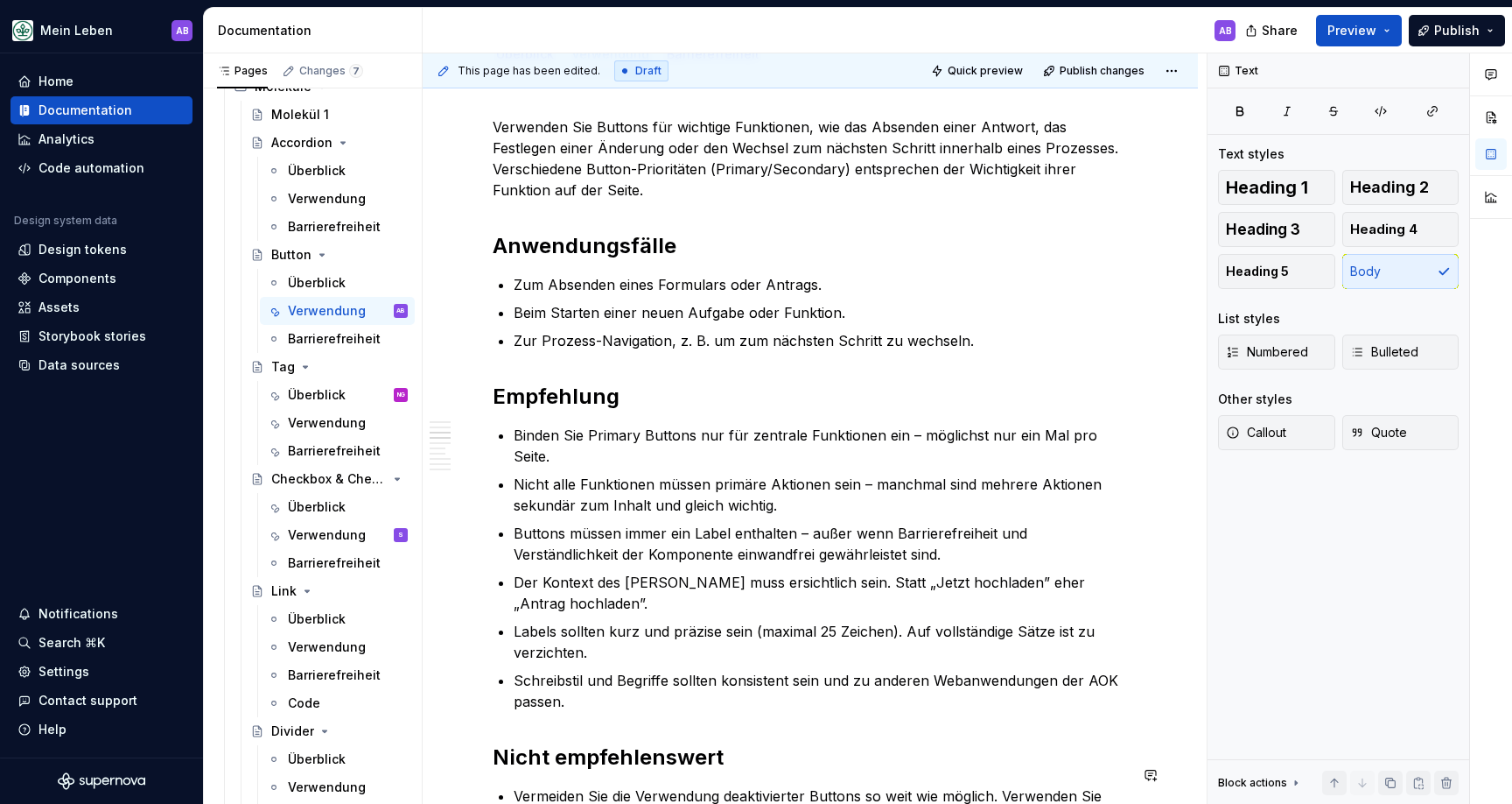
scroll to position [0, 0]
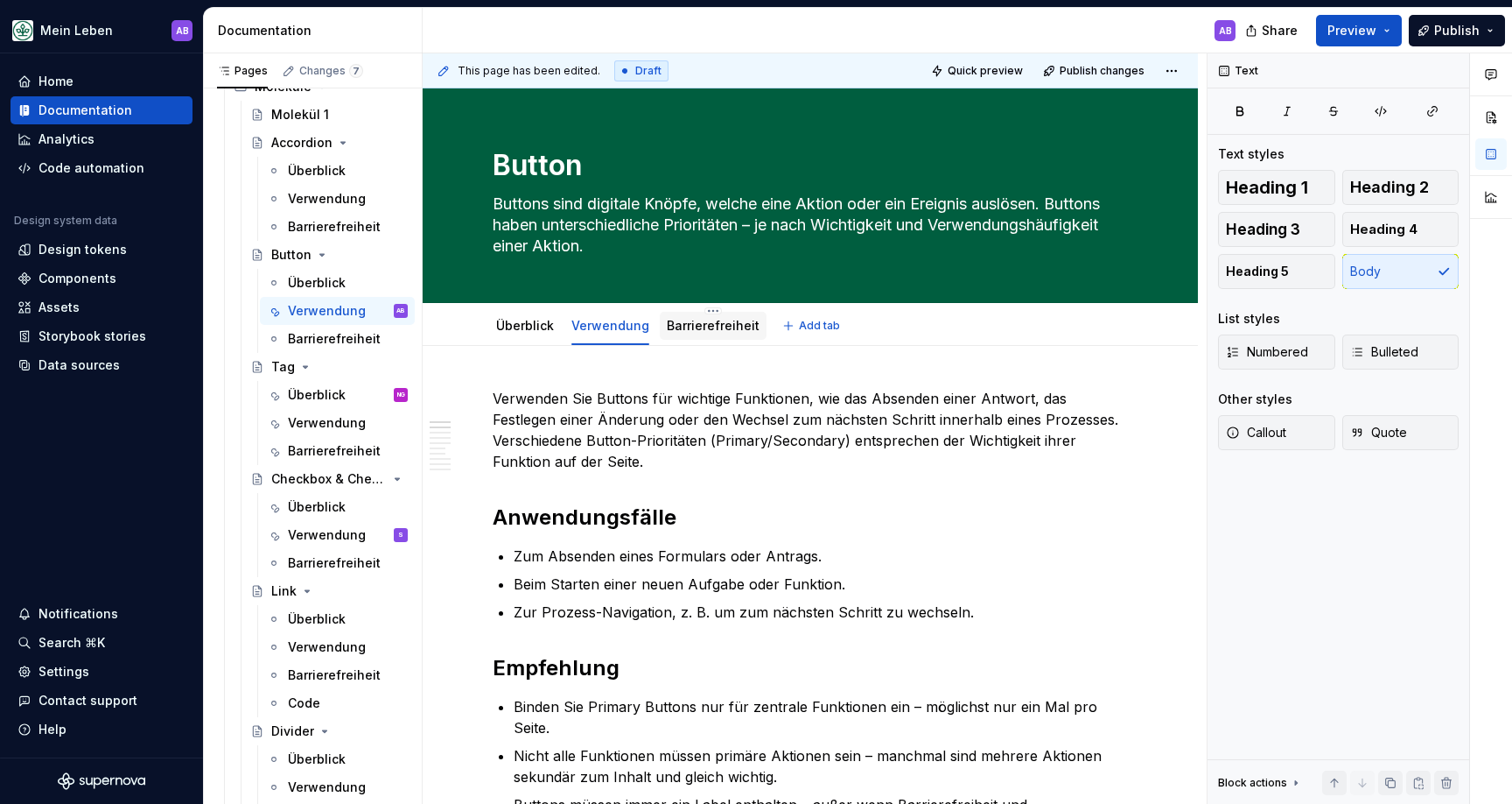
click at [697, 333] on div "Barrierefreiheit" at bounding box center [713, 326] width 93 height 18
click at [694, 326] on link "Barrierefreiheit" at bounding box center [713, 325] width 93 height 15
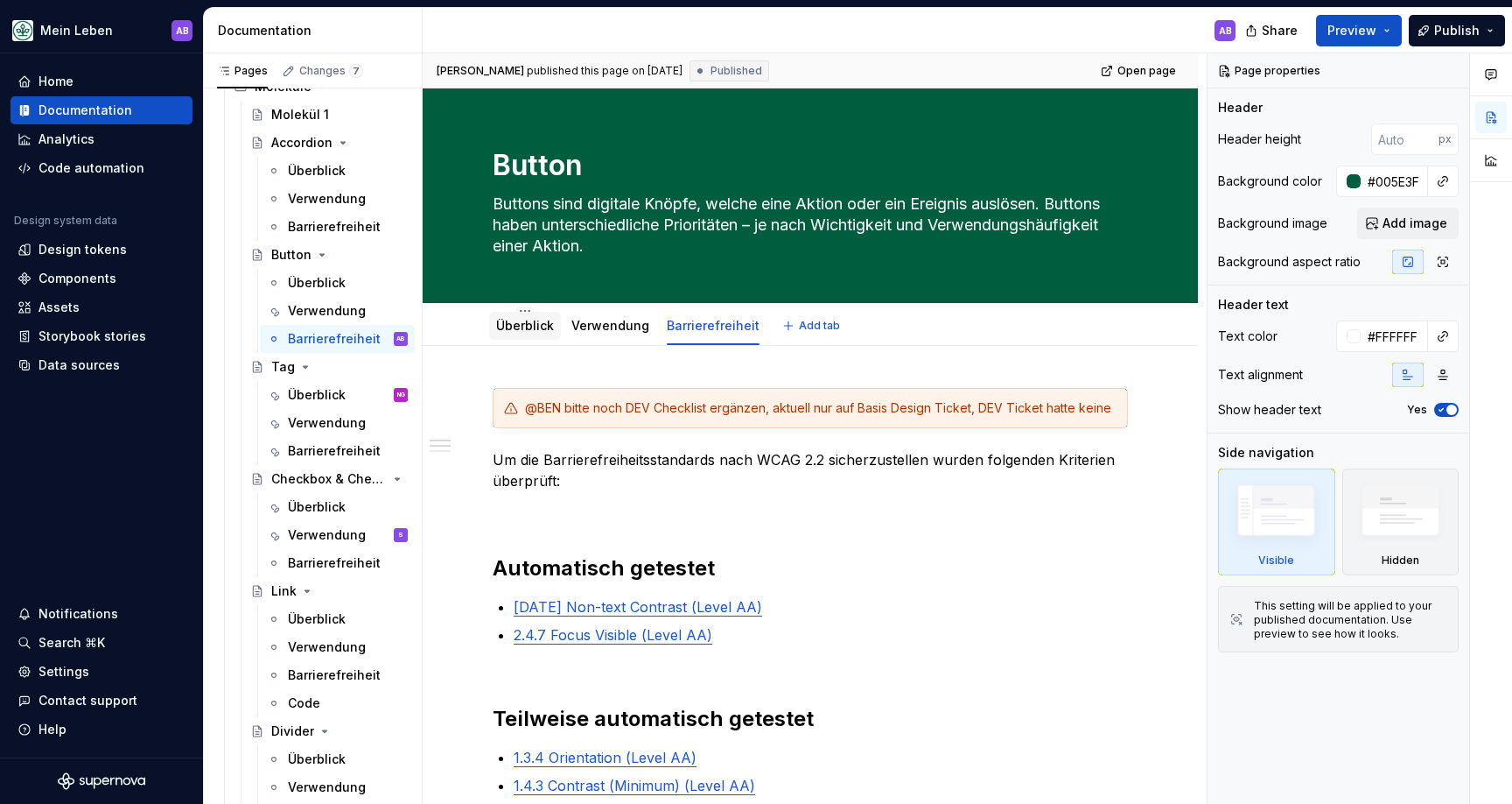
click at [515, 317] on div "Überblick" at bounding box center [525, 326] width 57 height 18
click at [508, 323] on link "Überblick" at bounding box center [525, 325] width 57 height 15
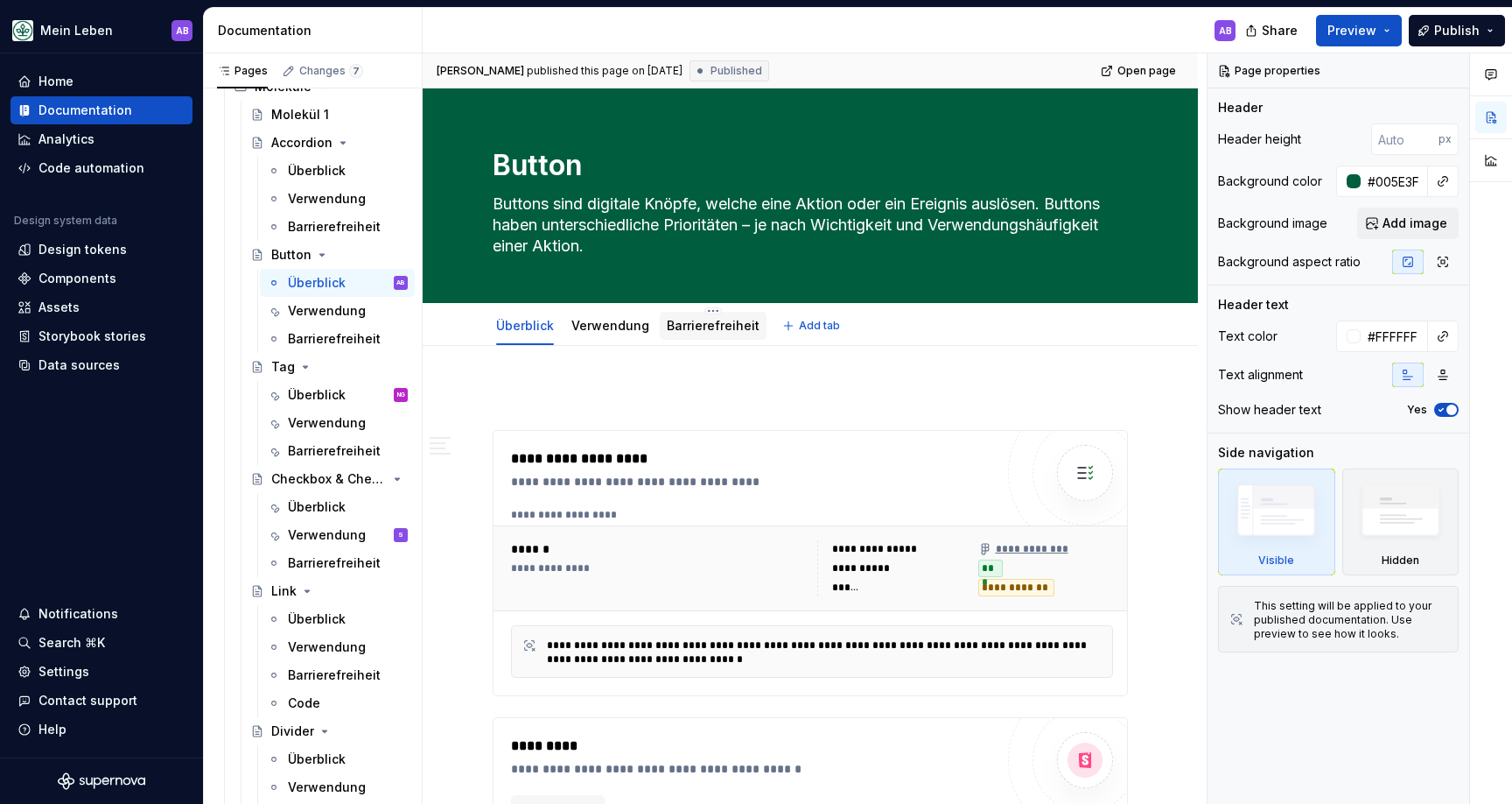
click at [738, 327] on link "Barrierefreiheit" at bounding box center [713, 325] width 93 height 15
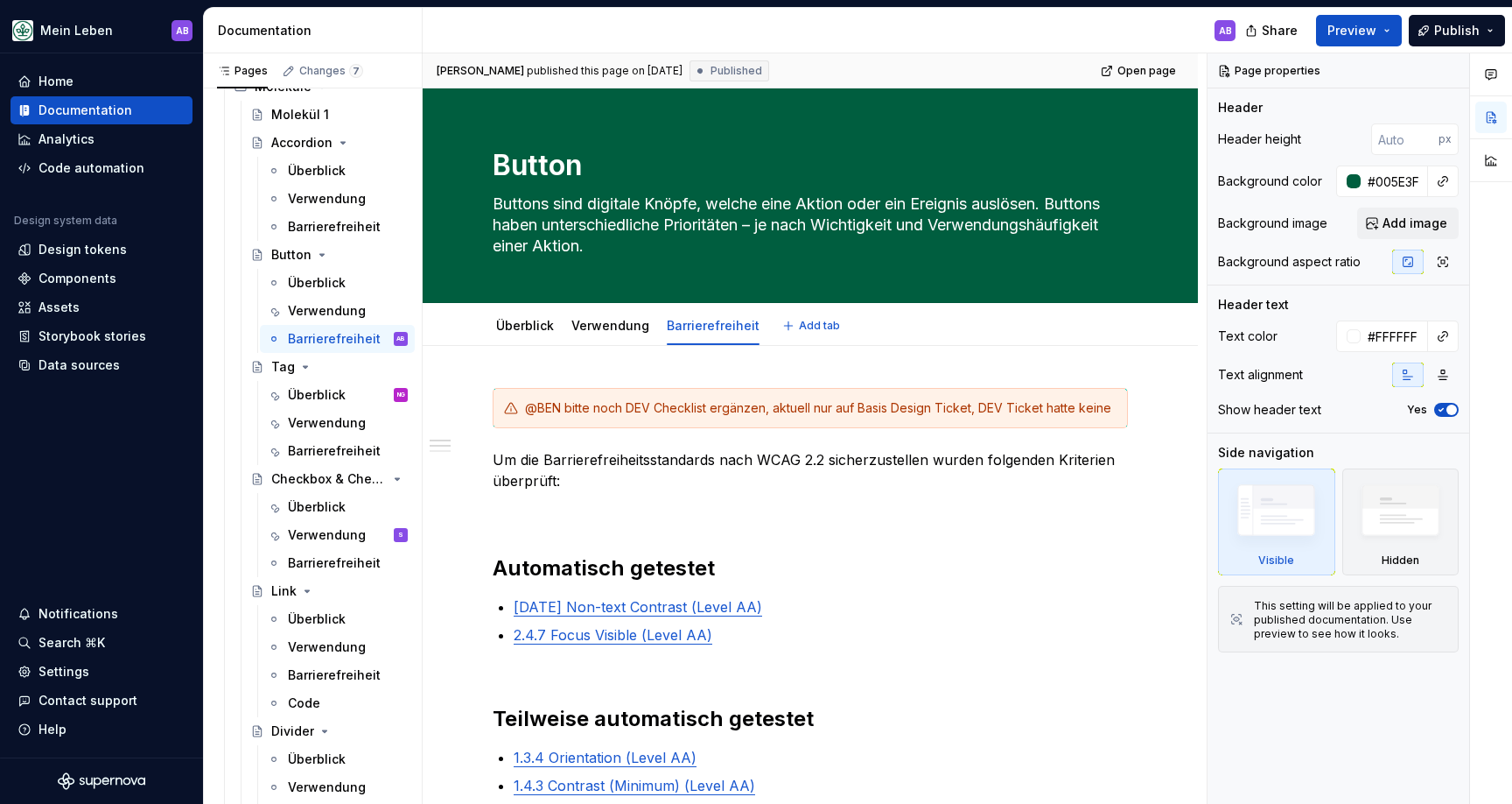
click at [738, 327] on link "Barrierefreiheit" at bounding box center [713, 325] width 93 height 15
click at [740, 325] on link "Barrierefreiheit" at bounding box center [713, 325] width 93 height 15
click at [730, 326] on link "Barrierefreiheit" at bounding box center [713, 325] width 93 height 15
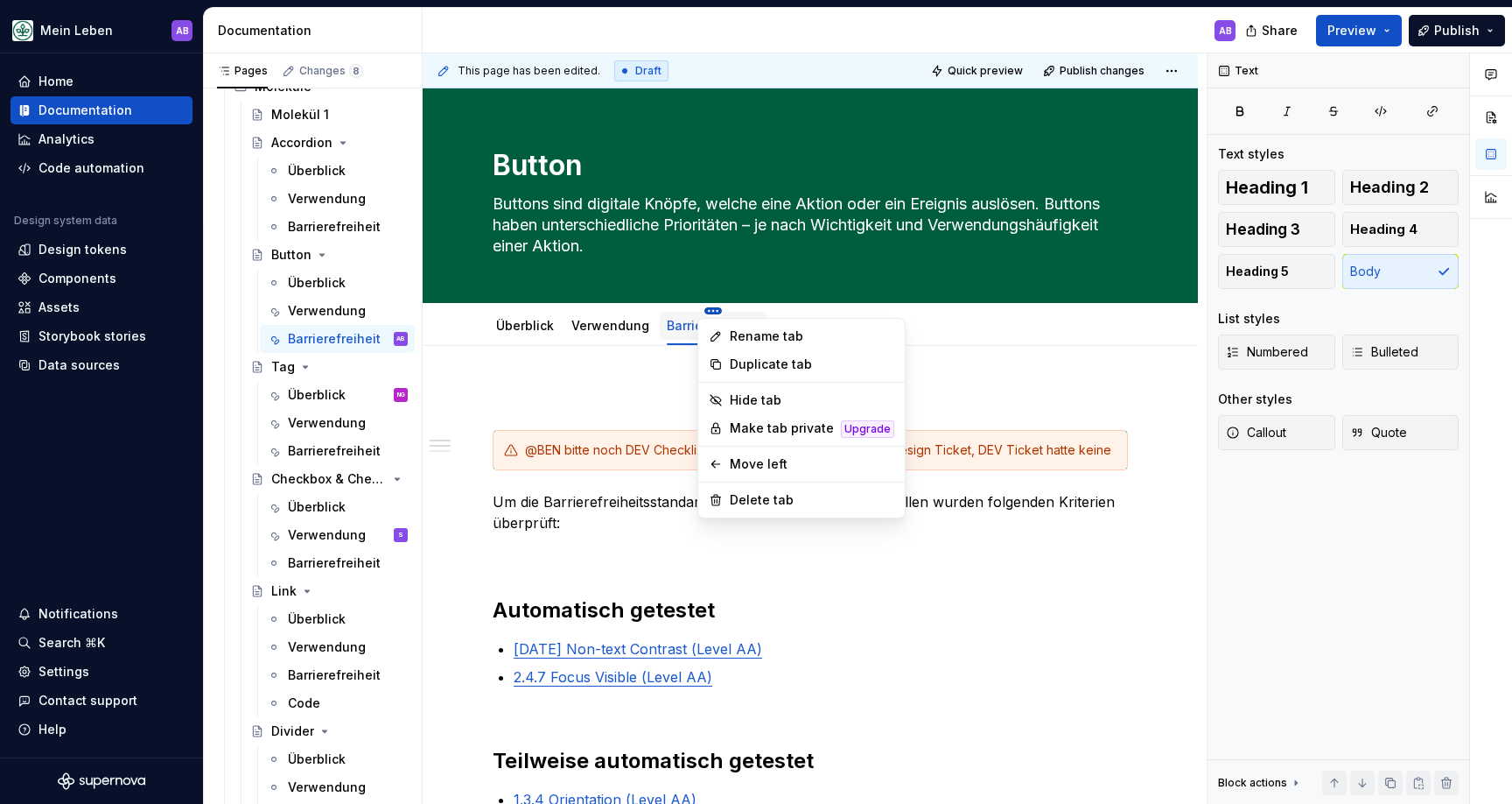
click at [704, 309] on html "Mein Leben AB Home Documentation Analytics Code automation Design system data D…" at bounding box center [756, 402] width 1512 height 804
type textarea "*"
click at [726, 330] on div "Rename tab" at bounding box center [801, 336] width 199 height 28
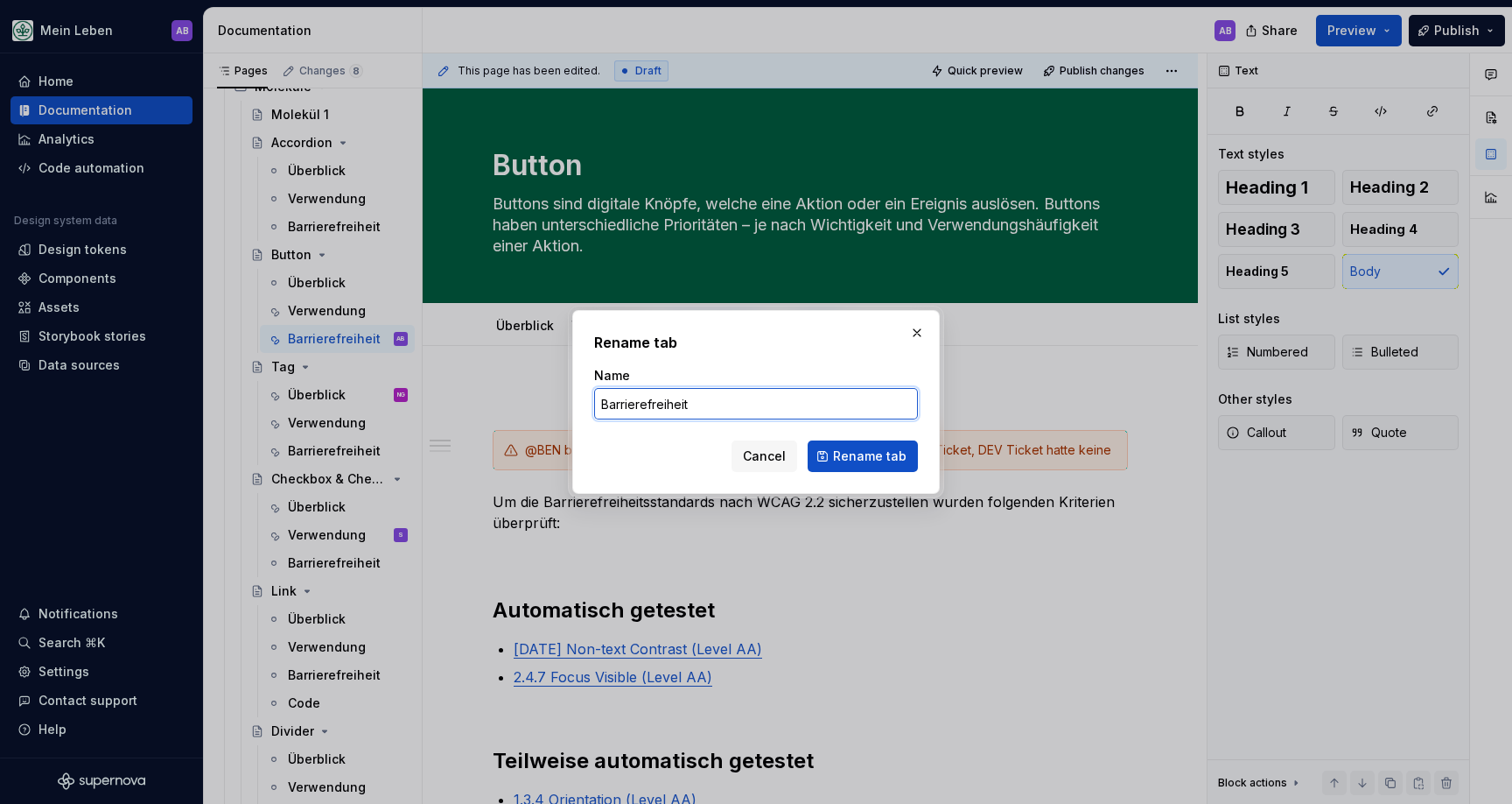
click at [738, 401] on input "Barrierefreiheit" at bounding box center [756, 403] width 324 height 32
type input "Barrierefreiheit (WIP)"
click at [857, 460] on span "Rename tab" at bounding box center [870, 456] width 73 height 18
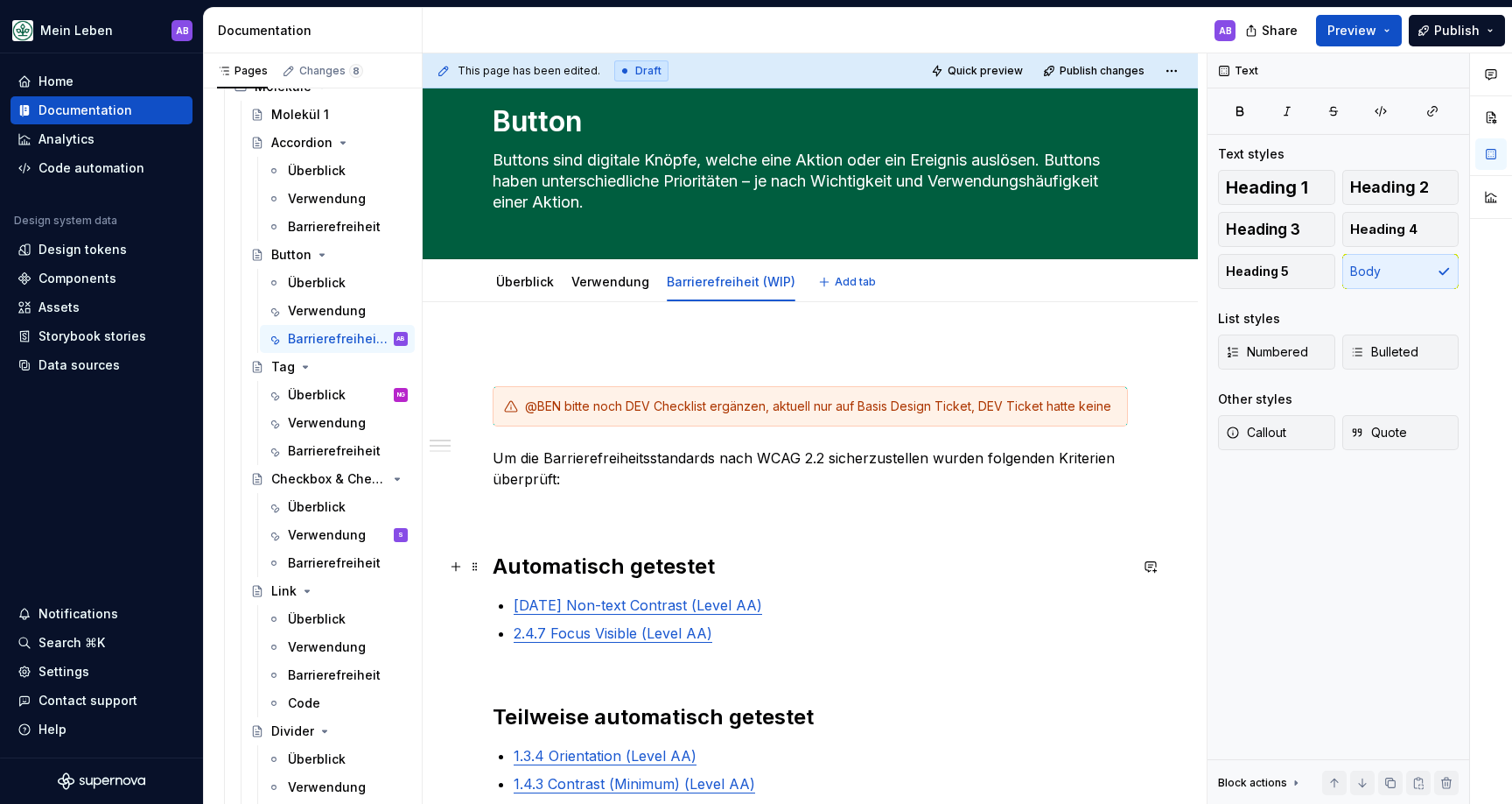
type textarea "*"
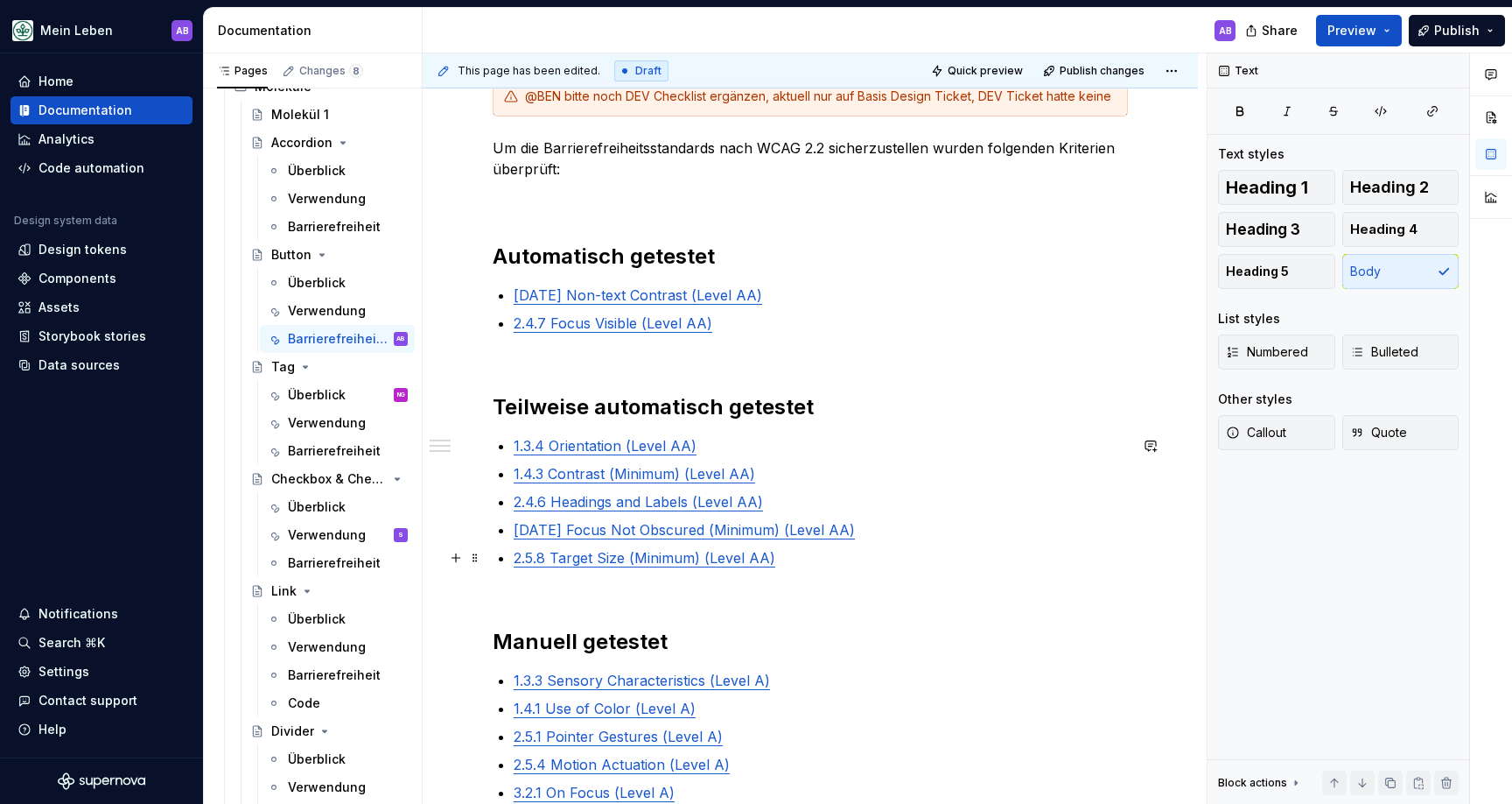
scroll to position [355, 0]
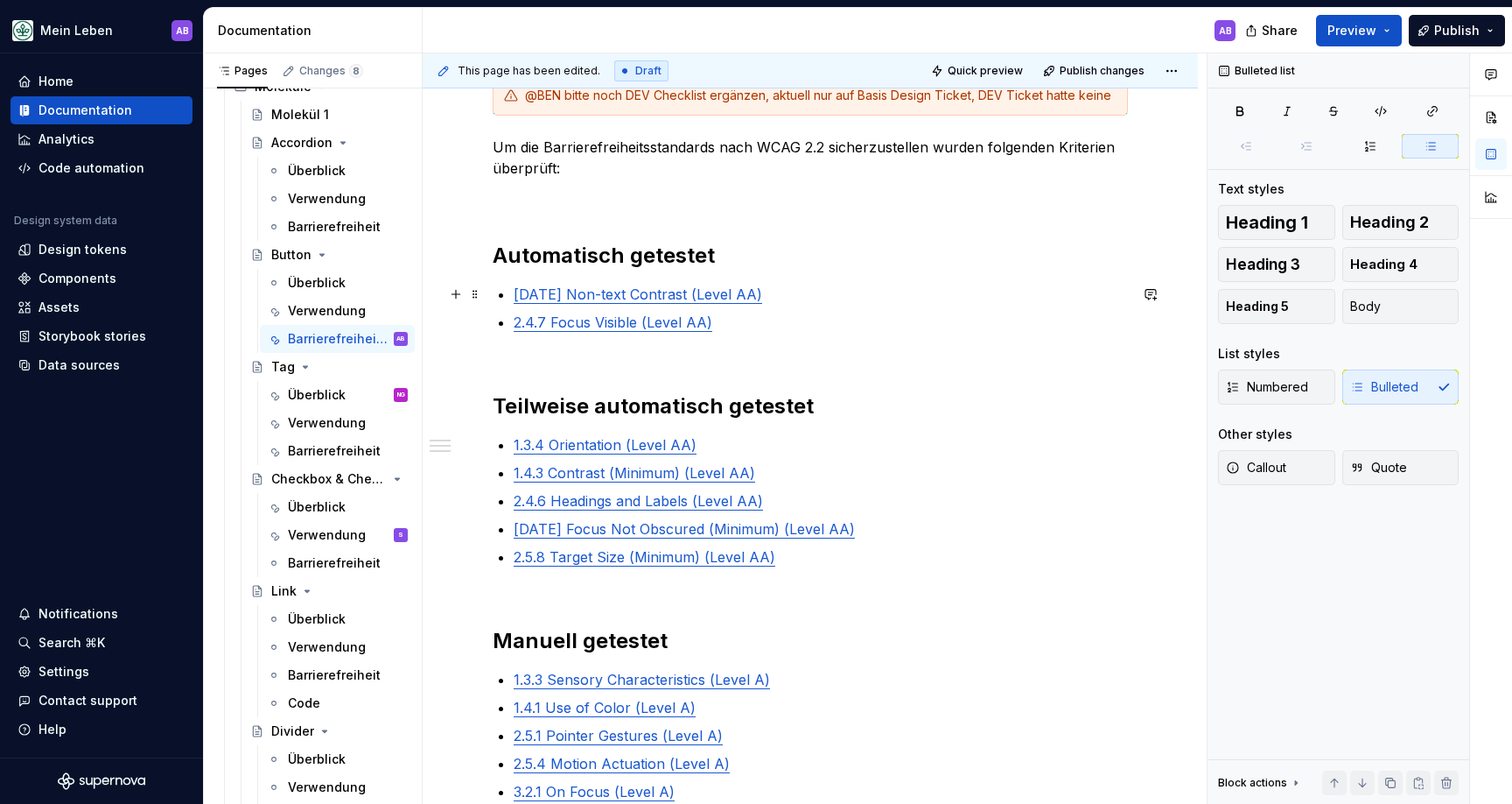
click at [794, 298] on p "[DATE] Non-text Contrast (Level AA)" at bounding box center [820, 293] width 614 height 21
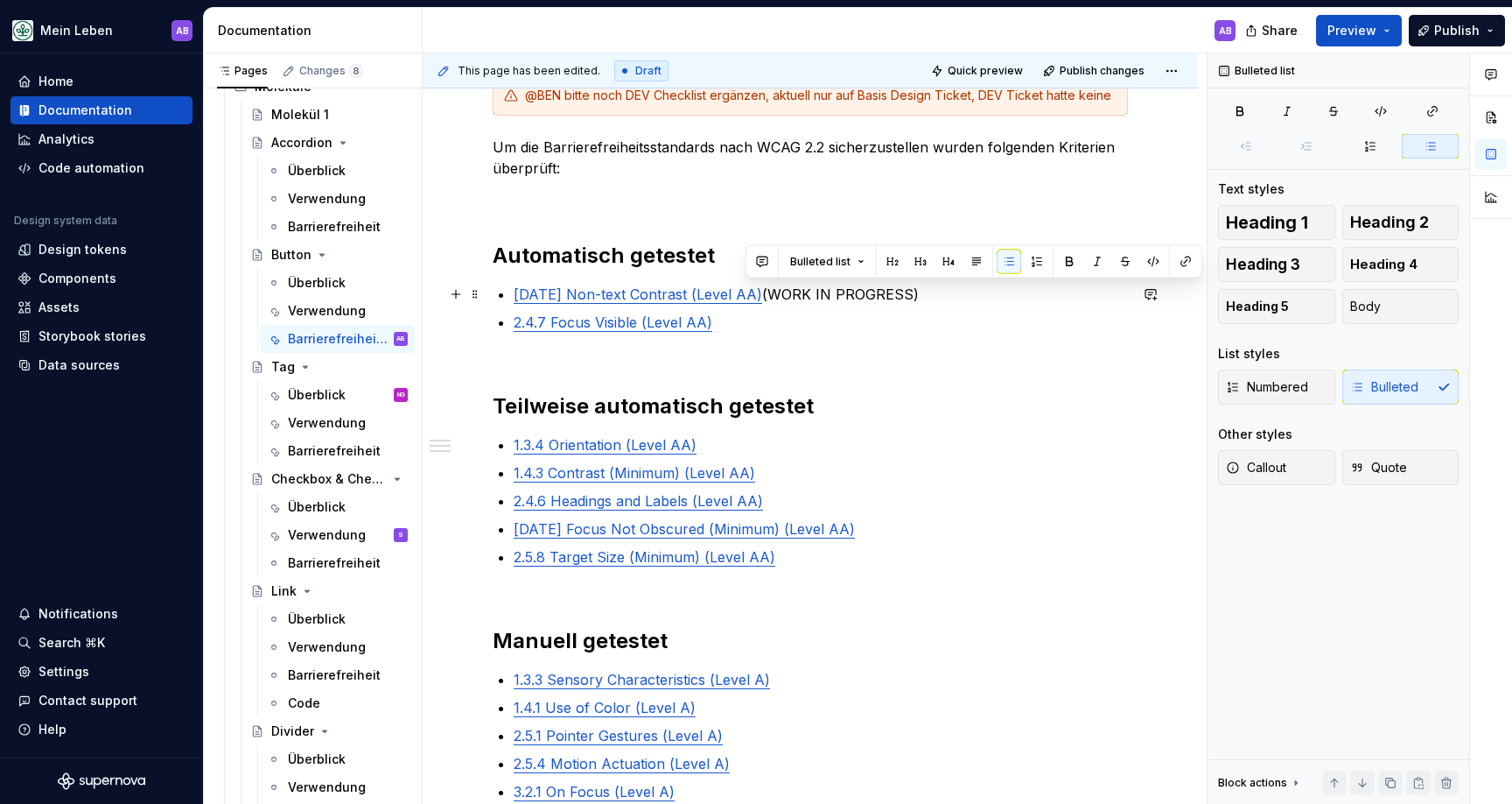
drag, startPoint x: 745, startPoint y: 288, endPoint x: 949, endPoint y: 294, distance: 204.1
click at [909, 294] on p "[DATE] Non-text Contrast (Level AA) (WORK IN PROGRESS)" at bounding box center [820, 293] width 614 height 21
click at [962, 206] on p at bounding box center [810, 199] width 635 height 21
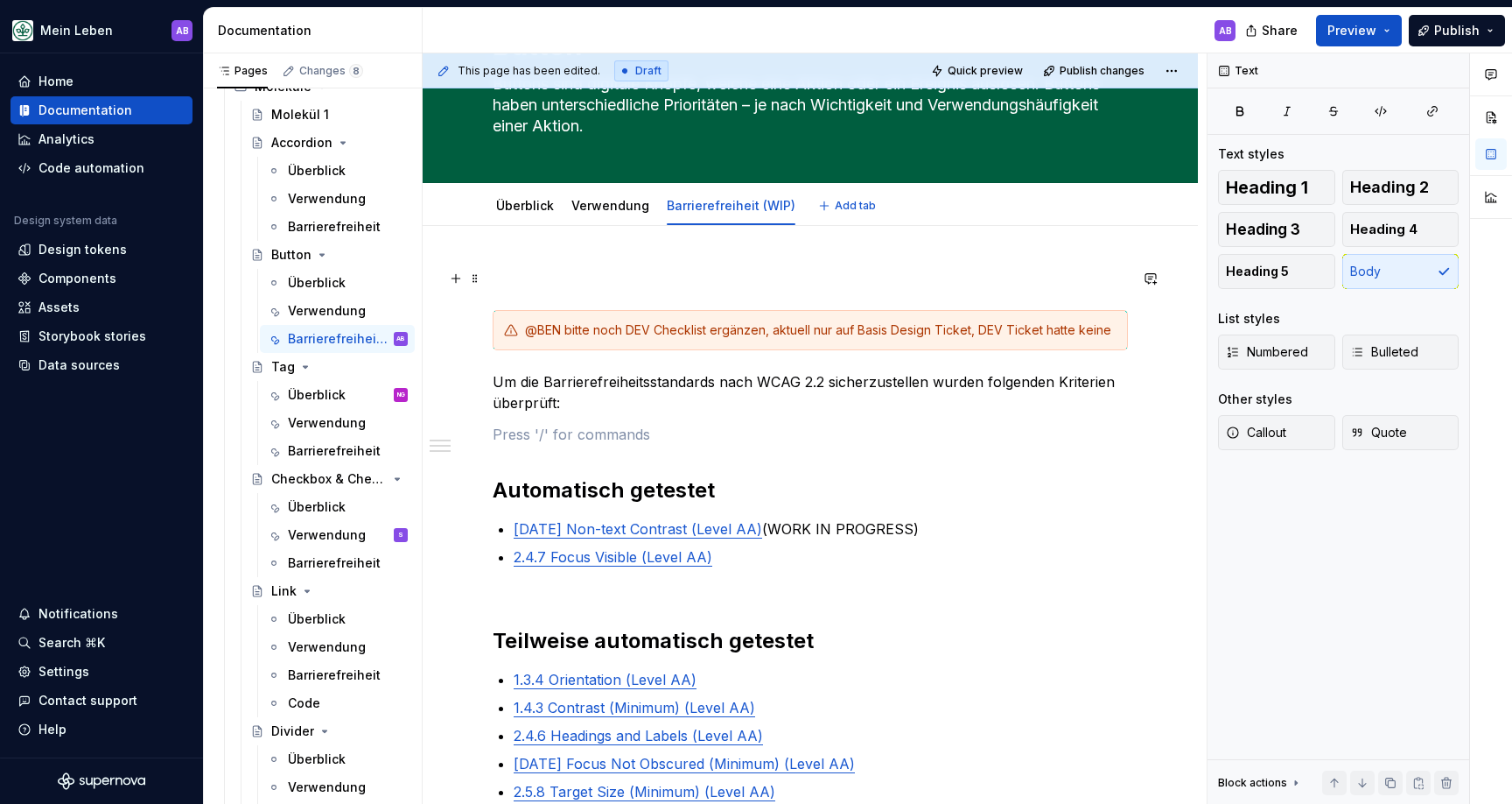
scroll to position [0, 0]
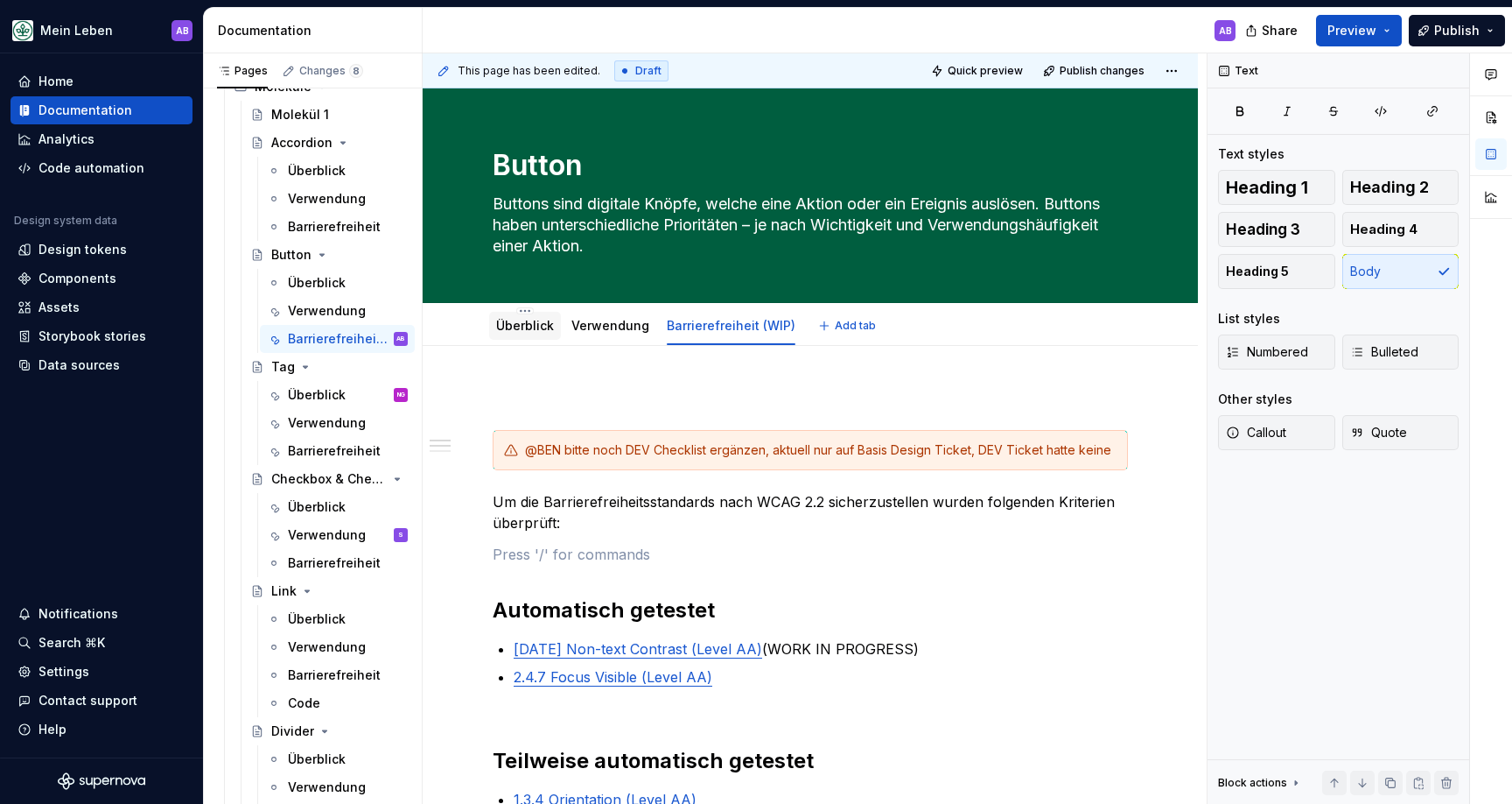
click at [526, 329] on link "Überblick" at bounding box center [525, 325] width 57 height 15
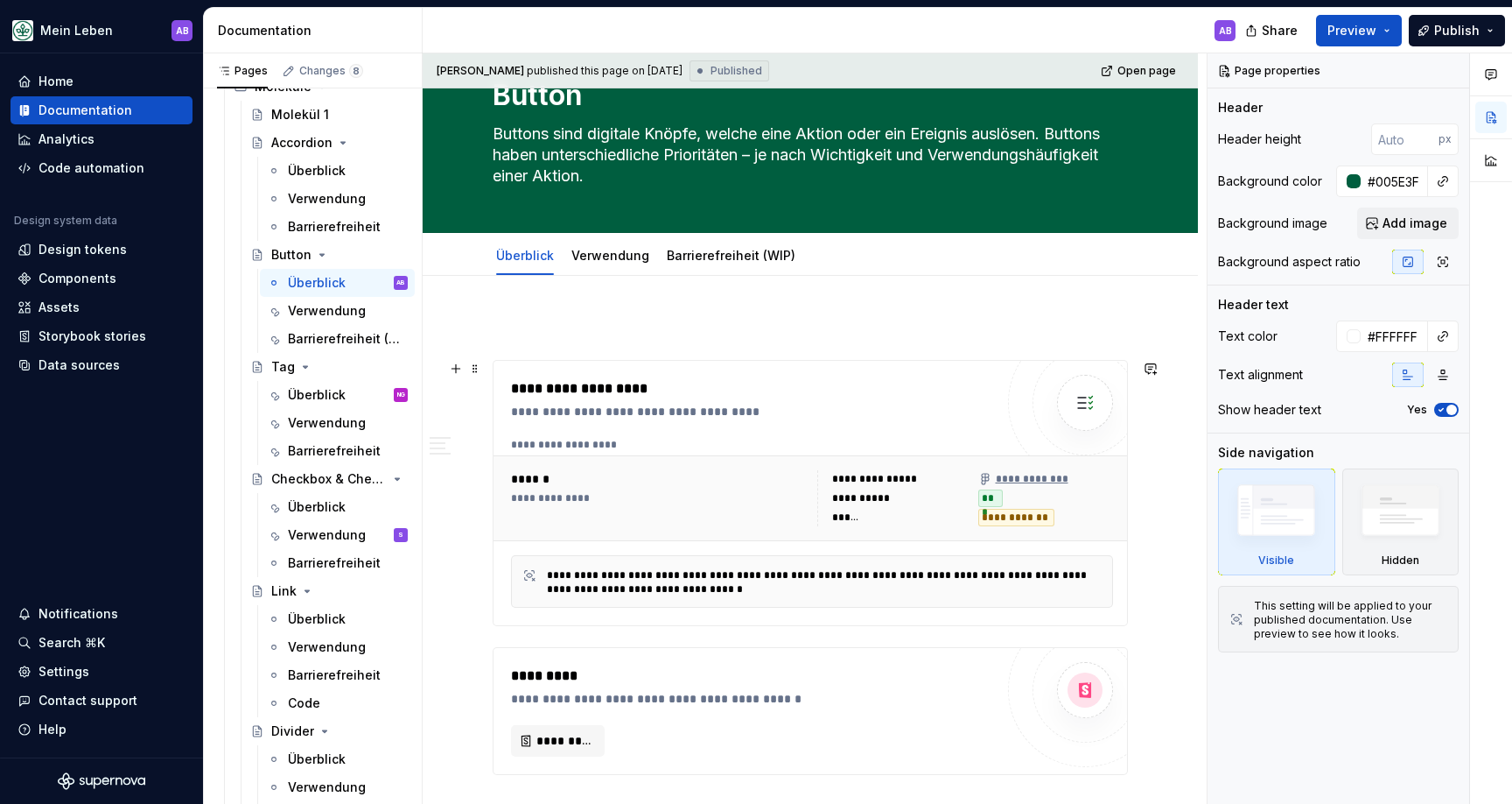
scroll to position [79, 0]
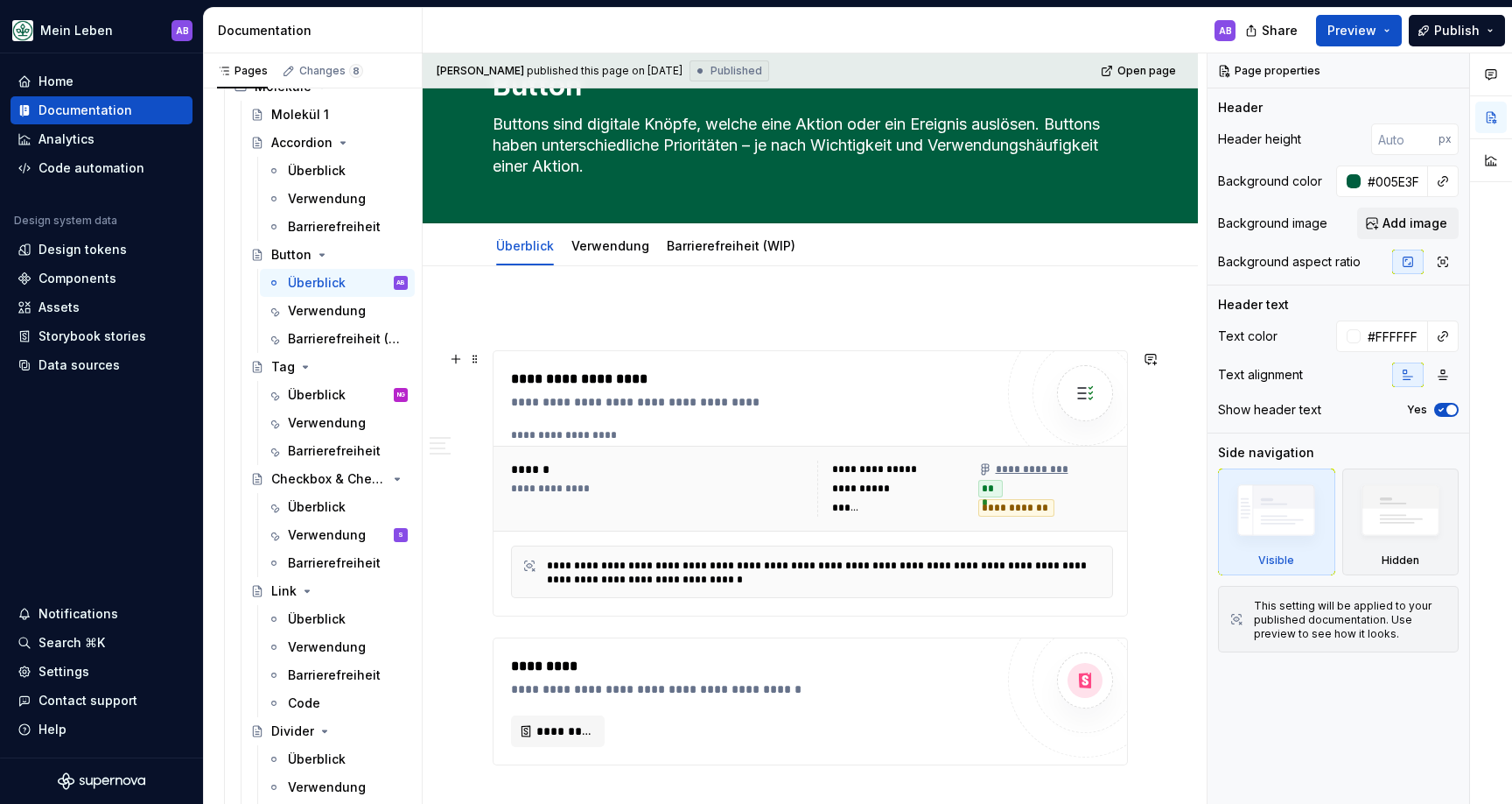
click at [609, 380] on div "**********" at bounding box center [757, 379] width 491 height 21
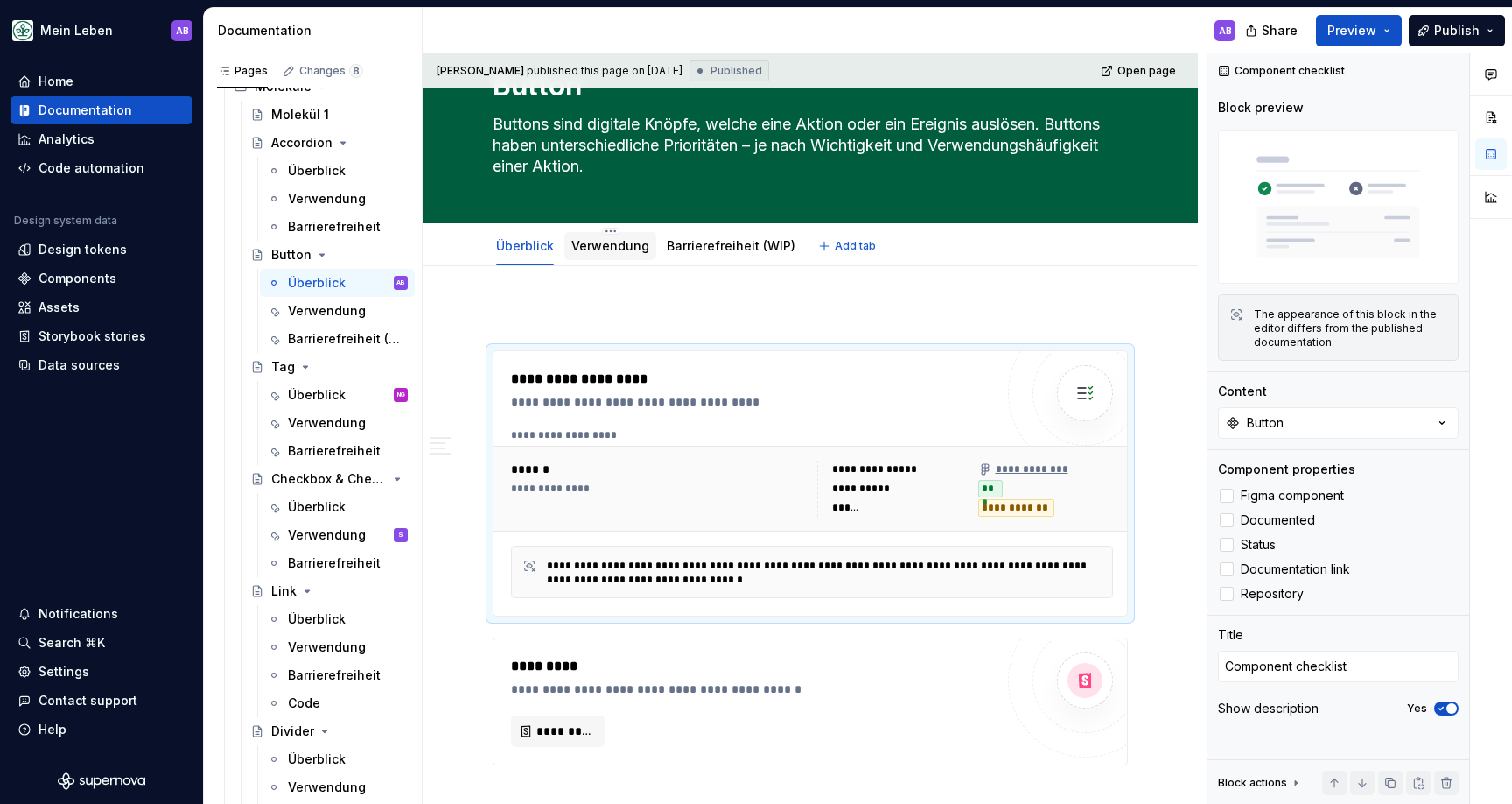
click at [601, 248] on link "Verwendung" at bounding box center [610, 245] width 78 height 15
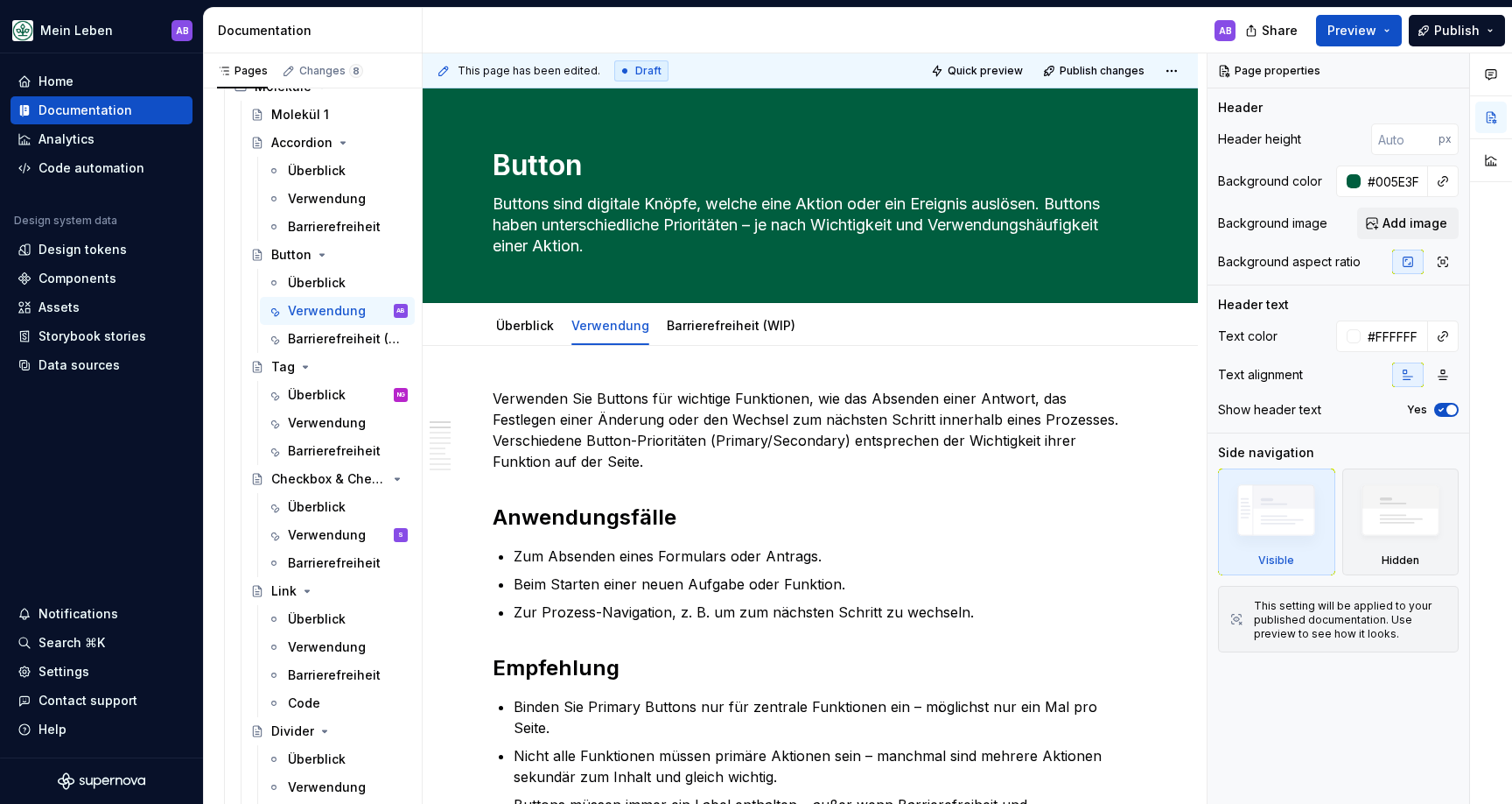
click at [806, 38] on div "AB" at bounding box center [836, 31] width 827 height 46
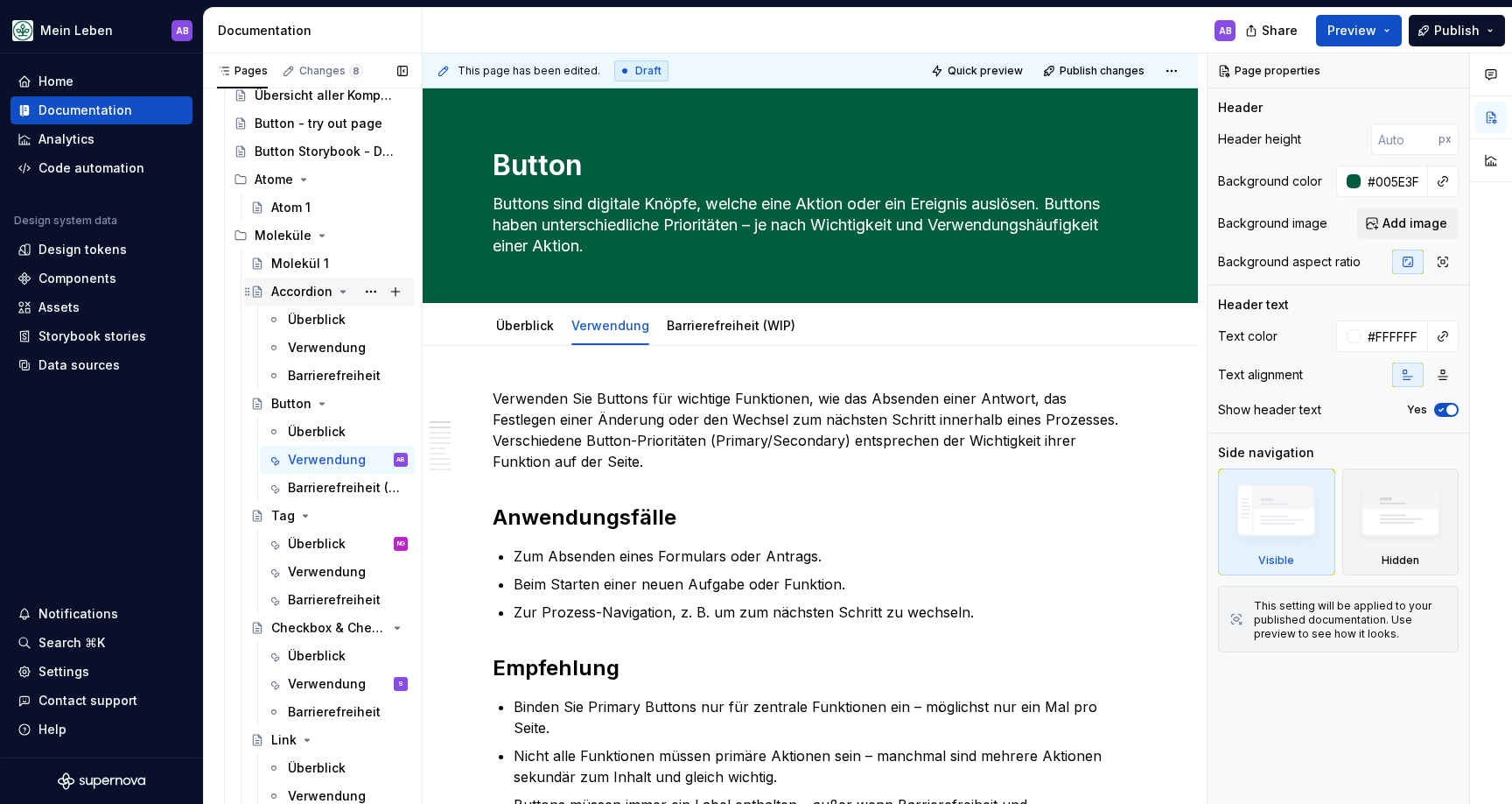
scroll to position [517, 0]
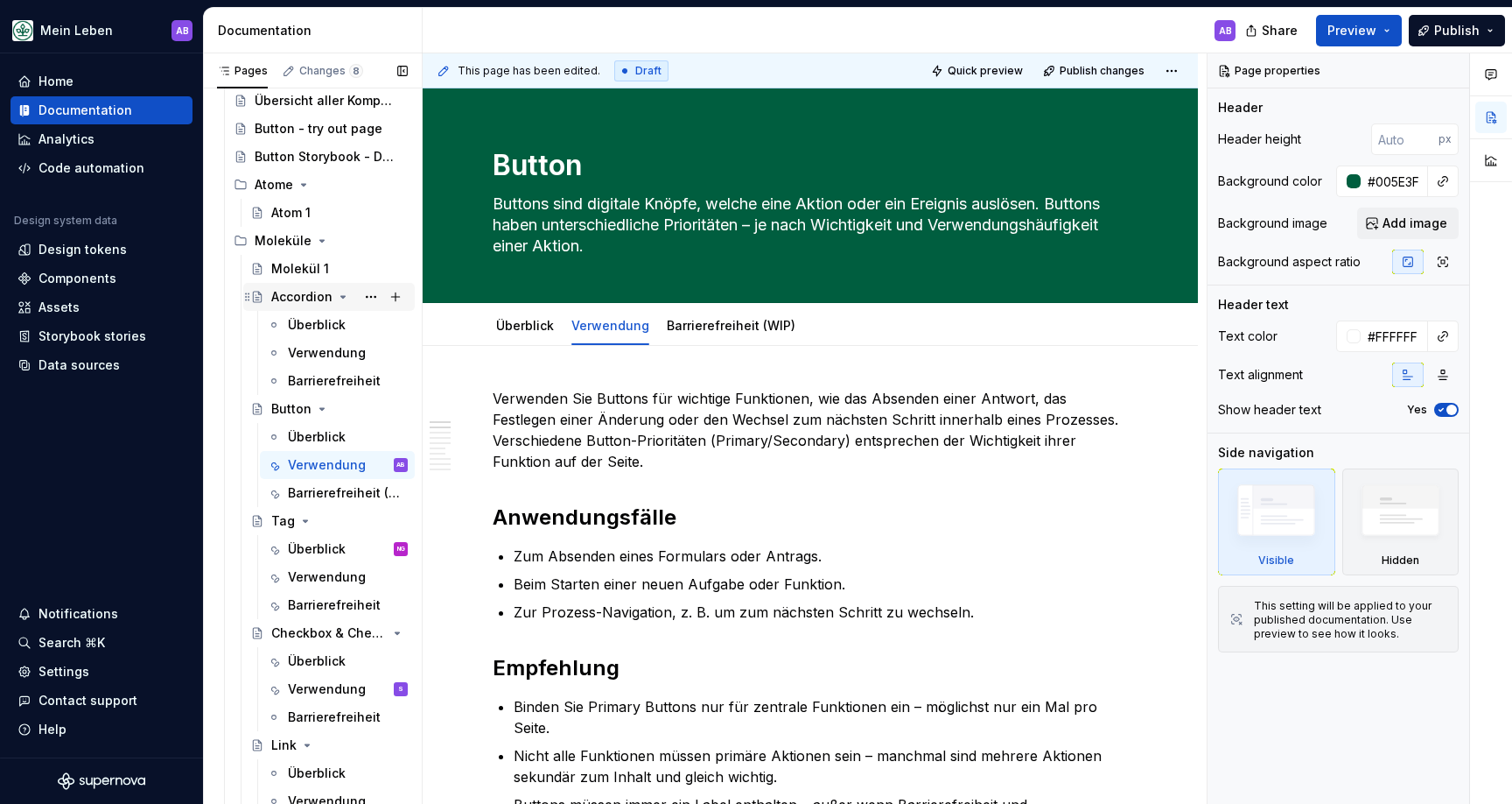
click at [294, 304] on div "Accordion" at bounding box center [302, 297] width 61 height 18
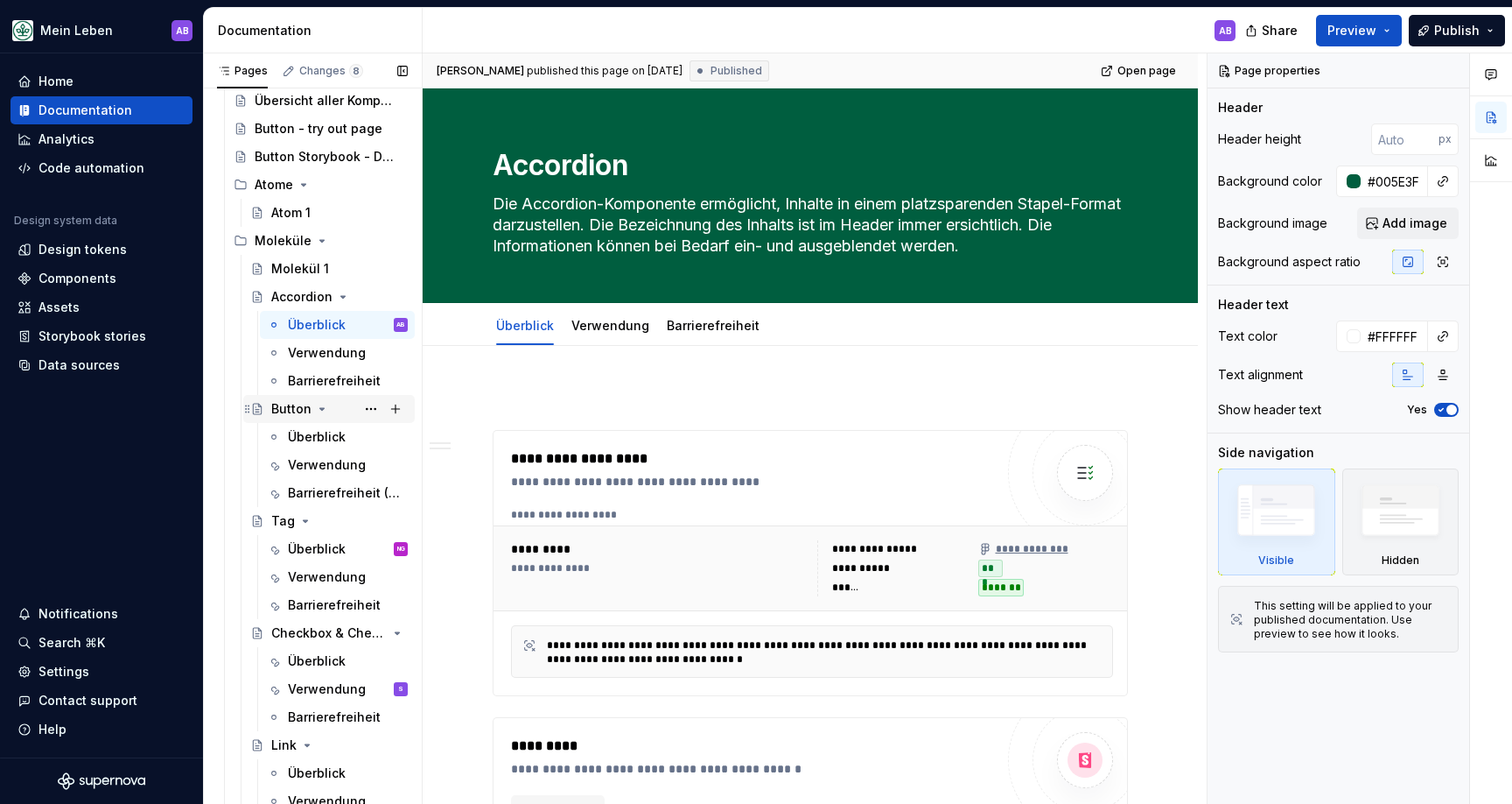
click at [294, 414] on div "Button" at bounding box center [291, 409] width 41 height 18
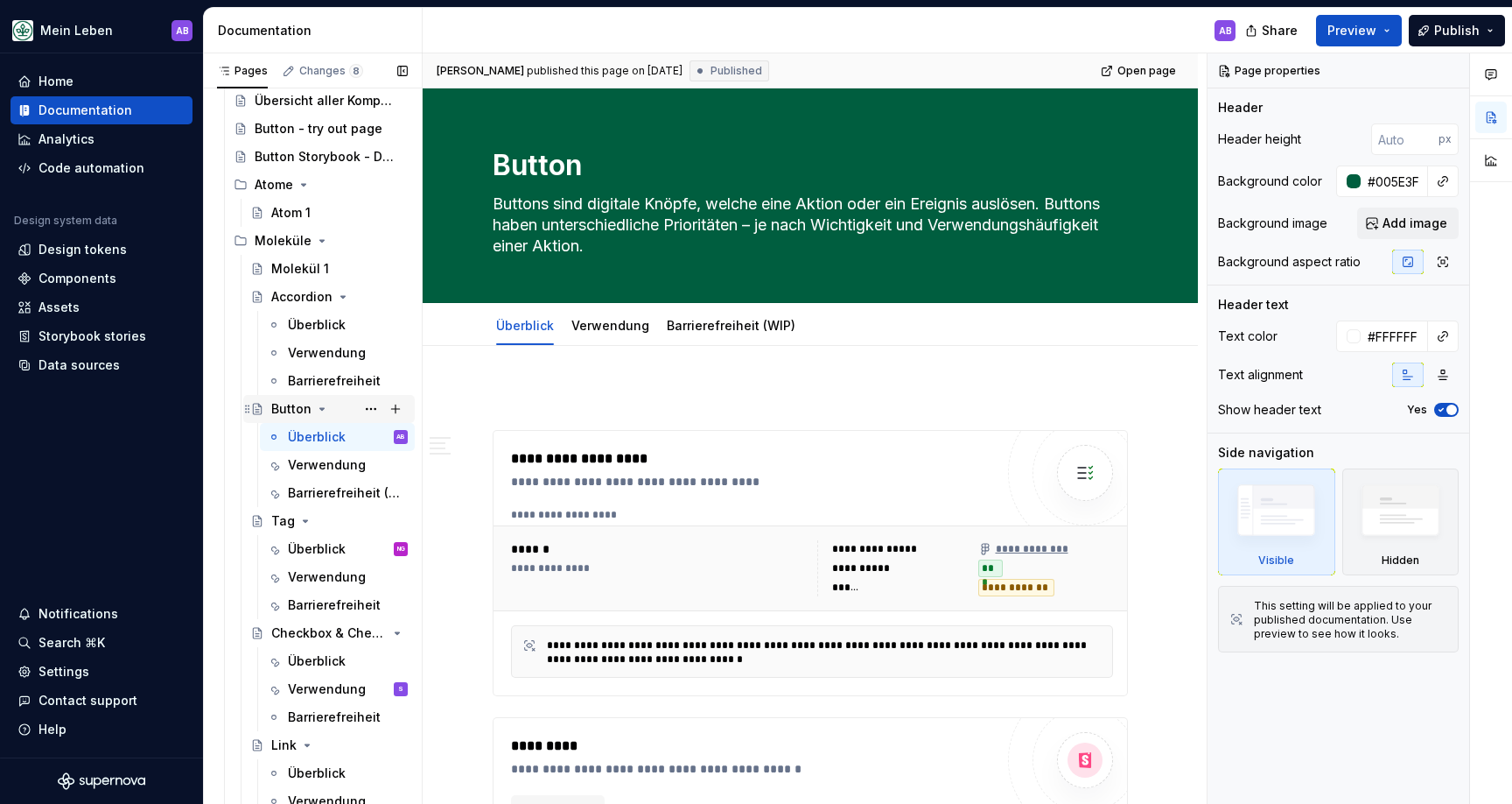
click at [279, 408] on div "Button" at bounding box center [291, 409] width 41 height 18
click at [371, 299] on button "Page tree" at bounding box center [371, 296] width 25 height 25
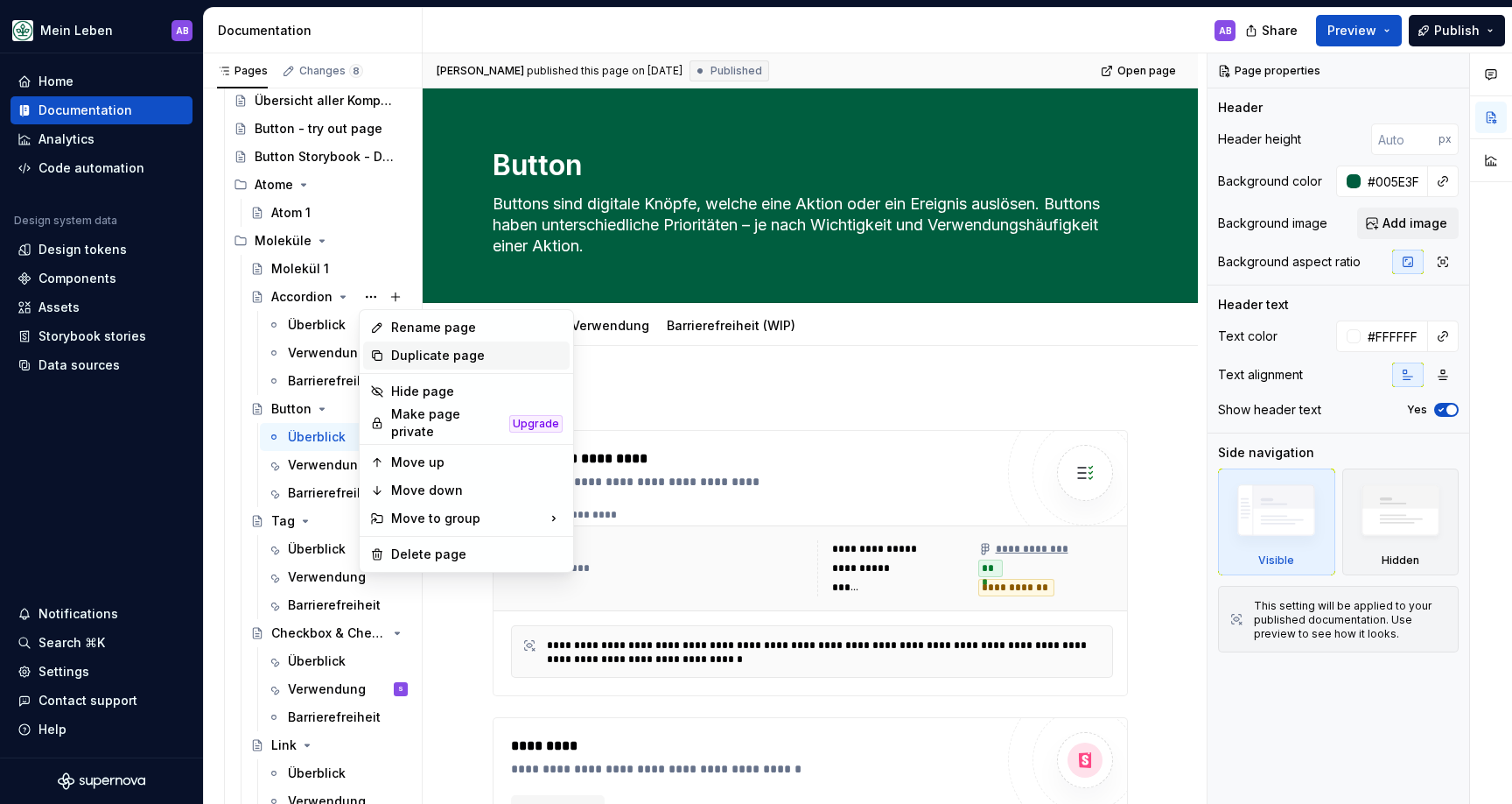
click at [400, 352] on div "Duplicate page" at bounding box center [477, 356] width 171 height 18
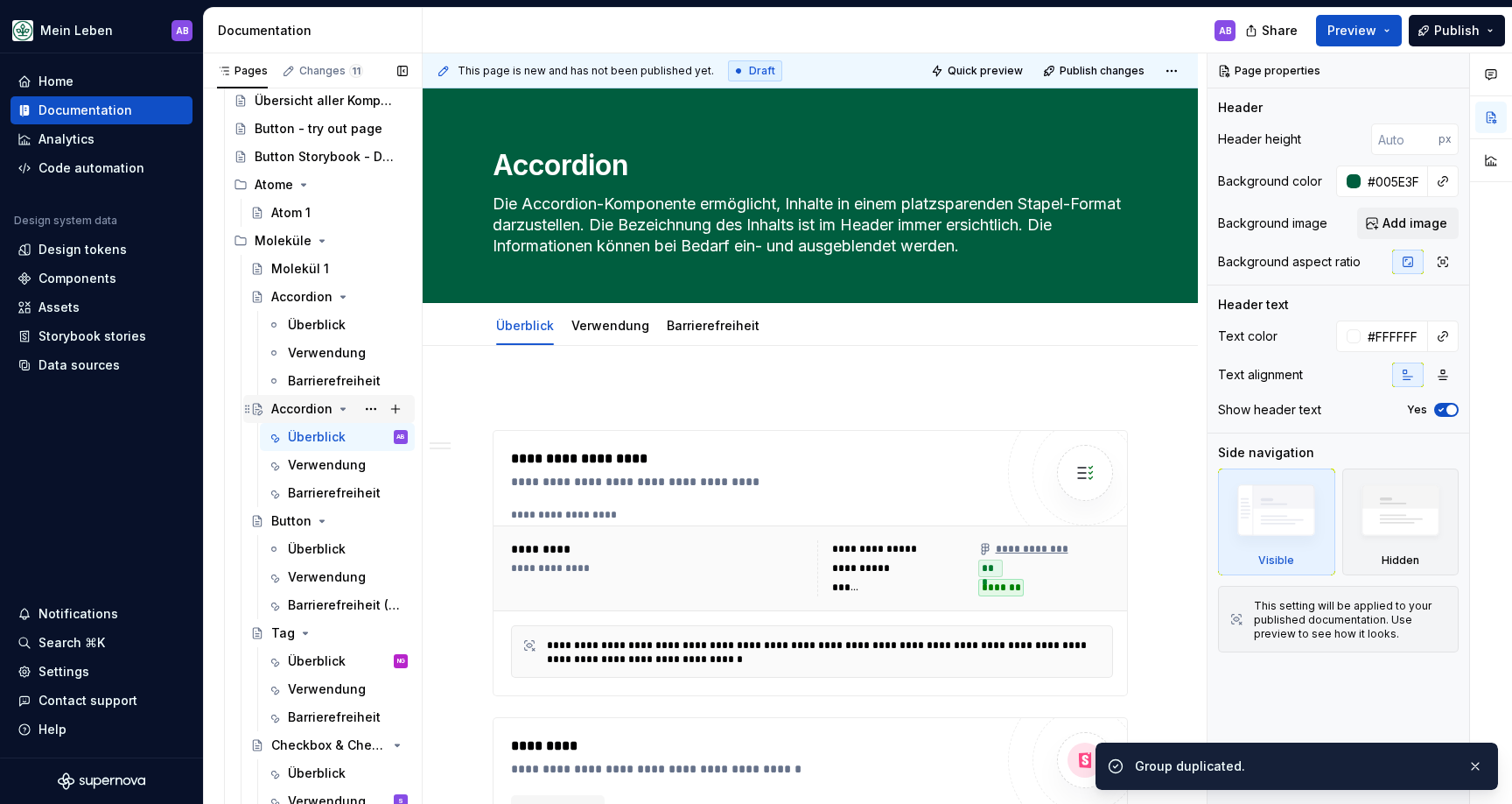
click at [294, 409] on div "Accordion" at bounding box center [302, 409] width 61 height 18
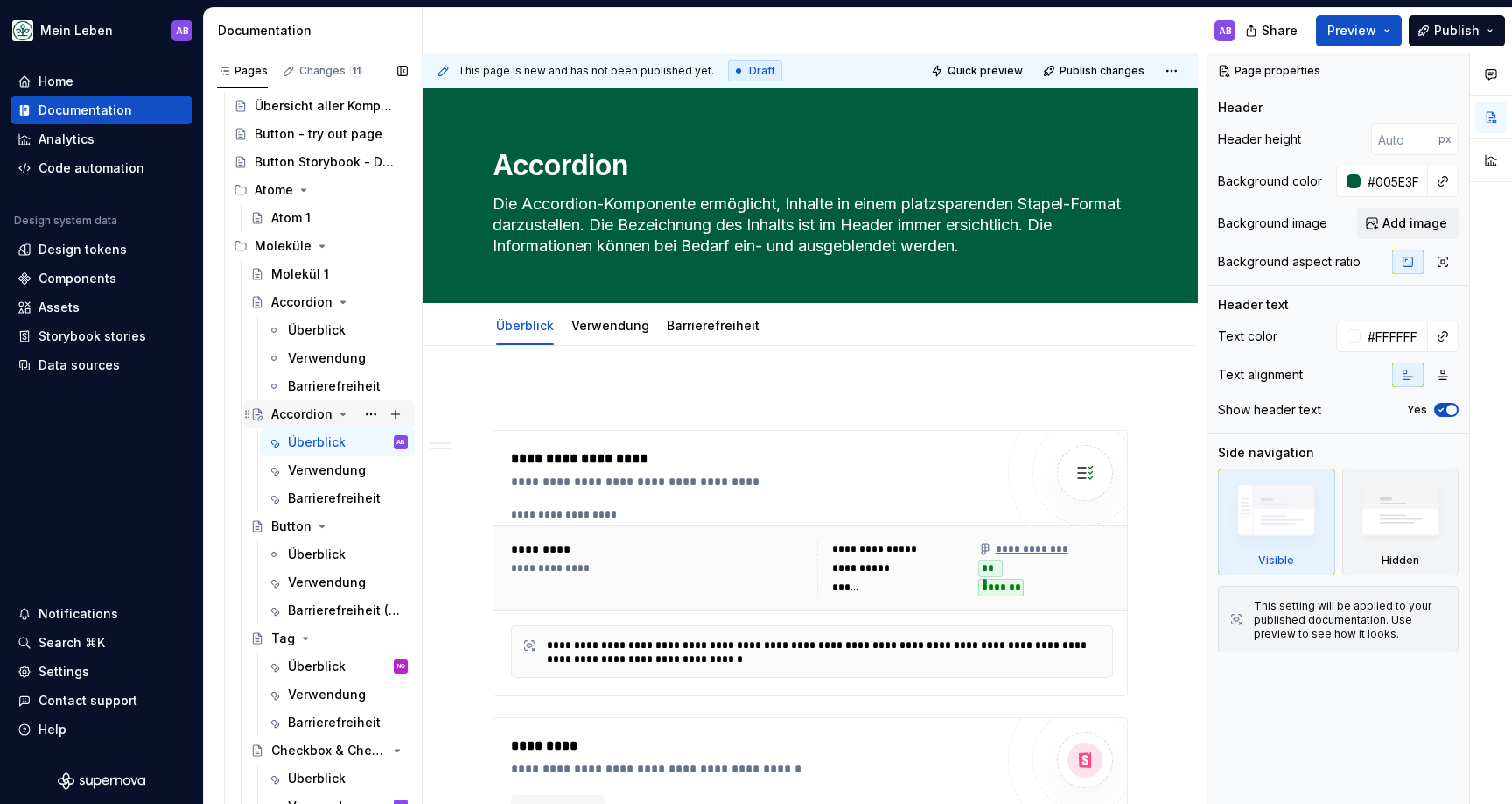
click at [279, 416] on div "Accordion" at bounding box center [302, 414] width 61 height 18
click at [288, 414] on div "Accordion" at bounding box center [302, 414] width 61 height 18
click at [581, 154] on textarea "Accordion" at bounding box center [807, 166] width 635 height 42
type textarea "*"
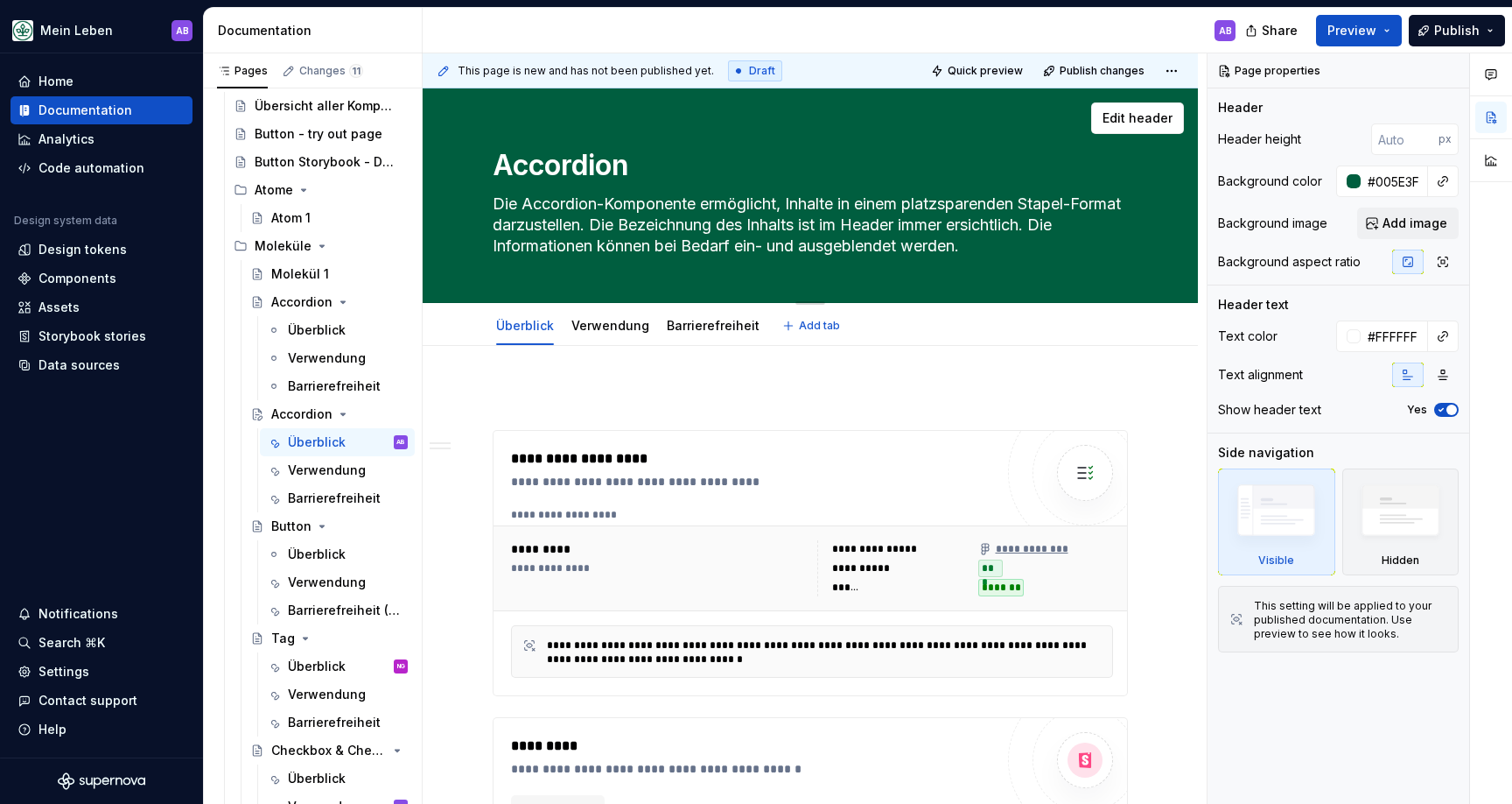
type textarea "dion"
type textarea "*"
type textarea "F"
type textarea "*"
type textarea "Fl"
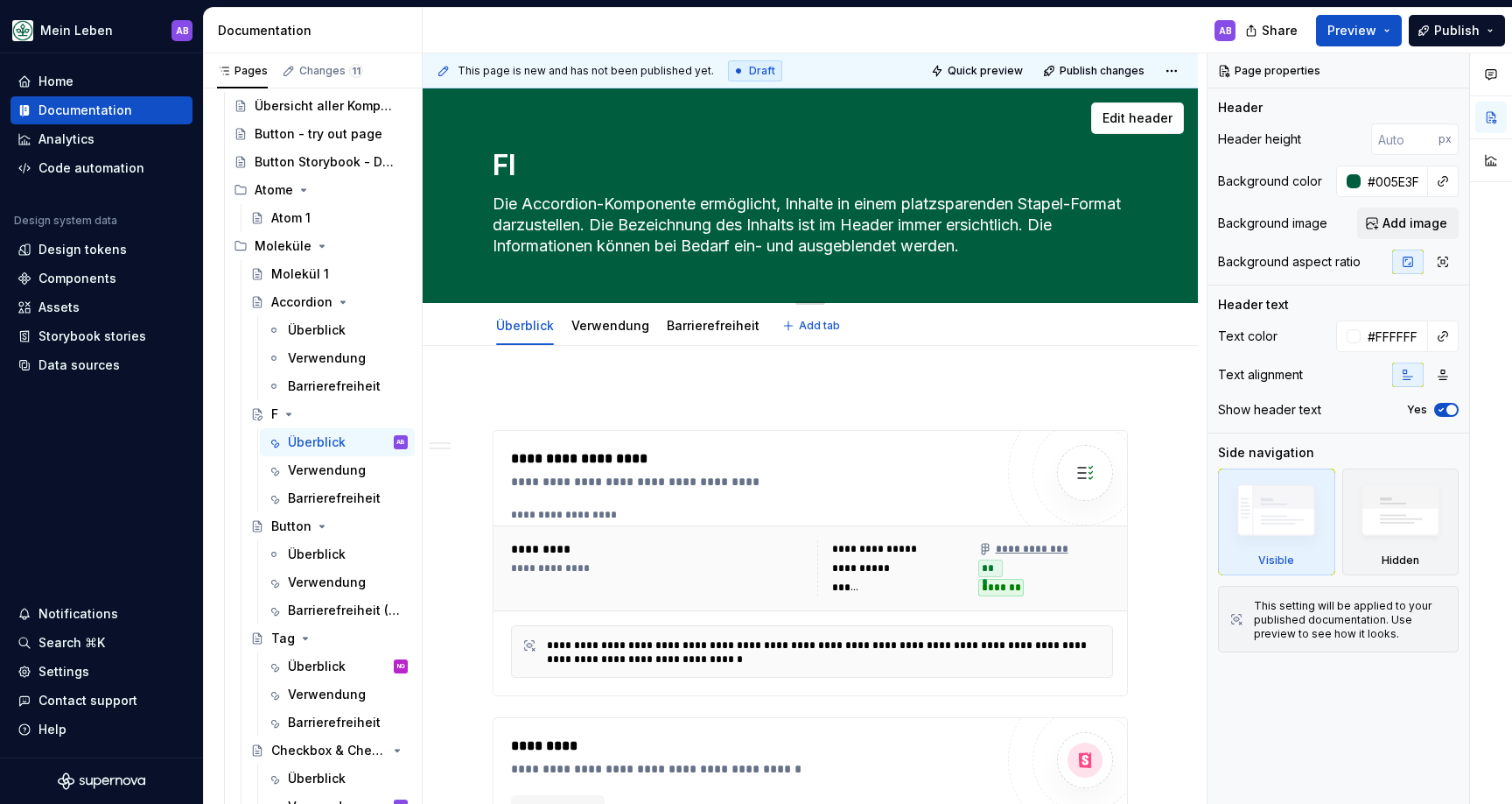
type textarea "*"
type textarea "Flo"
type textarea "*"
type textarea "Floa"
type textarea "*"
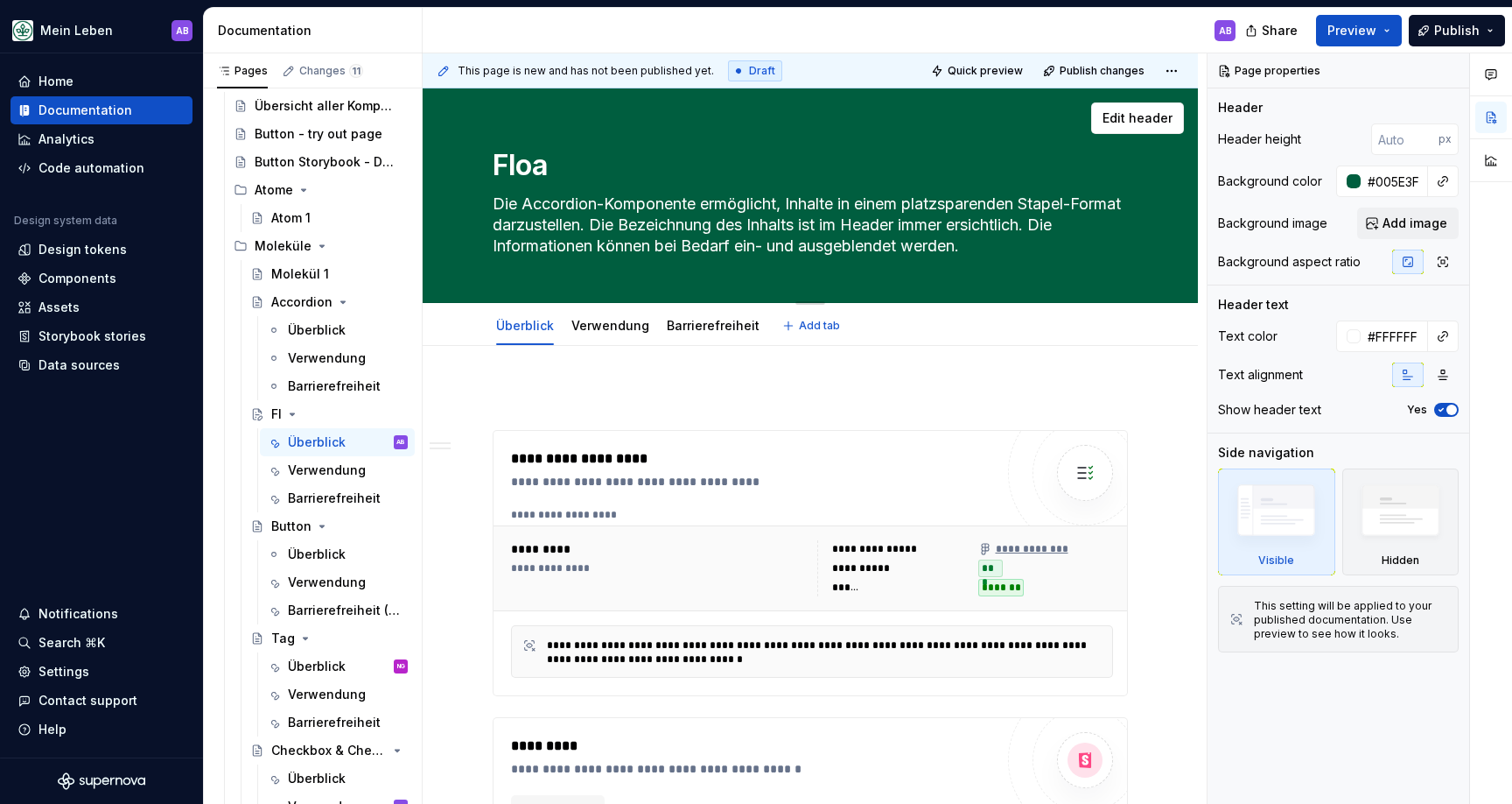
type textarea "Float"
type textarea "*"
type textarea "Floati"
type textarea "*"
type textarea "Floatin"
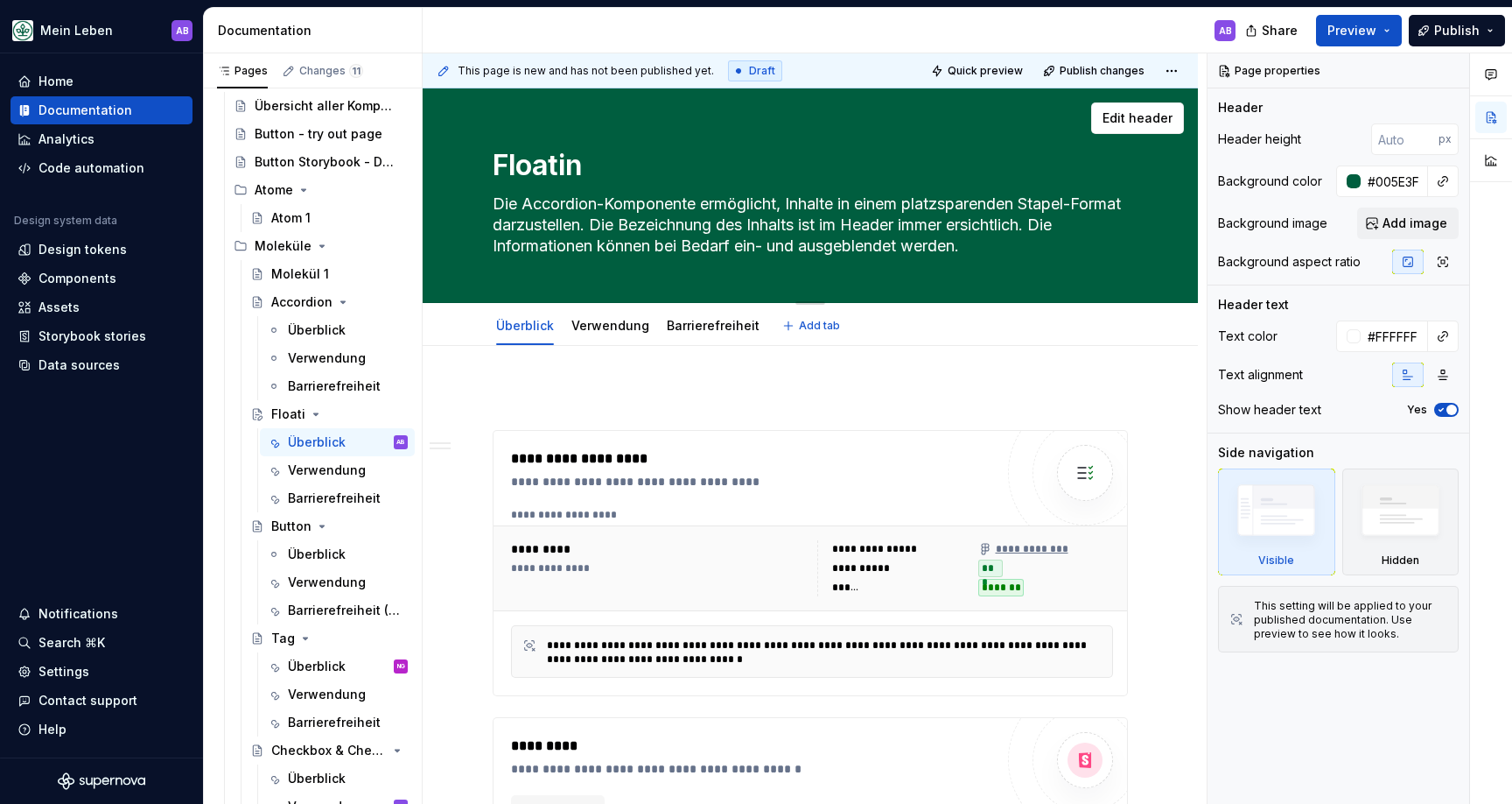
type textarea "*"
type textarea "Floating"
type textarea "*"
type textarea "Floating"
type textarea "*"
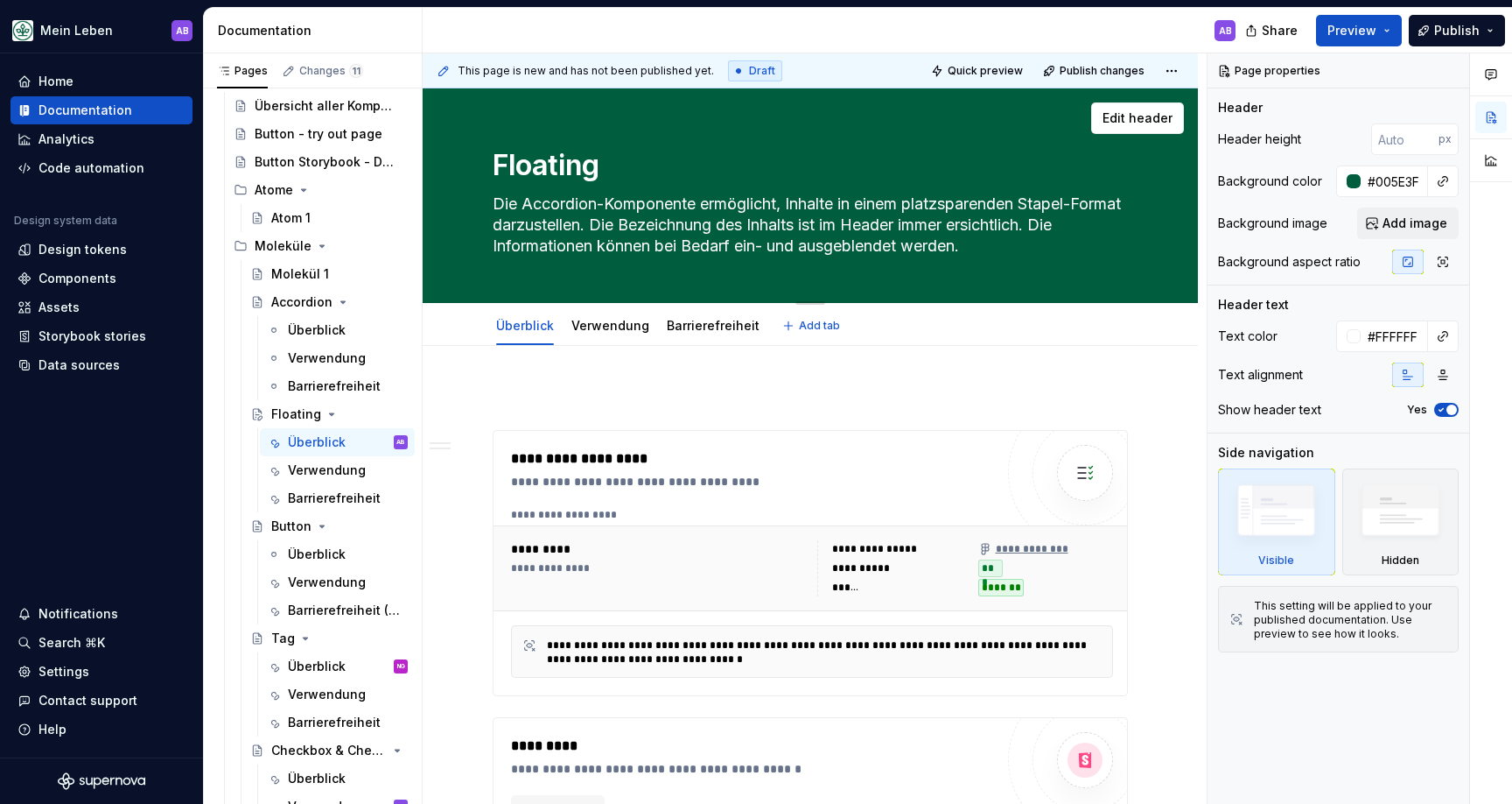
type textarea "Floating b"
type textarea "*"
type textarea "Floating bu"
type textarea "*"
type textarea "Floating but"
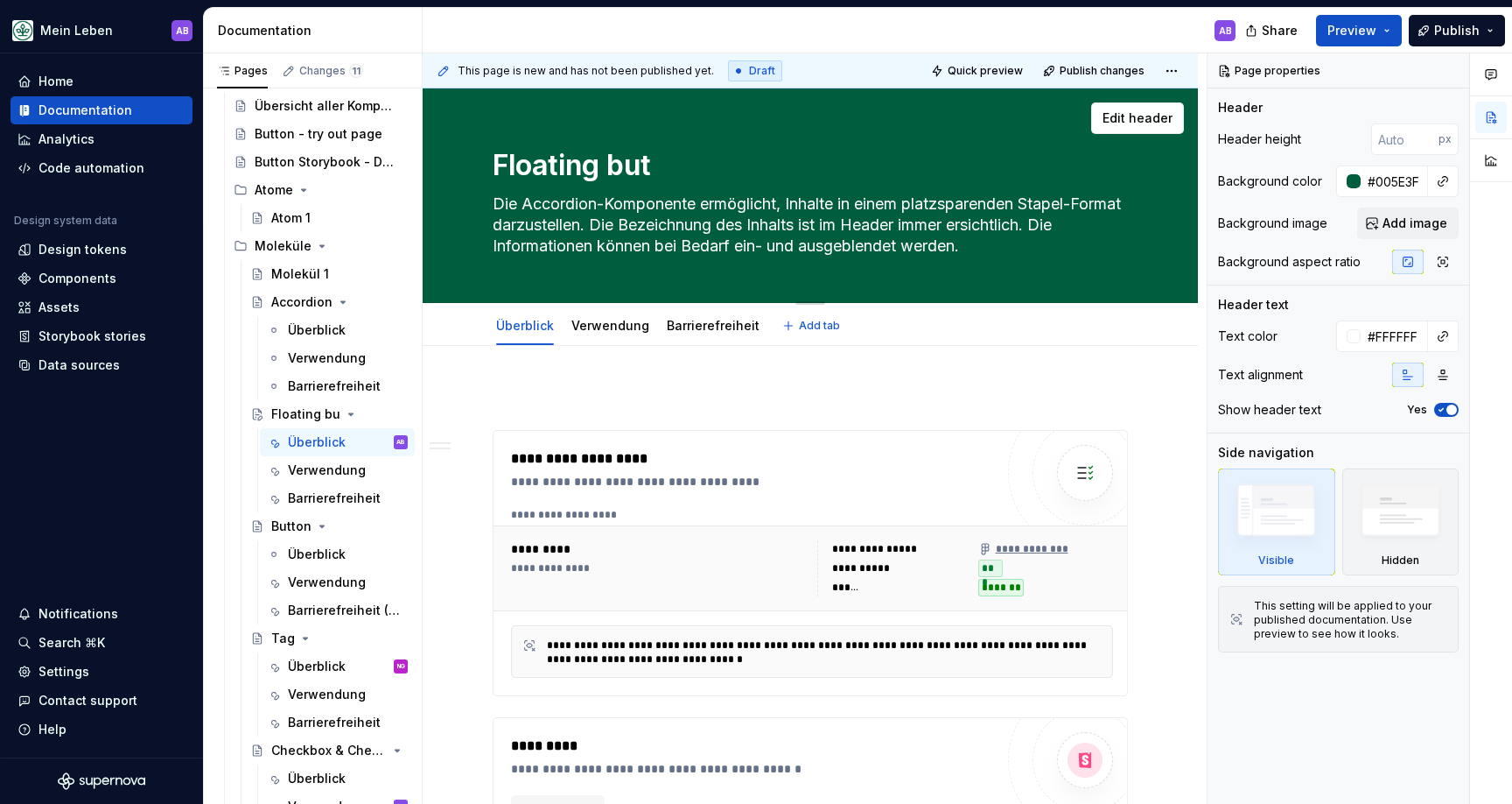
type textarea "*"
type textarea "Floating bu"
type textarea "*"
type textarea "Floating b"
type textarea "*"
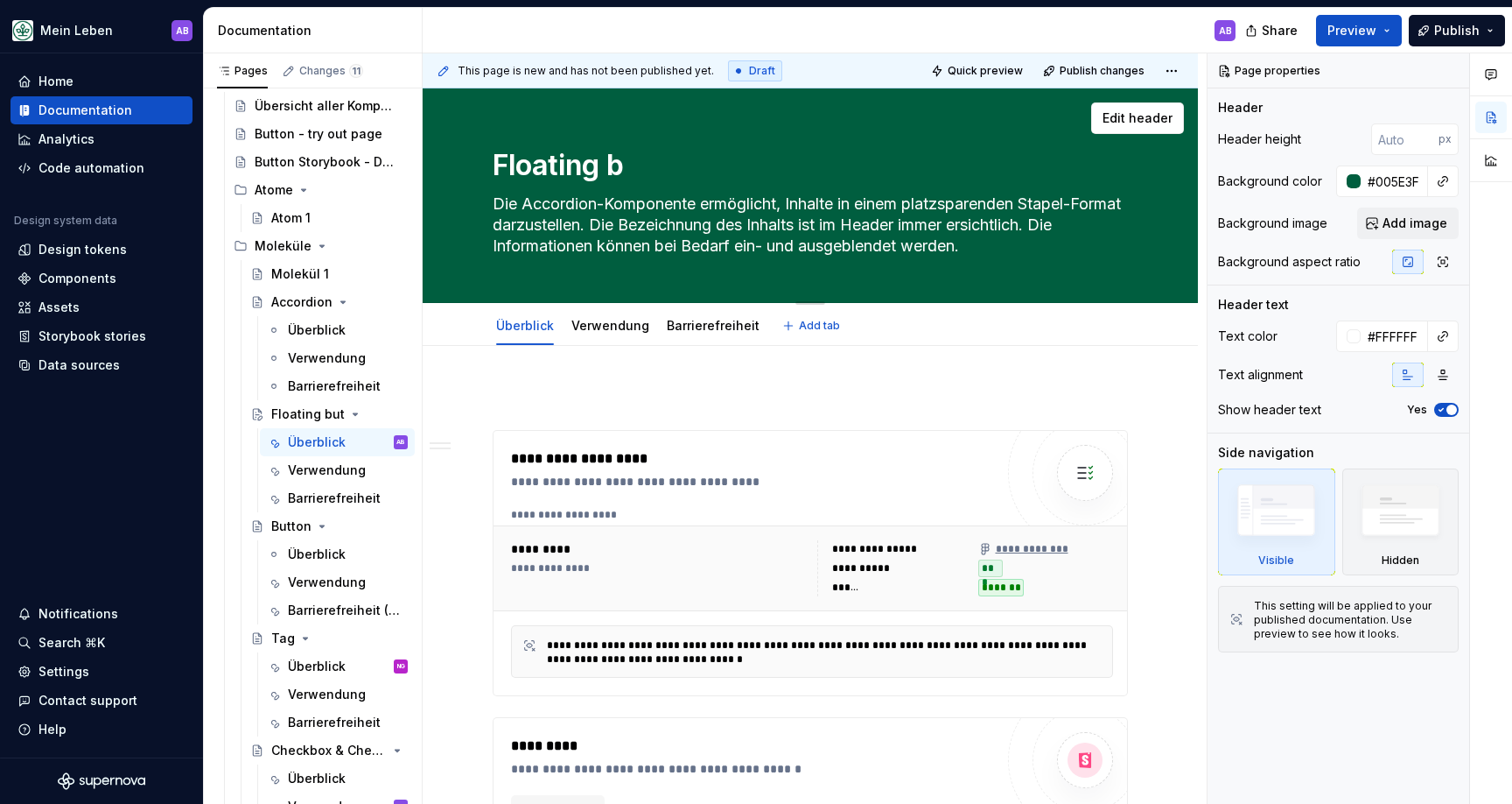
type textarea "Floating"
type textarea "*"
type textarea "Floating B"
type textarea "*"
type textarea "Floating Bu"
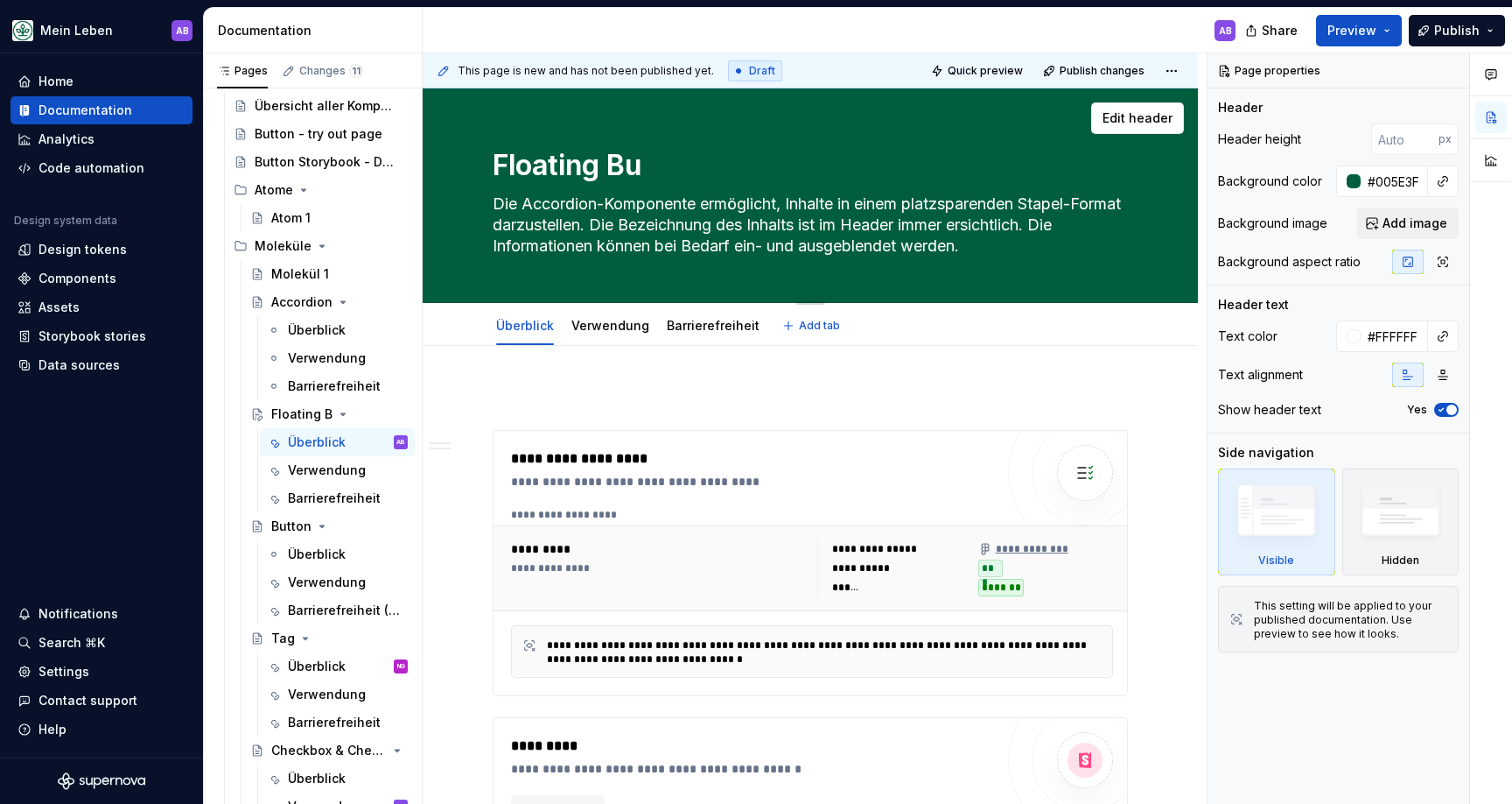
type textarea "*"
type textarea "Floating But"
type textarea "*"
type textarea "Floating Butt"
type textarea "*"
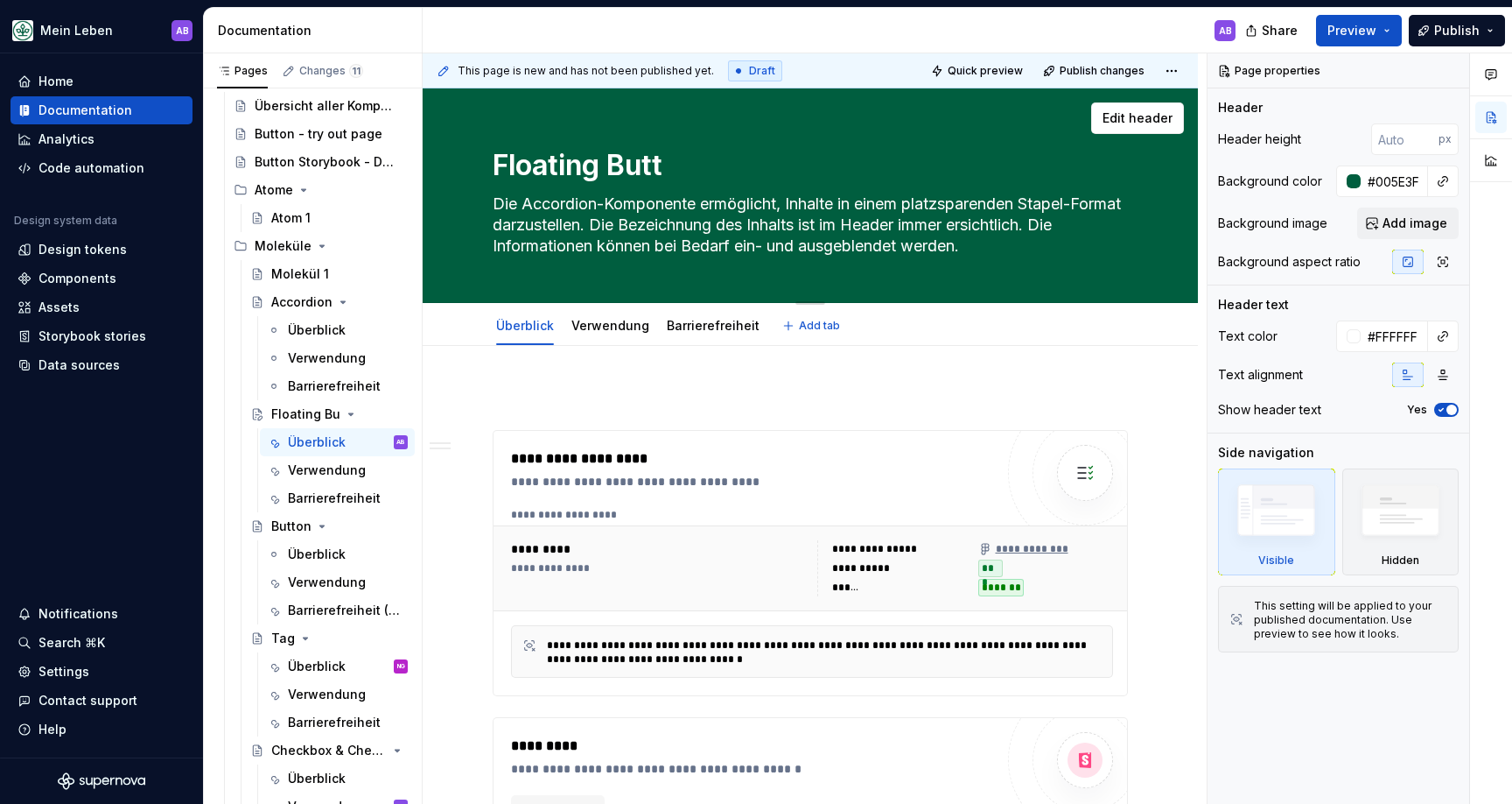
type textarea "Floating Butto"
type textarea "*"
type textarea "Floating Button"
type textarea "*"
type textarea "Floating Button"
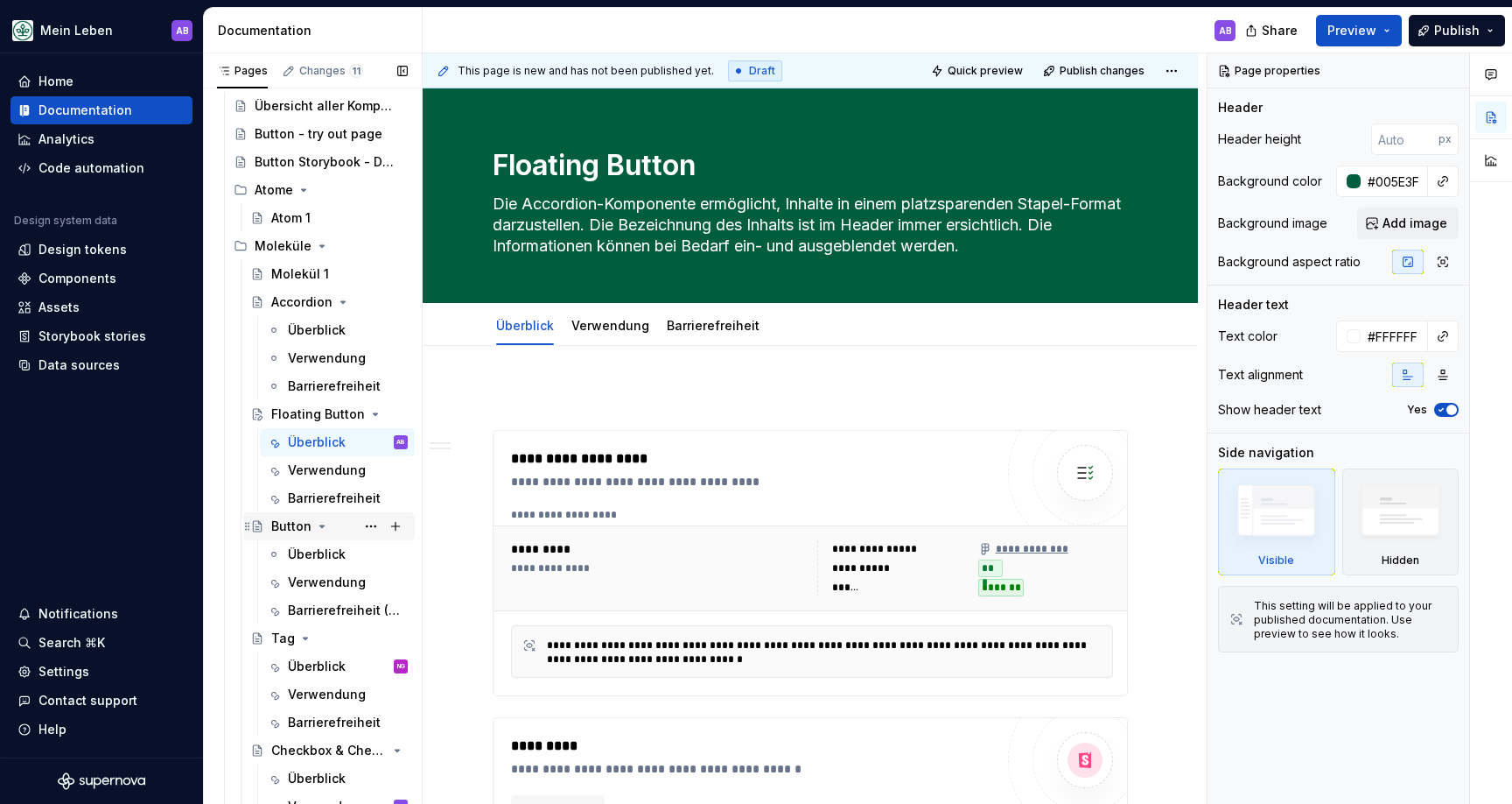
click at [269, 525] on div "Button" at bounding box center [329, 525] width 158 height 25
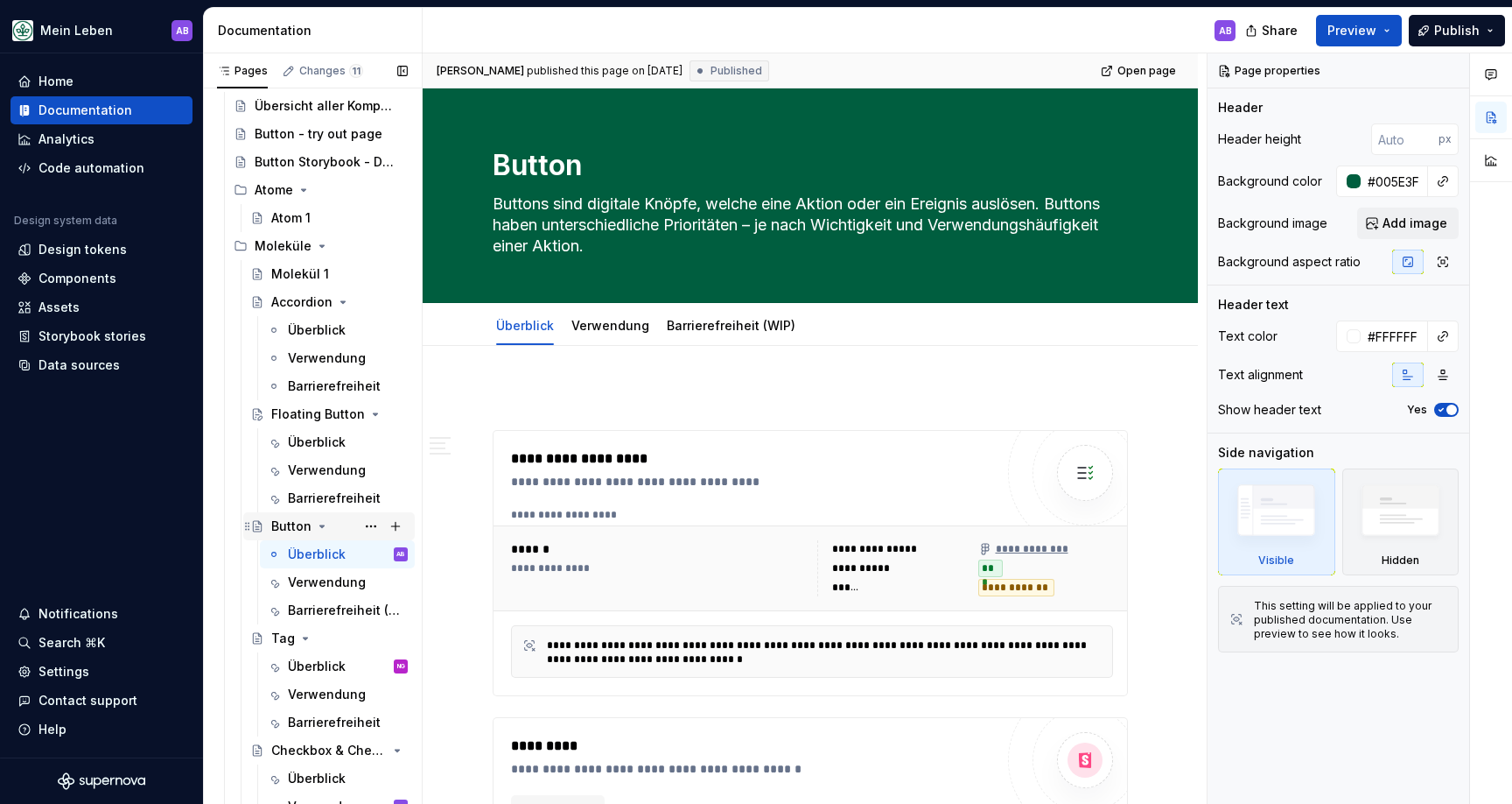
click at [261, 518] on div "Button" at bounding box center [329, 525] width 158 height 25
click at [366, 522] on button "Page tree" at bounding box center [371, 525] width 25 height 25
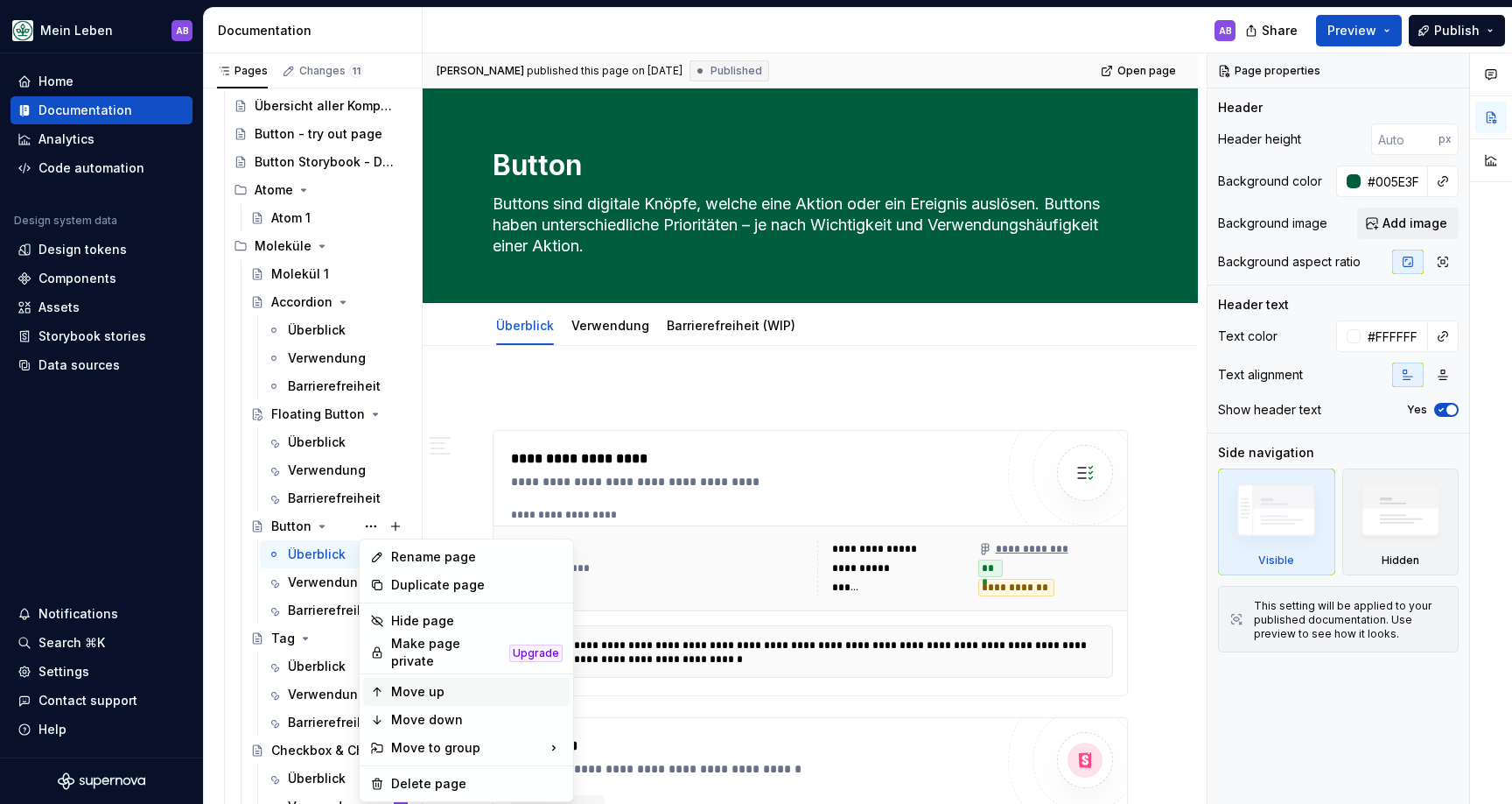
click at [429, 687] on div "Move up" at bounding box center [477, 692] width 171 height 18
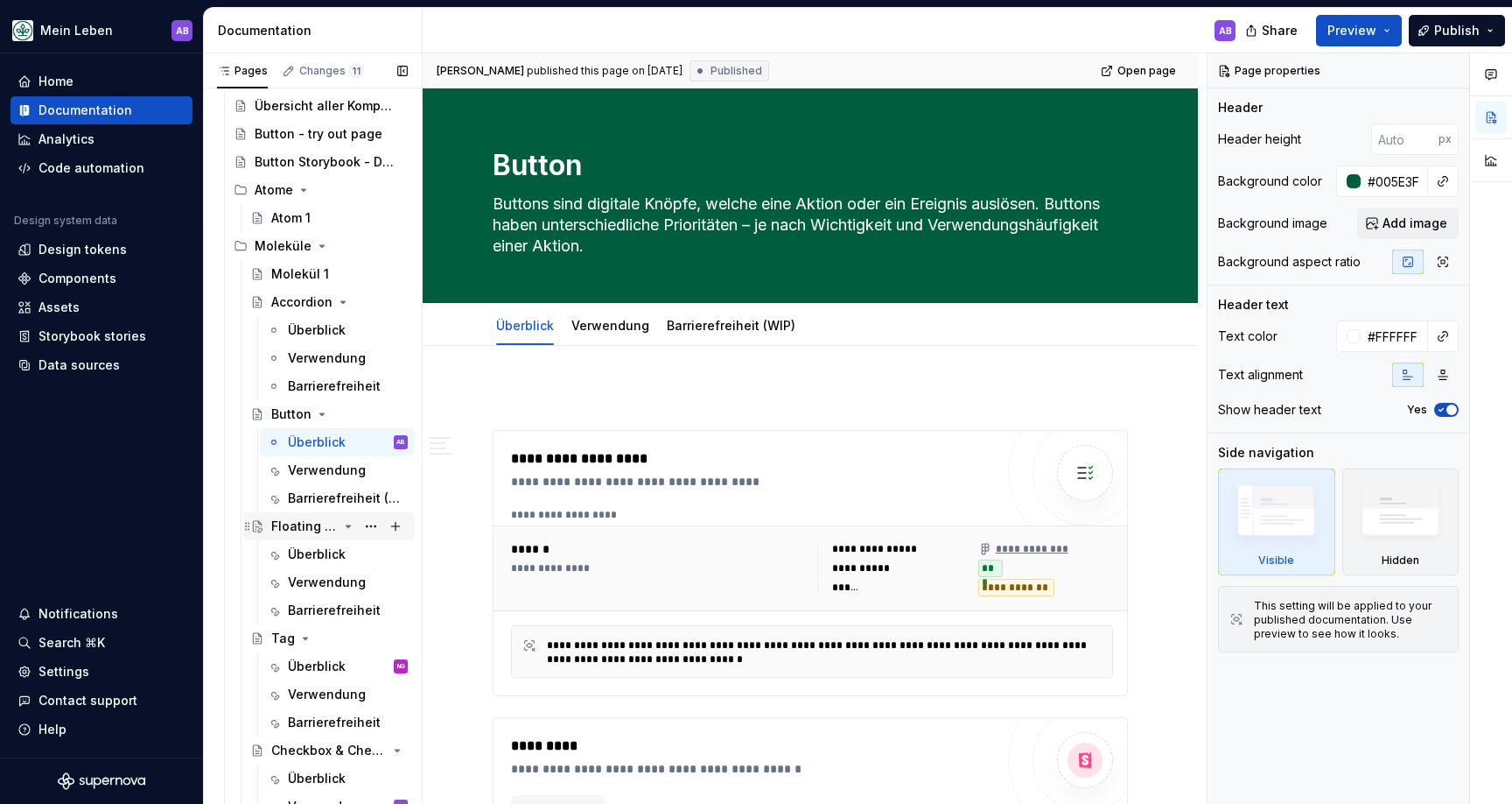
click at [299, 526] on div "Floating Button" at bounding box center [304, 526] width 66 height 18
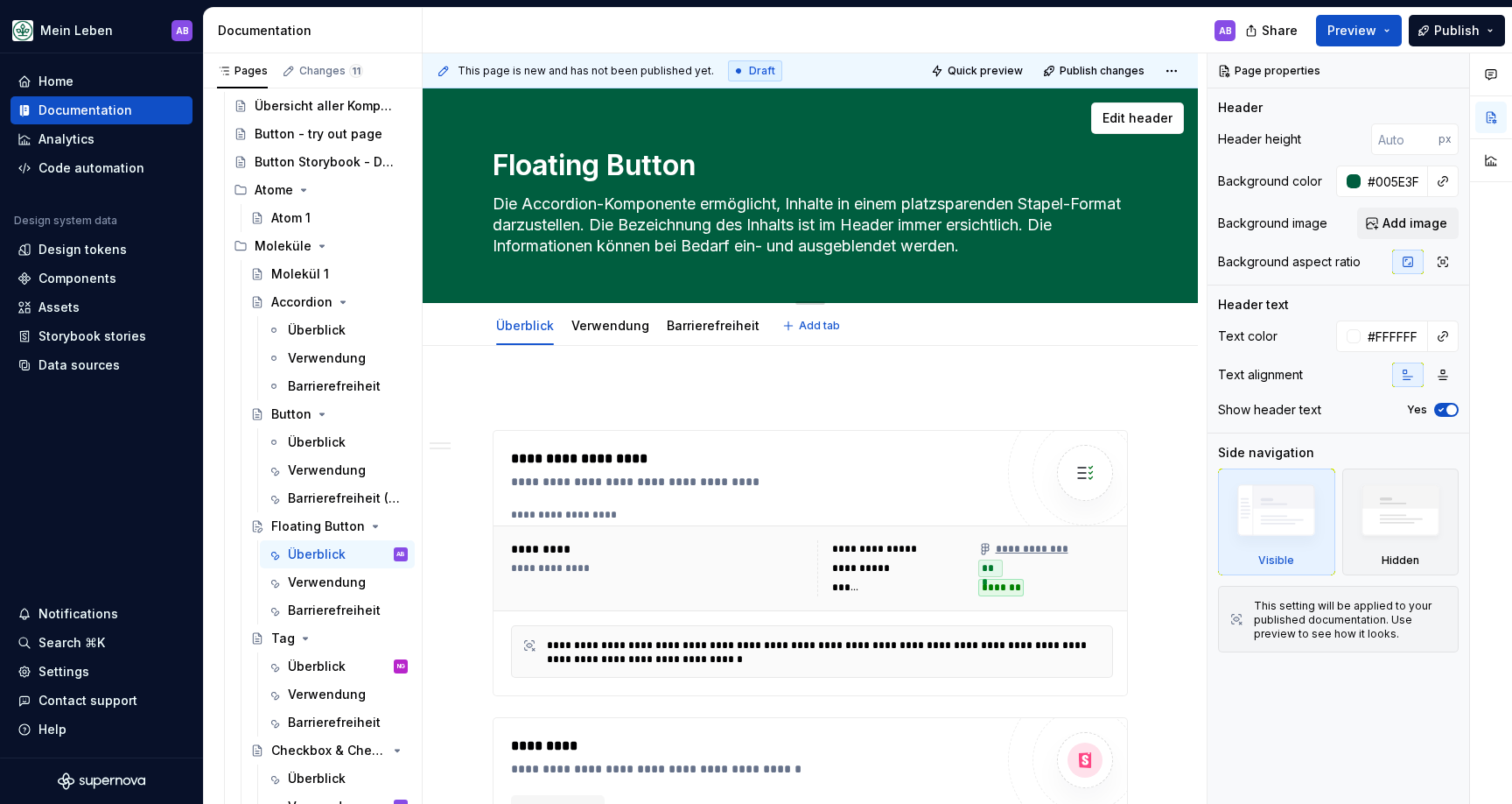
click at [811, 206] on textarea "Die Accordion-Komponente ermöglicht, Inhalte in einem platzsparenden Stapel-For…" at bounding box center [807, 225] width 635 height 70
paste textarea "er Floating Button ist ein schwebendes Bedienelement, welches über dem dargeste…"
type textarea "*"
type textarea "Der Floating Button ist ein schwebendes Bedienelement, welches über dem dargest…"
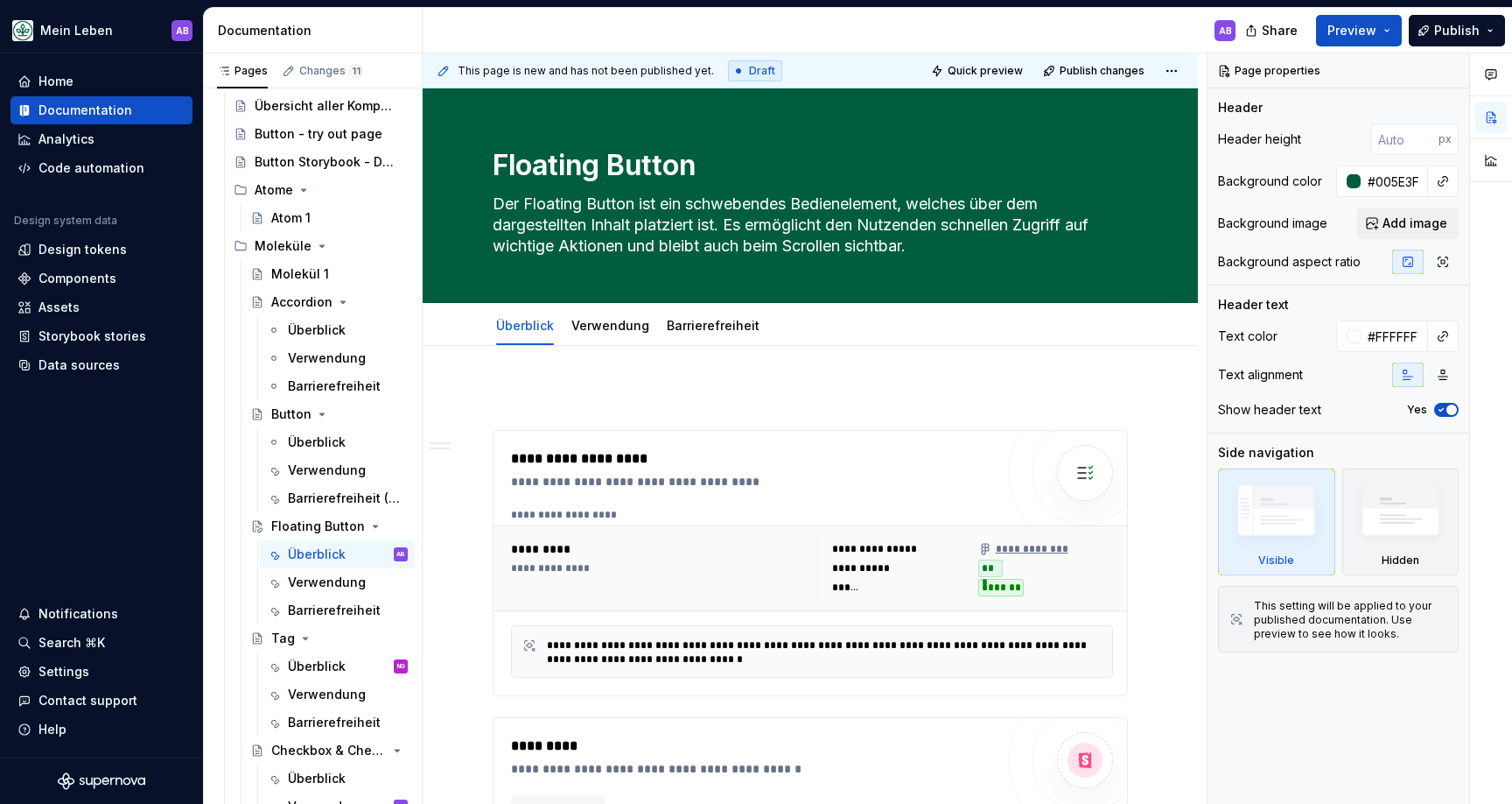
type textarea "*"
type textarea "Der Floating Button ist ein schwebendes Bedienelement, welches über dem dargest…"
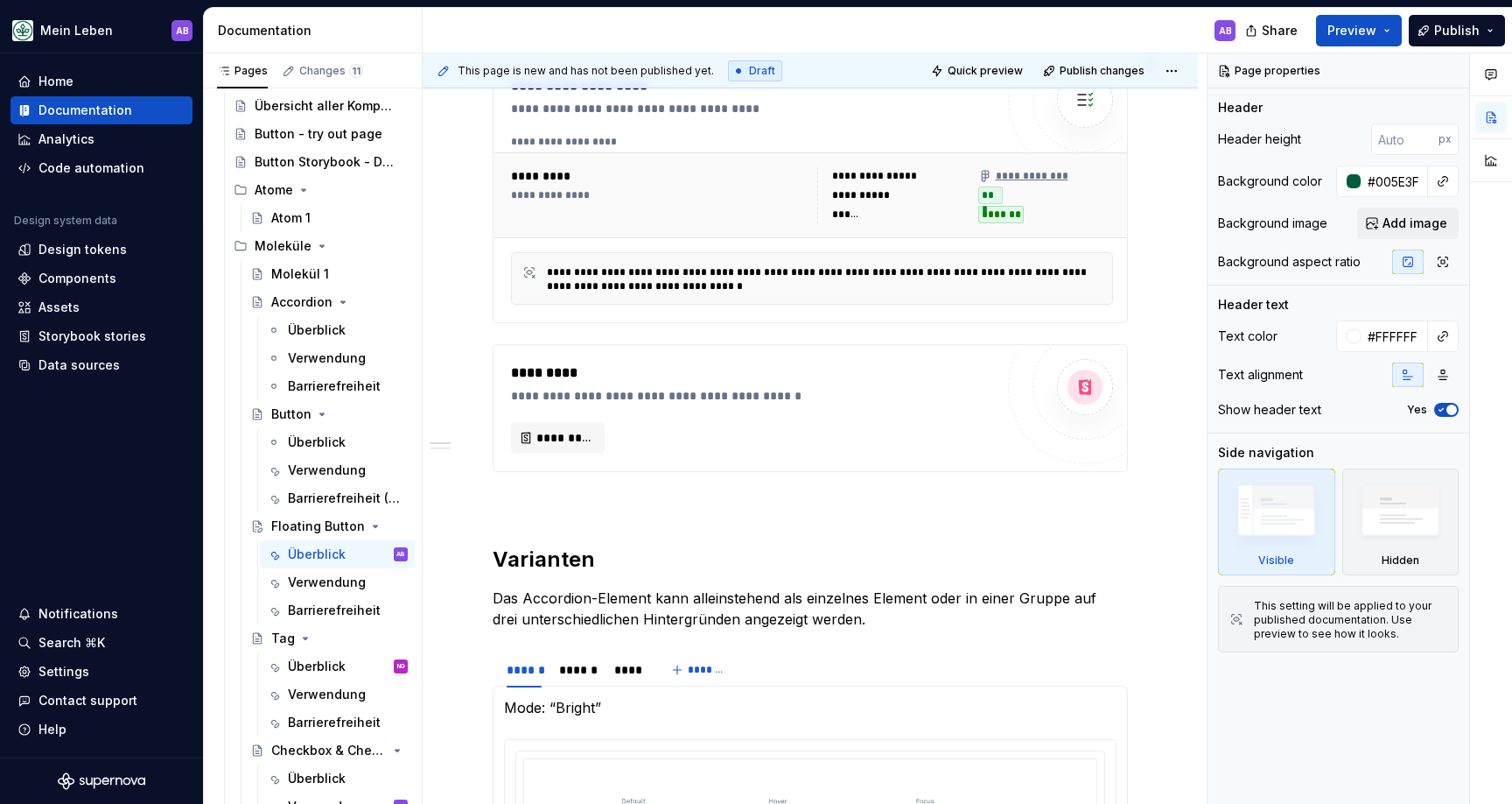
scroll to position [574, 0]
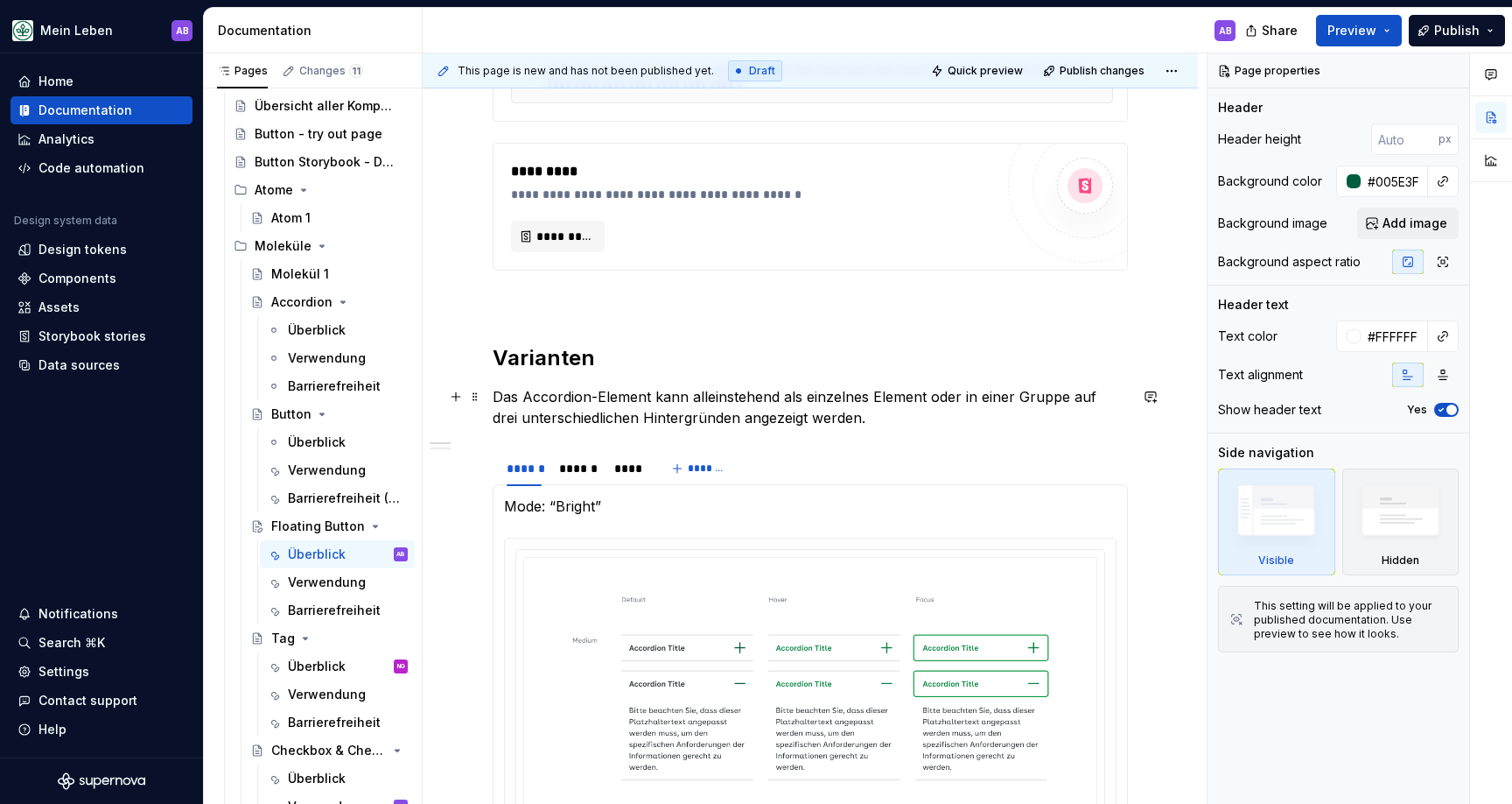
click at [665, 410] on p "Das Accordion-Element kann alleinstehend als einzelnes Element oder in einer Gr…" at bounding box center [810, 406] width 635 height 42
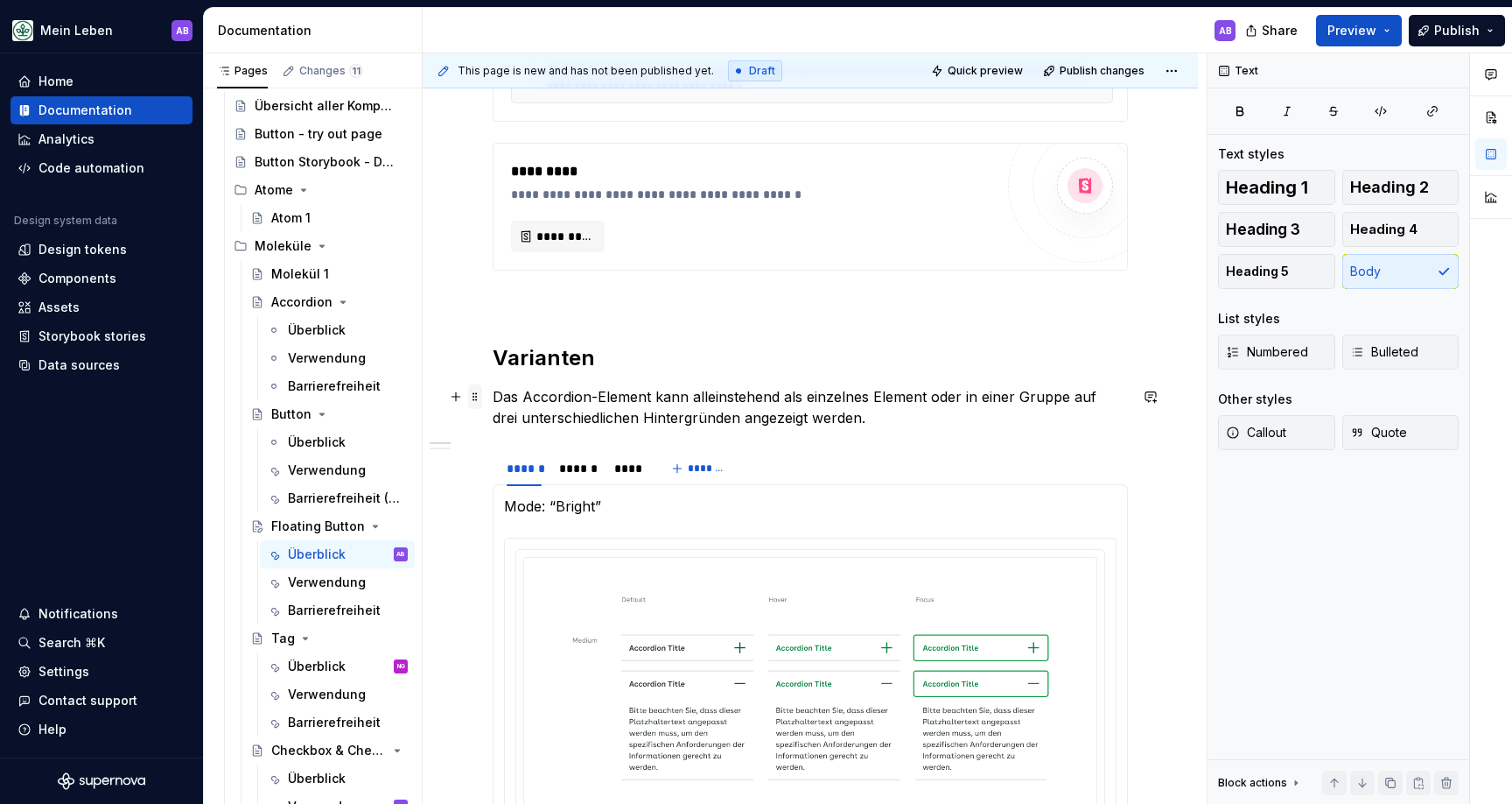
click at [470, 394] on span at bounding box center [475, 397] width 14 height 25
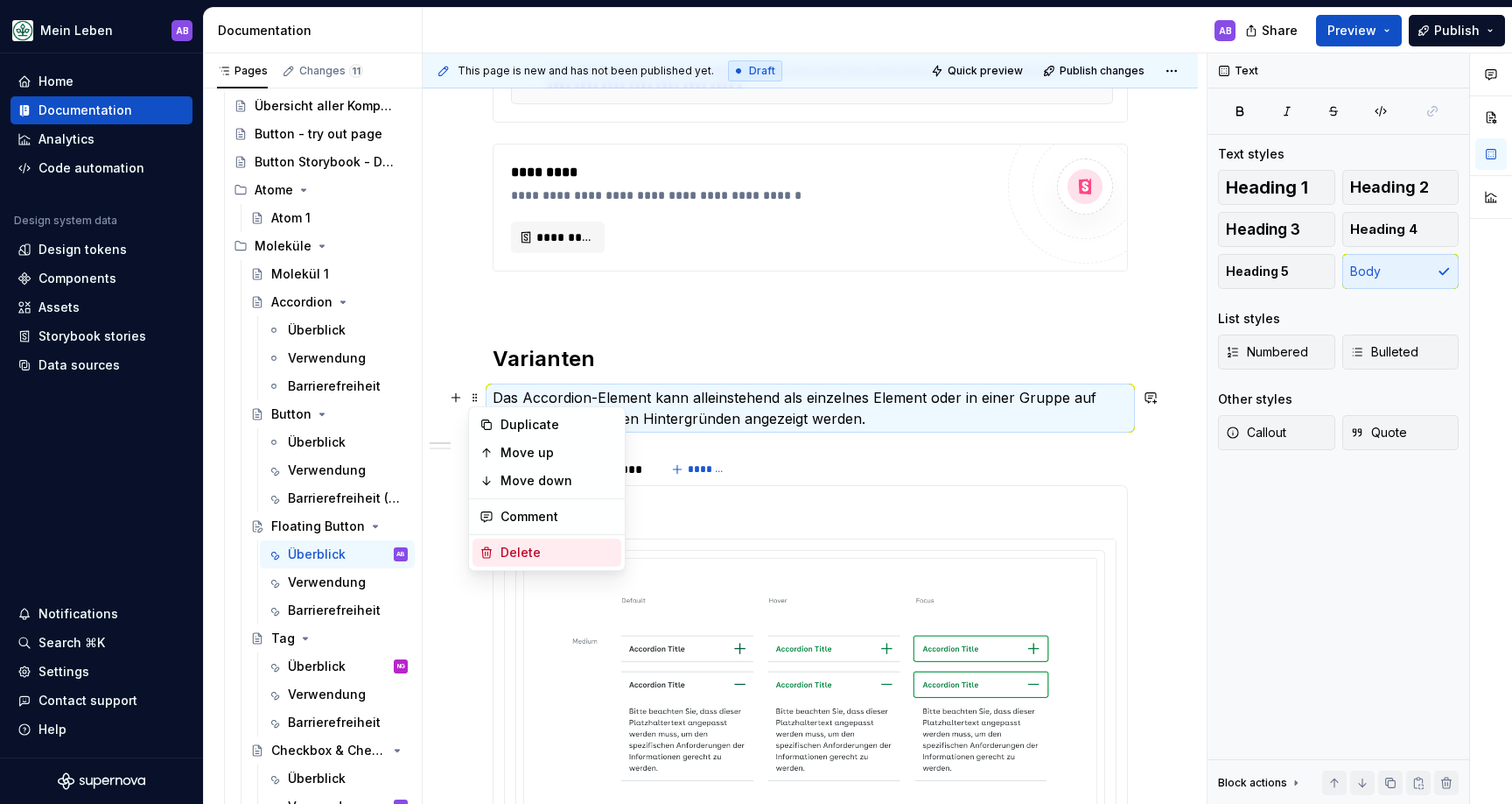
click at [505, 545] on div "Delete" at bounding box center [557, 552] width 114 height 18
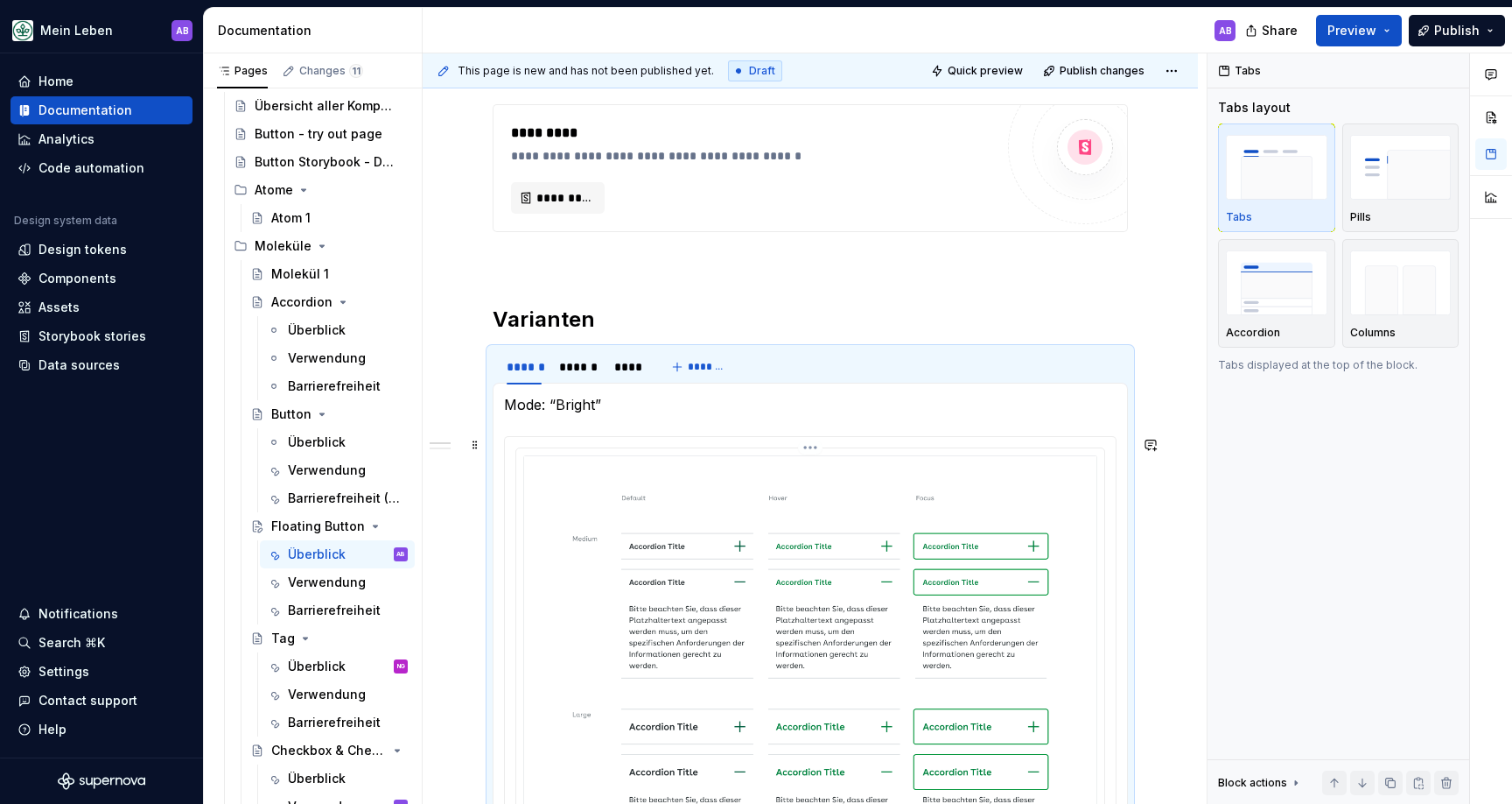
scroll to position [607, 0]
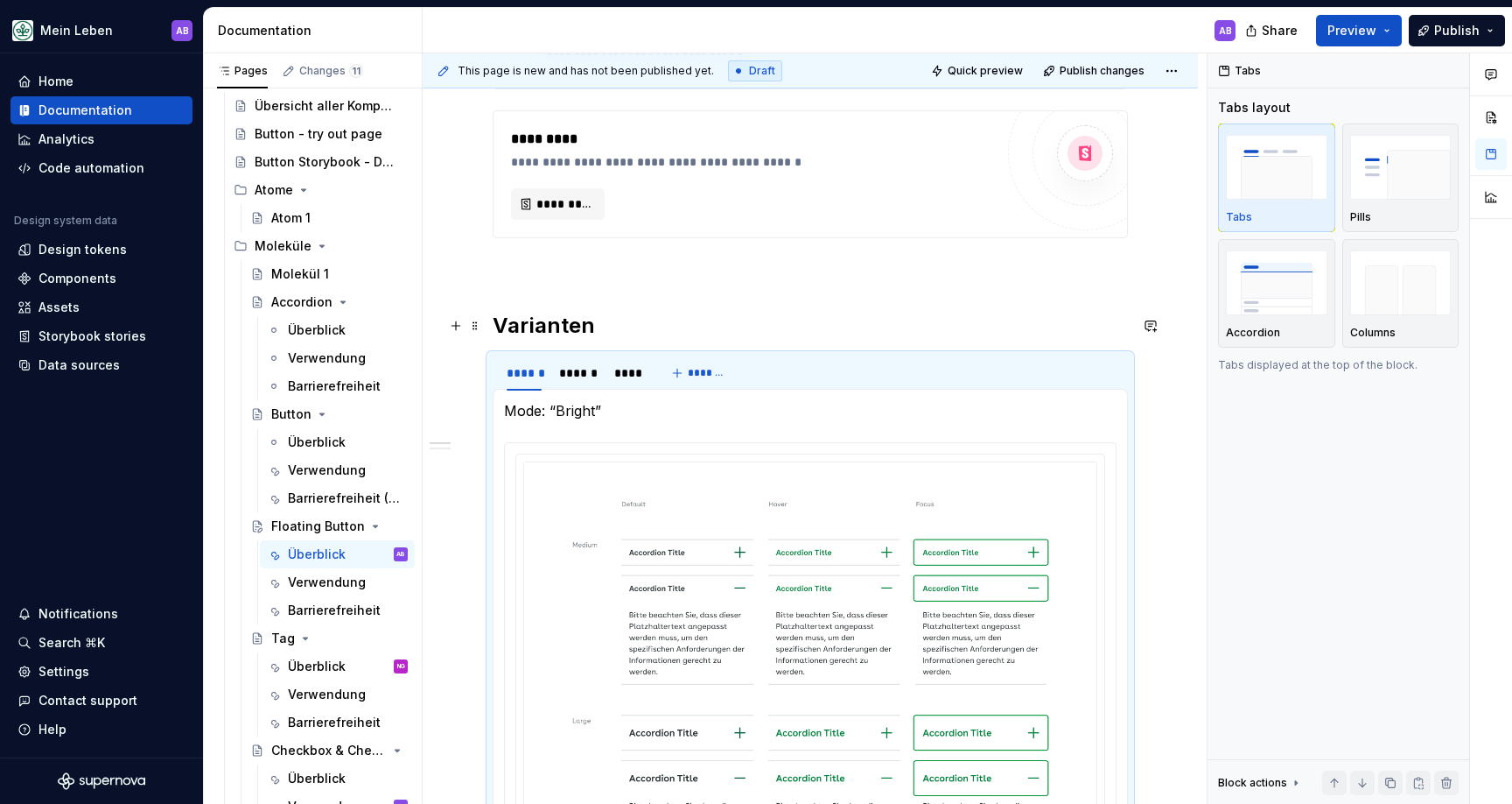
click at [619, 319] on h2 "Varianten" at bounding box center [810, 325] width 635 height 28
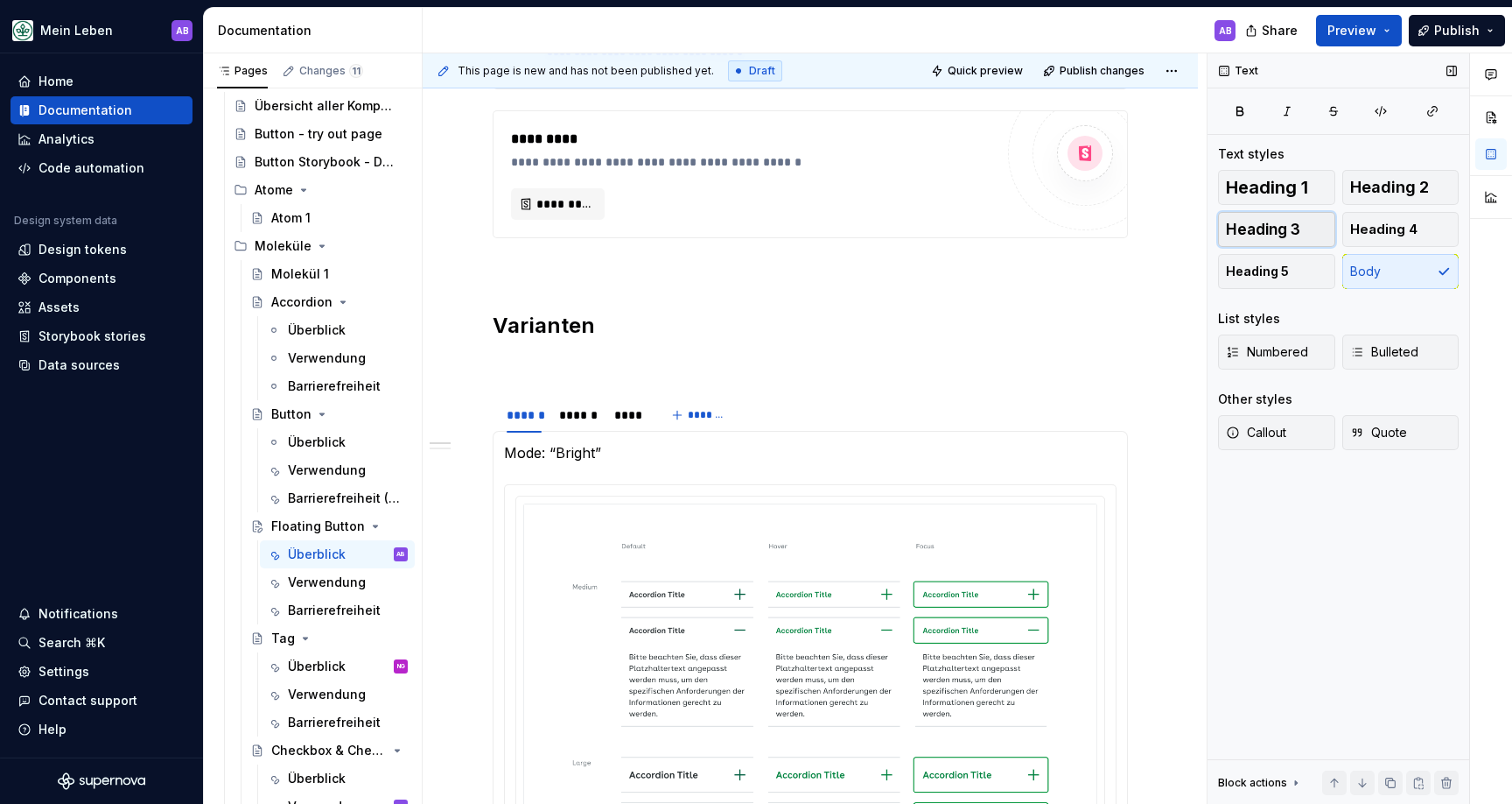
click at [1262, 228] on span "Heading 3" at bounding box center [1262, 230] width 74 height 18
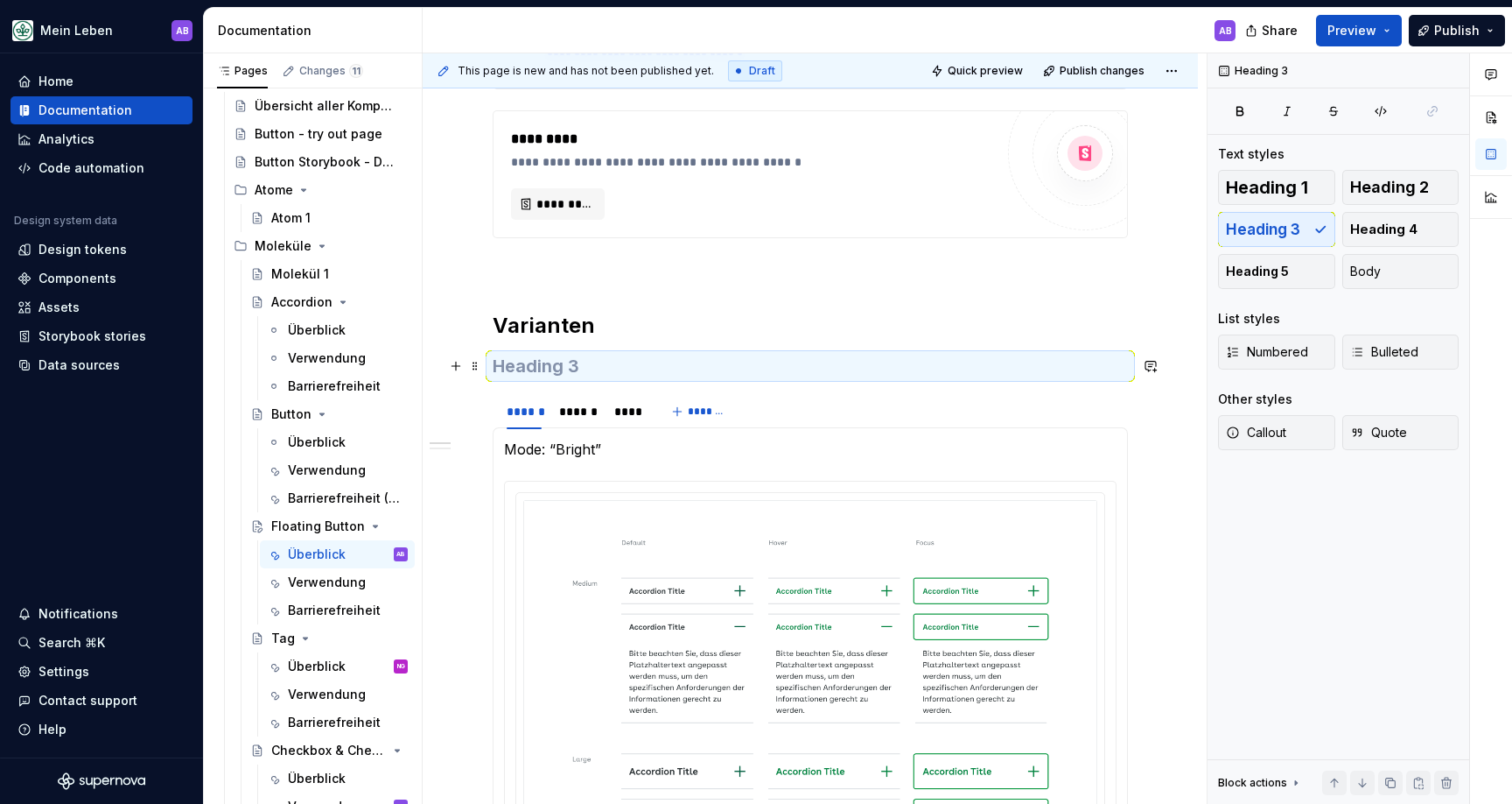
click at [581, 356] on h3 at bounding box center [810, 366] width 635 height 25
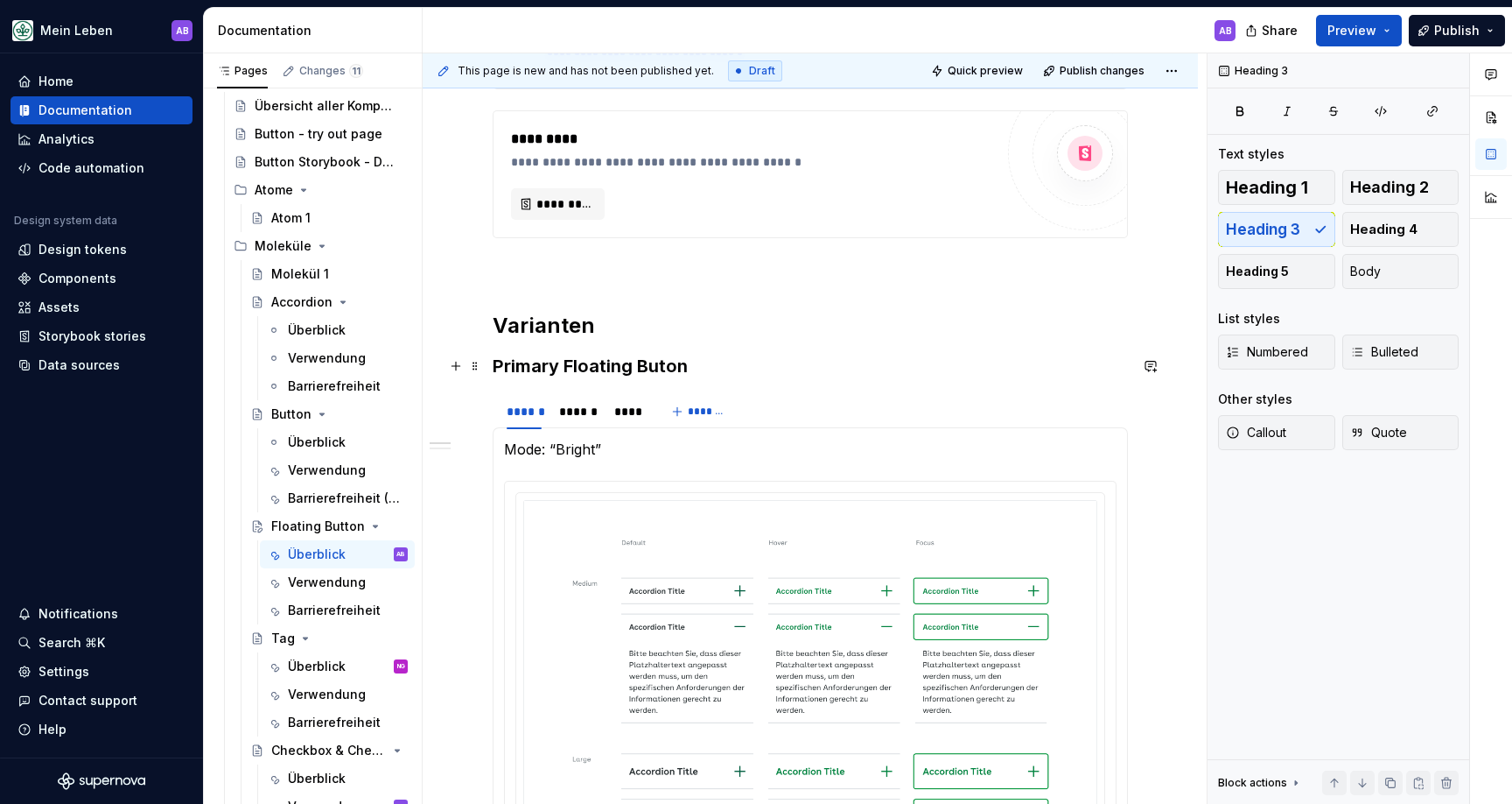
click at [658, 362] on h3 "Primary Floating Buton" at bounding box center [810, 366] width 635 height 25
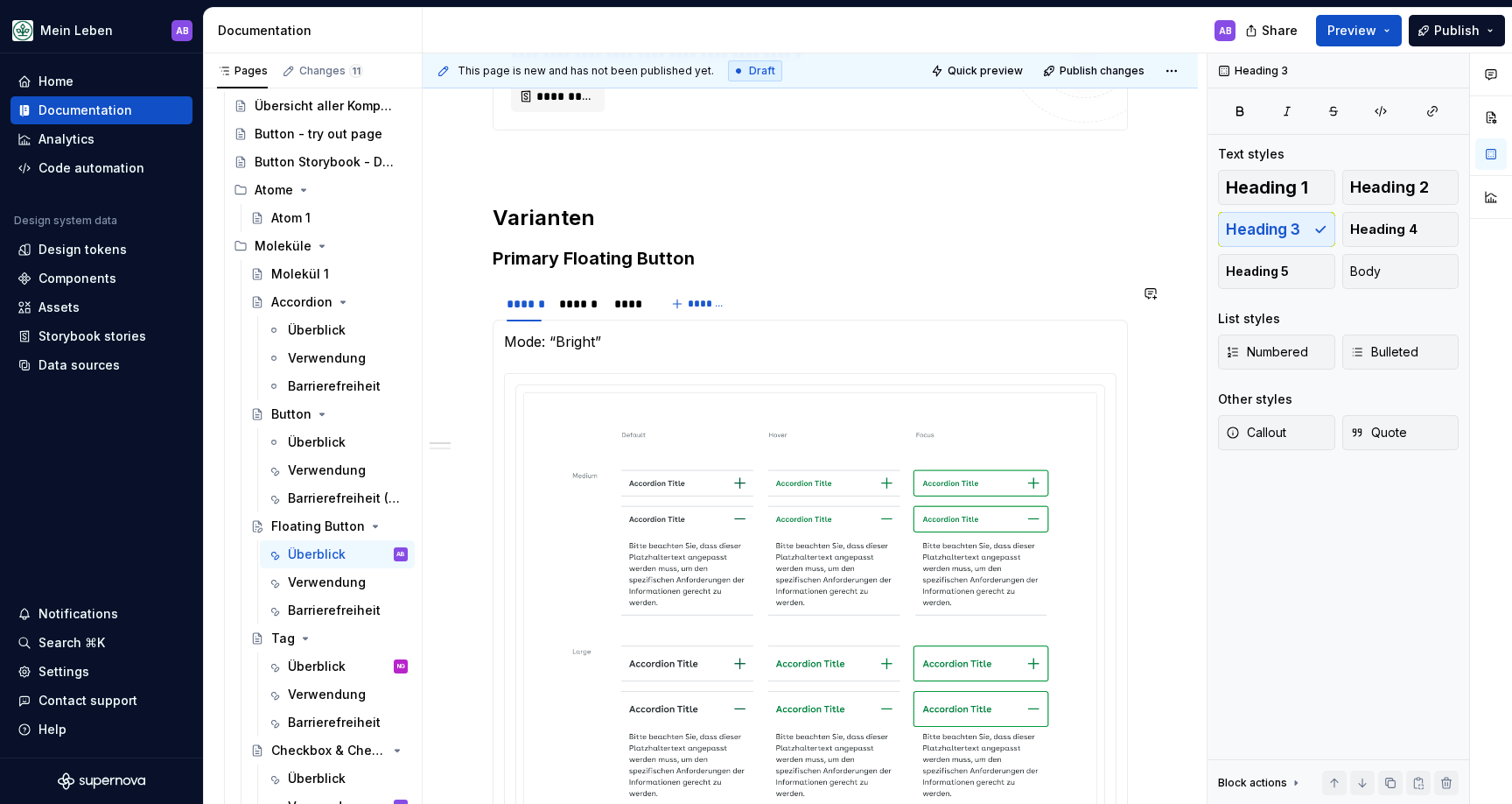
scroll to position [728, 0]
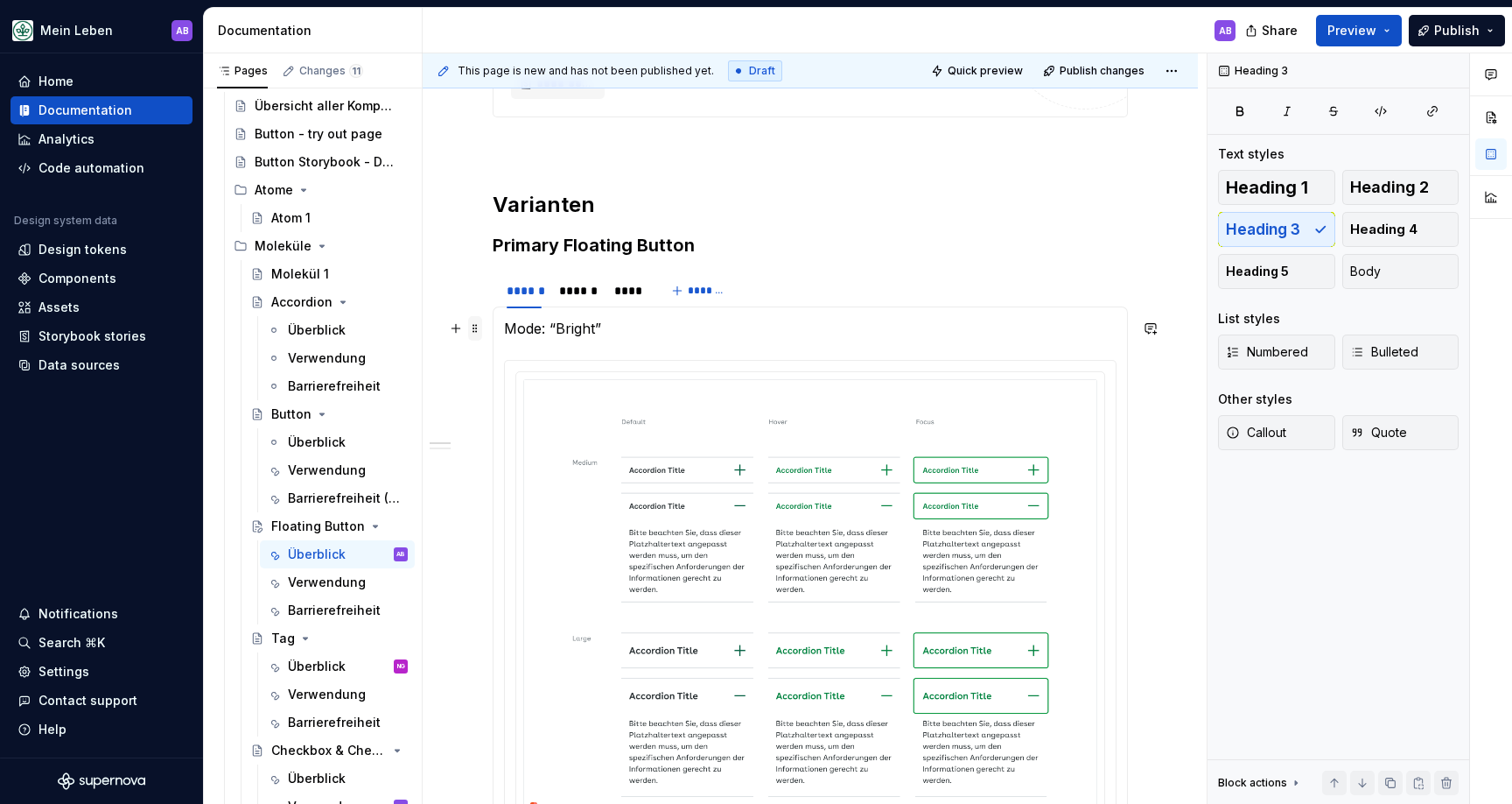
click at [480, 331] on span at bounding box center [475, 328] width 14 height 25
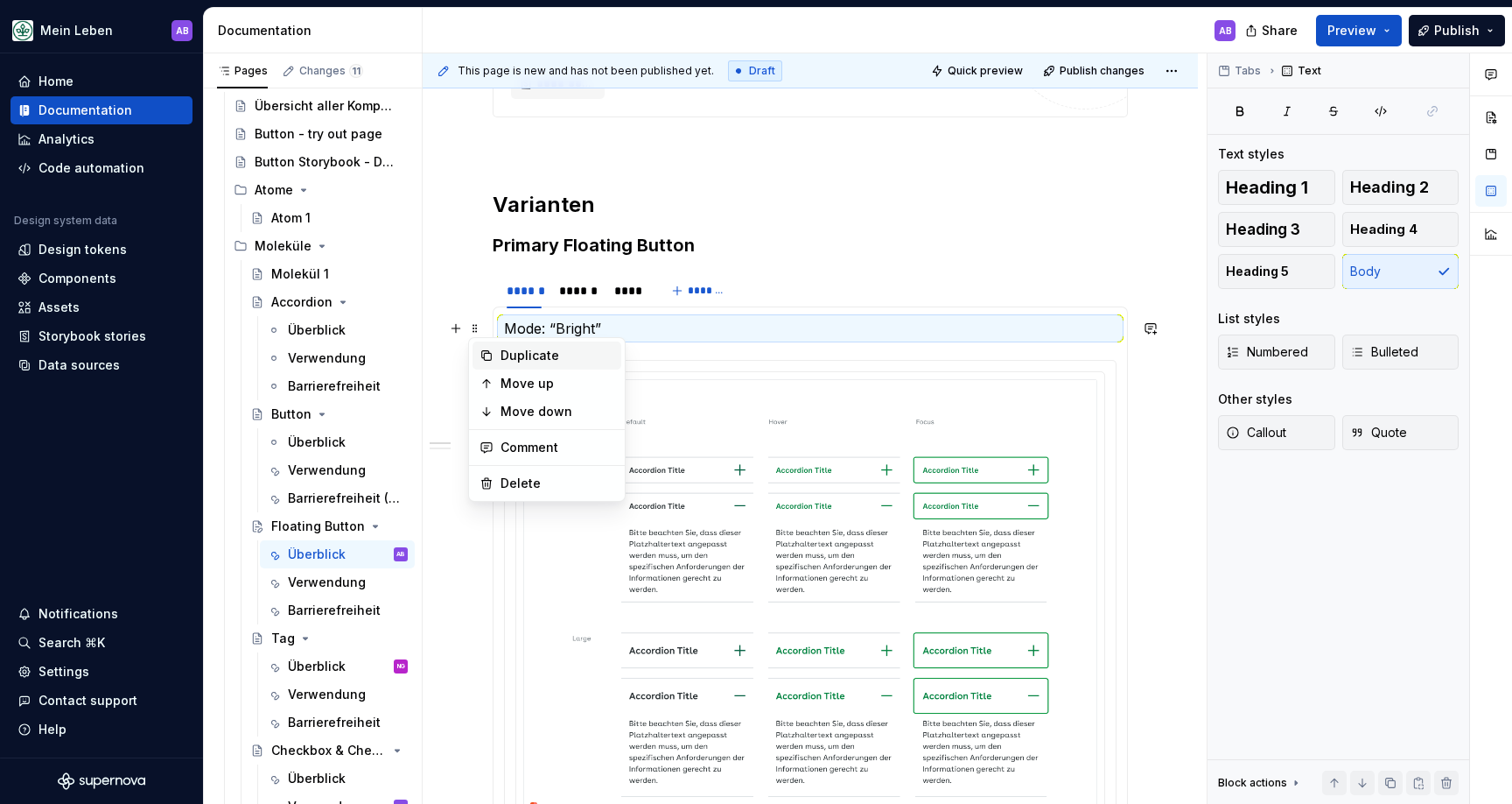
click at [513, 360] on div "Duplicate" at bounding box center [557, 356] width 114 height 18
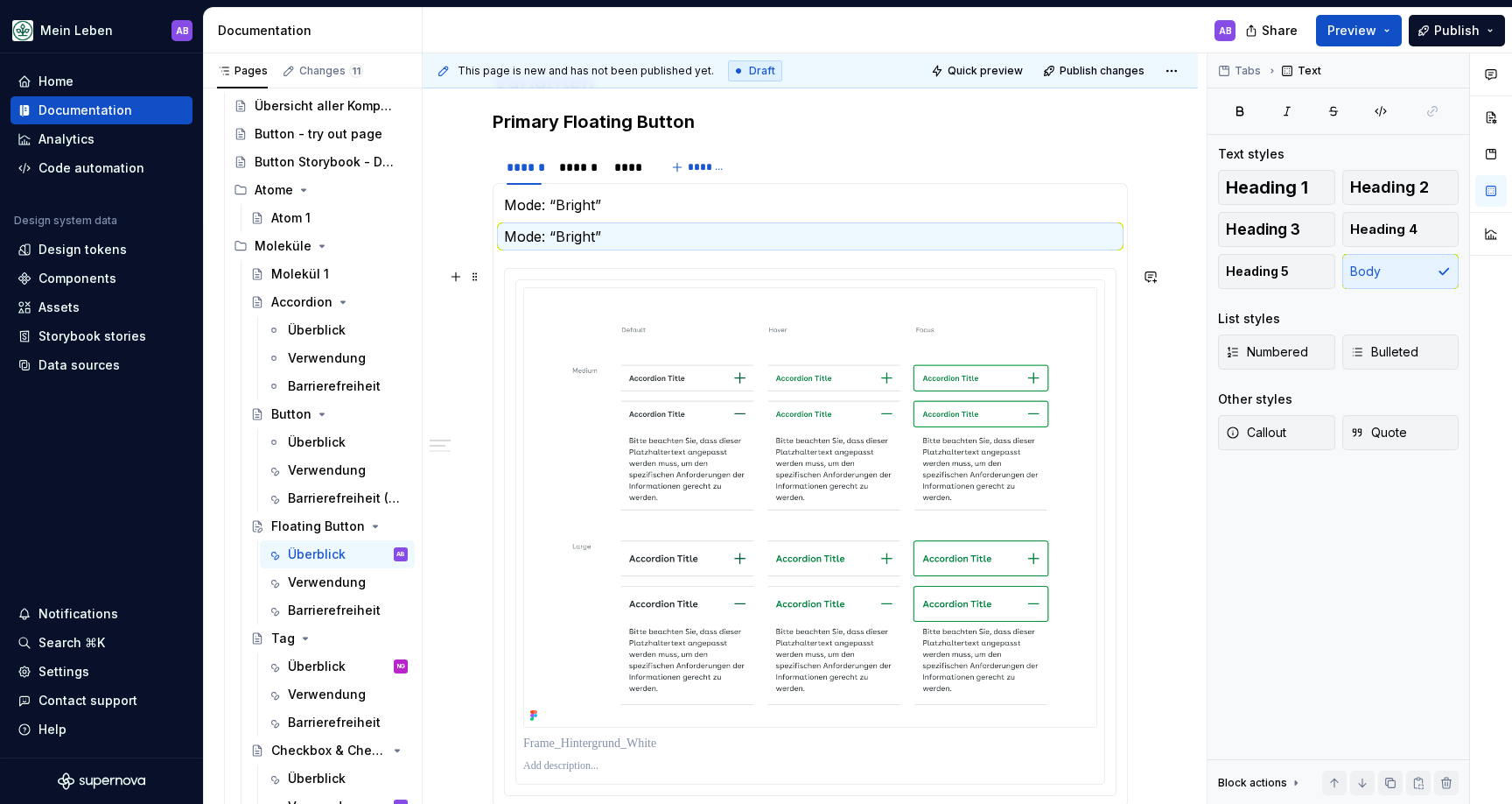
scroll to position [793, 0]
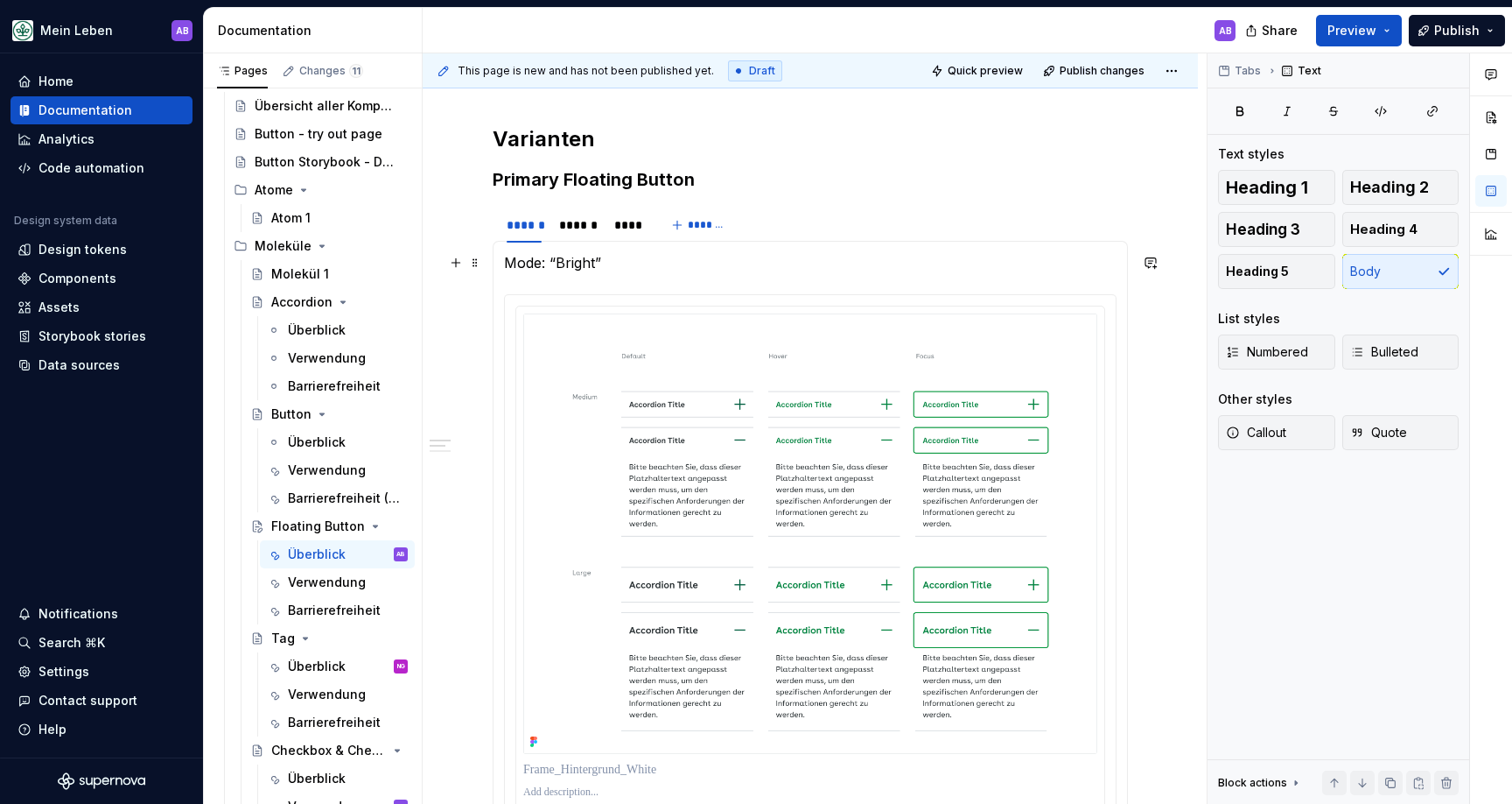
click at [716, 267] on p "Mode: “Bright”" at bounding box center [810, 262] width 612 height 21
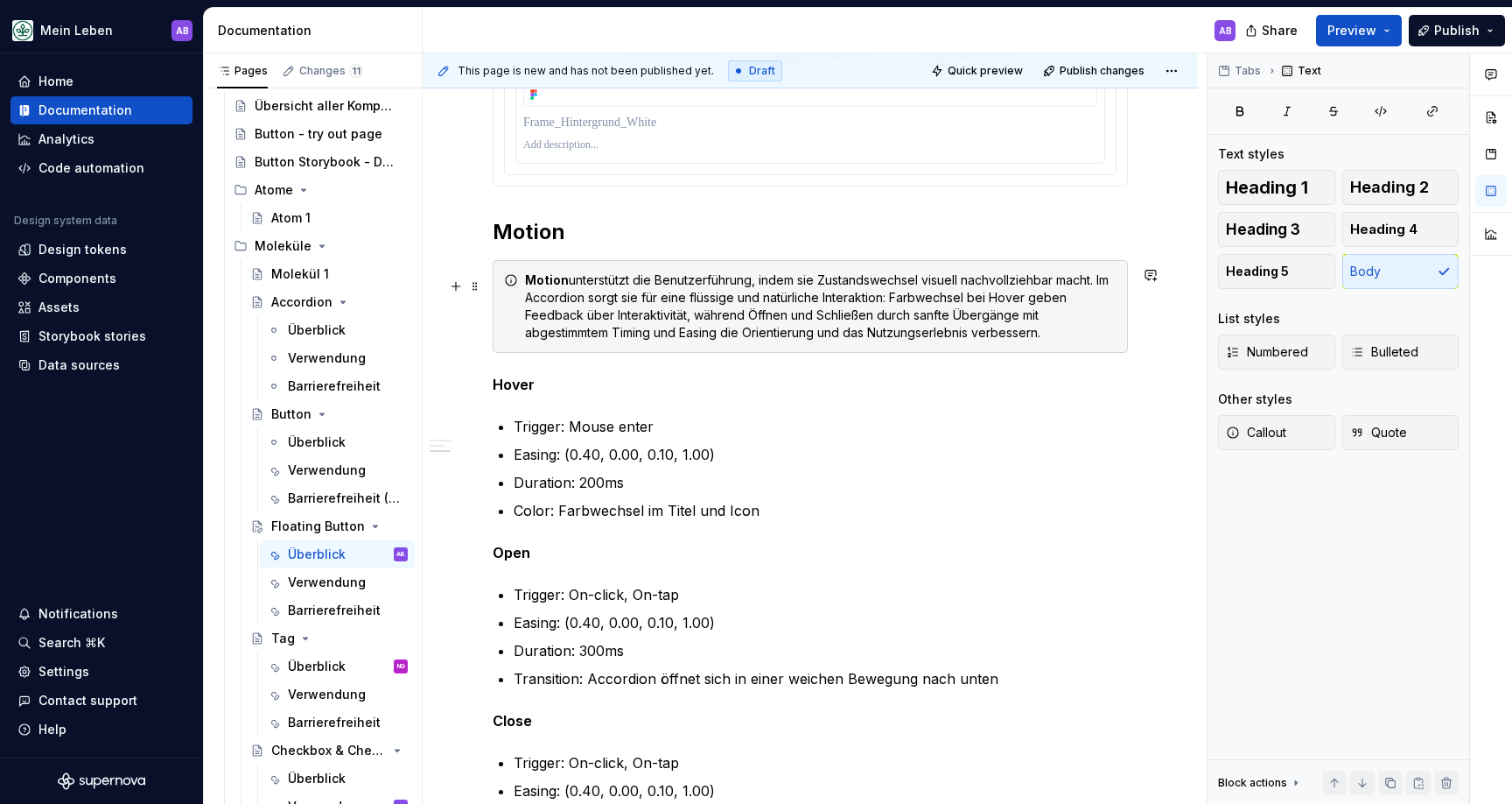
scroll to position [1412, 0]
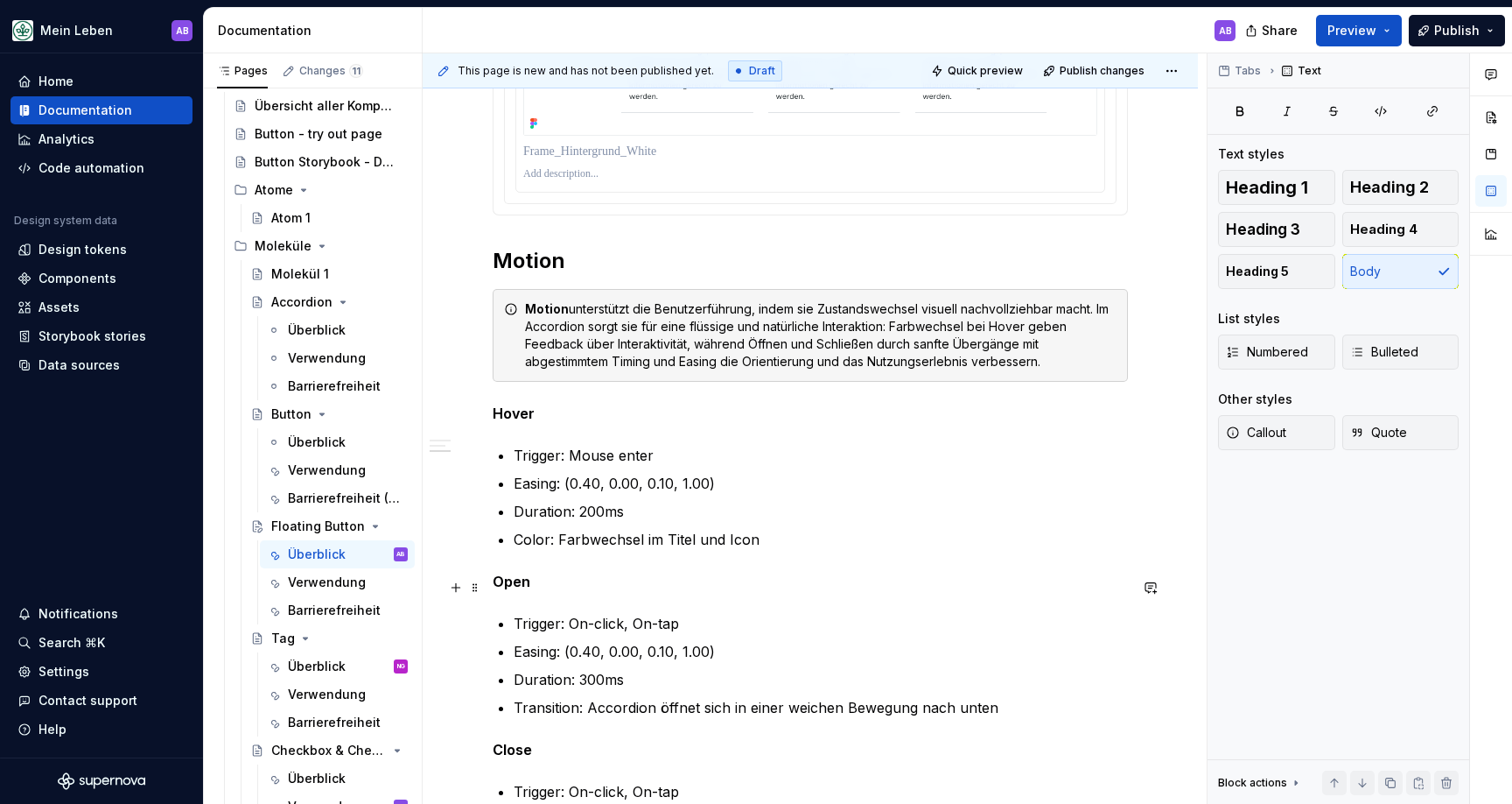
click at [507, 590] on strong "Open" at bounding box center [511, 582] width 38 height 18
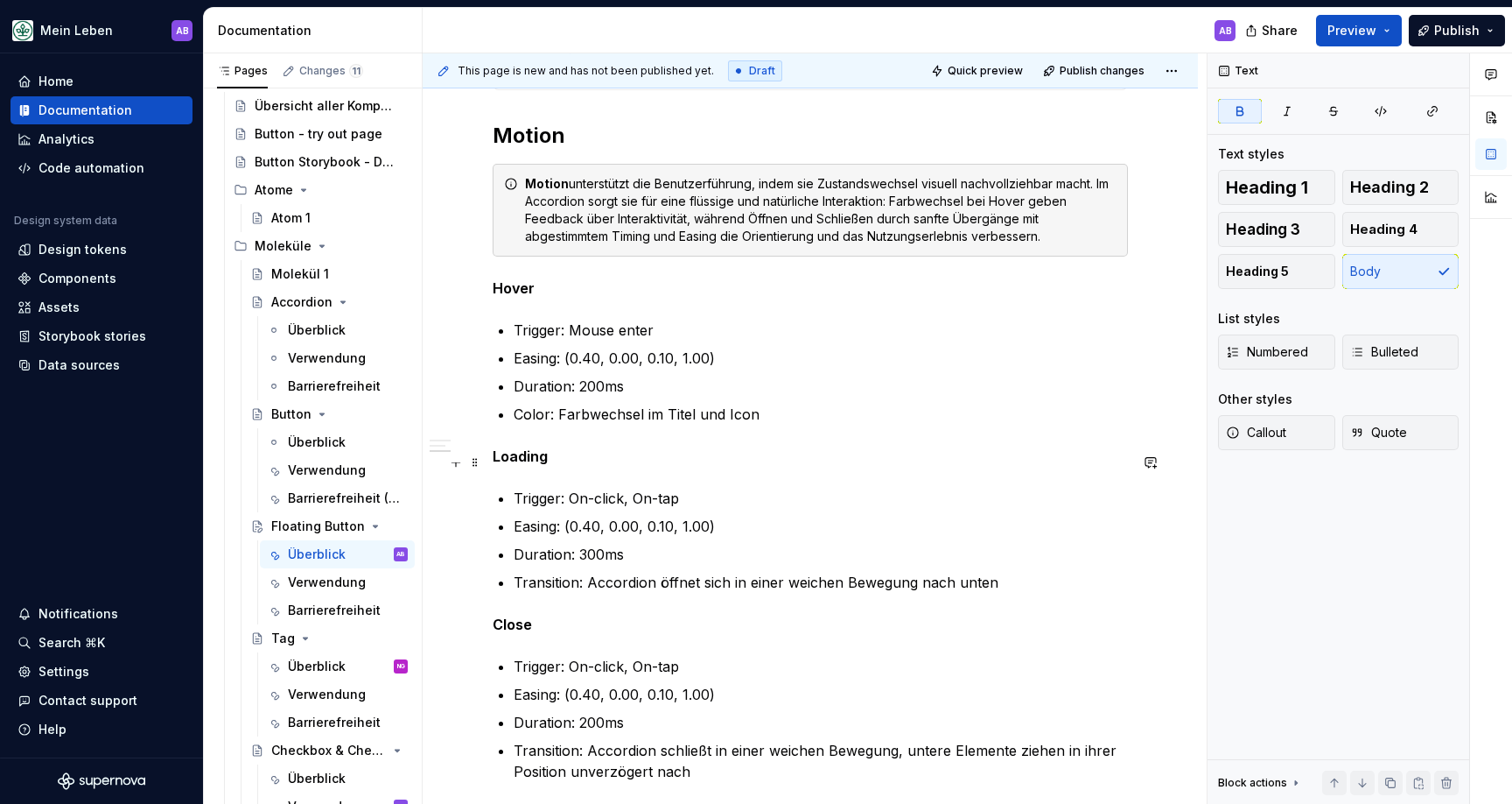
scroll to position [1588, 0]
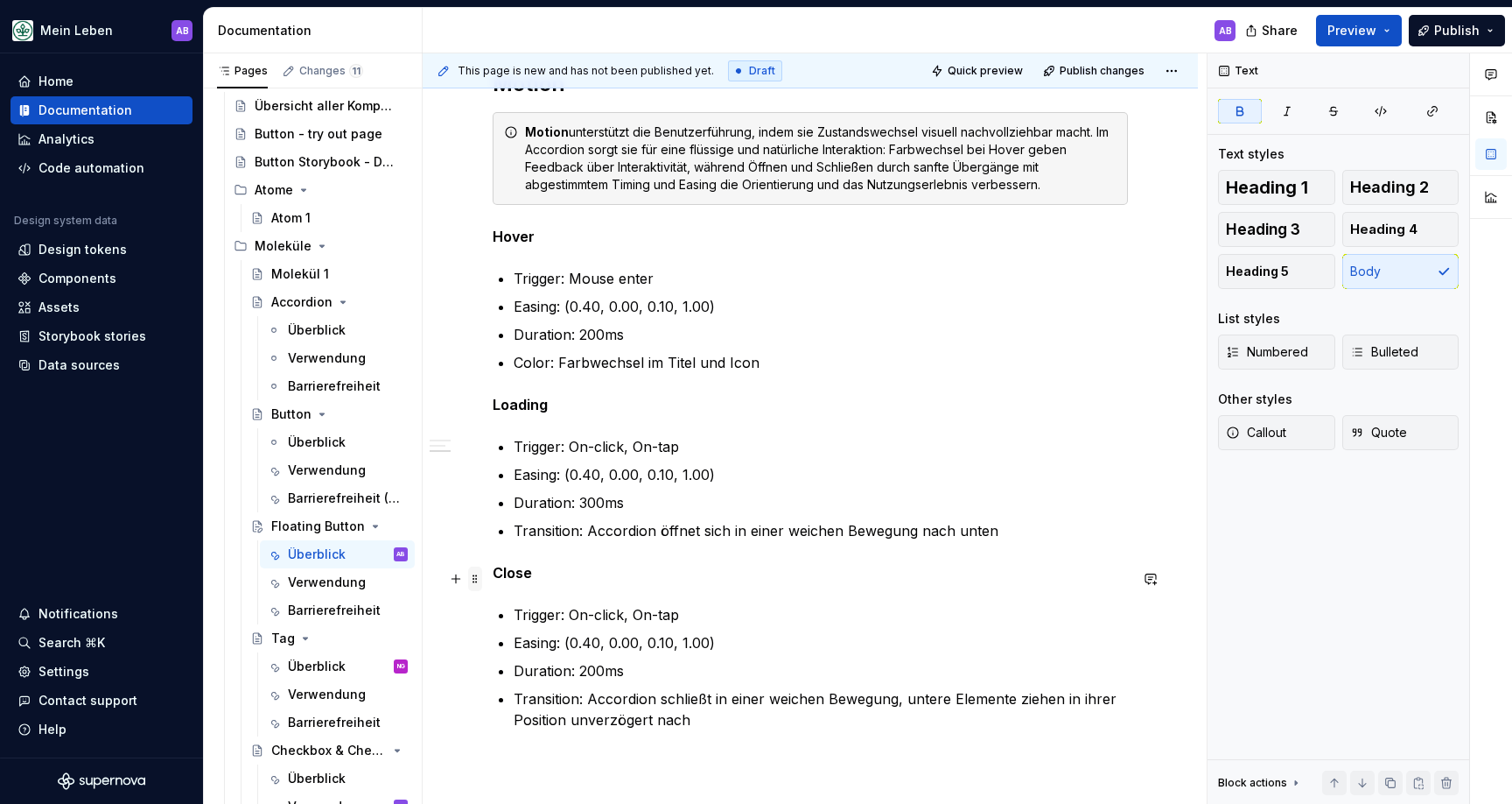
click at [473, 574] on span at bounding box center [475, 578] width 14 height 25
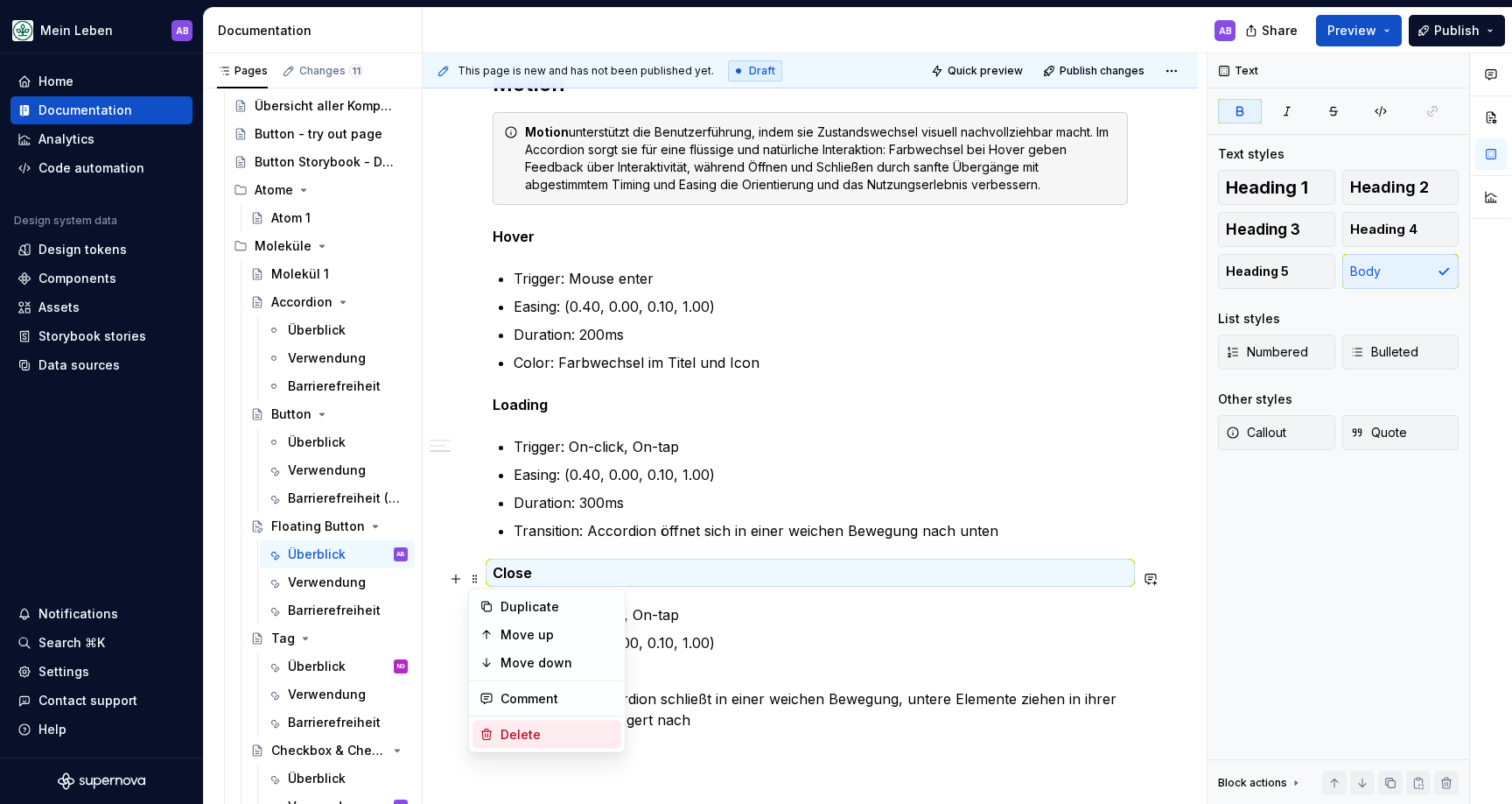
click at [490, 729] on icon at bounding box center [486, 735] width 14 height 14
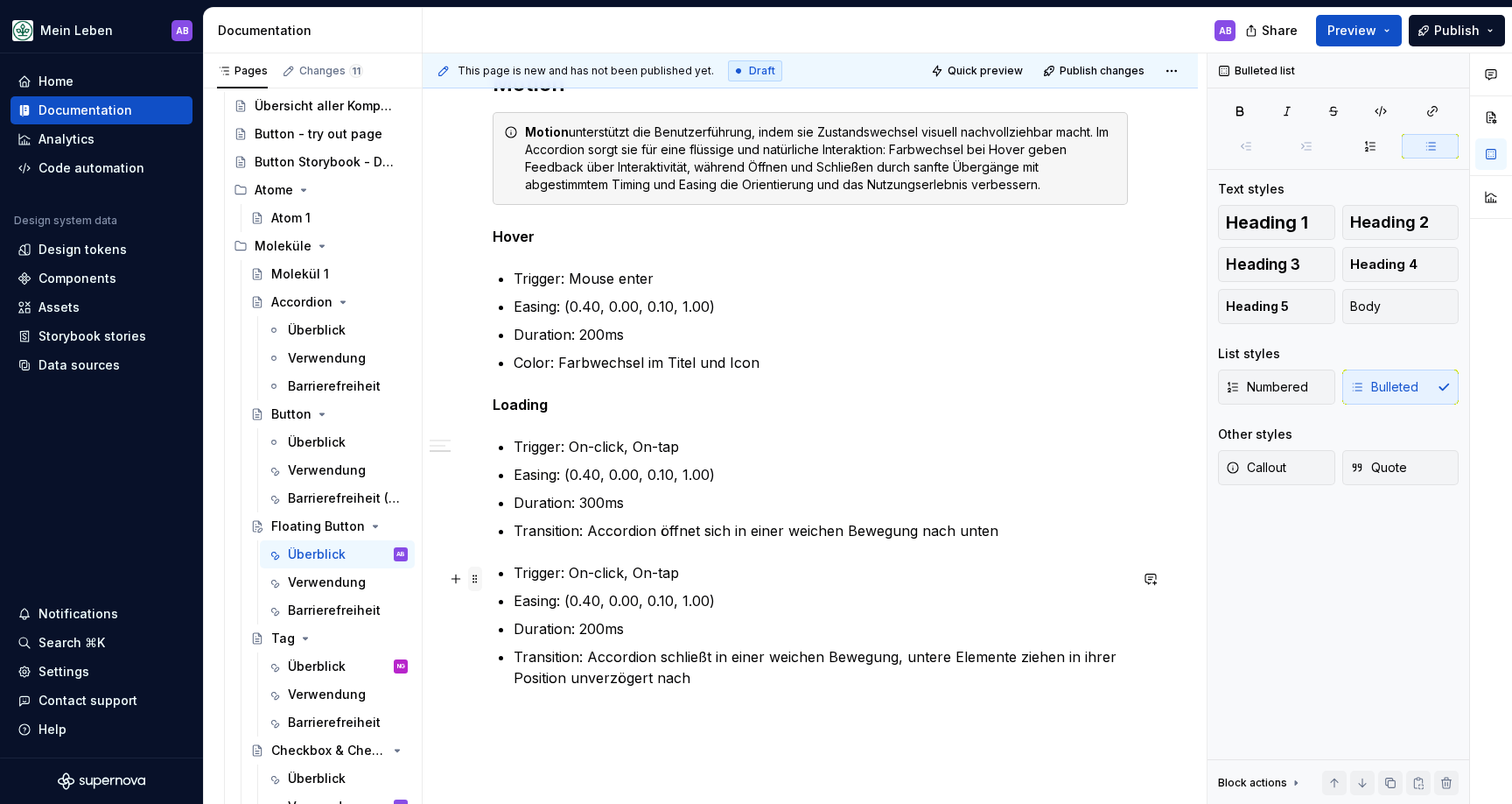
click at [471, 577] on span at bounding box center [475, 578] width 14 height 25
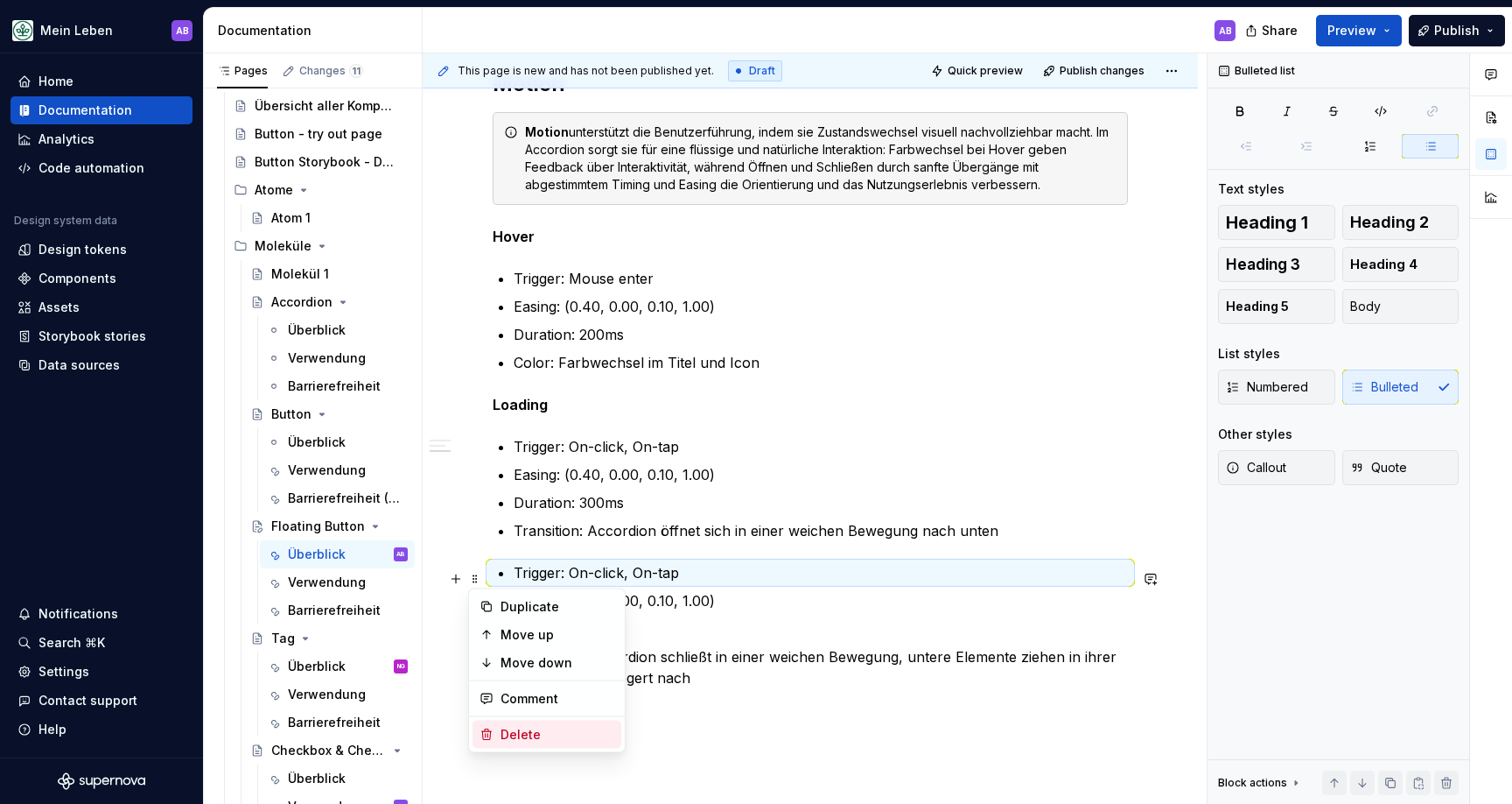
click at [496, 731] on div "Delete" at bounding box center [547, 735] width 149 height 28
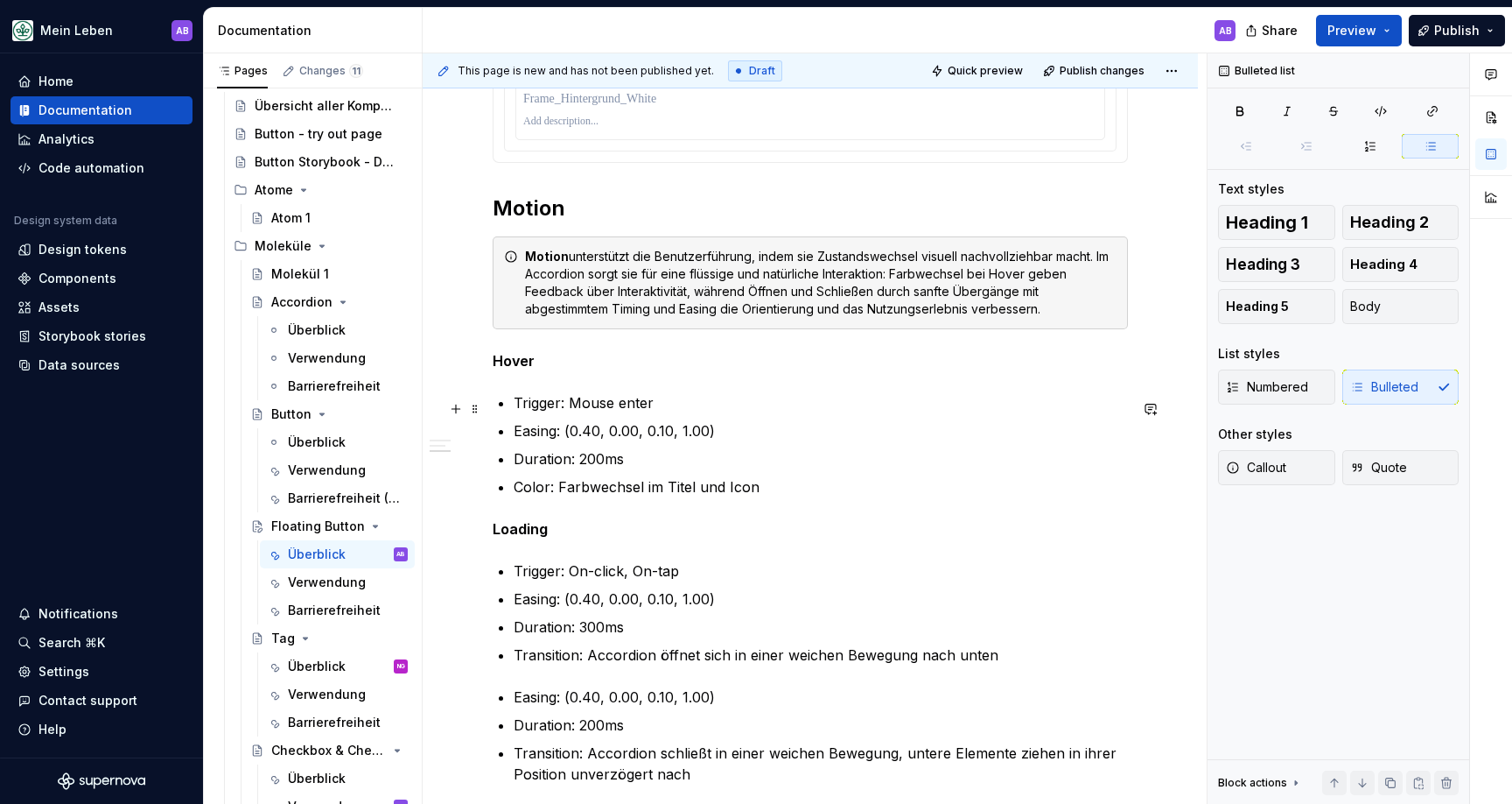
scroll to position [1455, 0]
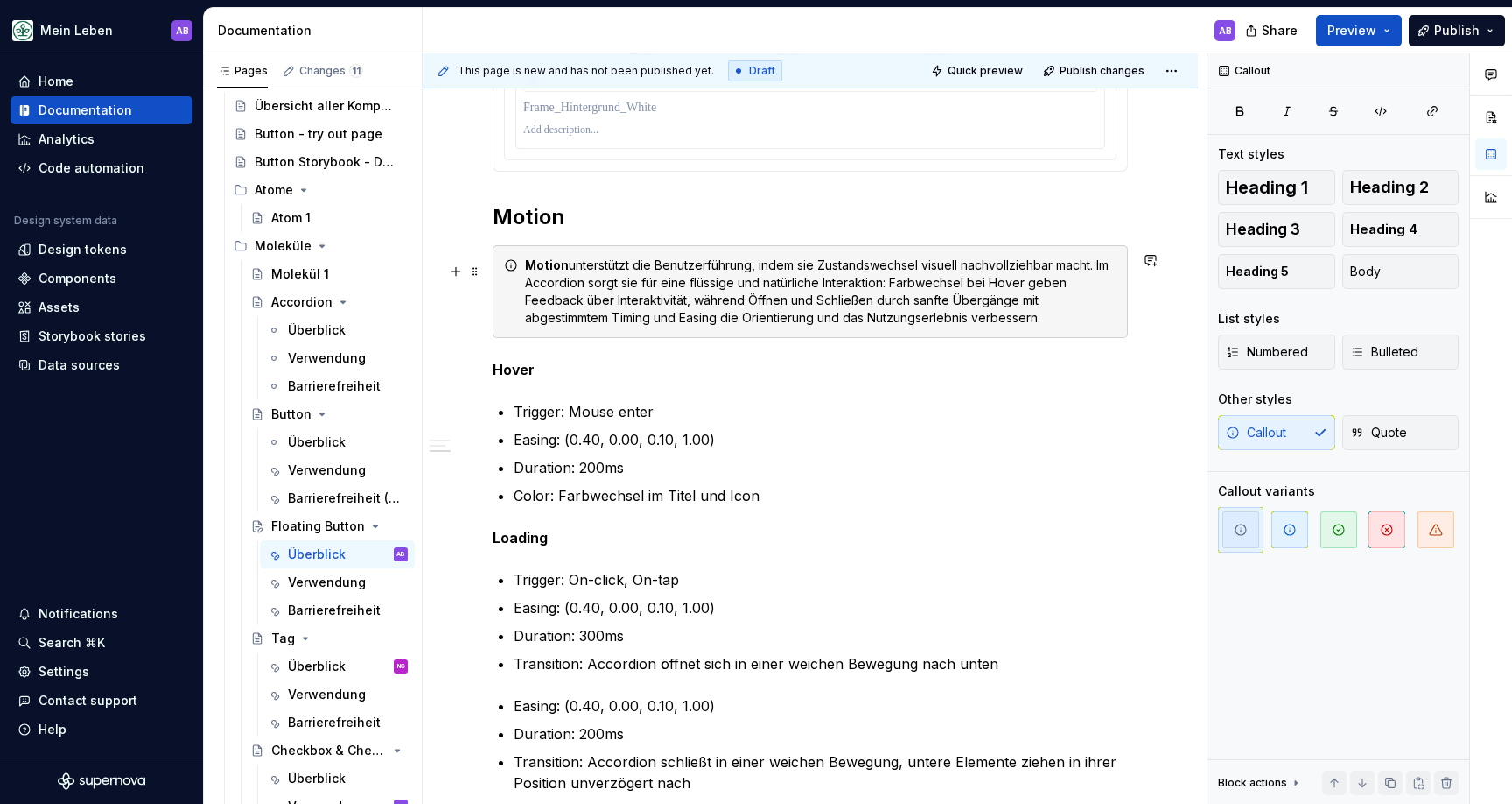
click at [620, 291] on div "Motion unterstützt die Benutzerführung, indem sie Zustandswechsel visuell nachv…" at bounding box center [820, 291] width 592 height 70
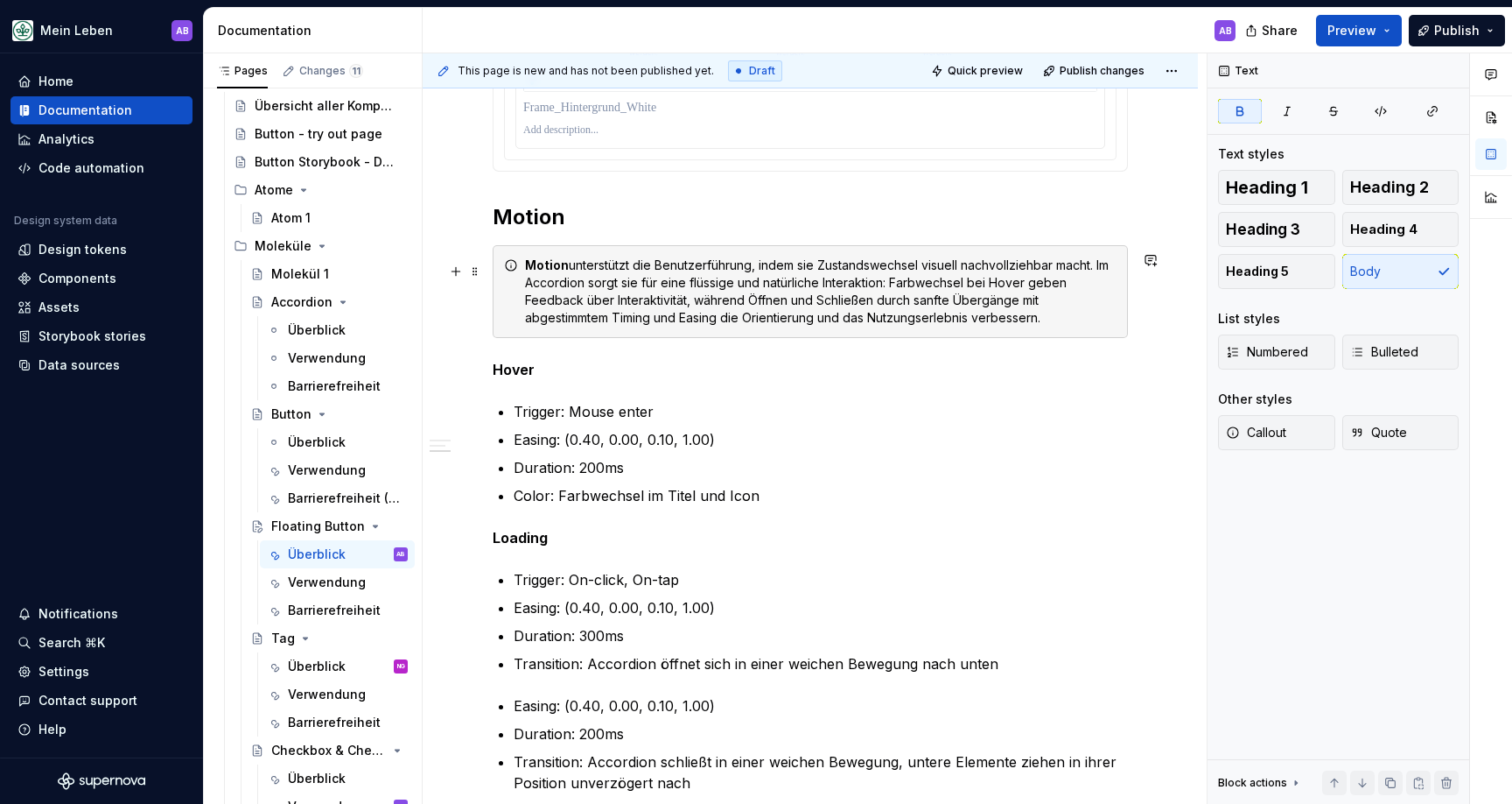
click at [655, 287] on div "Motion unterstützt die Benutzerführung, indem sie Zustandswechsel visuell nachv…" at bounding box center [820, 291] width 592 height 70
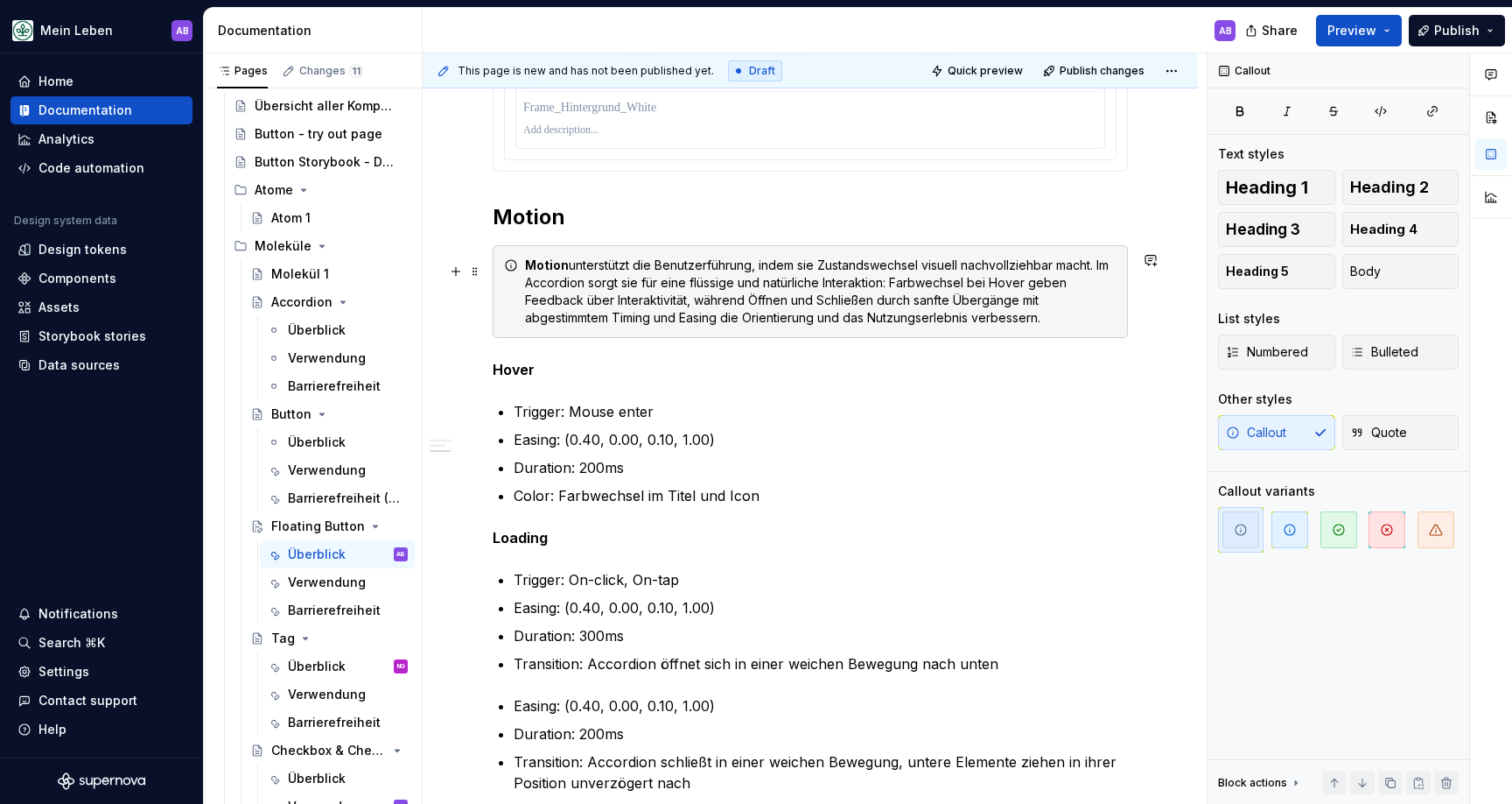
click at [951, 324] on div "Motion unterstützt die Benutzerführung, indem sie Zustandswechsel visuell nachv…" at bounding box center [820, 291] width 592 height 70
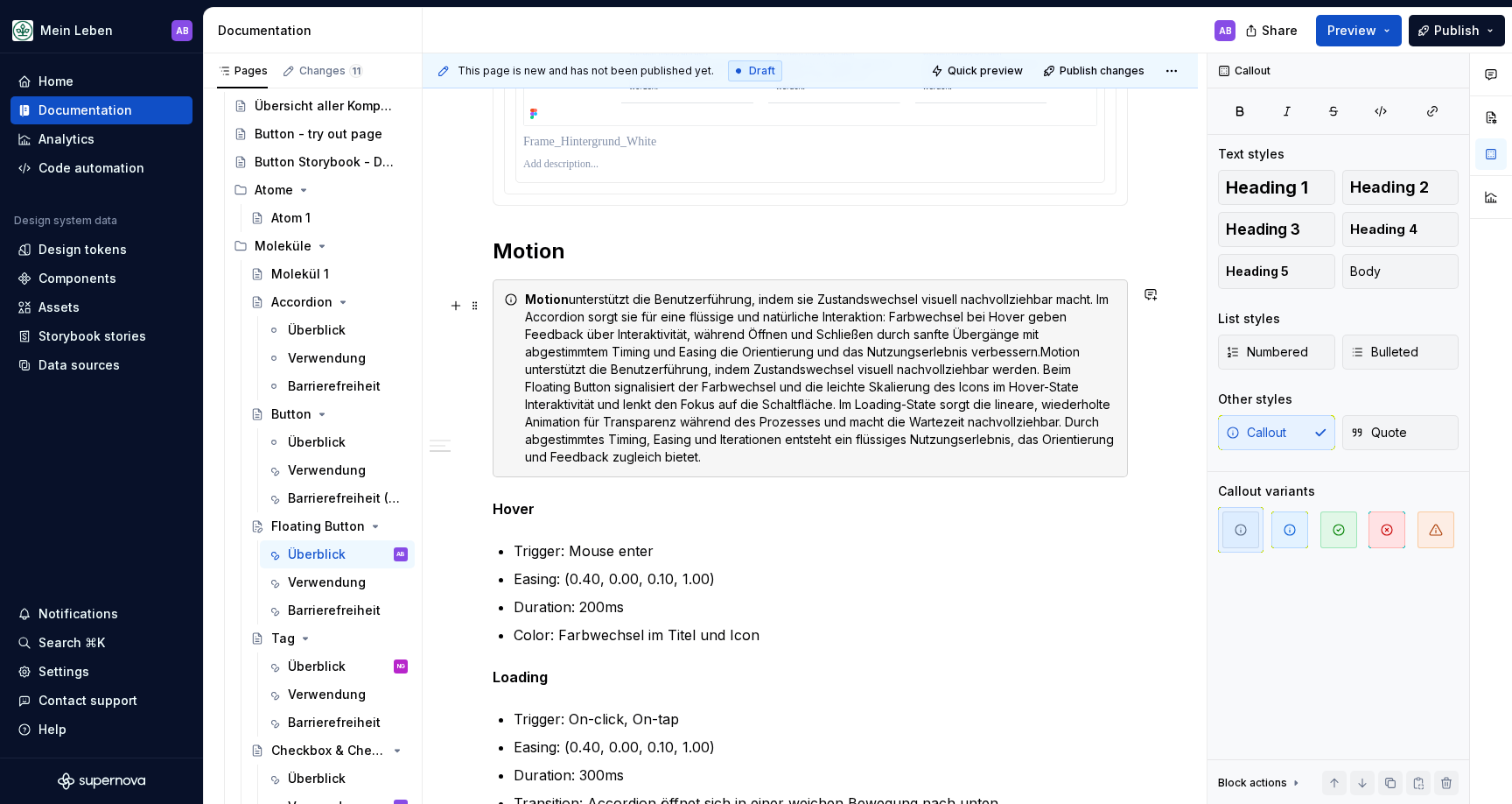
scroll to position [1392, 0]
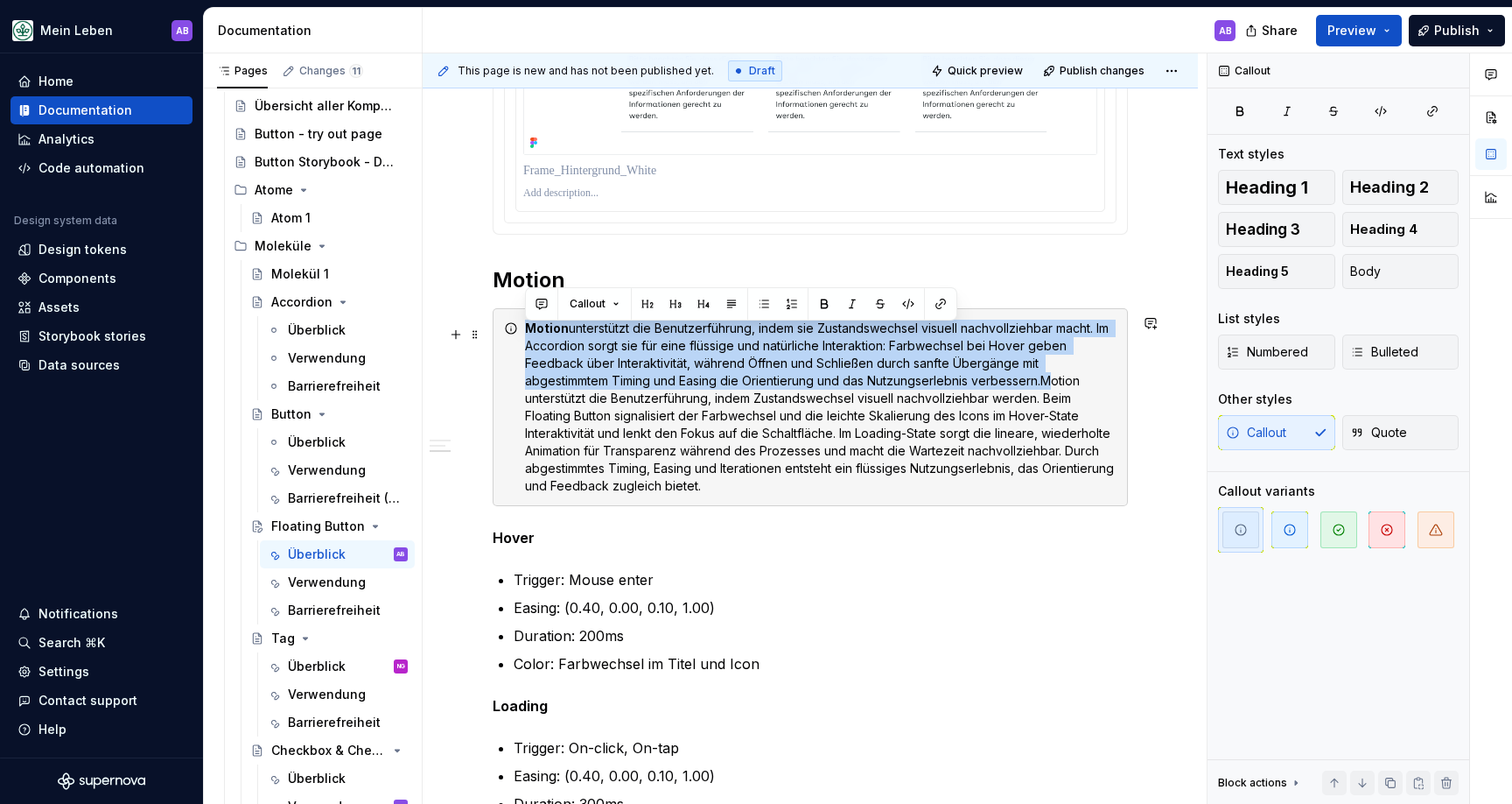
drag, startPoint x: 915, startPoint y: 386, endPoint x: 434, endPoint y: 330, distance: 484.2
click at [434, 330] on div "**********" at bounding box center [810, 88] width 775 height 2269
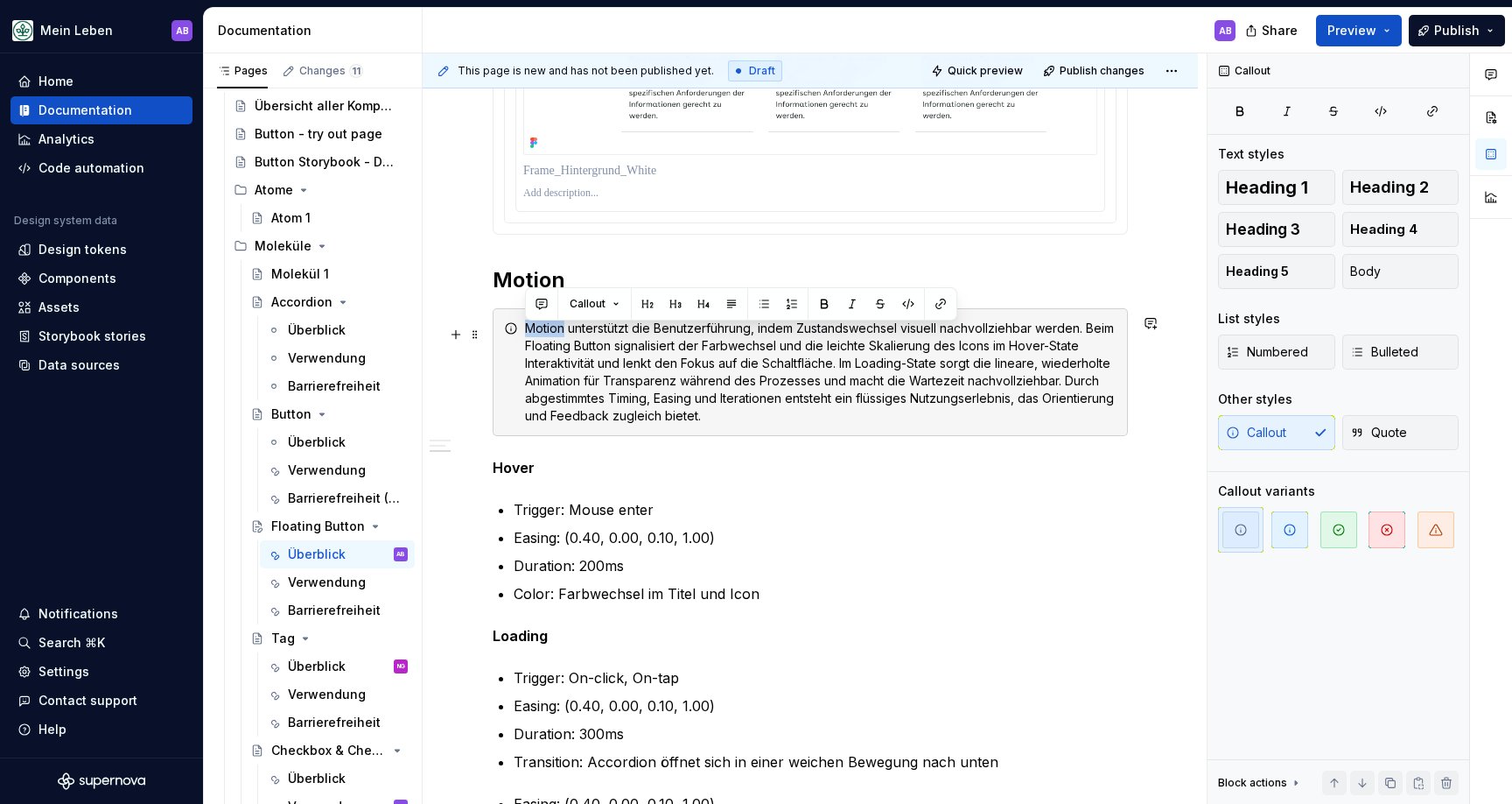
drag, startPoint x: 564, startPoint y: 334, endPoint x: 505, endPoint y: 333, distance: 59.0
click at [505, 333] on div "Motion unterstützt die Benutzerführung, indem Zustandswechsel visuell nachvollz…" at bounding box center [810, 372] width 635 height 128
click at [728, 408] on div "Motion unterstützt die Benutzerführung, indem Zustandswechsel visuell nachvollz…" at bounding box center [820, 372] width 592 height 105
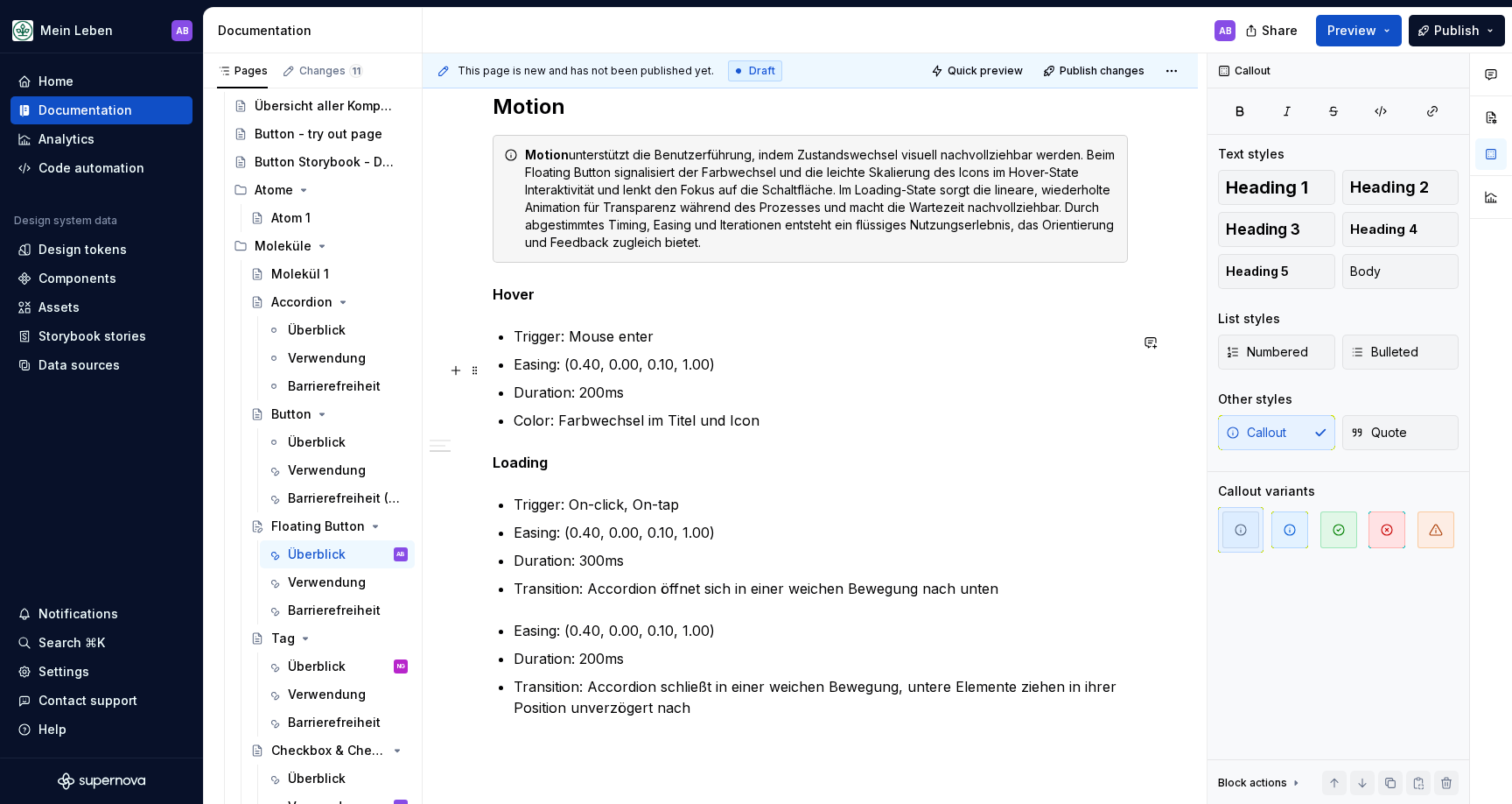
scroll to position [1572, 0]
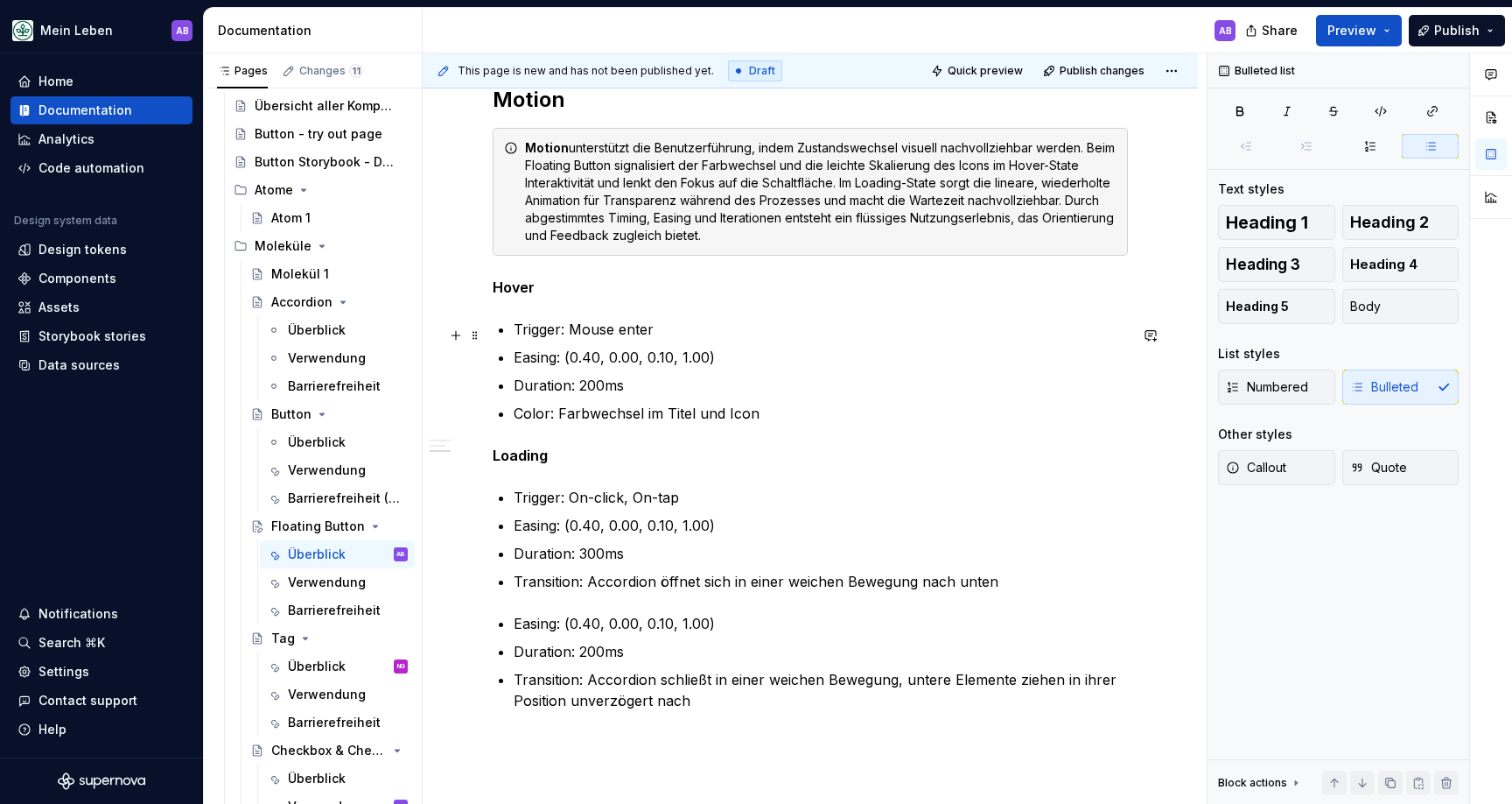
click at [594, 339] on p "Trigger: Mouse enter" at bounding box center [820, 328] width 614 height 21
click at [636, 358] on p "Easing: (0.40, 0.00, 0.10, 1.00)" at bounding box center [820, 357] width 614 height 21
click at [606, 419] on p "Color: Farbwechsel im Titel und Icon" at bounding box center [820, 412] width 614 height 21
click at [858, 418] on p "Color: Änderung der Hintergrundfarbe" at bounding box center [820, 412] width 614 height 21
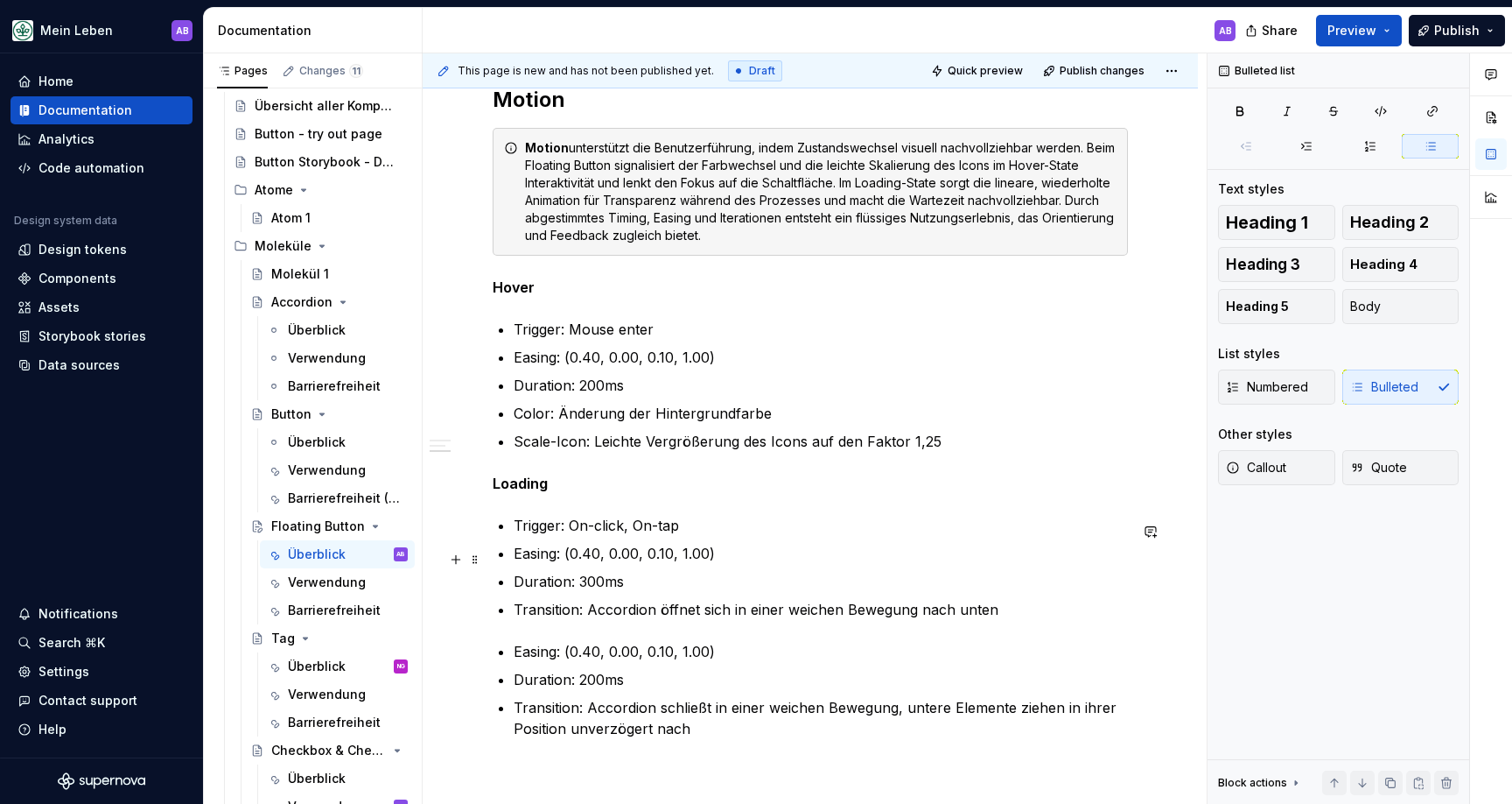
click at [594, 564] on p "Easing: (0.40, 0.00, 0.10, 1.00)" at bounding box center [820, 553] width 614 height 21
click at [610, 619] on p "Transition: Accordion öffnet sich in einer weichen Bewegung nach unten" at bounding box center [820, 609] width 614 height 21
click at [476, 650] on span at bounding box center [475, 657] width 14 height 25
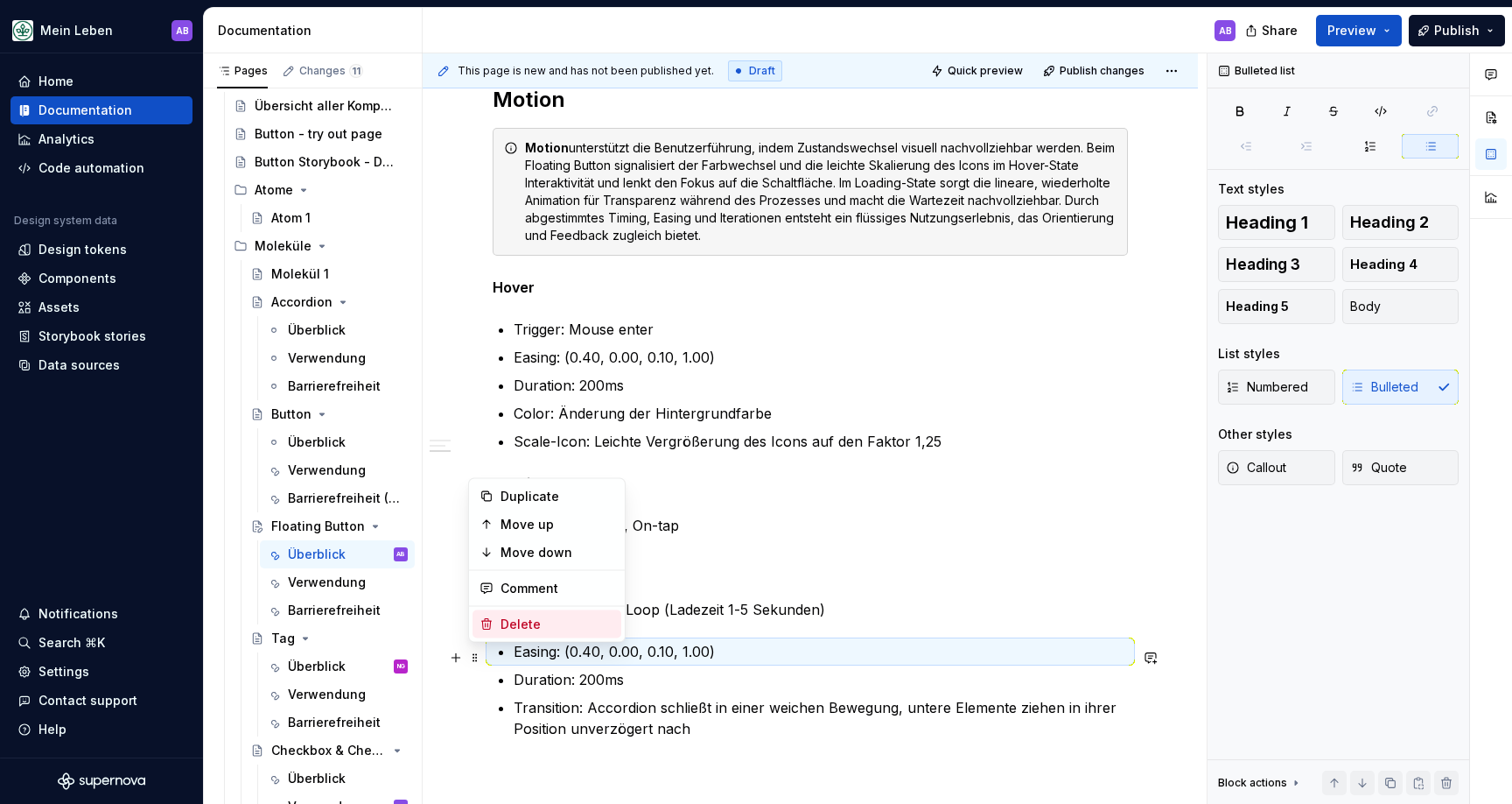
click at [501, 628] on div "Delete" at bounding box center [557, 625] width 114 height 18
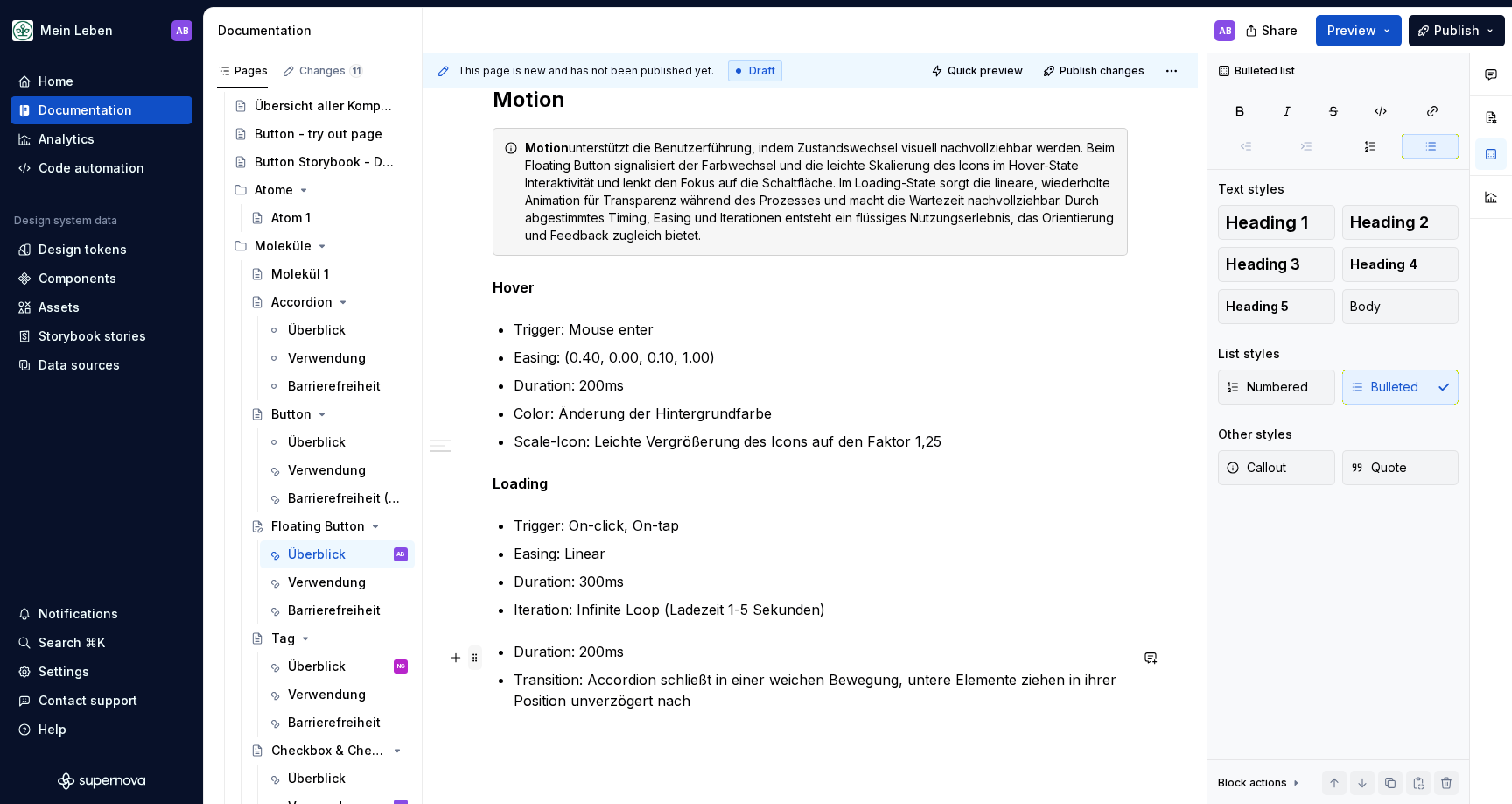
click at [476, 660] on span at bounding box center [475, 657] width 14 height 25
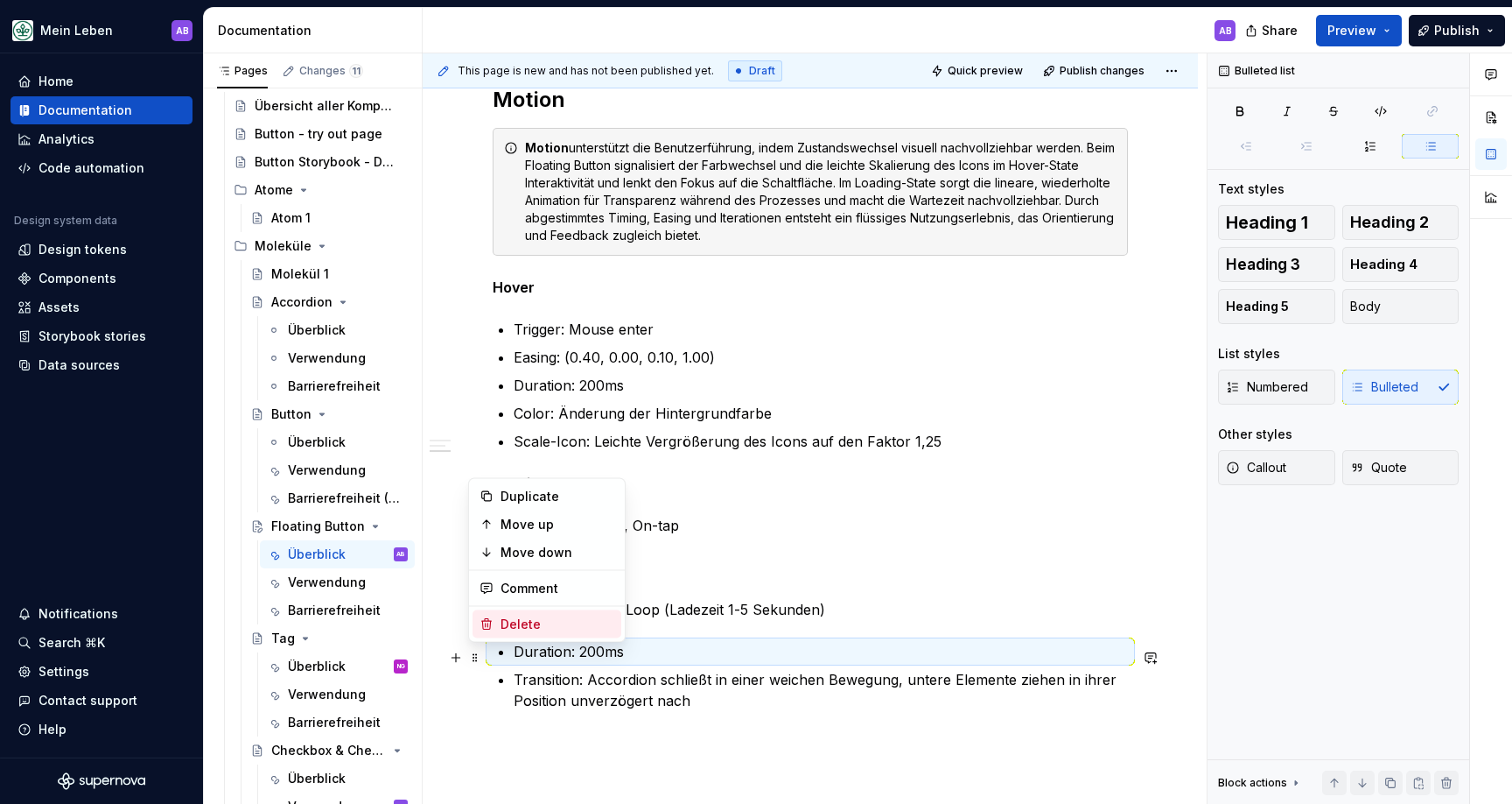
click at [499, 633] on div "Delete" at bounding box center [547, 625] width 149 height 28
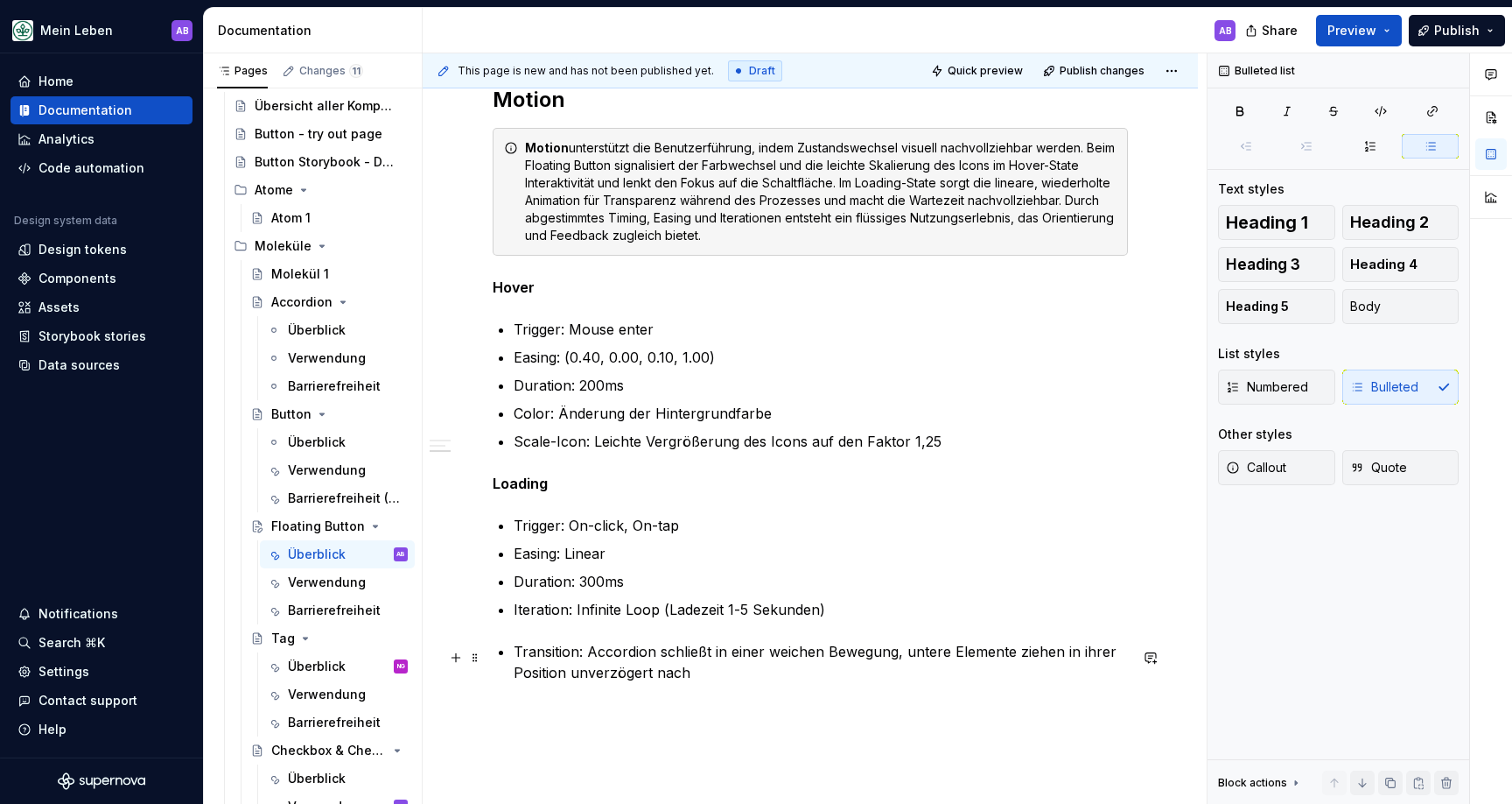
click at [479, 657] on span at bounding box center [475, 657] width 14 height 25
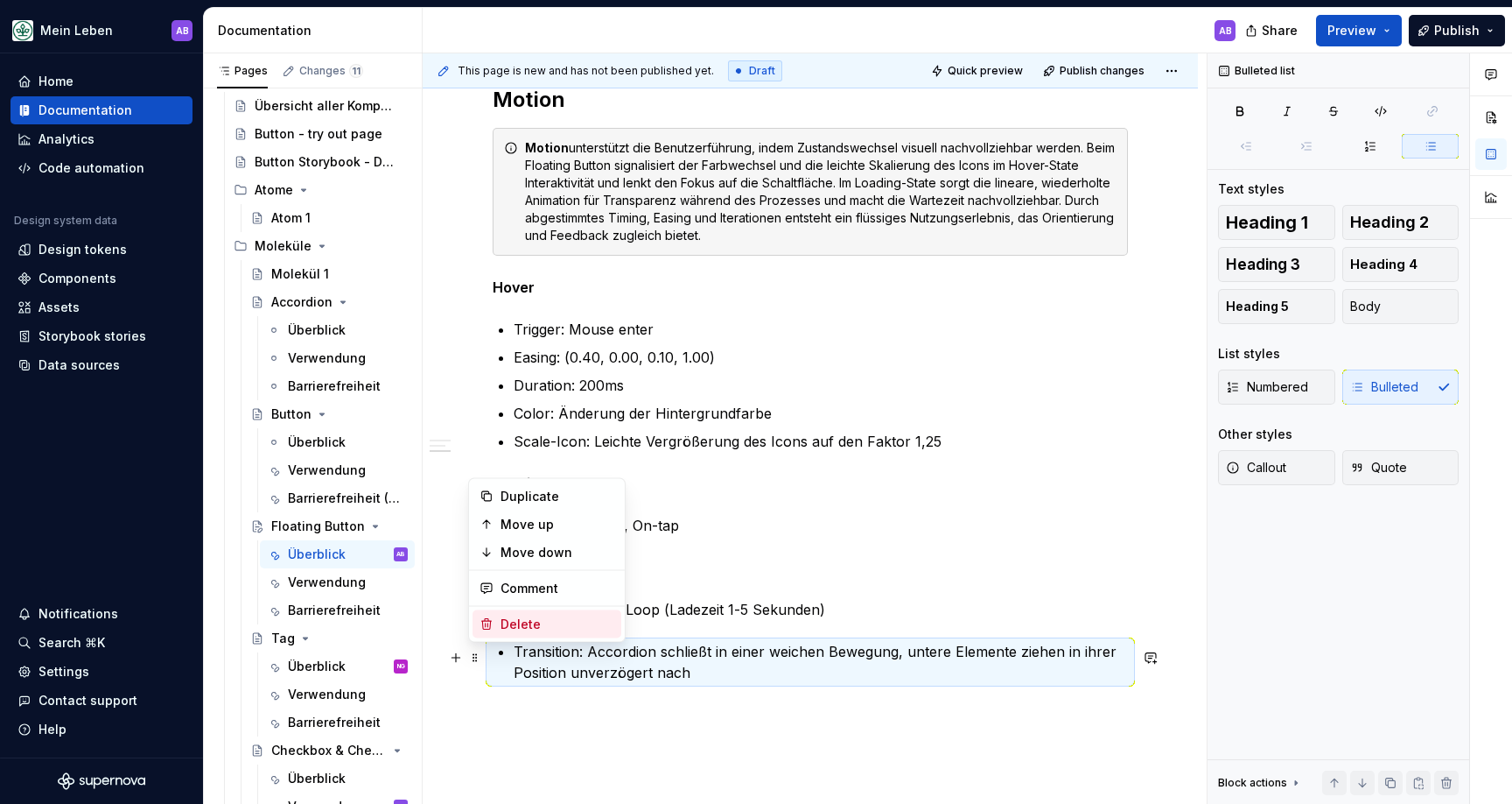
click at [503, 631] on div "Delete" at bounding box center [557, 625] width 114 height 18
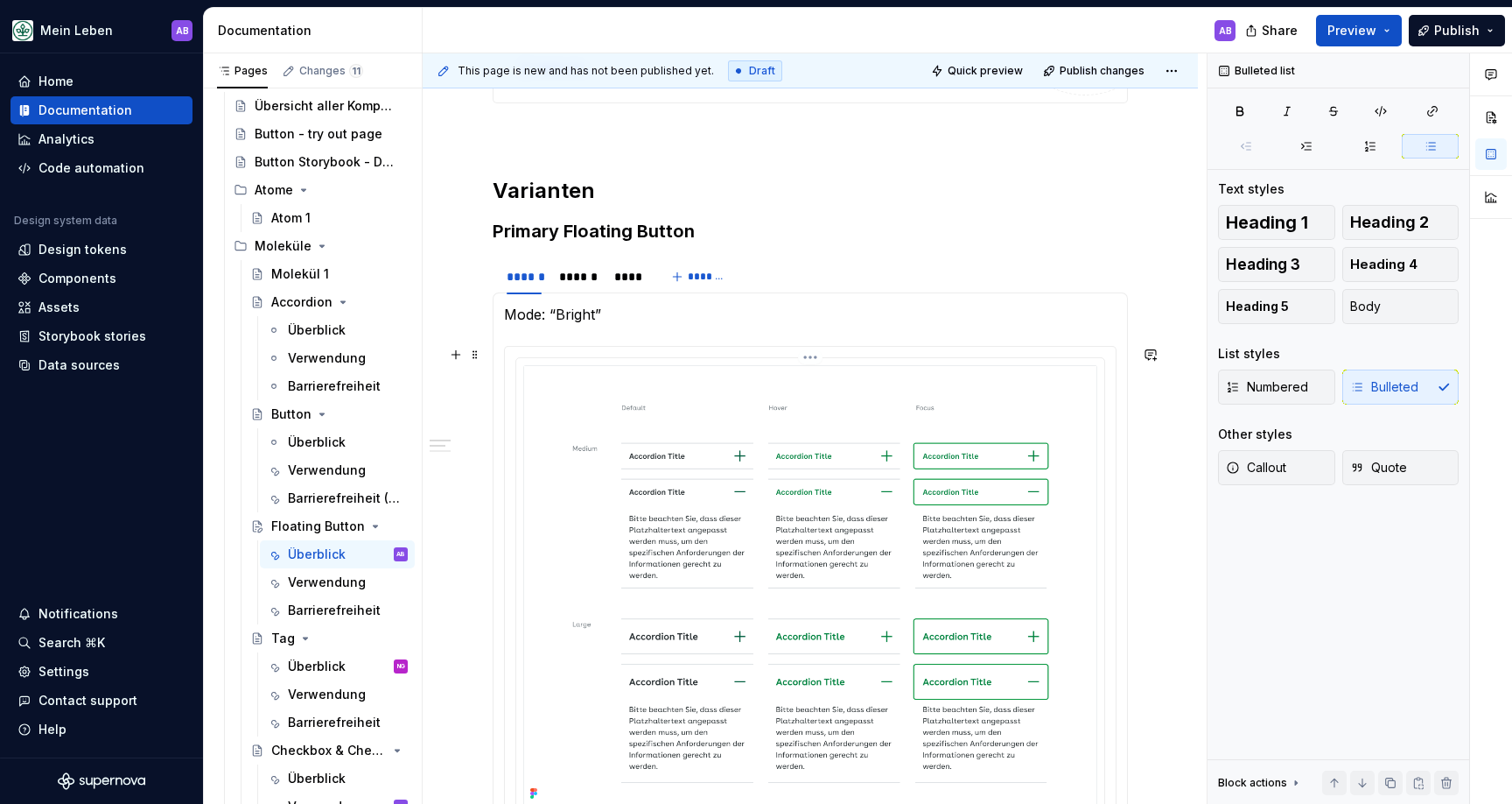
scroll to position [788, 0]
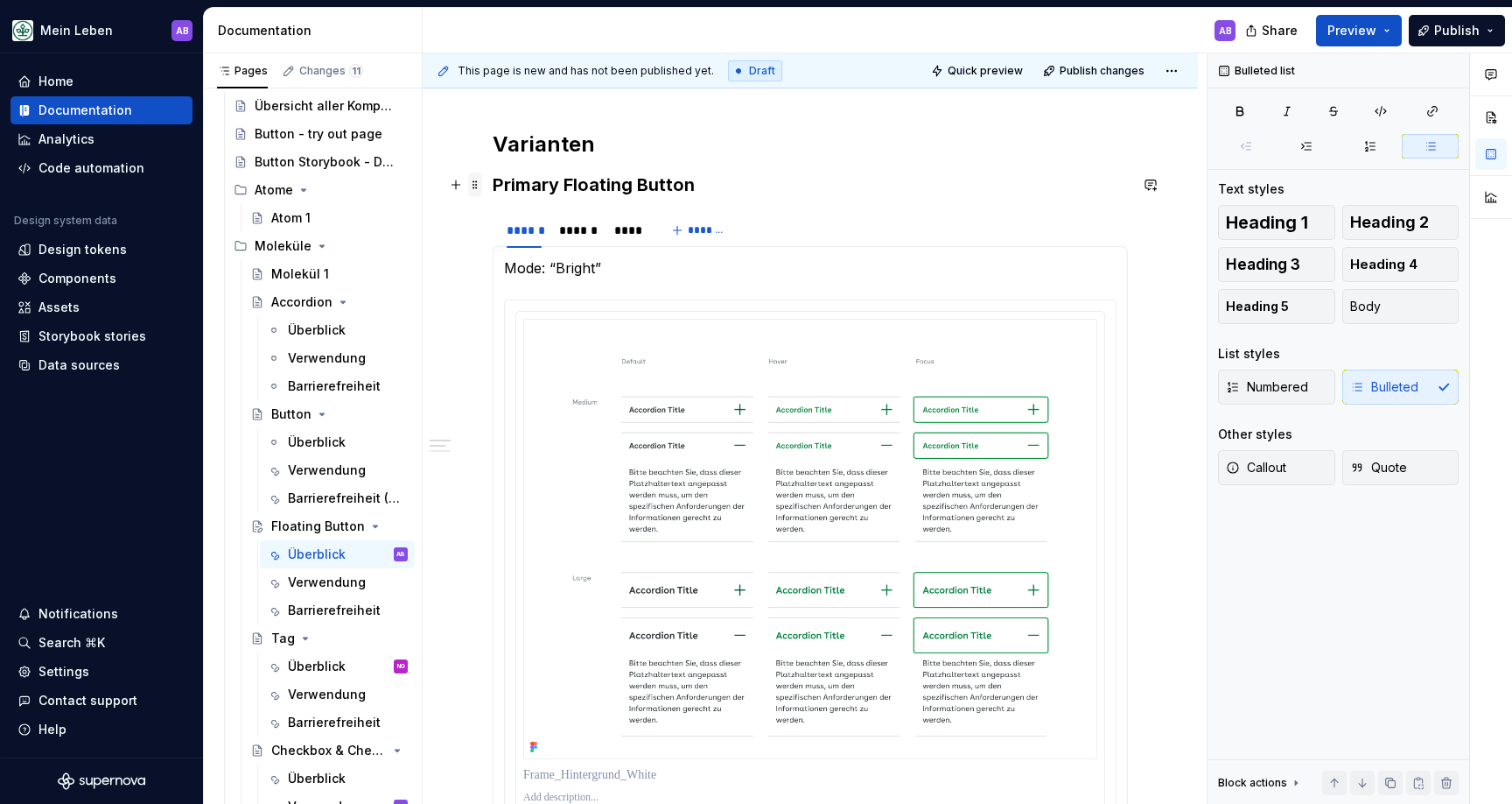
click at [479, 188] on span at bounding box center [475, 184] width 14 height 25
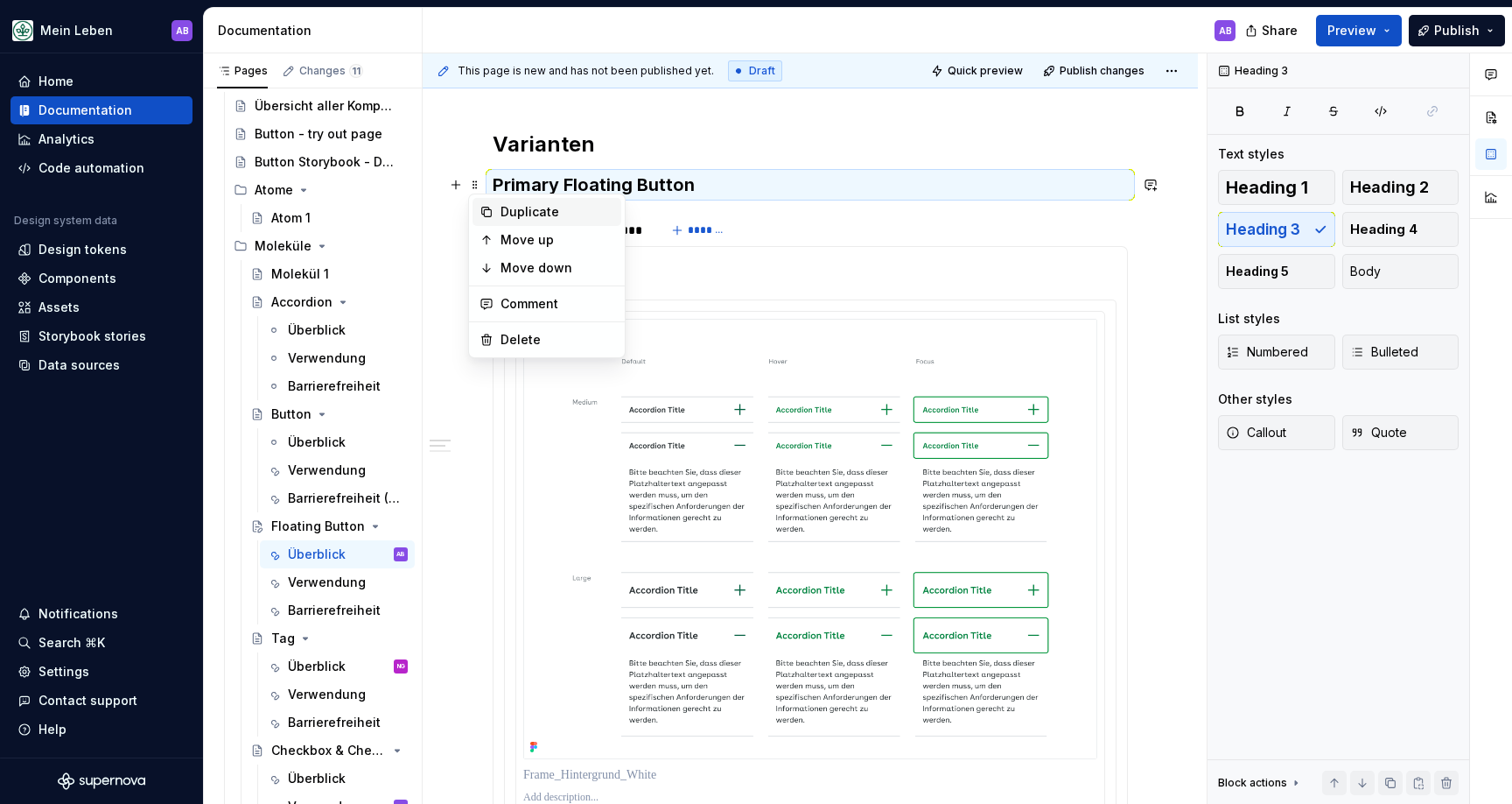
click at [490, 217] on icon at bounding box center [486, 212] width 14 height 14
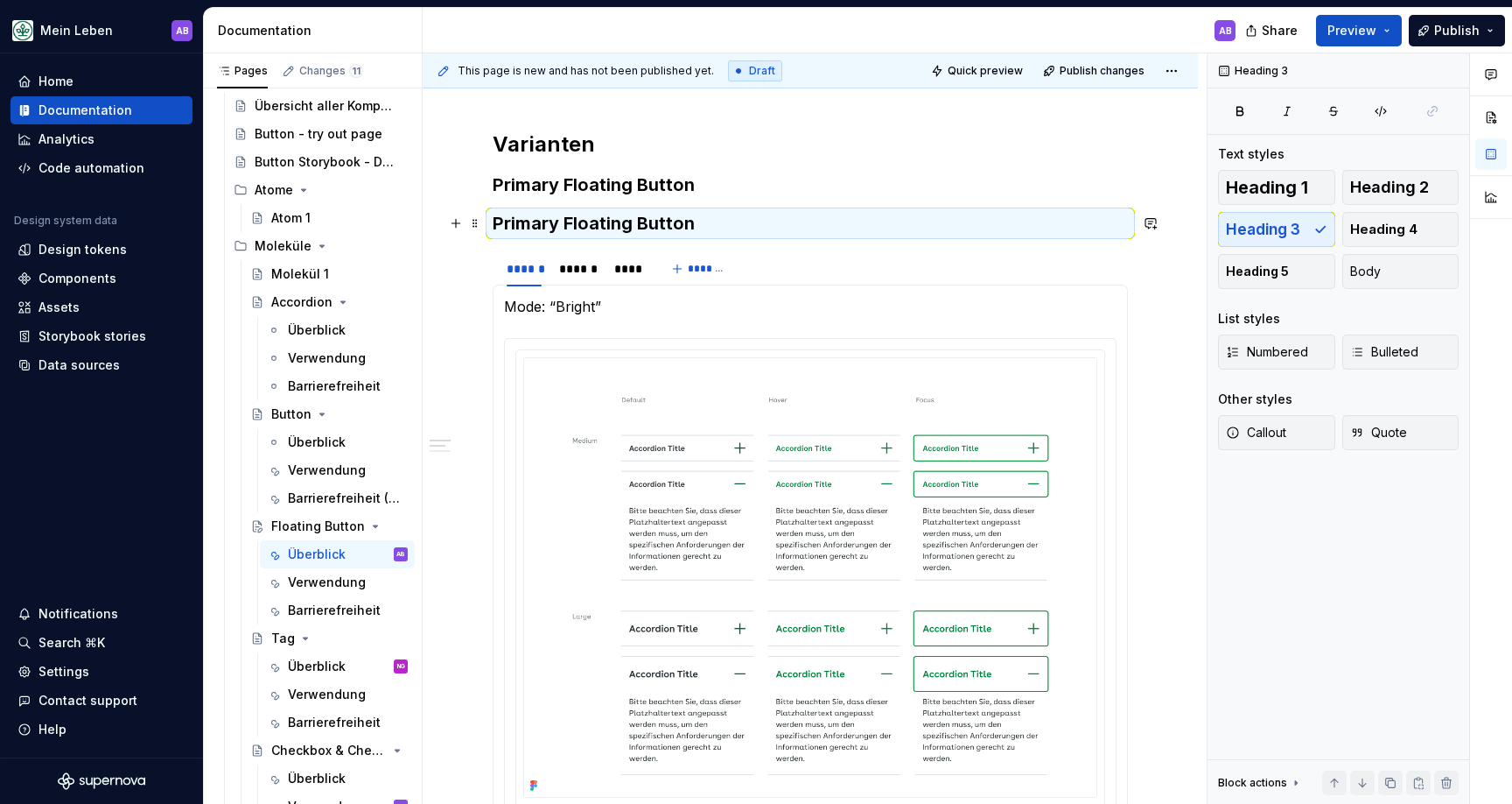
click at [530, 221] on h3 "Primary Floating Button" at bounding box center [810, 223] width 635 height 25
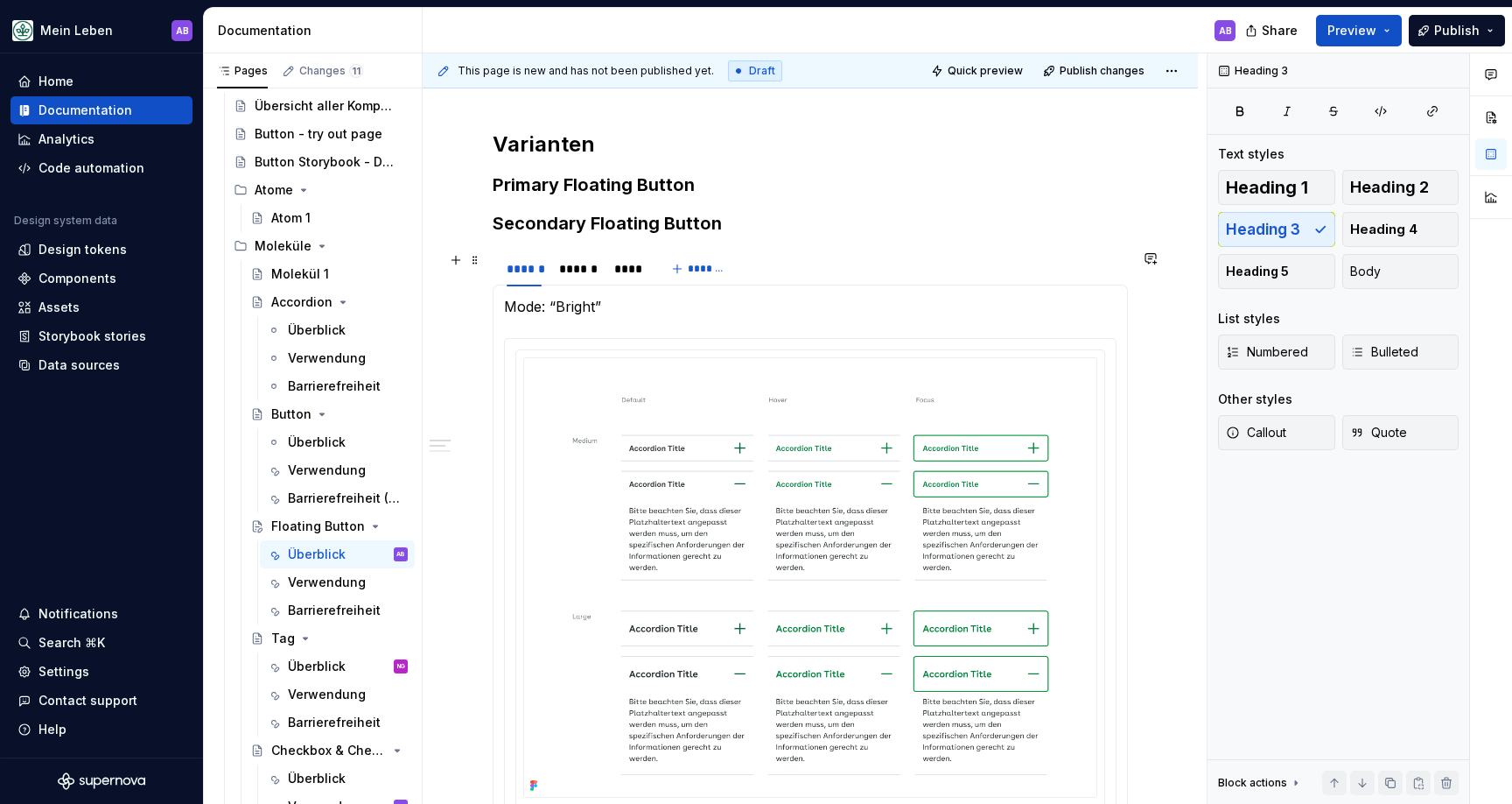
click at [481, 278] on div "**********" at bounding box center [810, 632] width 775 height 2147
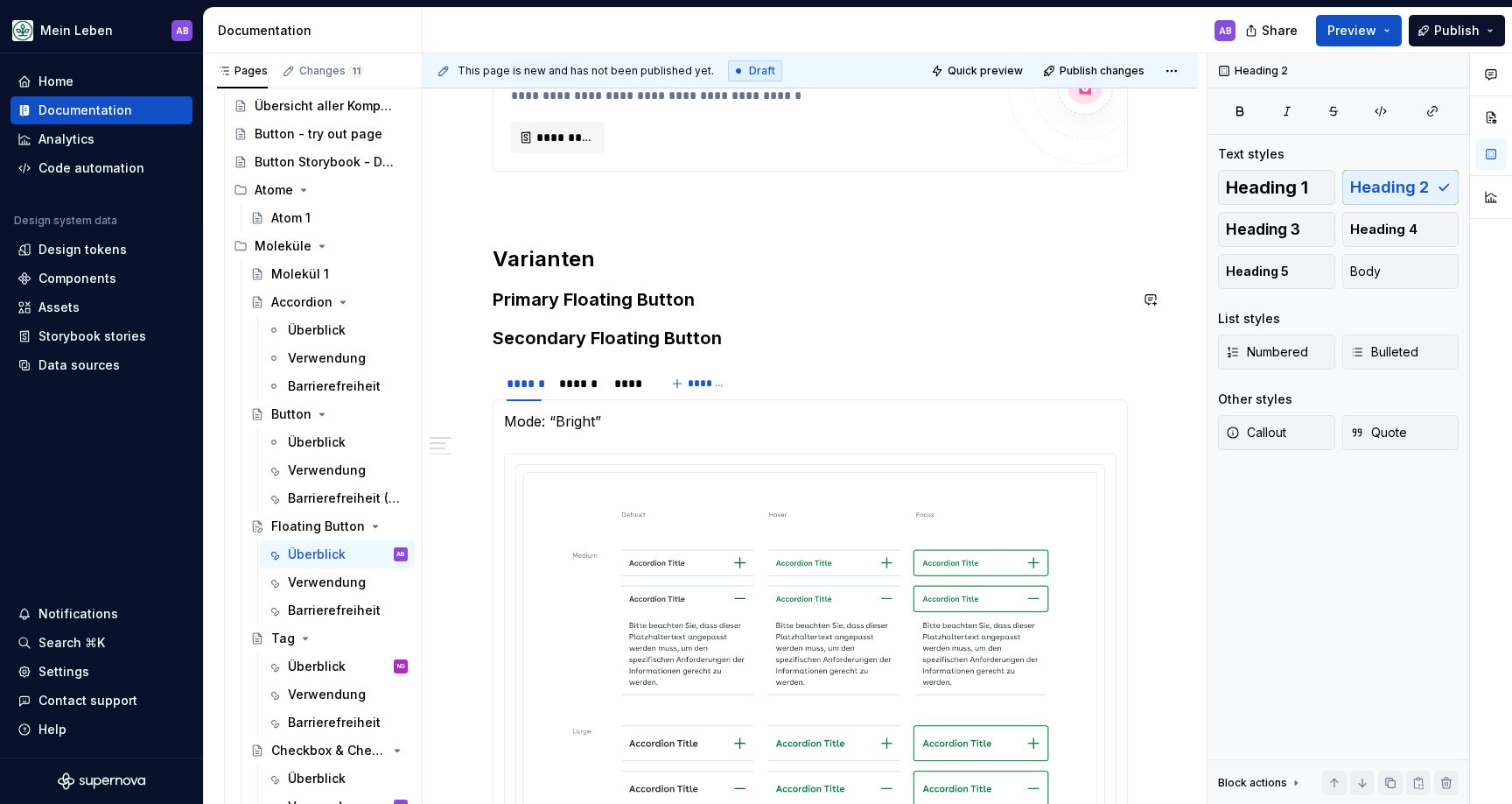
scroll to position [668, 0]
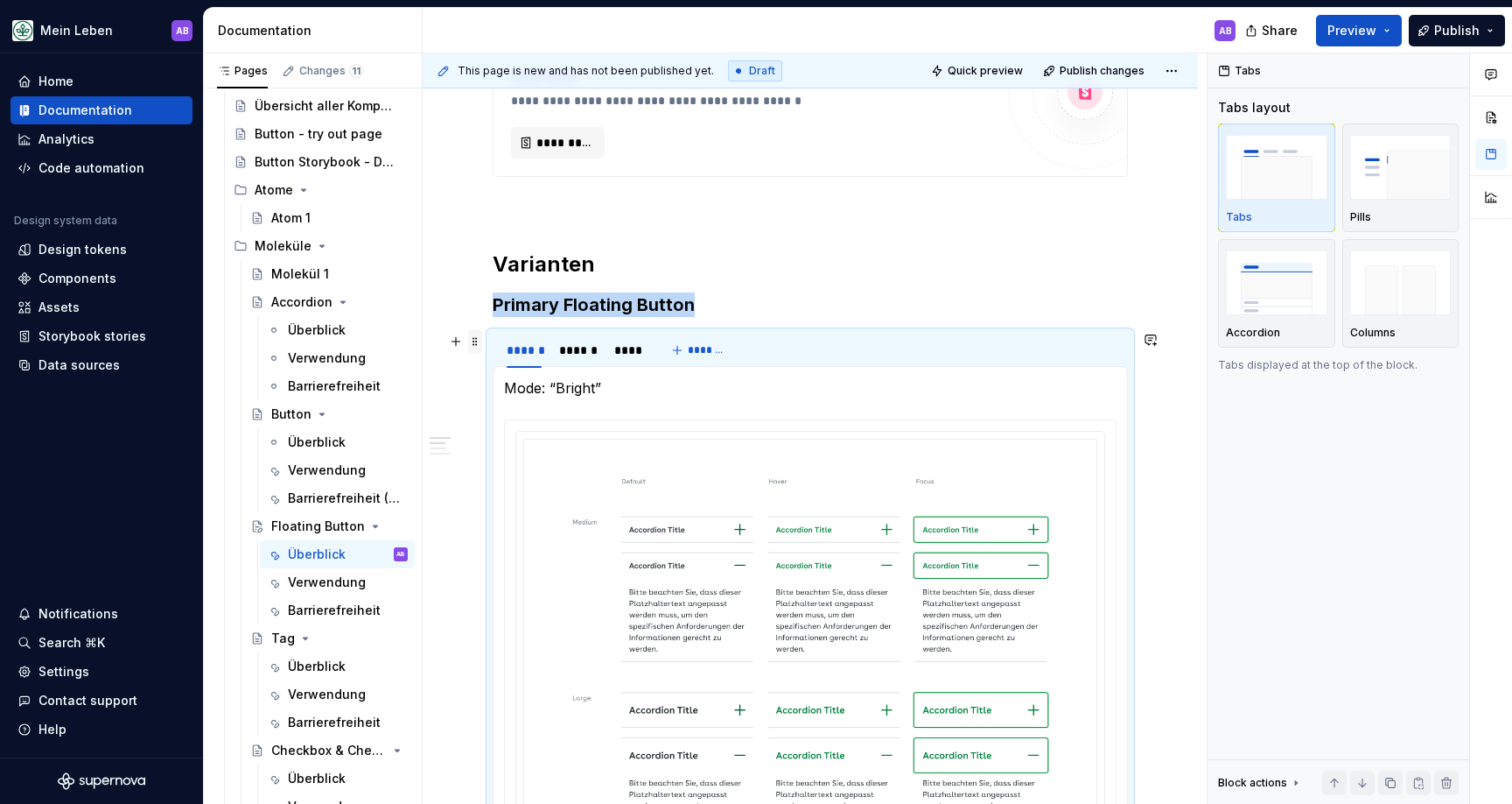
click at [473, 342] on span at bounding box center [475, 341] width 14 height 25
click at [486, 367] on icon at bounding box center [486, 369] width 14 height 14
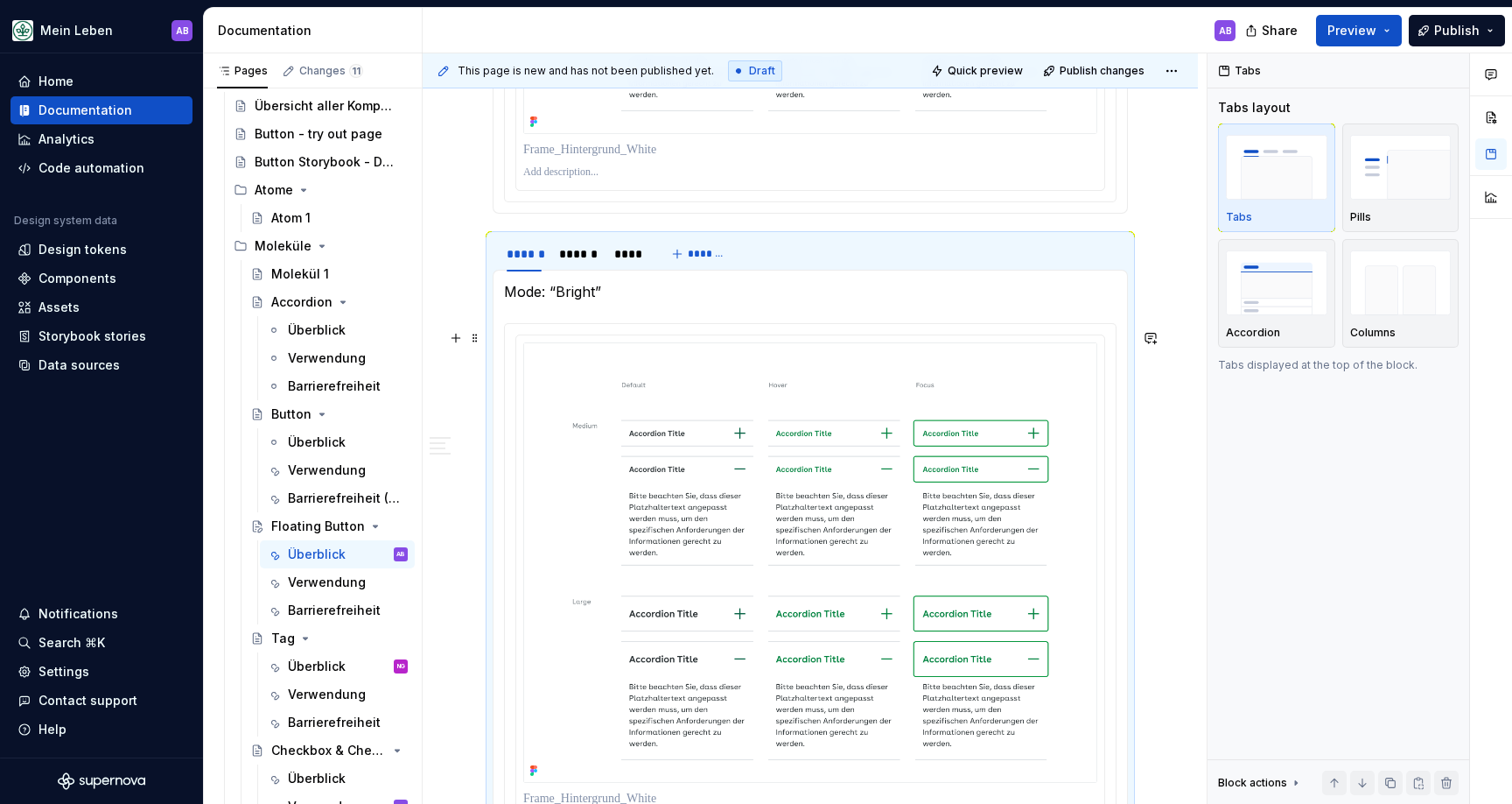
scroll to position [1303, 0]
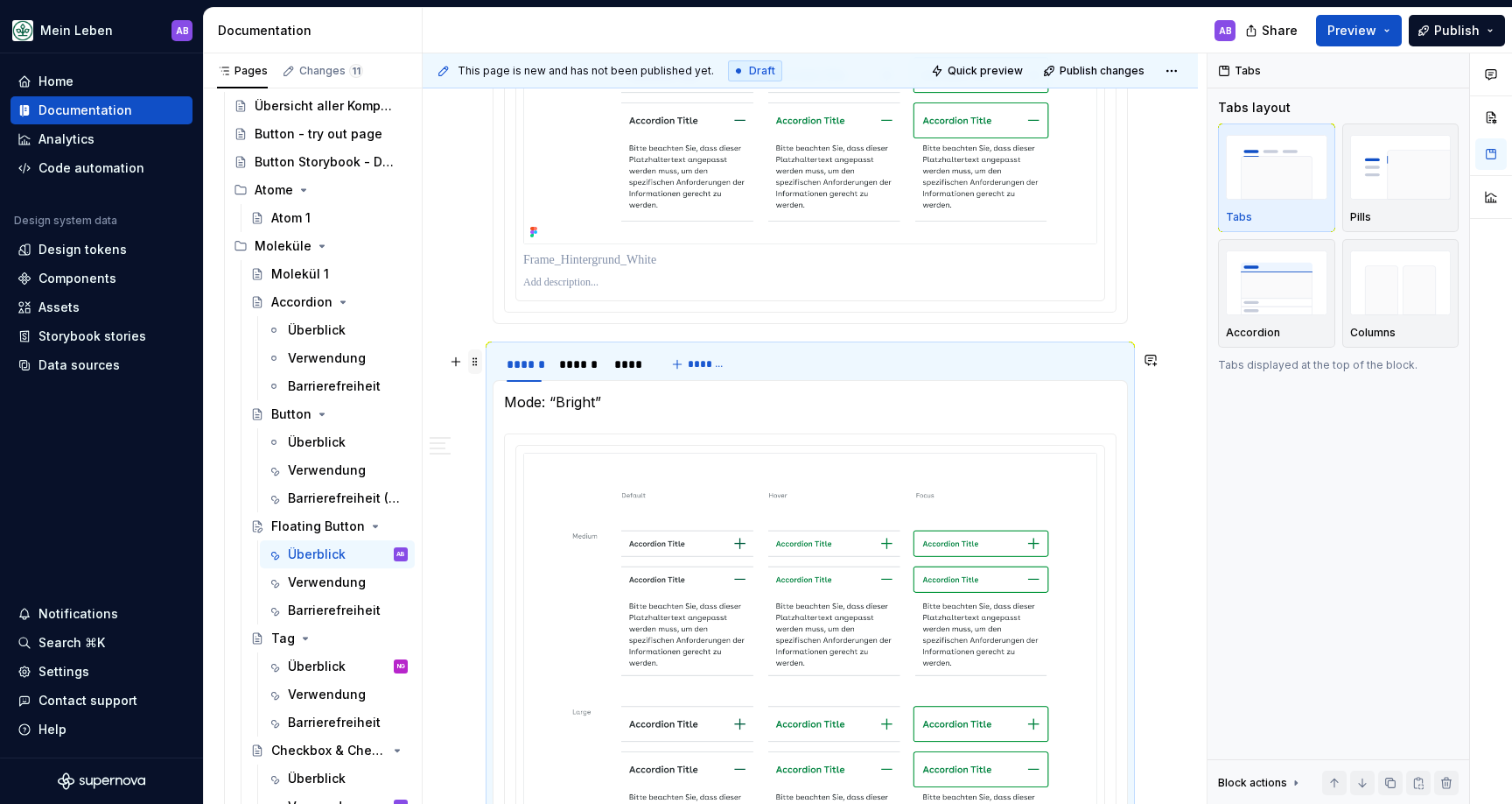
click at [478, 363] on span at bounding box center [475, 361] width 14 height 25
click at [514, 436] on div "Move down" at bounding box center [557, 445] width 114 height 18
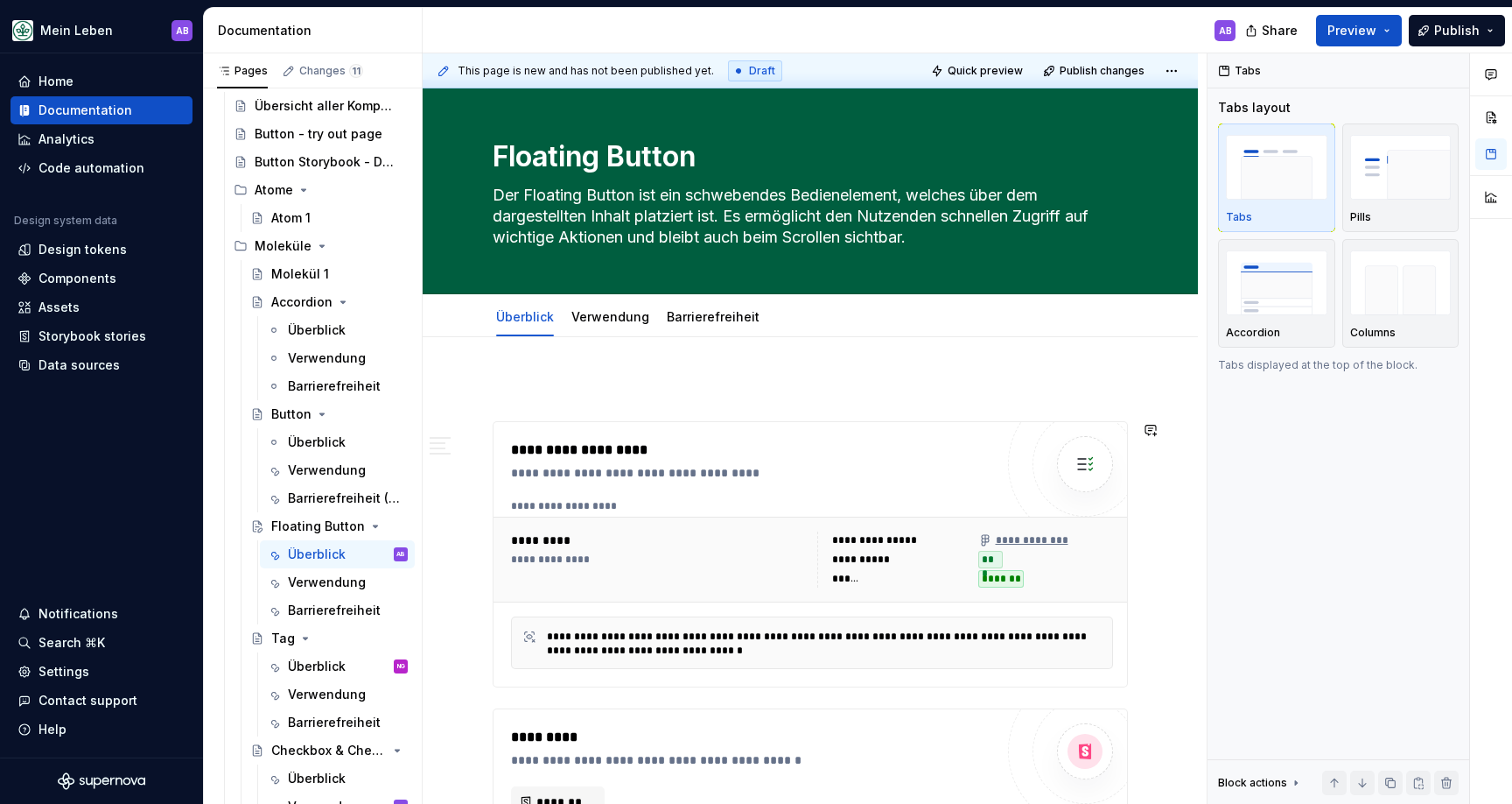
scroll to position [0, 0]
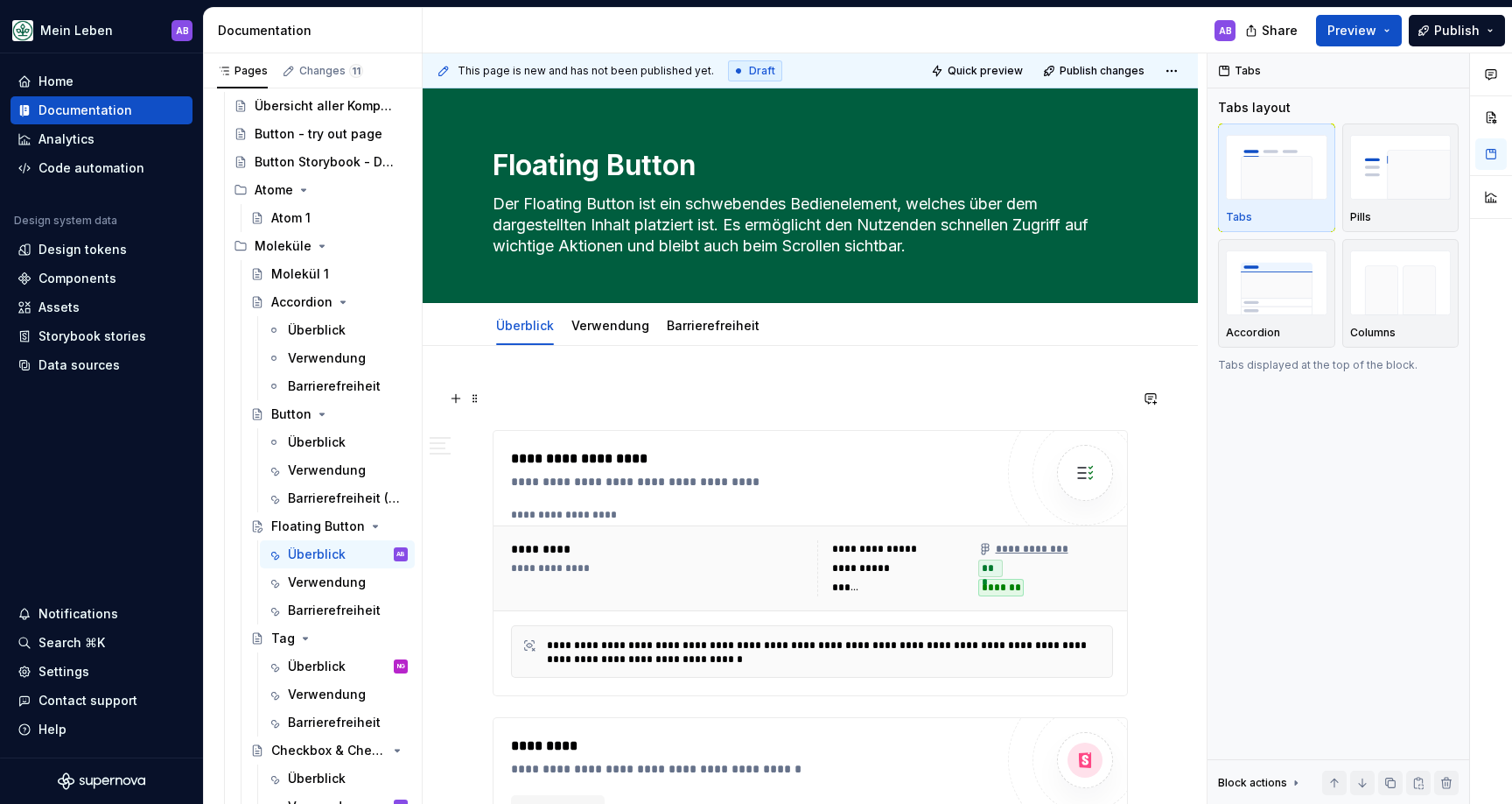
click at [587, 397] on p at bounding box center [810, 398] width 635 height 21
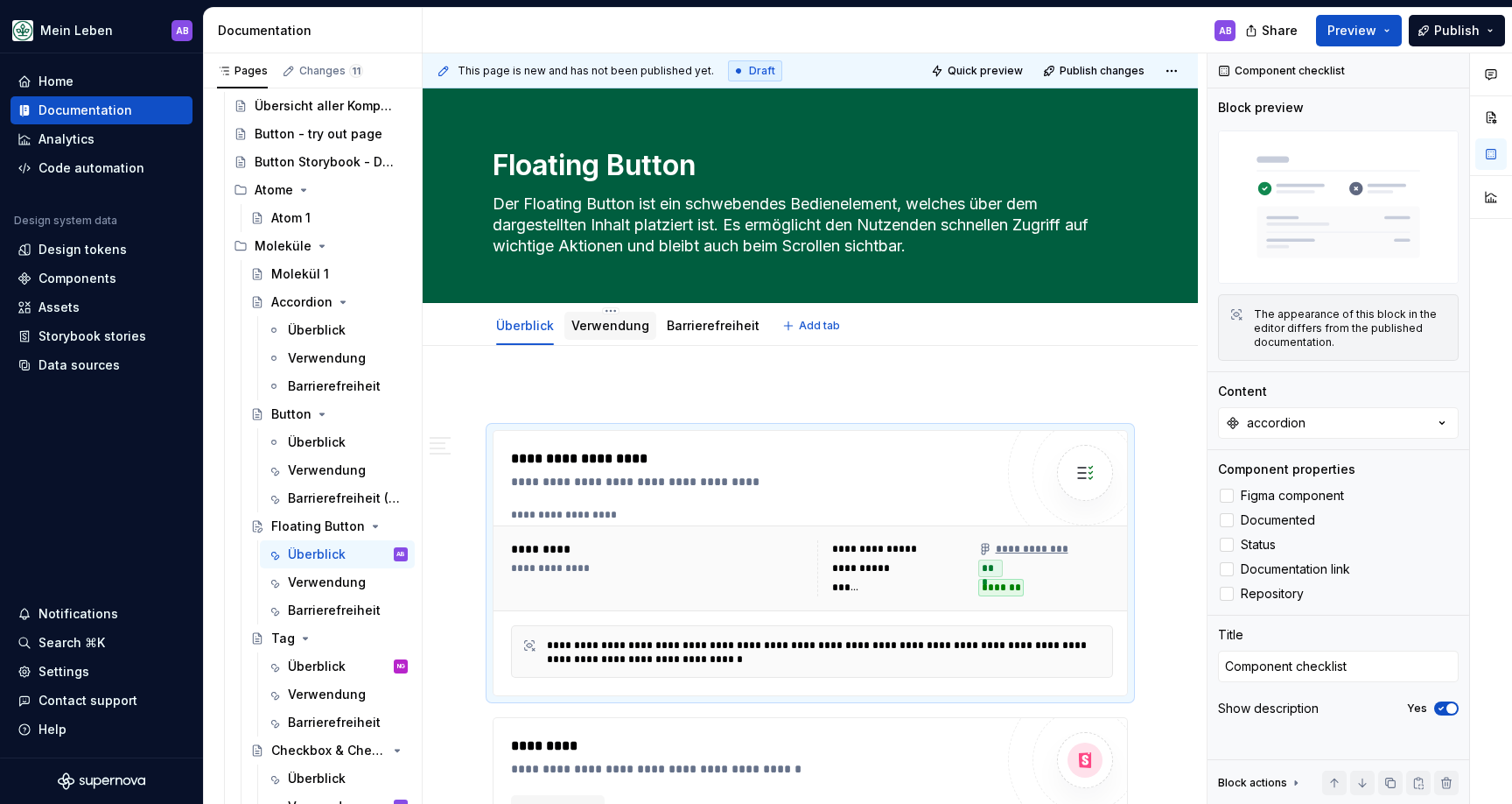
click at [599, 339] on div "Verwendung" at bounding box center [610, 325] width 92 height 28
click at [559, 392] on p at bounding box center [810, 398] width 635 height 21
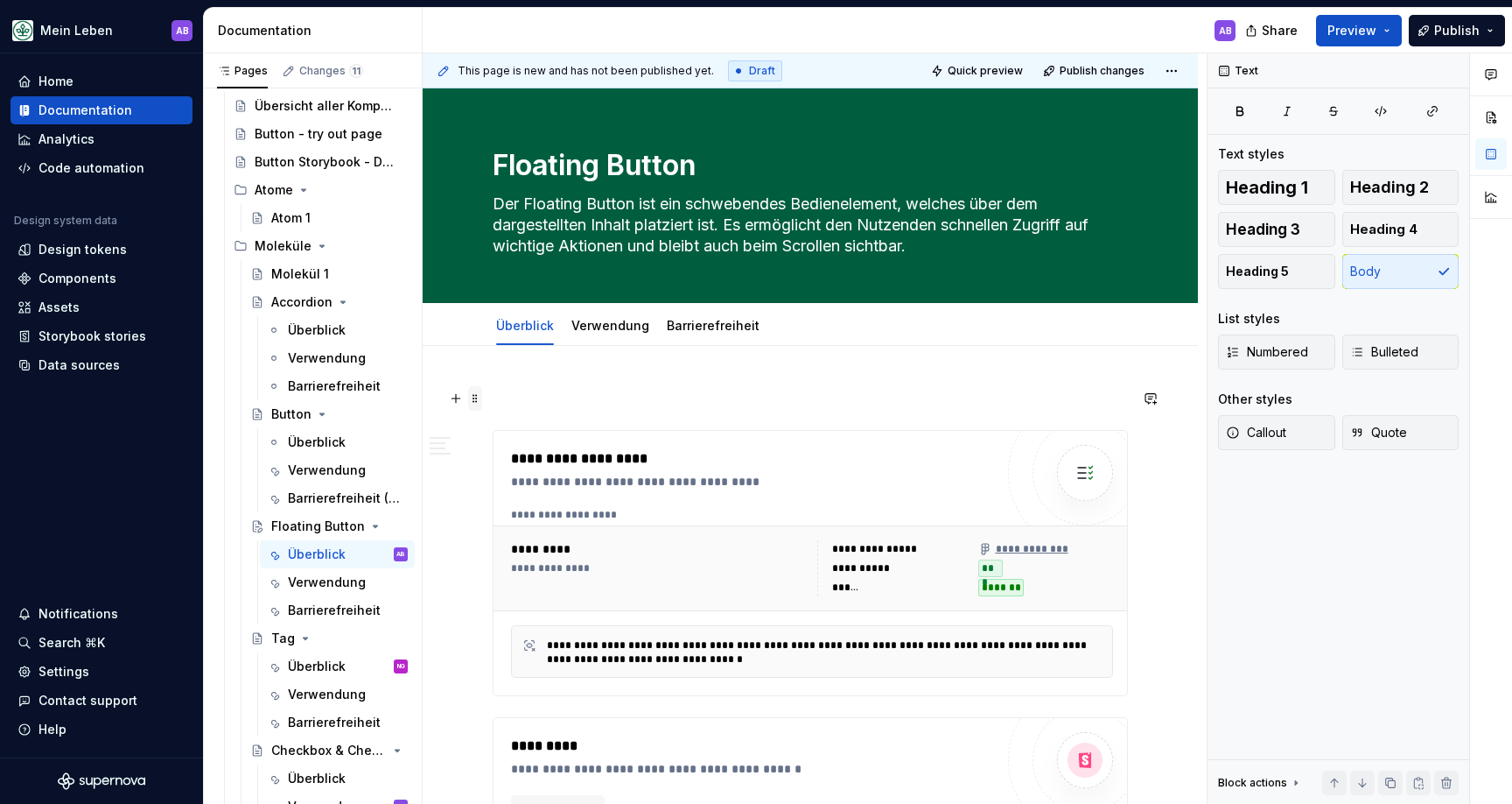
click at [479, 401] on span at bounding box center [475, 398] width 14 height 25
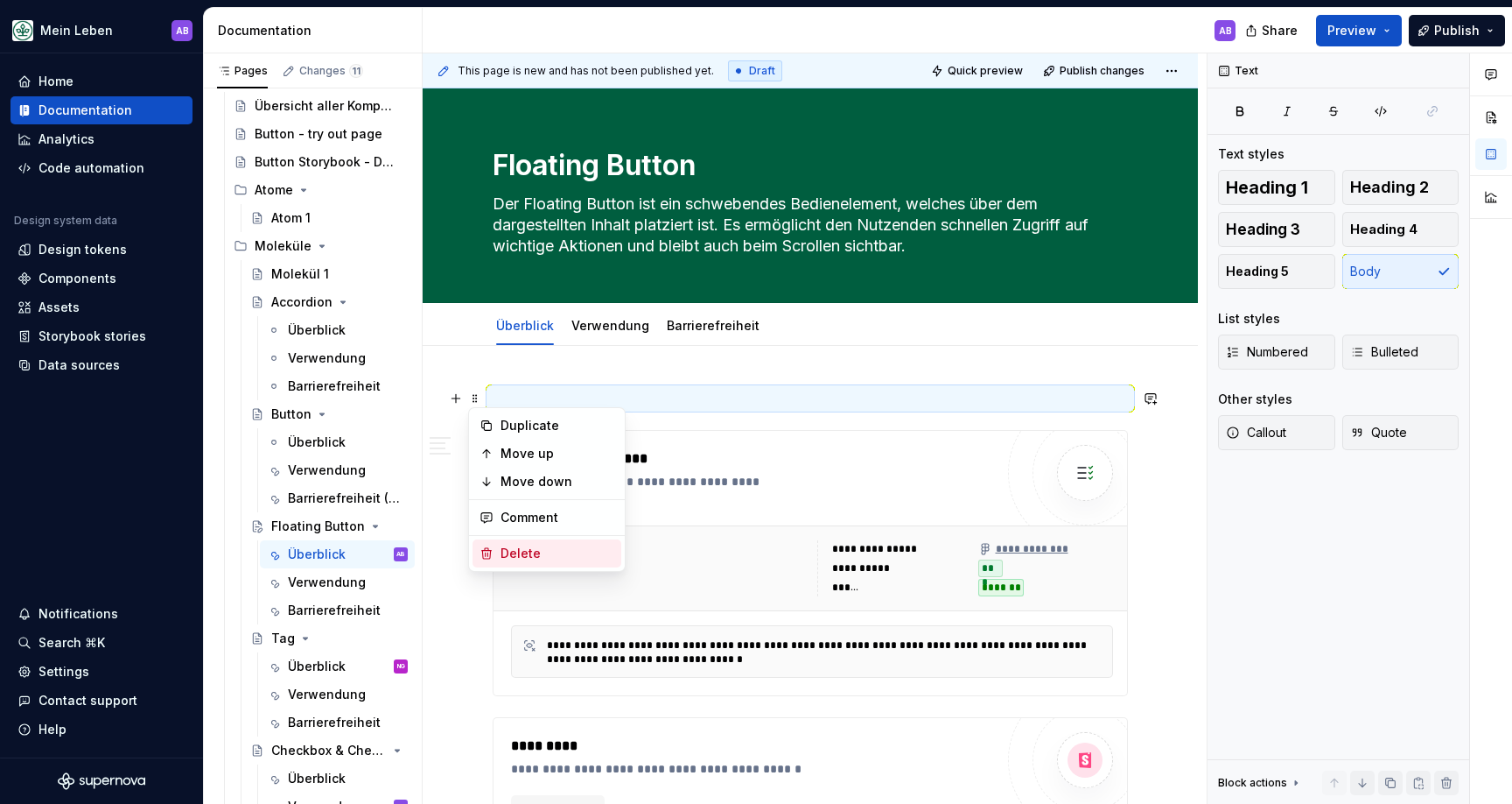
click at [505, 548] on div "Delete" at bounding box center [557, 553] width 114 height 18
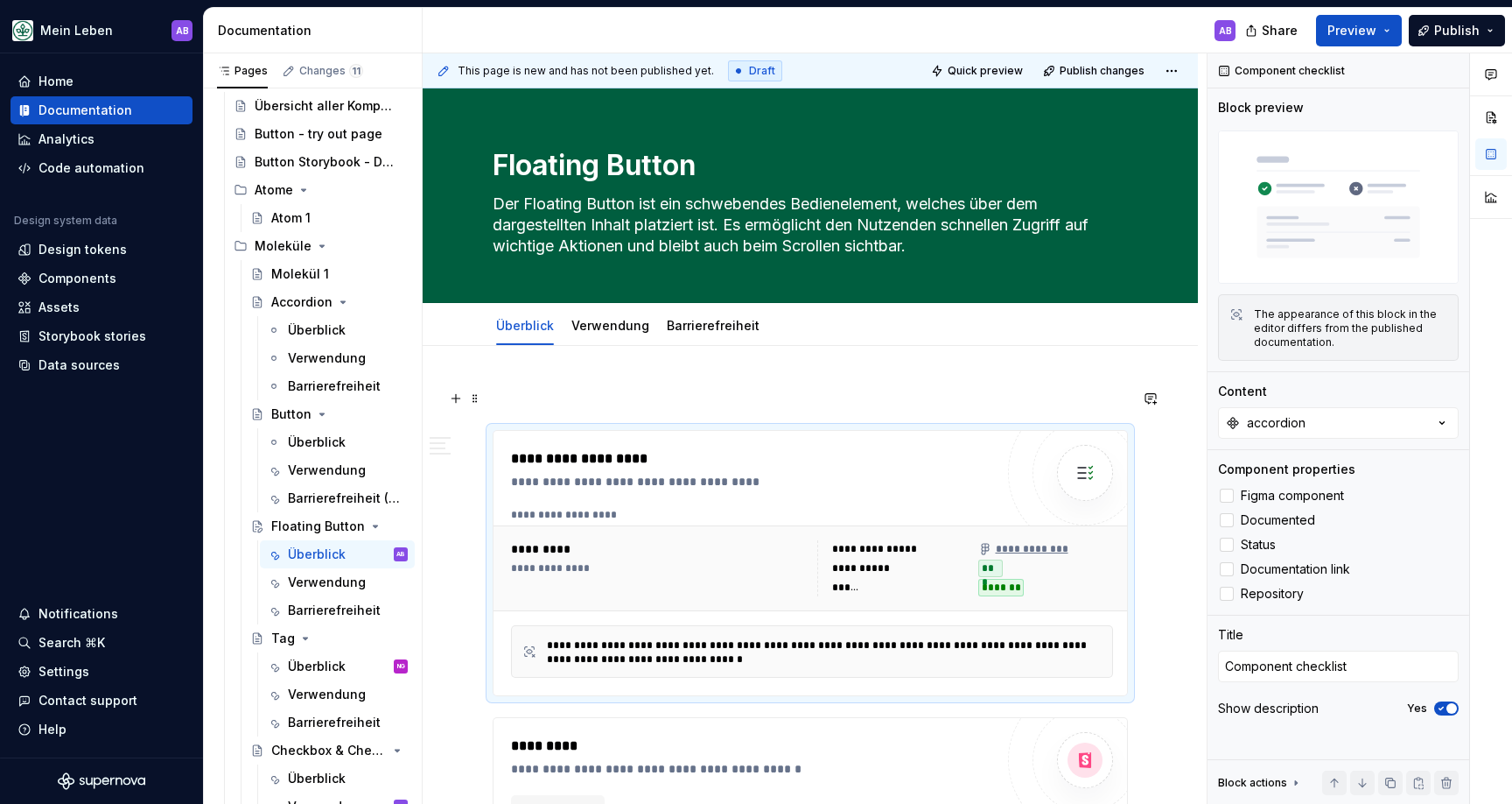
click at [513, 393] on p at bounding box center [810, 398] width 635 height 21
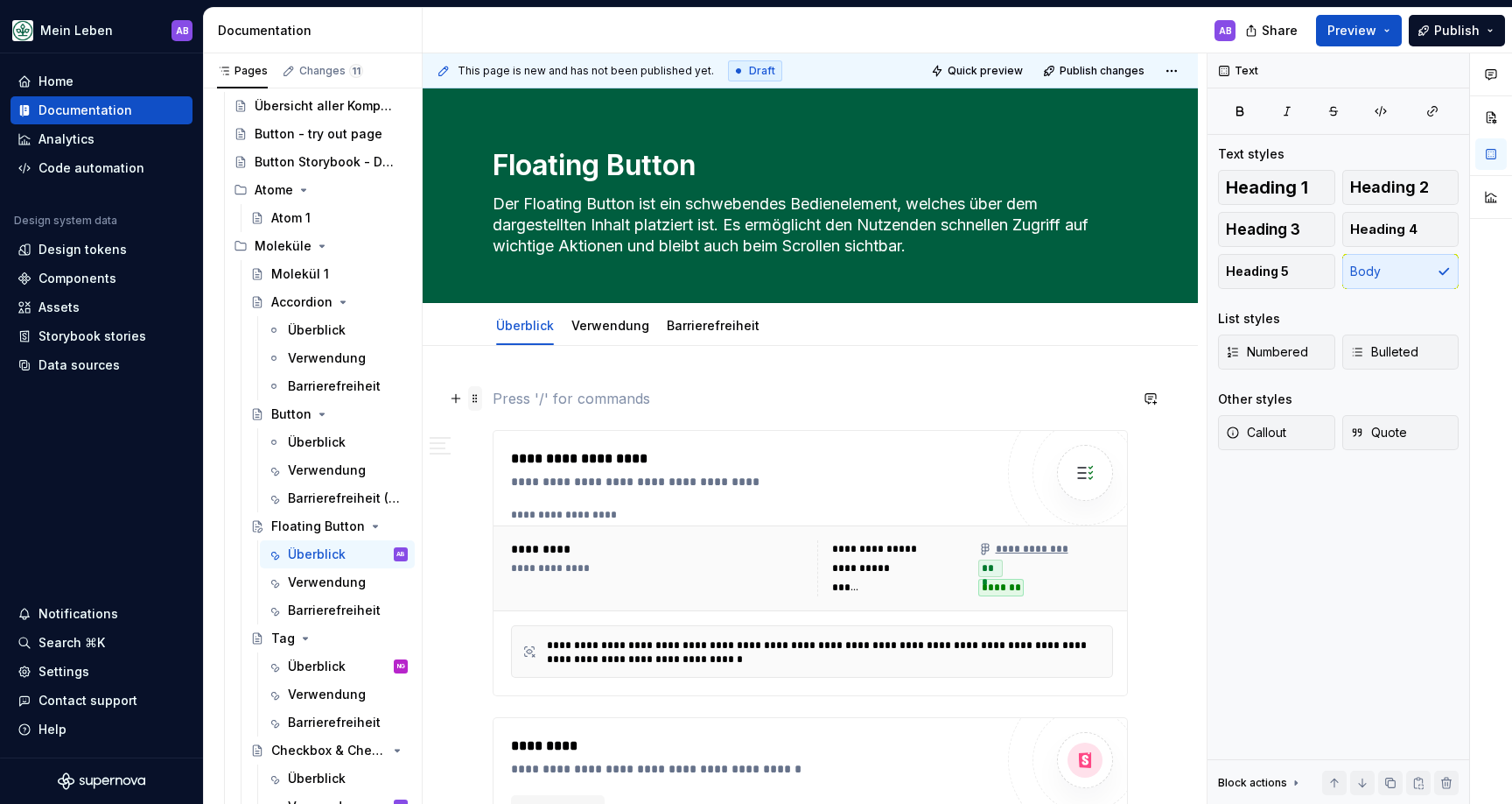
click at [481, 402] on span at bounding box center [475, 398] width 14 height 25
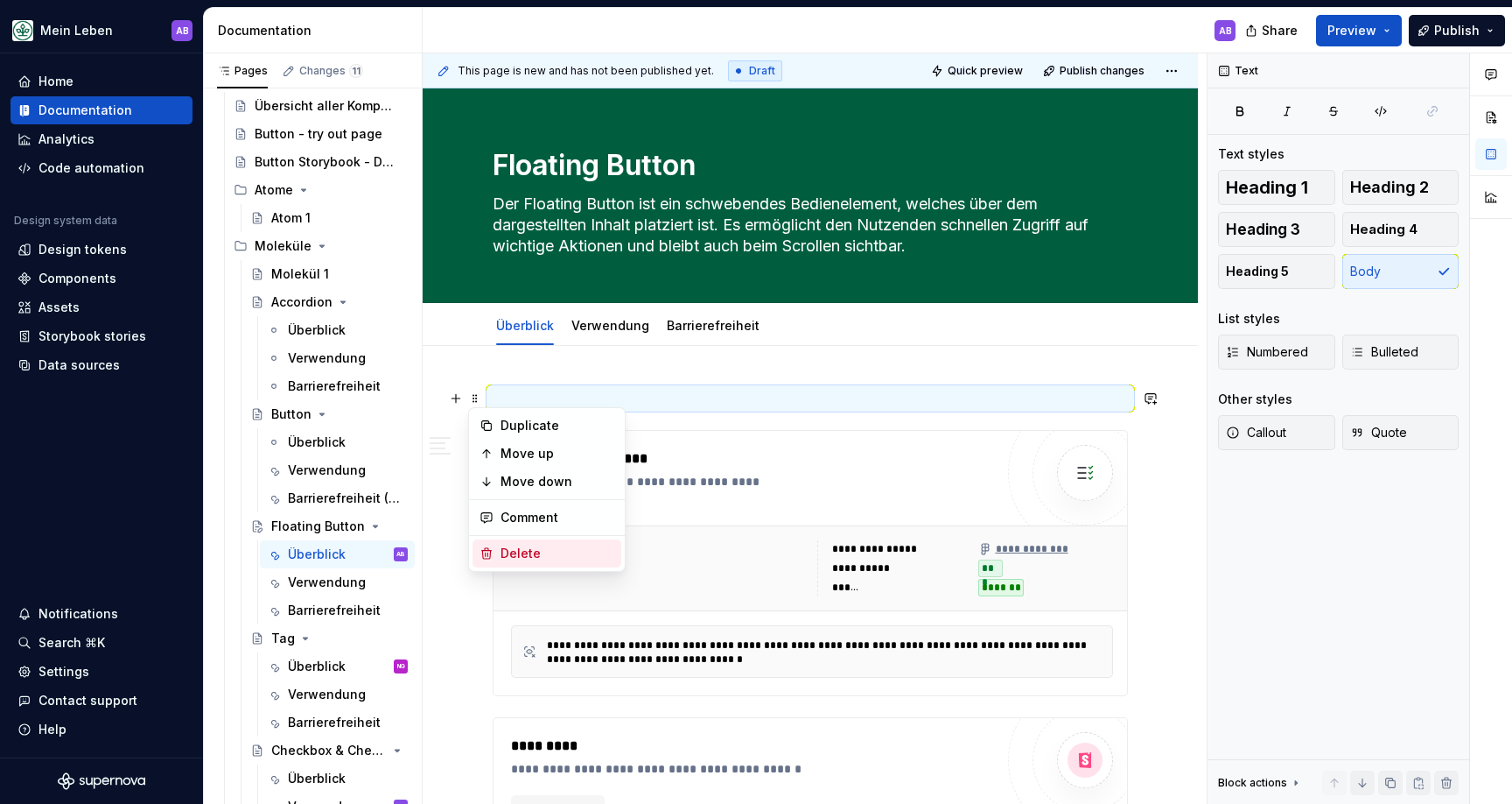
click at [506, 545] on div "Delete" at bounding box center [557, 553] width 114 height 18
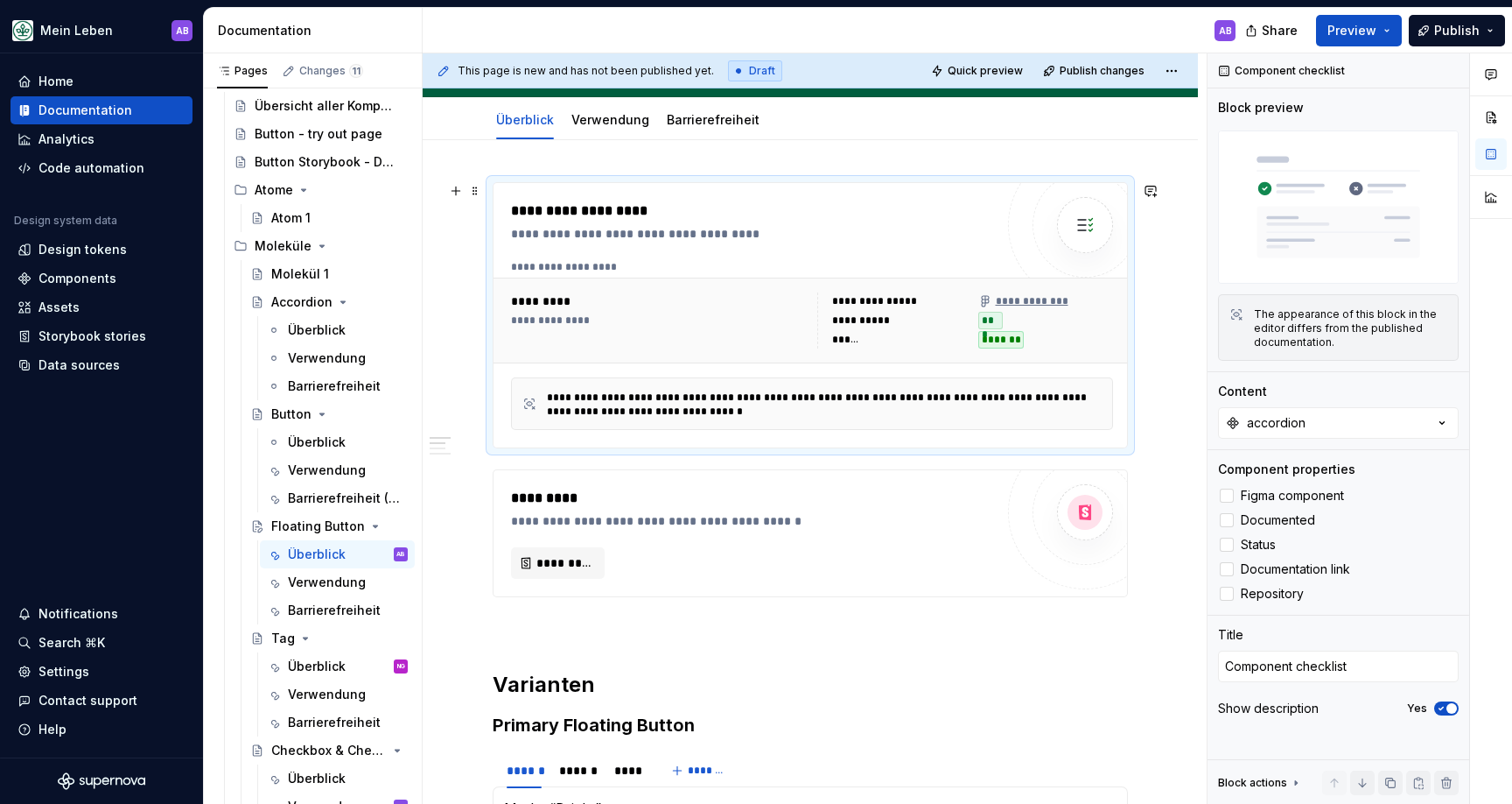
scroll to position [202, 0]
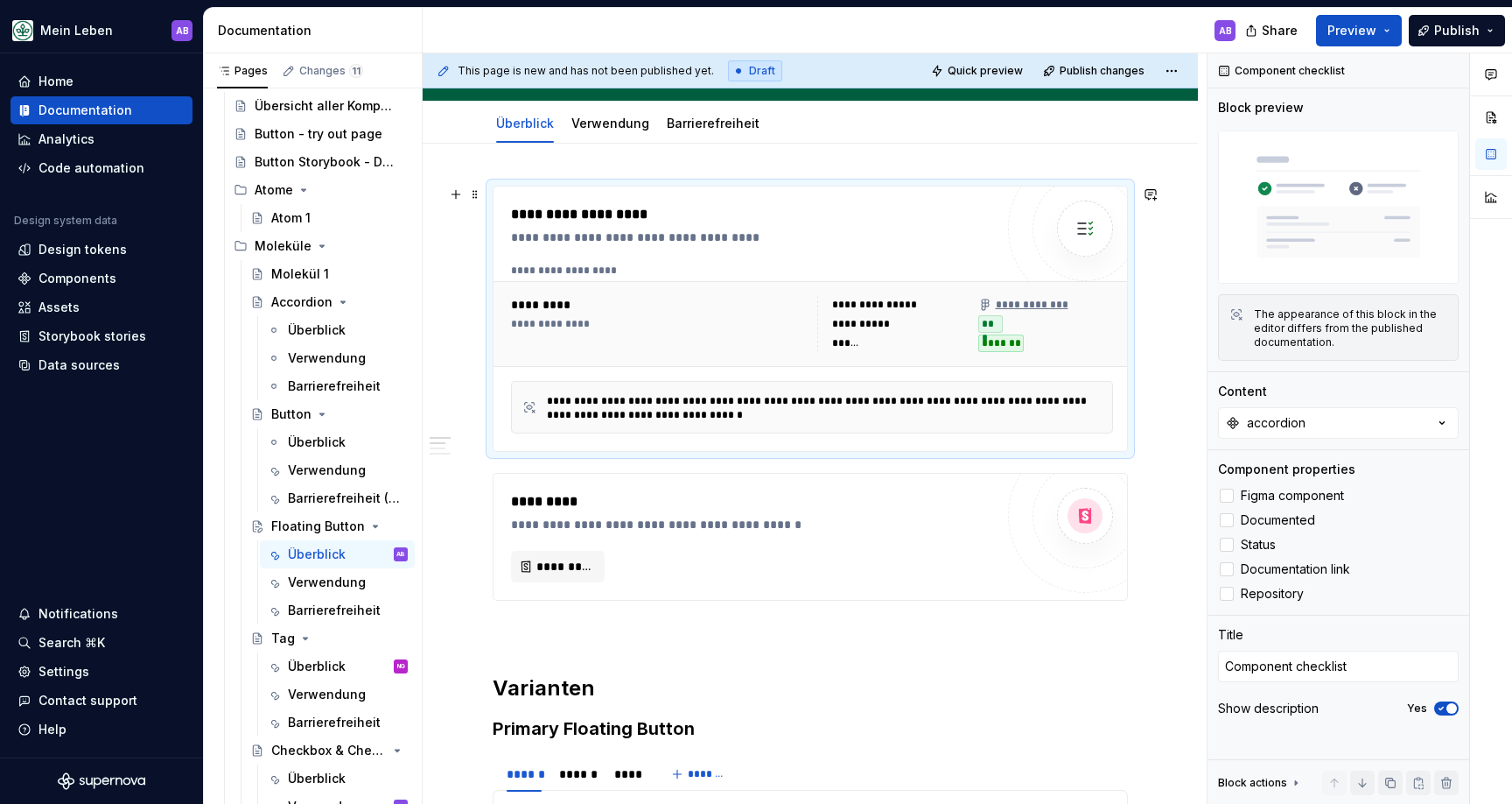
click at [603, 299] on div "*********" at bounding box center [661, 305] width 300 height 18
click at [476, 193] on span at bounding box center [475, 194] width 14 height 25
click at [805, 238] on div "**********" at bounding box center [757, 238] width 491 height 18
type textarea "*"
click at [1366, 412] on button "accordion" at bounding box center [1338, 423] width 241 height 32
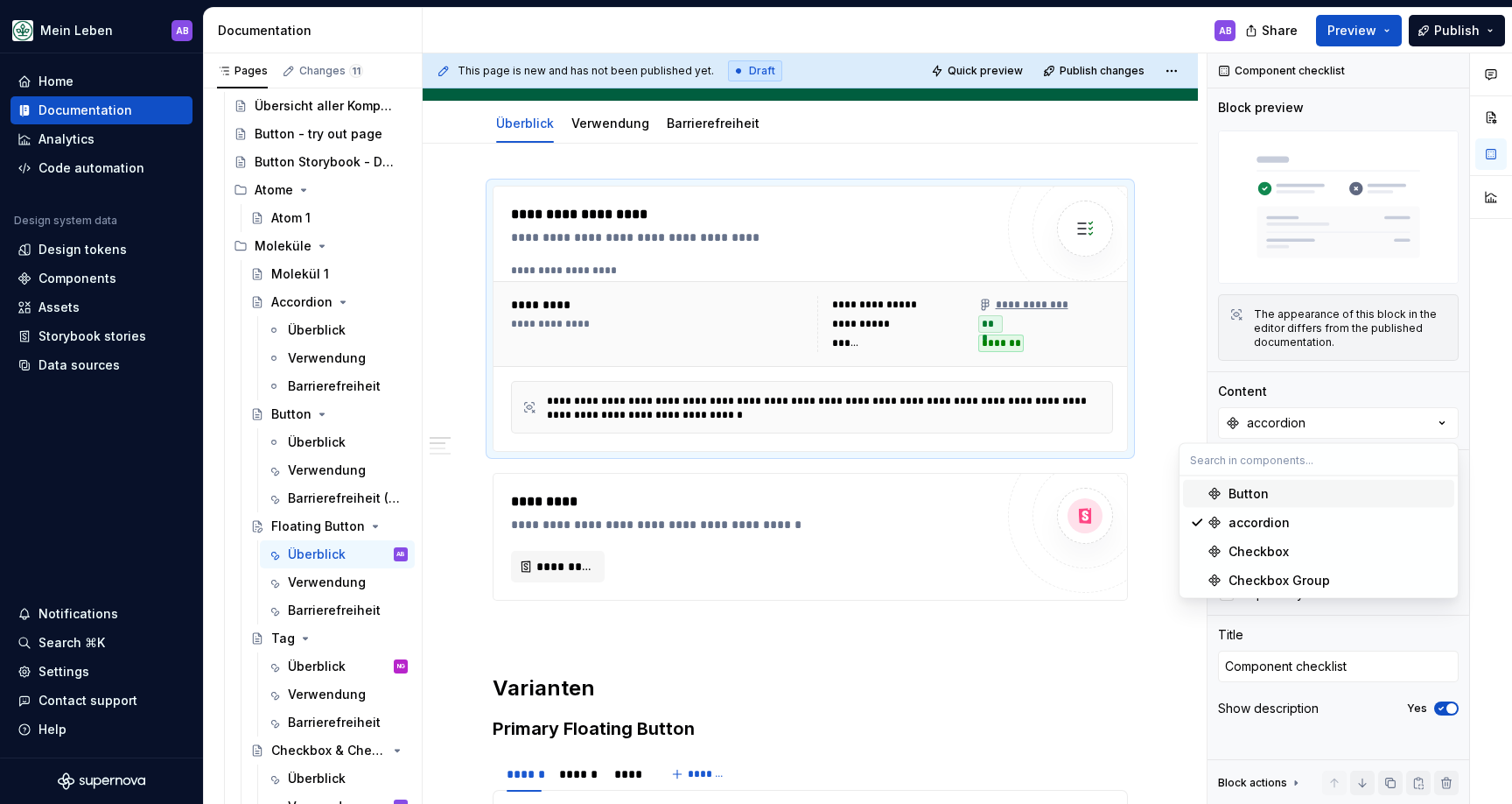
click at [1320, 461] on input "text" at bounding box center [1319, 460] width 278 height 32
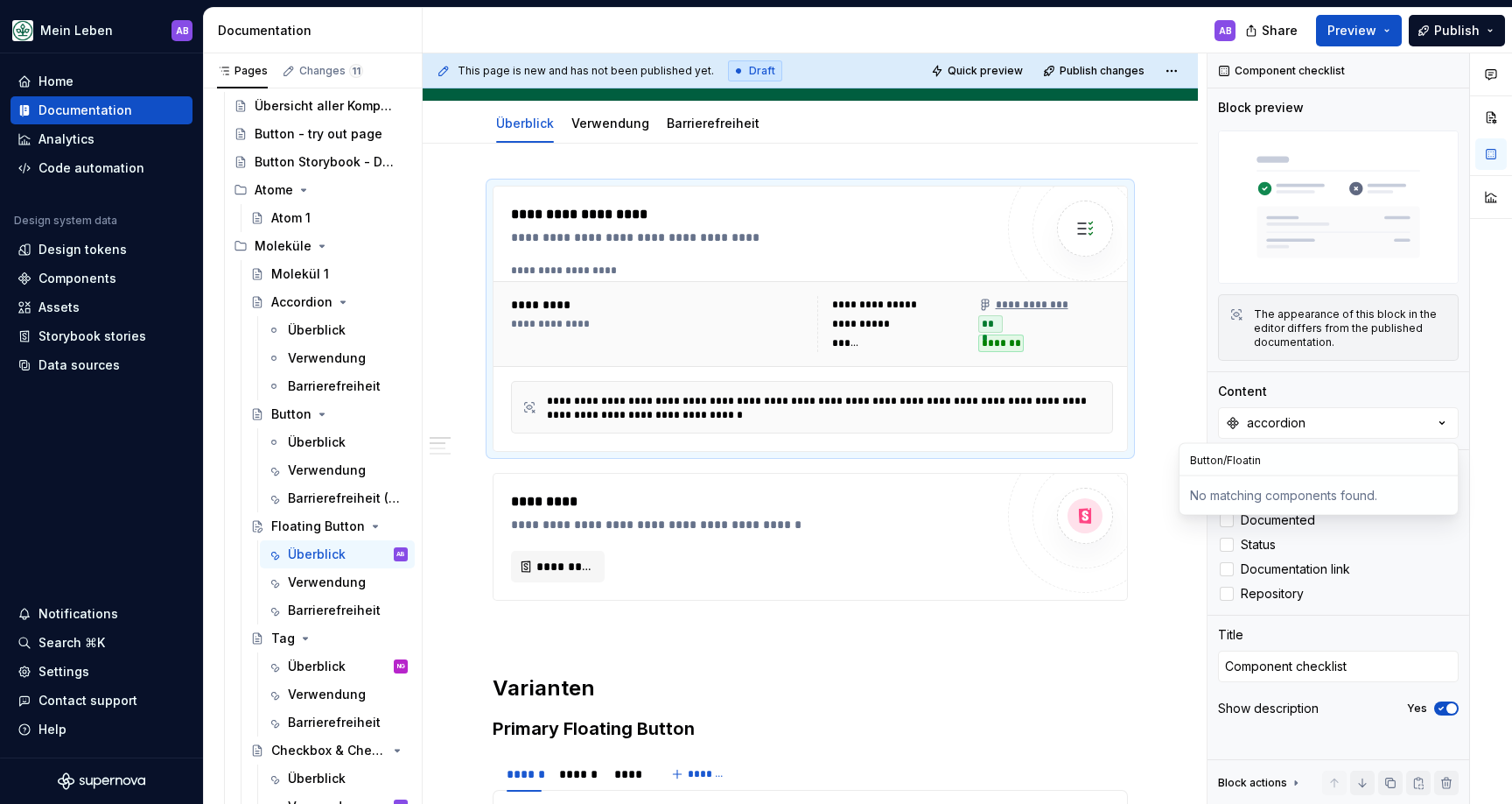
type input "Button/Floating"
click at [1407, 367] on div "Block preview The appearance of this block in the editor differs from the publi…" at bounding box center [1338, 235] width 241 height 273
click at [1343, 403] on div "Content accordion" at bounding box center [1338, 410] width 241 height 57
click at [1343, 416] on button "accordion" at bounding box center [1338, 423] width 241 height 32
click at [1052, 272] on div at bounding box center [1084, 228] width 154 height 154
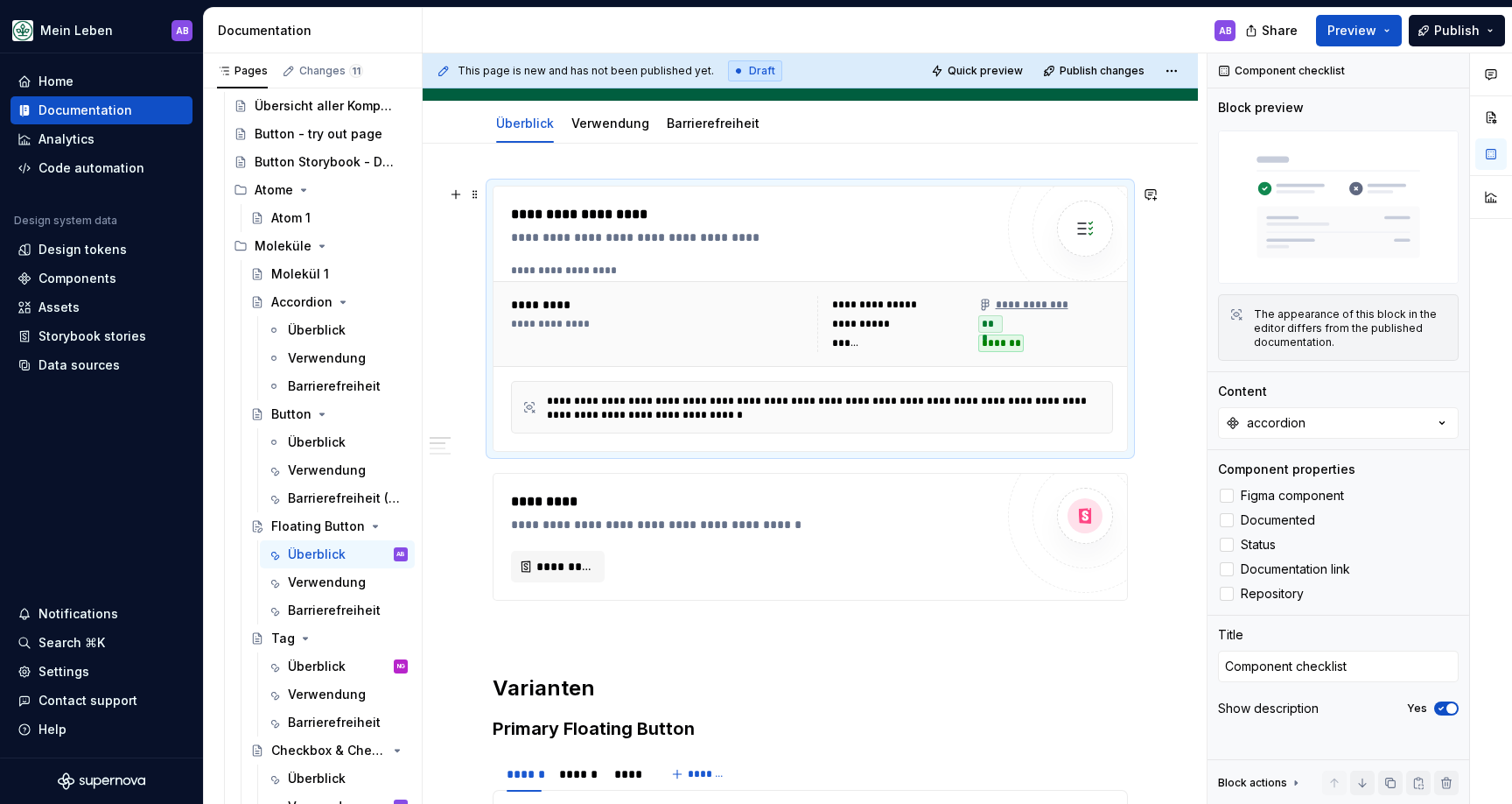
click at [947, 235] on div "**********" at bounding box center [757, 238] width 491 height 18
click at [465, 197] on button "button" at bounding box center [456, 194] width 25 height 25
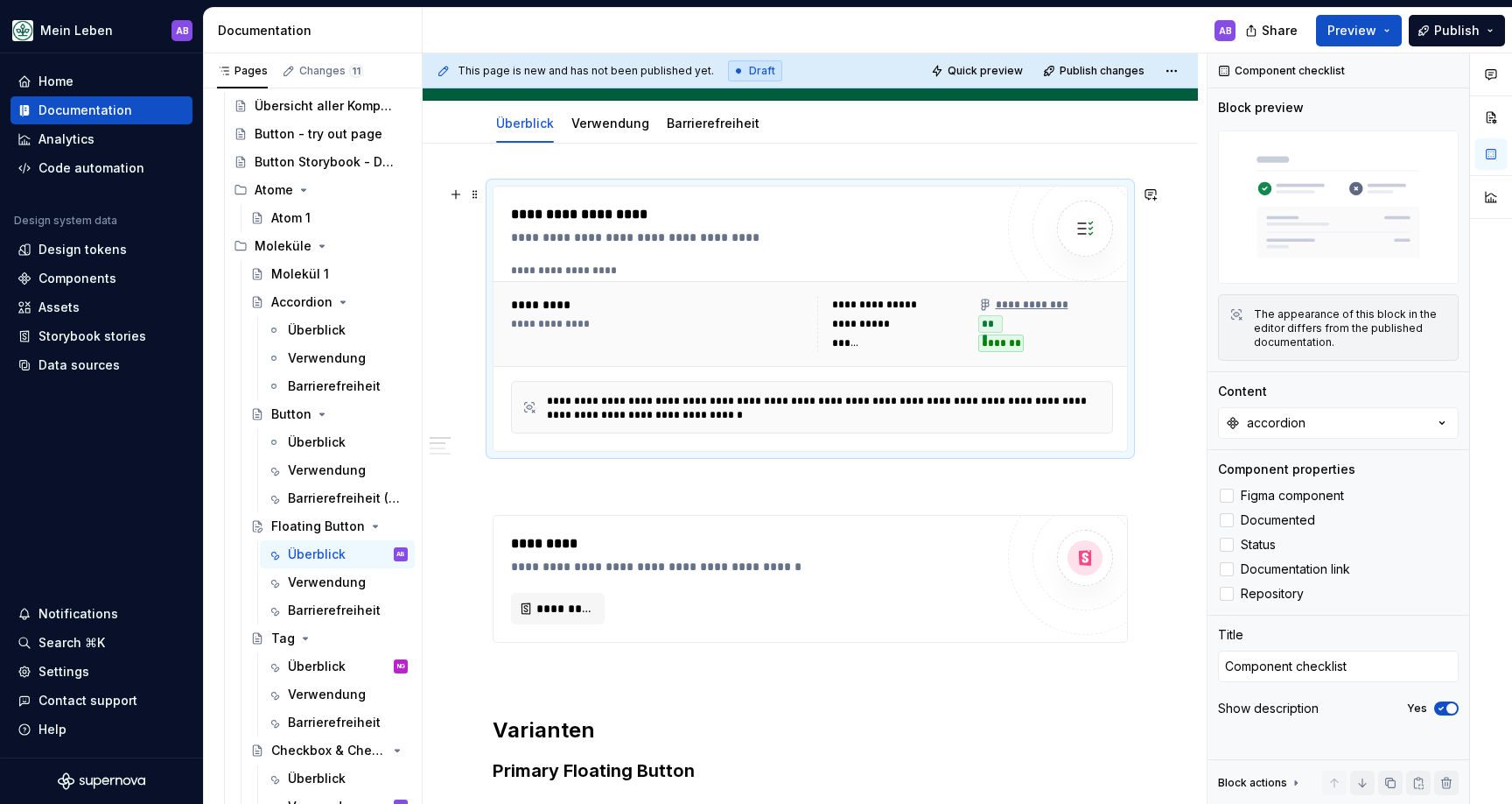
click at [535, 213] on div "**********" at bounding box center [757, 214] width 491 height 21
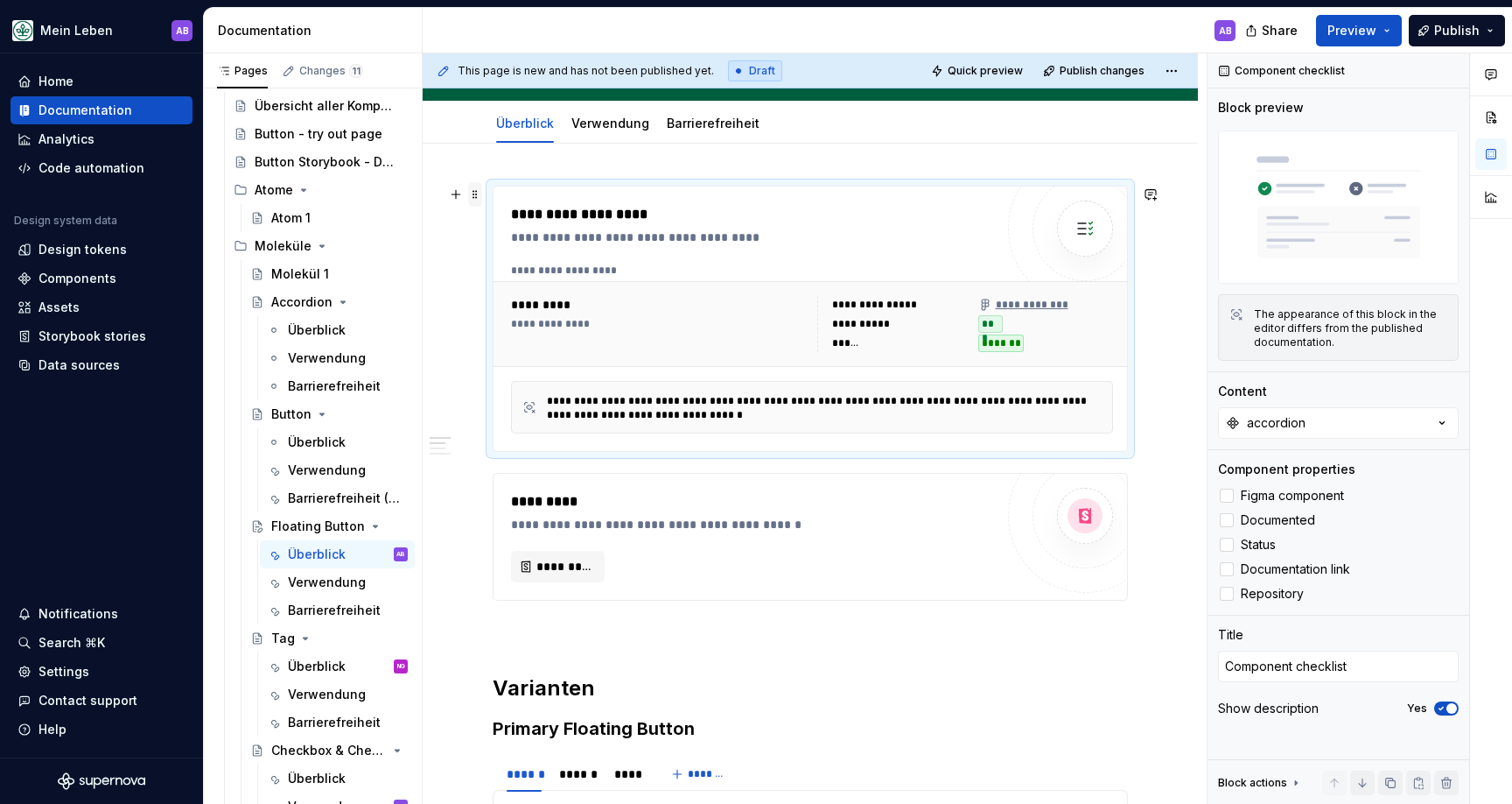
click at [472, 196] on span at bounding box center [475, 194] width 14 height 25
click at [920, 221] on div "**********" at bounding box center [757, 214] width 491 height 21
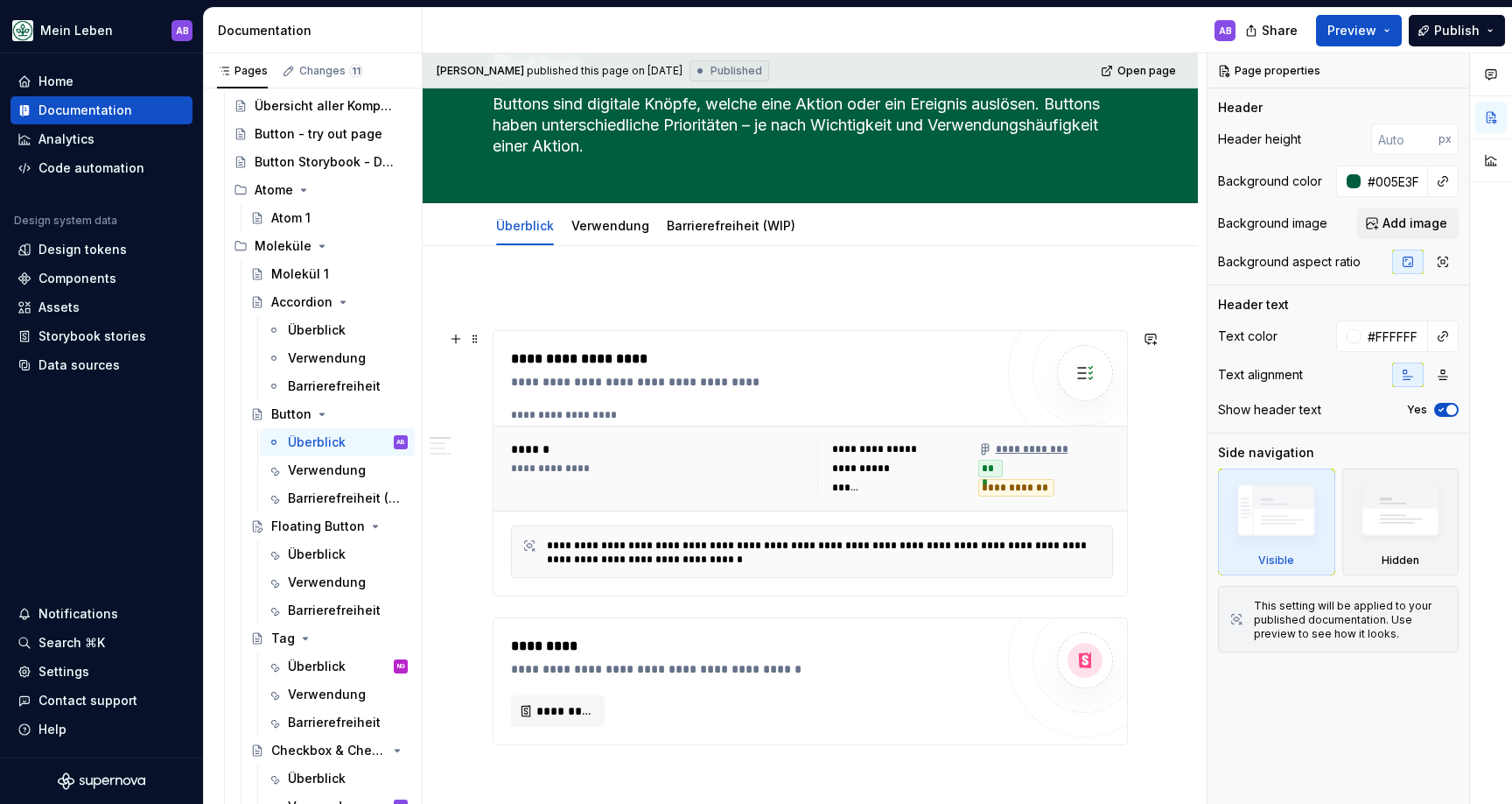
scroll to position [251, 0]
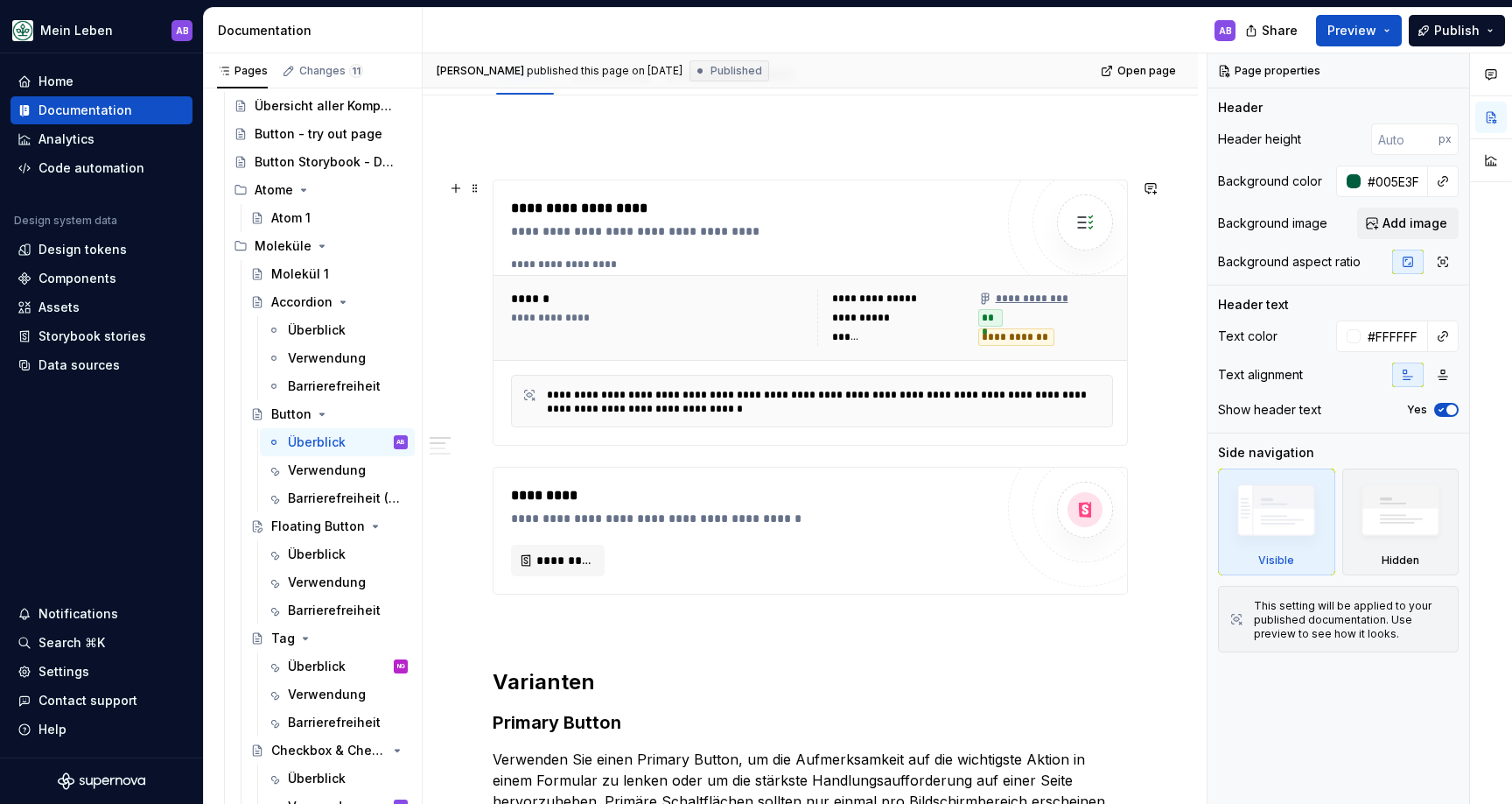
click at [655, 331] on div "**********" at bounding box center [659, 317] width 296 height 57
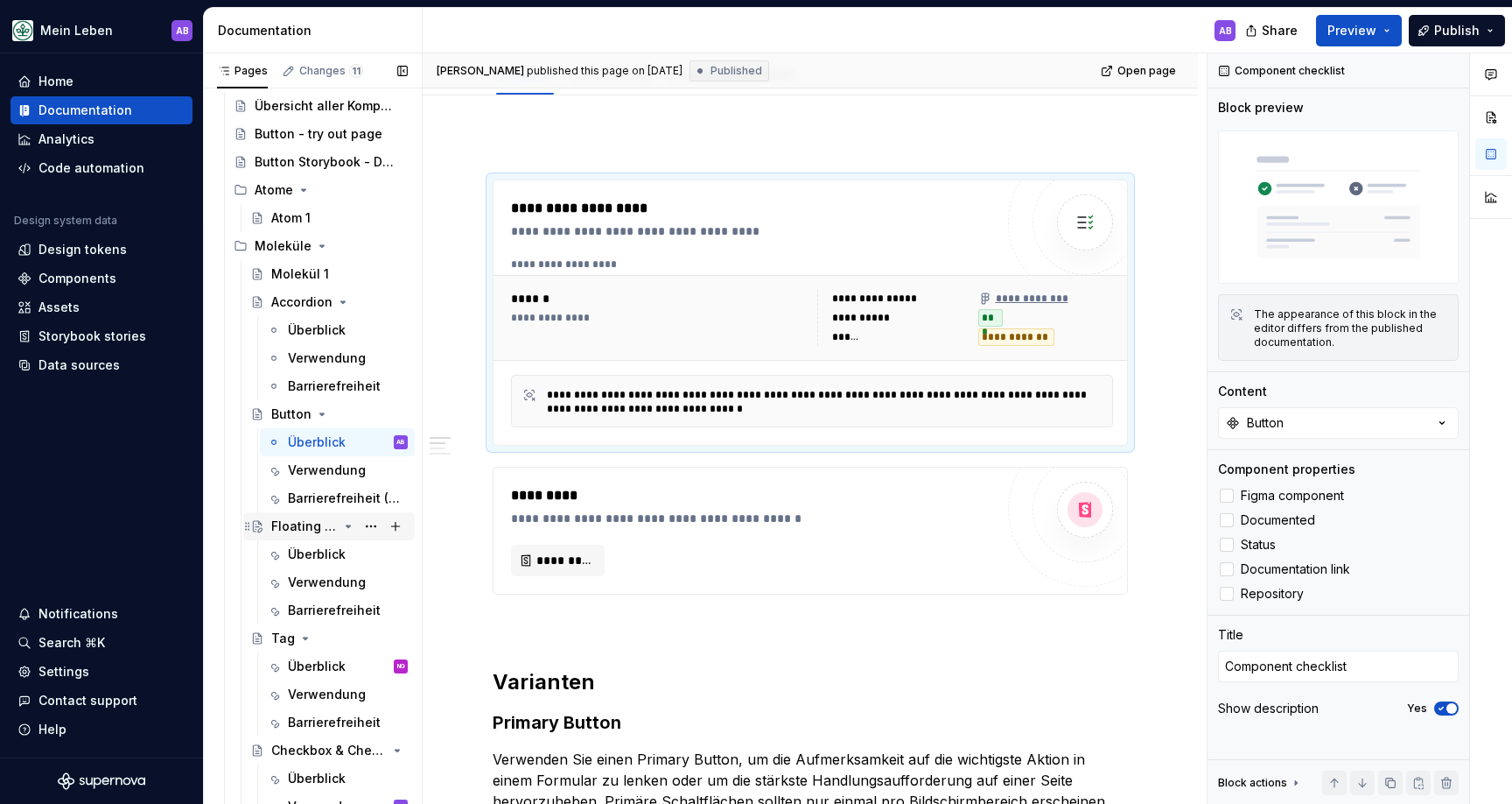
click at [300, 520] on div "Floating Button" at bounding box center [304, 526] width 66 height 18
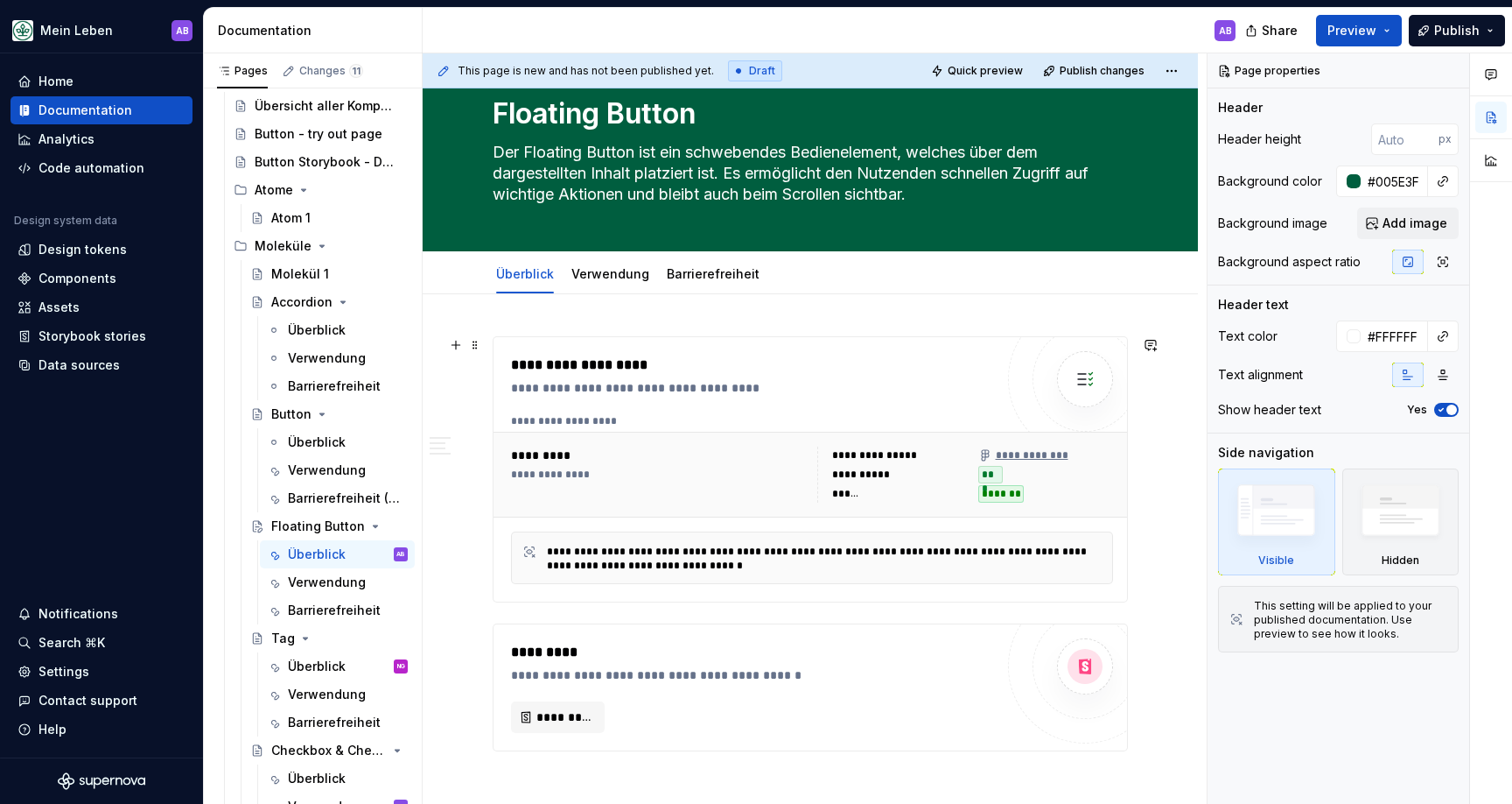
scroll to position [60, 0]
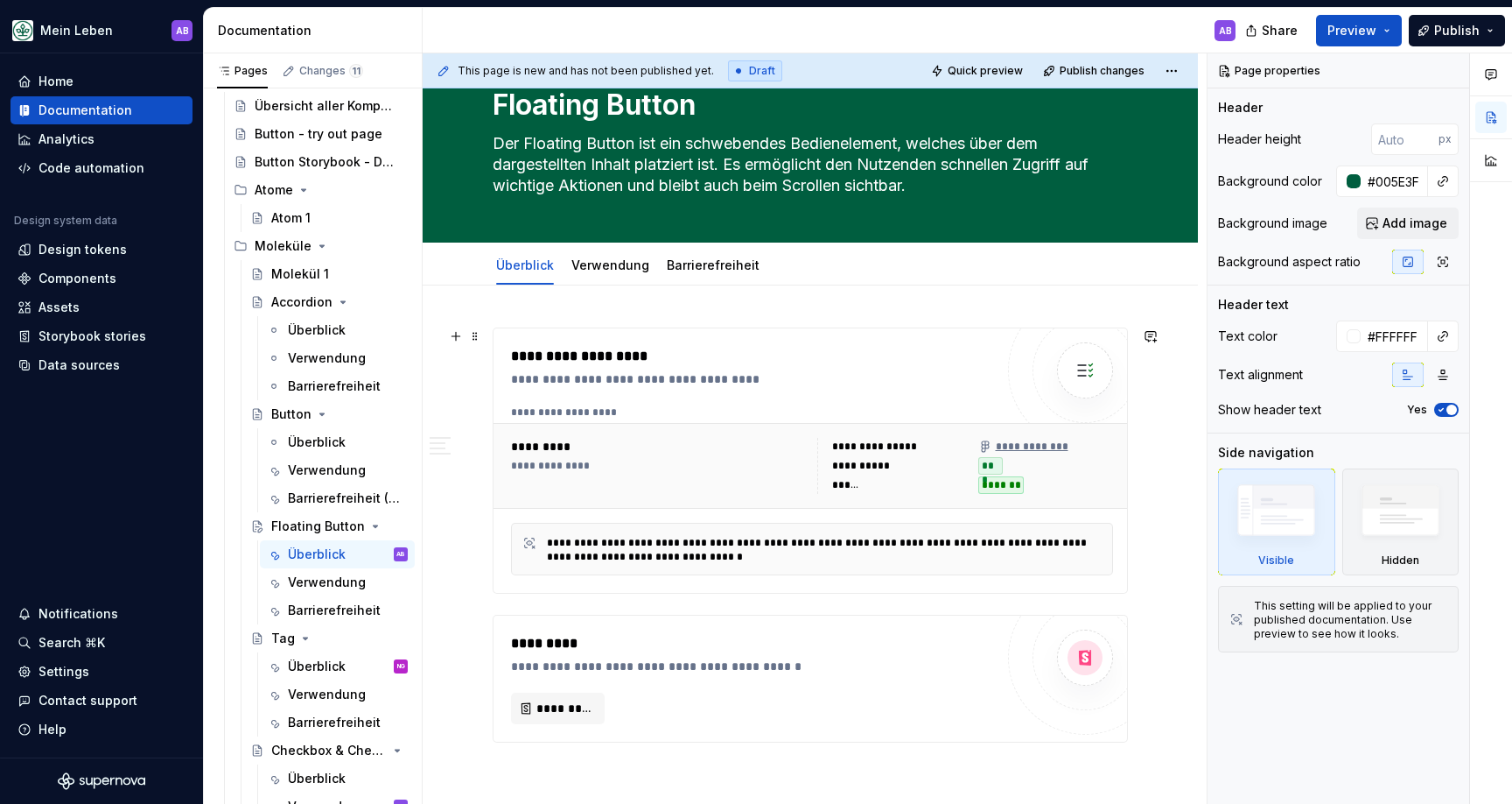
click at [768, 343] on div "**********" at bounding box center [810, 460] width 633 height 265
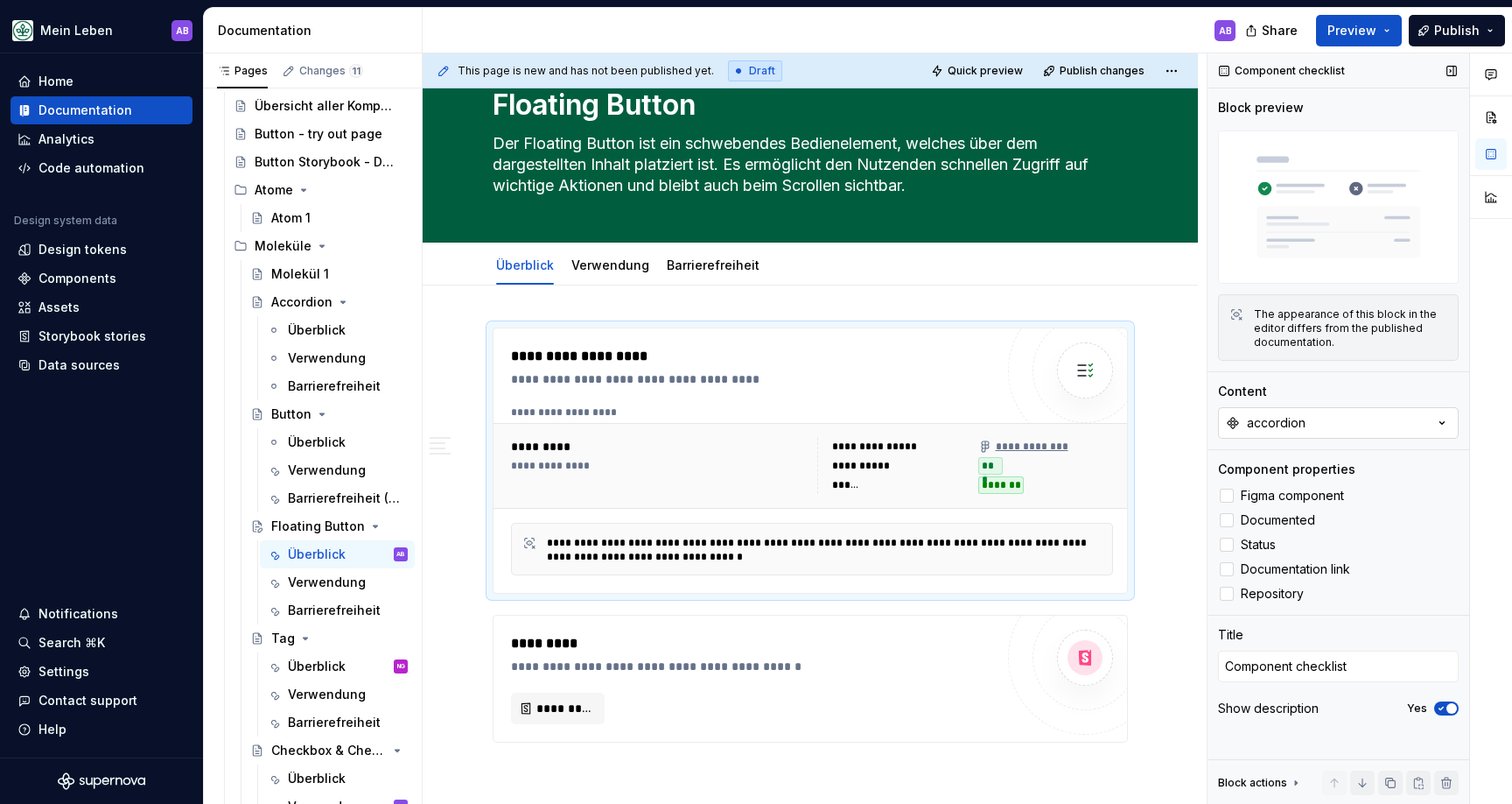
click at [1350, 411] on button "accordion" at bounding box center [1338, 423] width 241 height 32
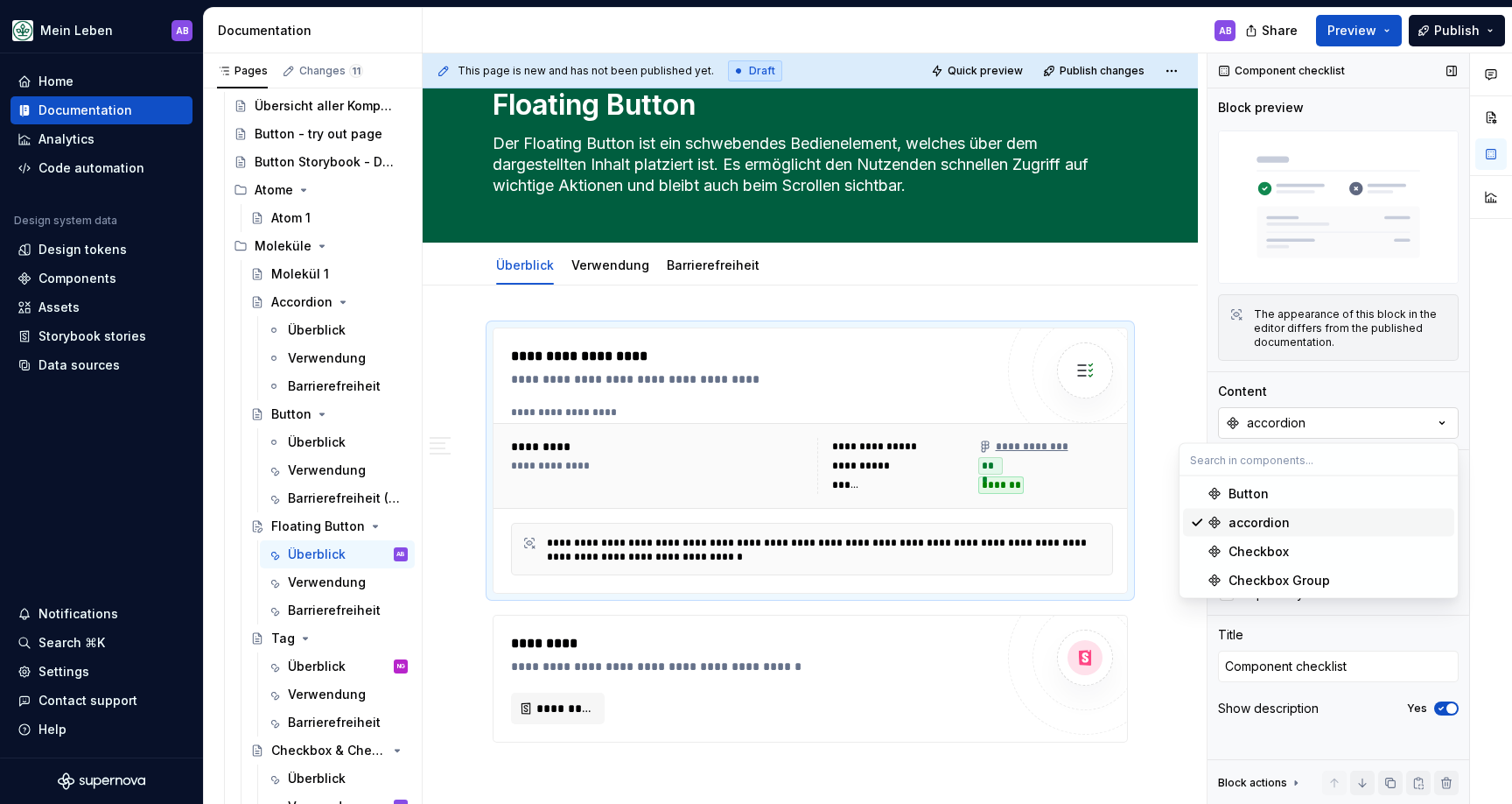
click at [1303, 416] on div "accordion" at bounding box center [1276, 423] width 58 height 18
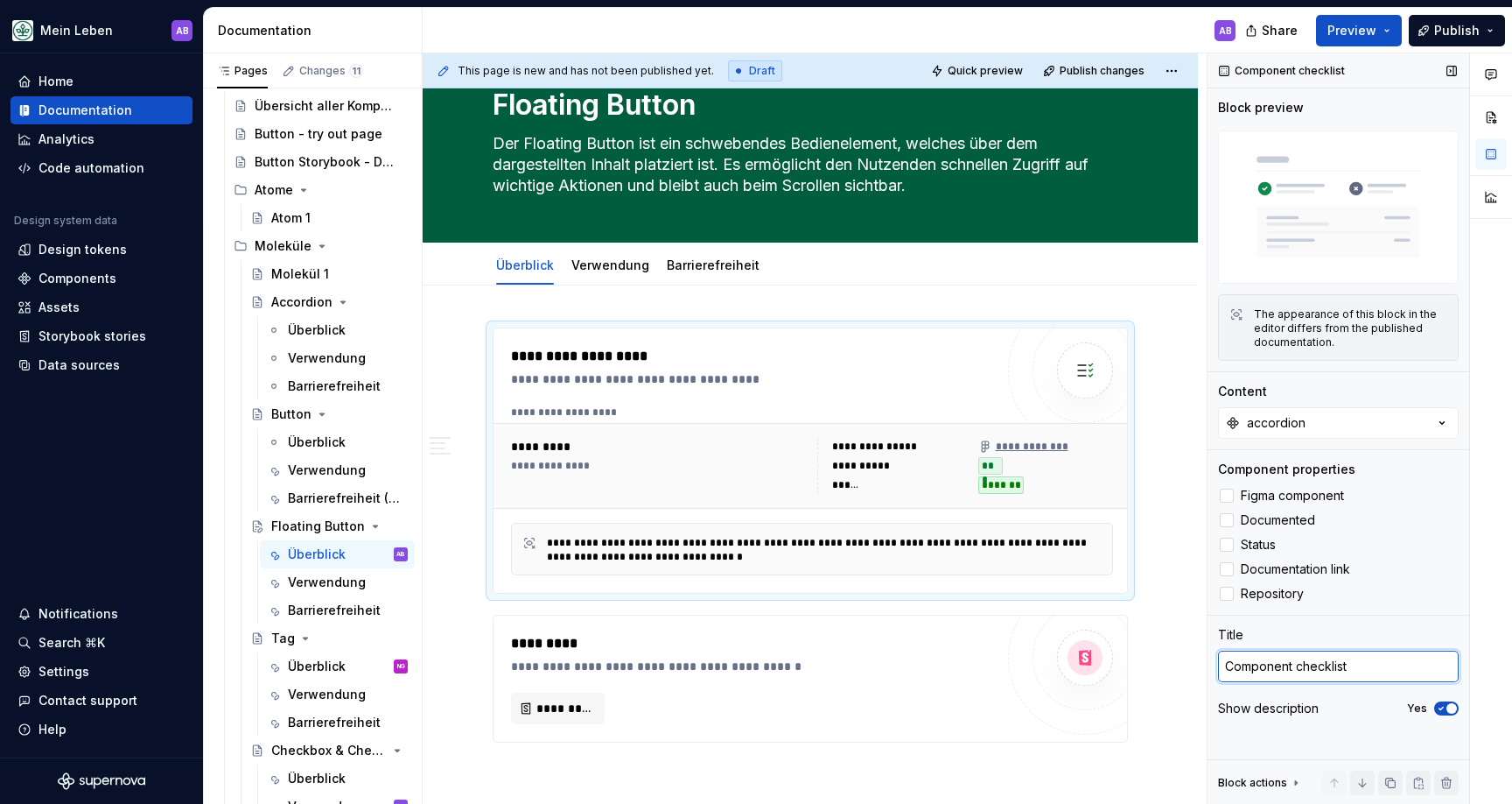
click at [1321, 662] on textarea "Component checklist" at bounding box center [1338, 666] width 241 height 32
click at [1366, 271] on img at bounding box center [1338, 207] width 241 height 154
click at [581, 356] on div "**********" at bounding box center [757, 356] width 491 height 21
click at [1294, 411] on button "accordion" at bounding box center [1338, 423] width 241 height 32
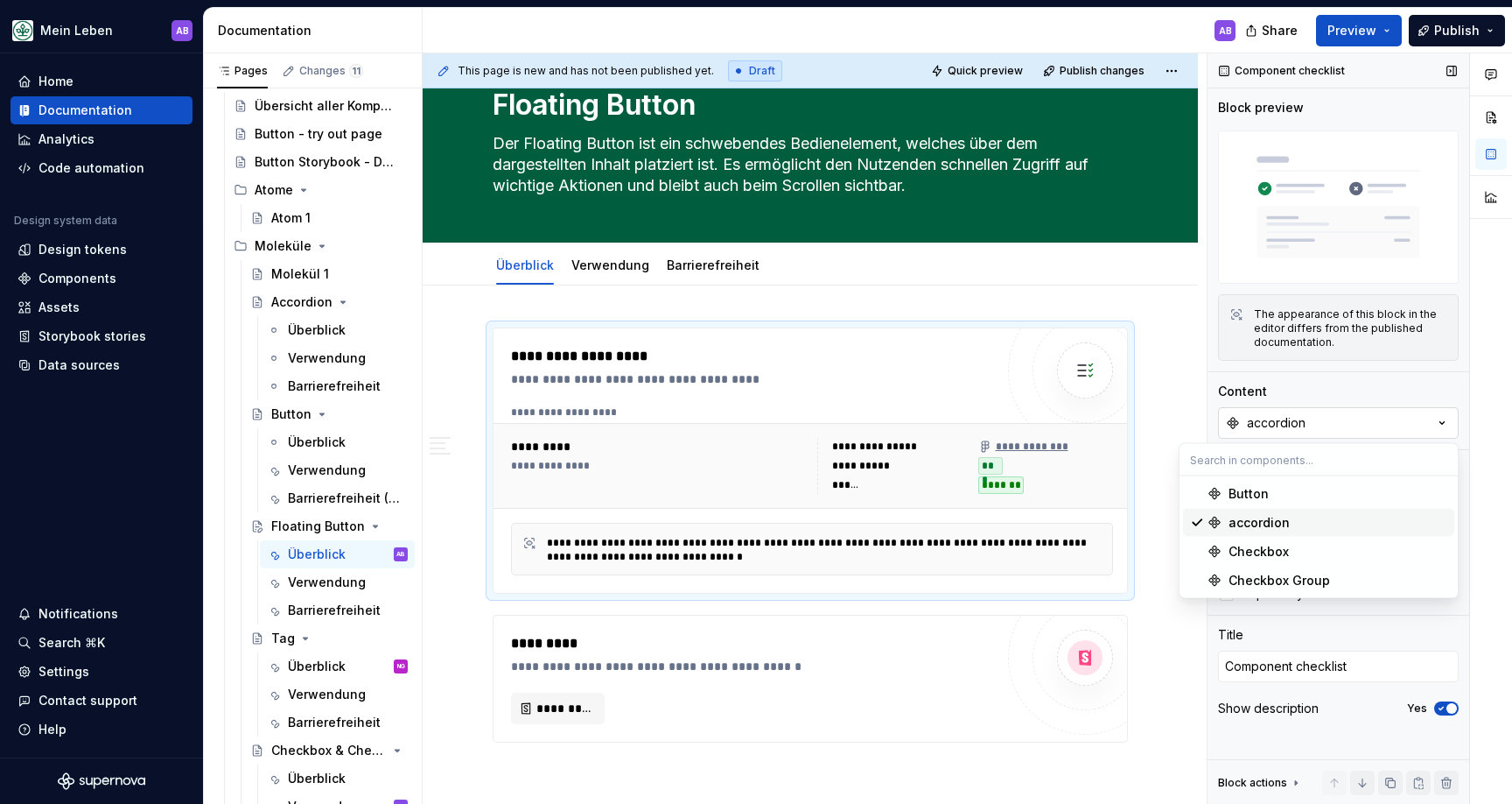
click at [1294, 411] on button "accordion" at bounding box center [1338, 423] width 241 height 32
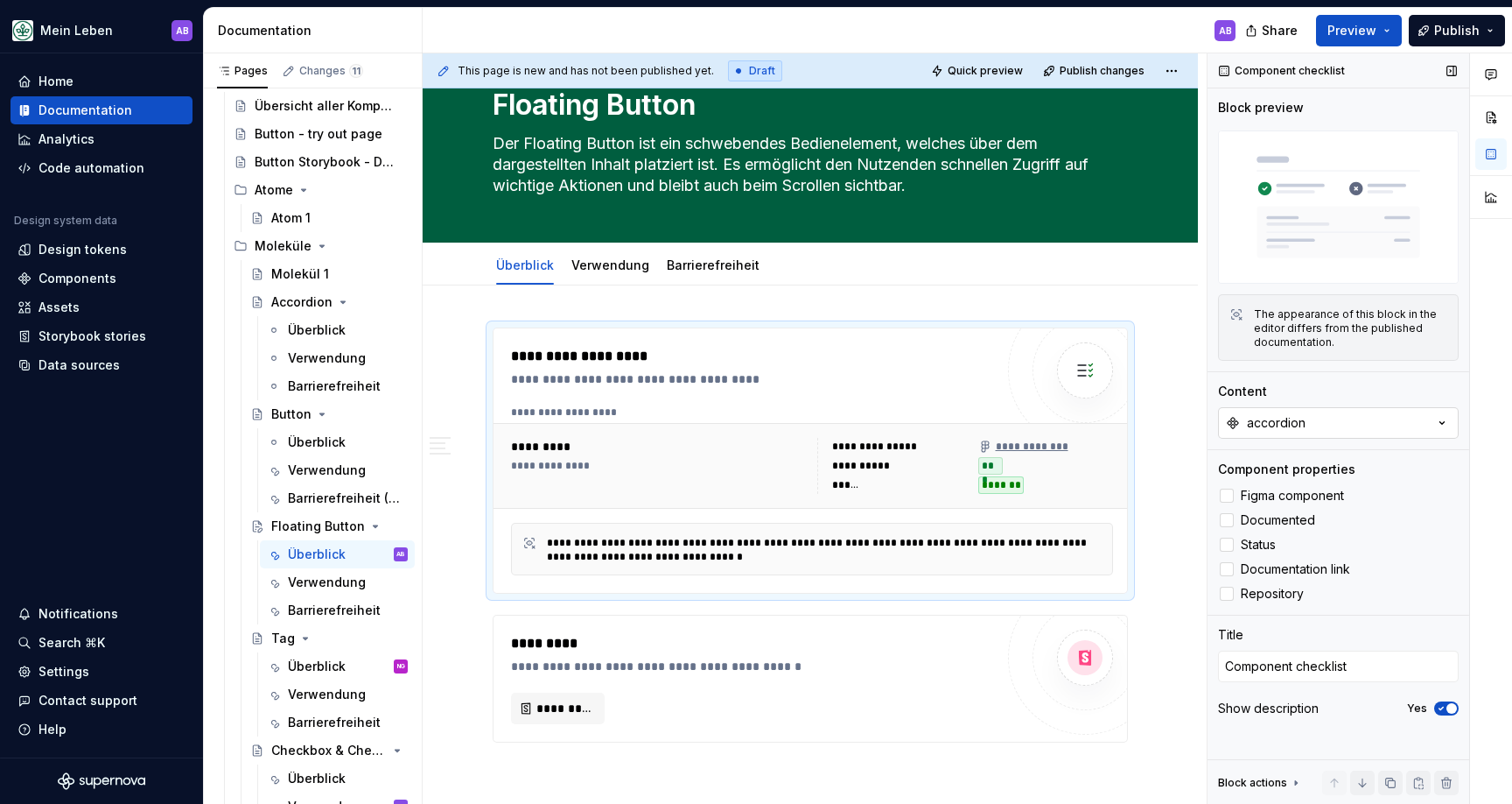
click at [1286, 433] on button "accordion" at bounding box center [1338, 423] width 241 height 32
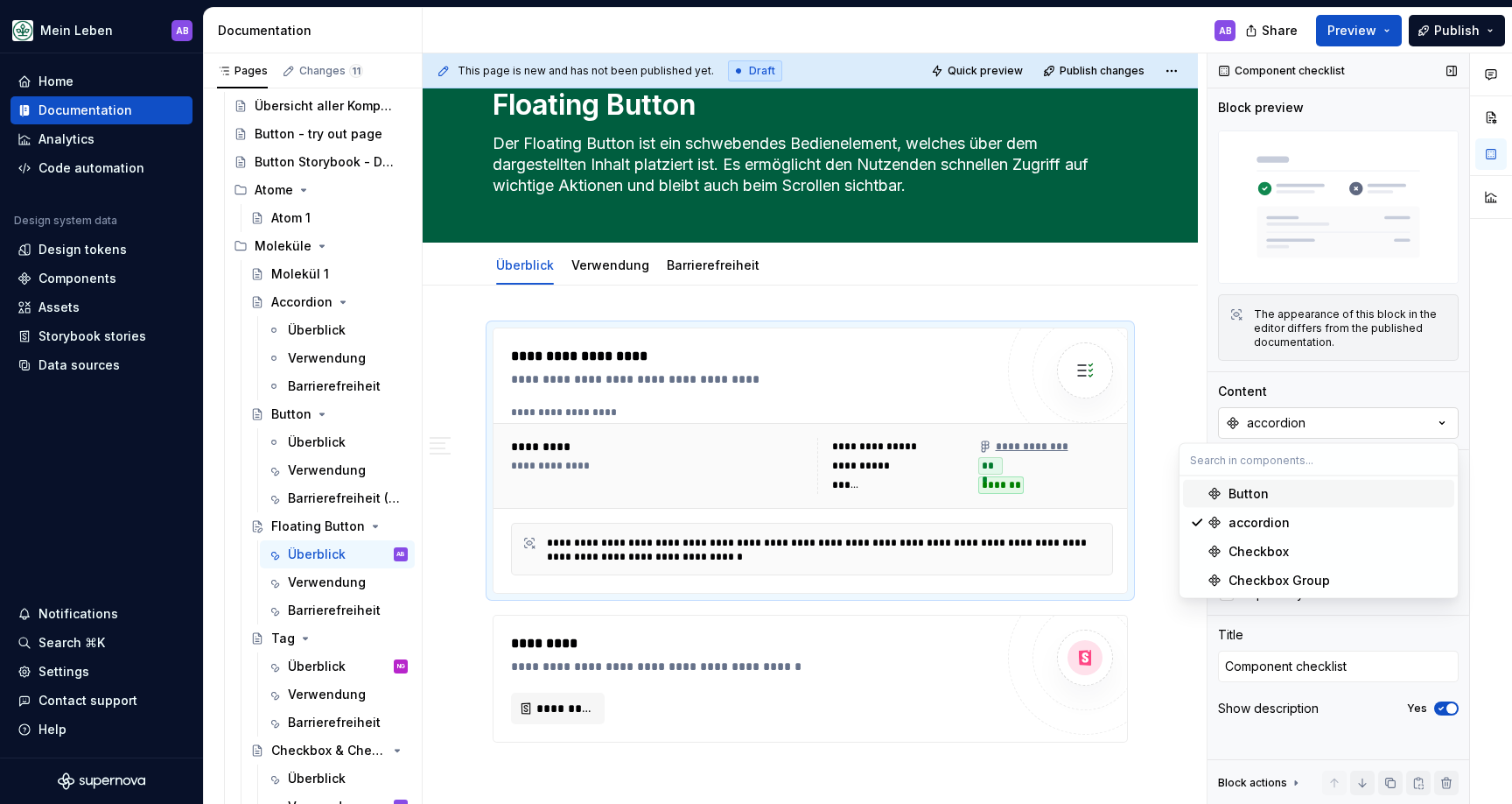
click at [1305, 408] on button "accordion" at bounding box center [1338, 423] width 241 height 32
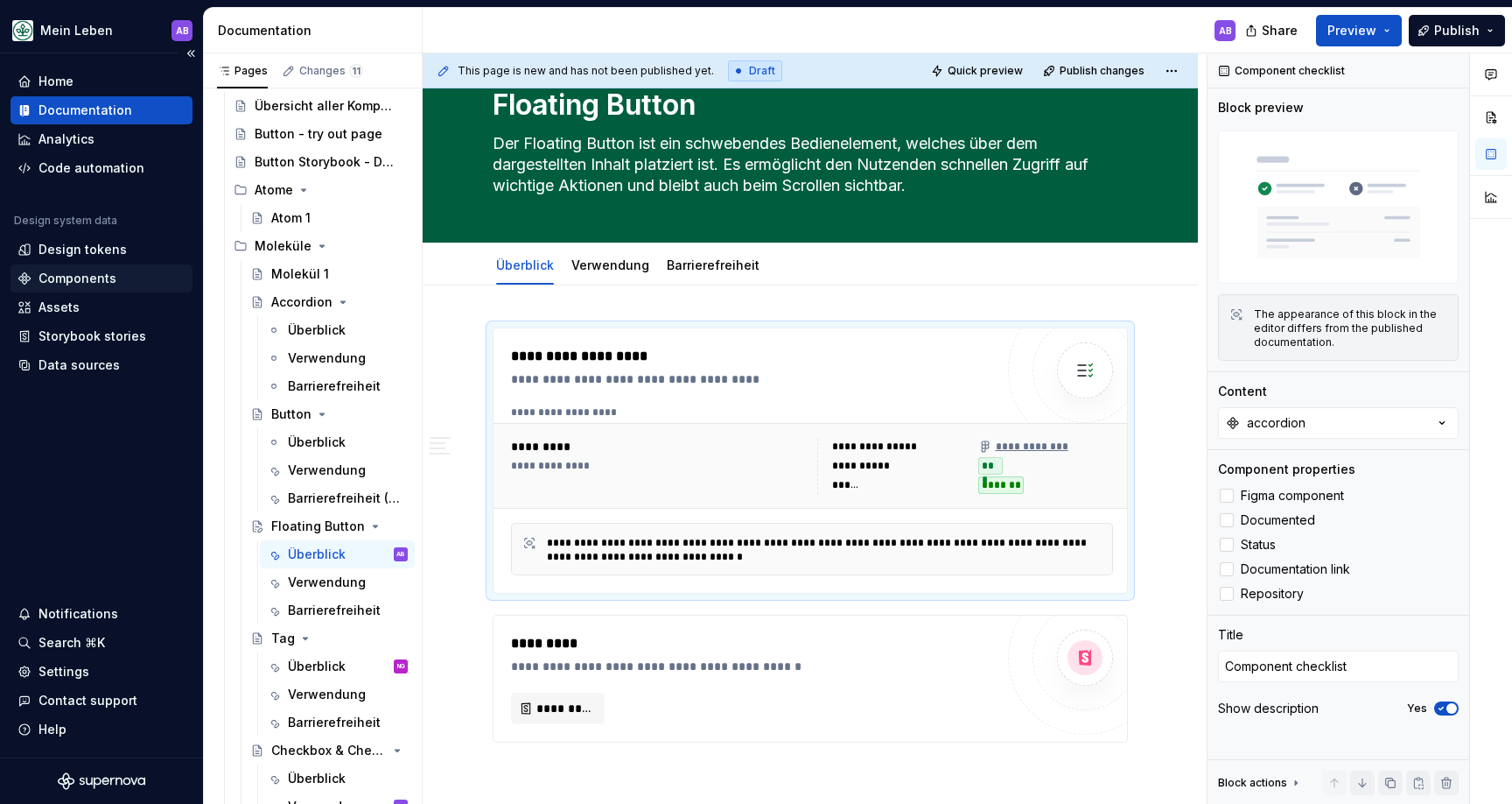
click at [66, 267] on div "Components" at bounding box center [102, 279] width 182 height 28
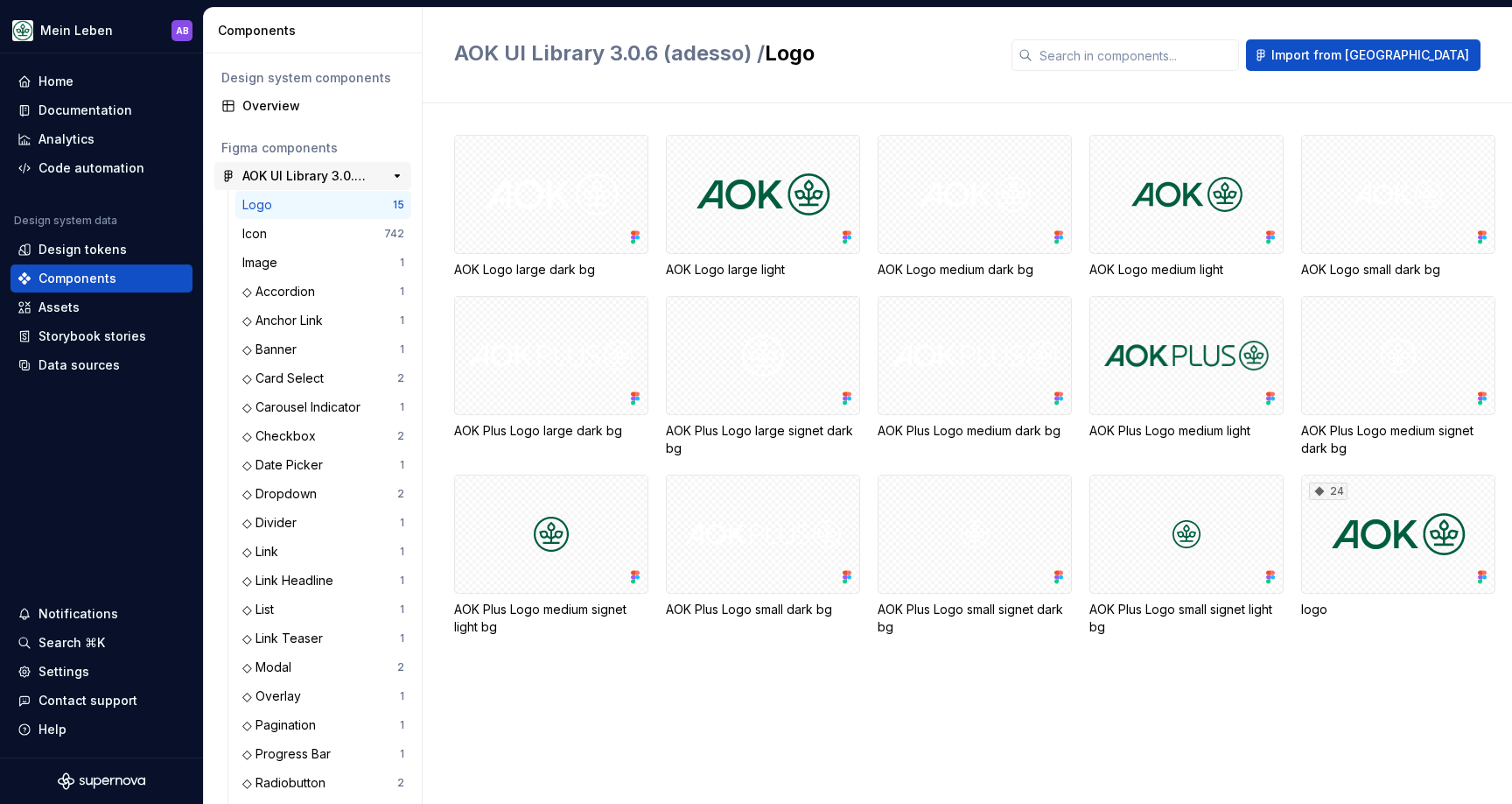
click at [287, 182] on div "AOK UI Library 3.0.6 (adesso)" at bounding box center [308, 176] width 131 height 18
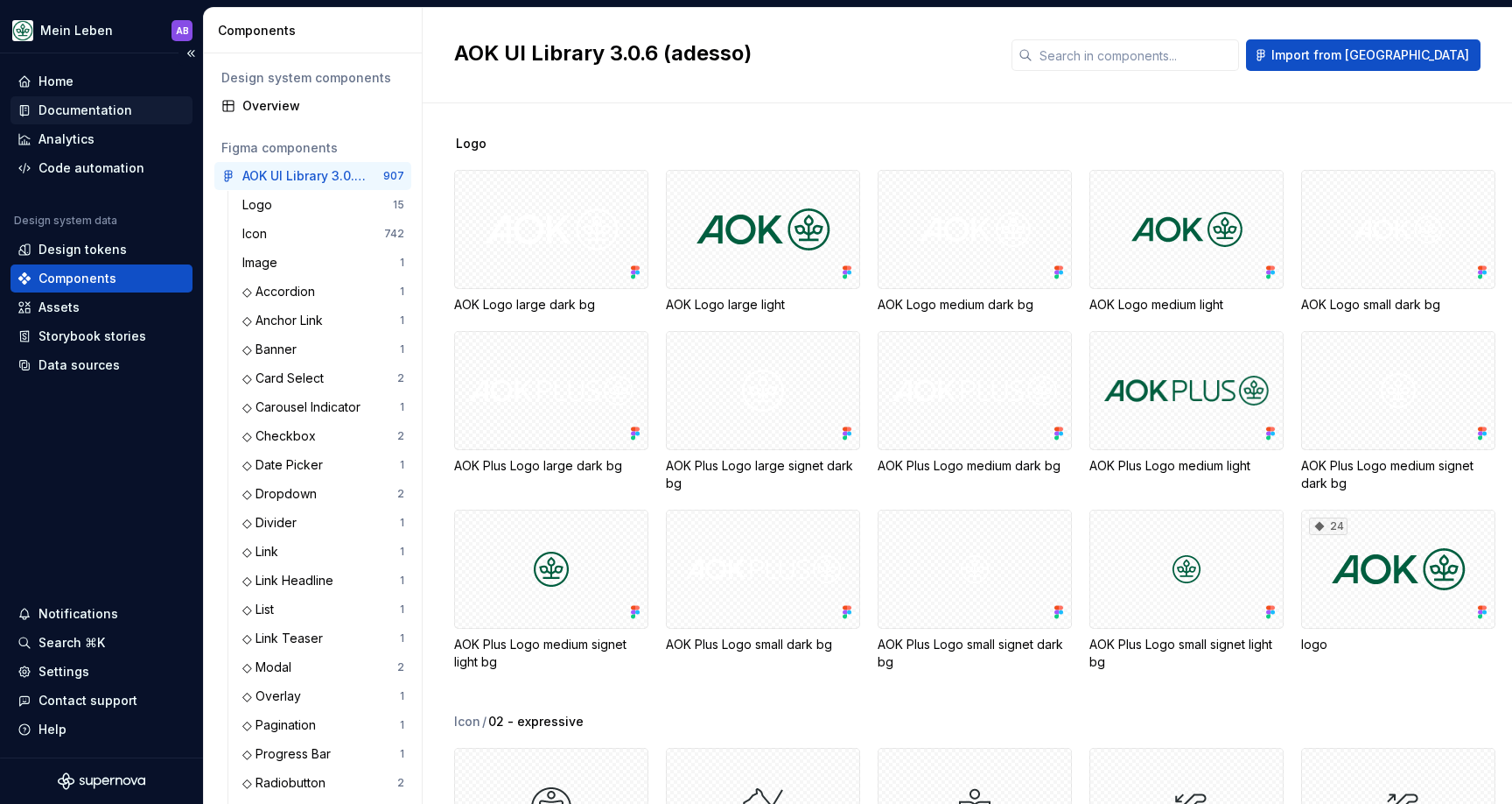
click at [76, 108] on div "Documentation" at bounding box center [85, 110] width 93 height 18
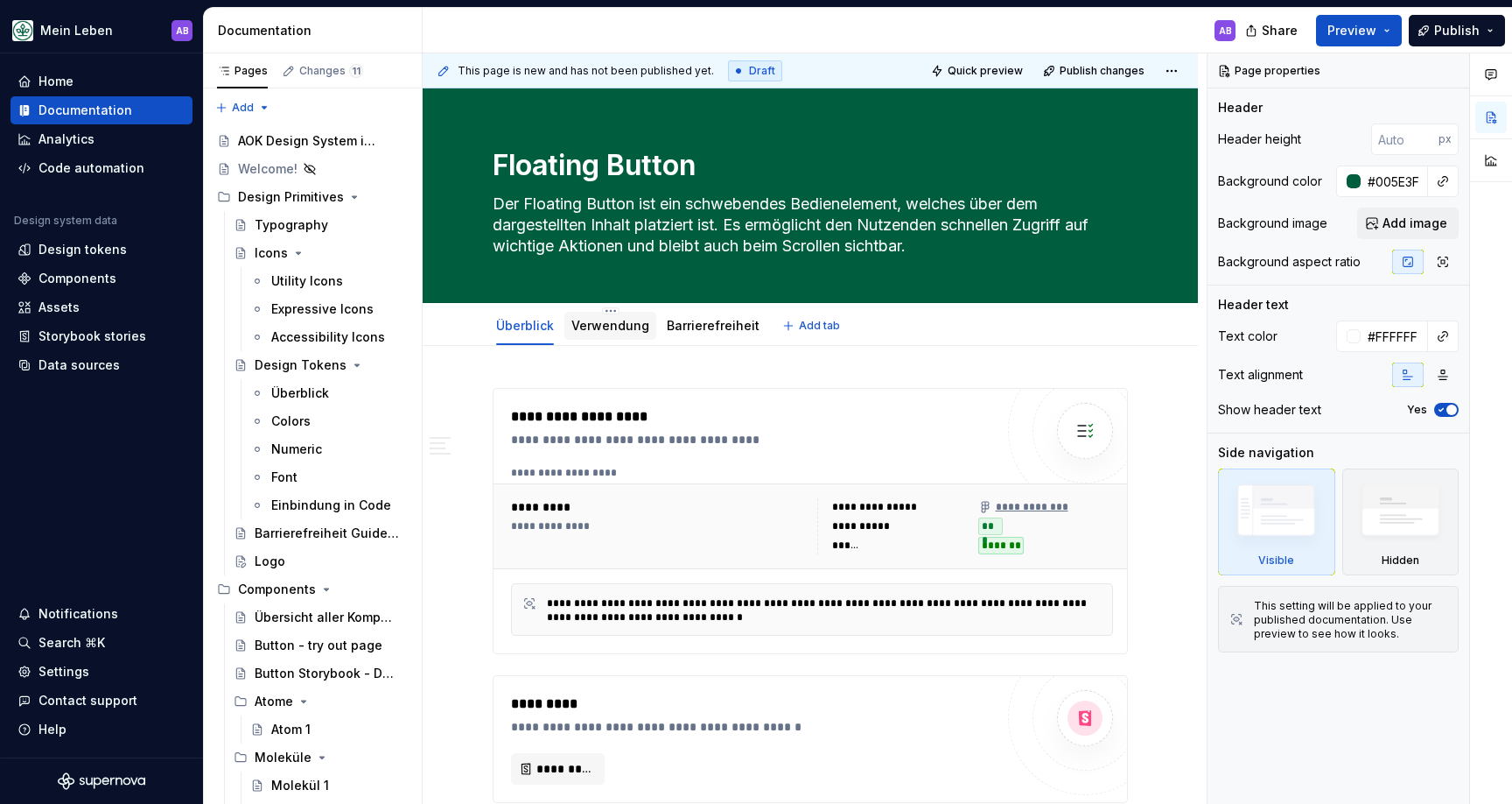
click at [628, 338] on div "Verwendung" at bounding box center [610, 325] width 92 height 28
click at [614, 323] on link "Verwendung" at bounding box center [610, 325] width 78 height 15
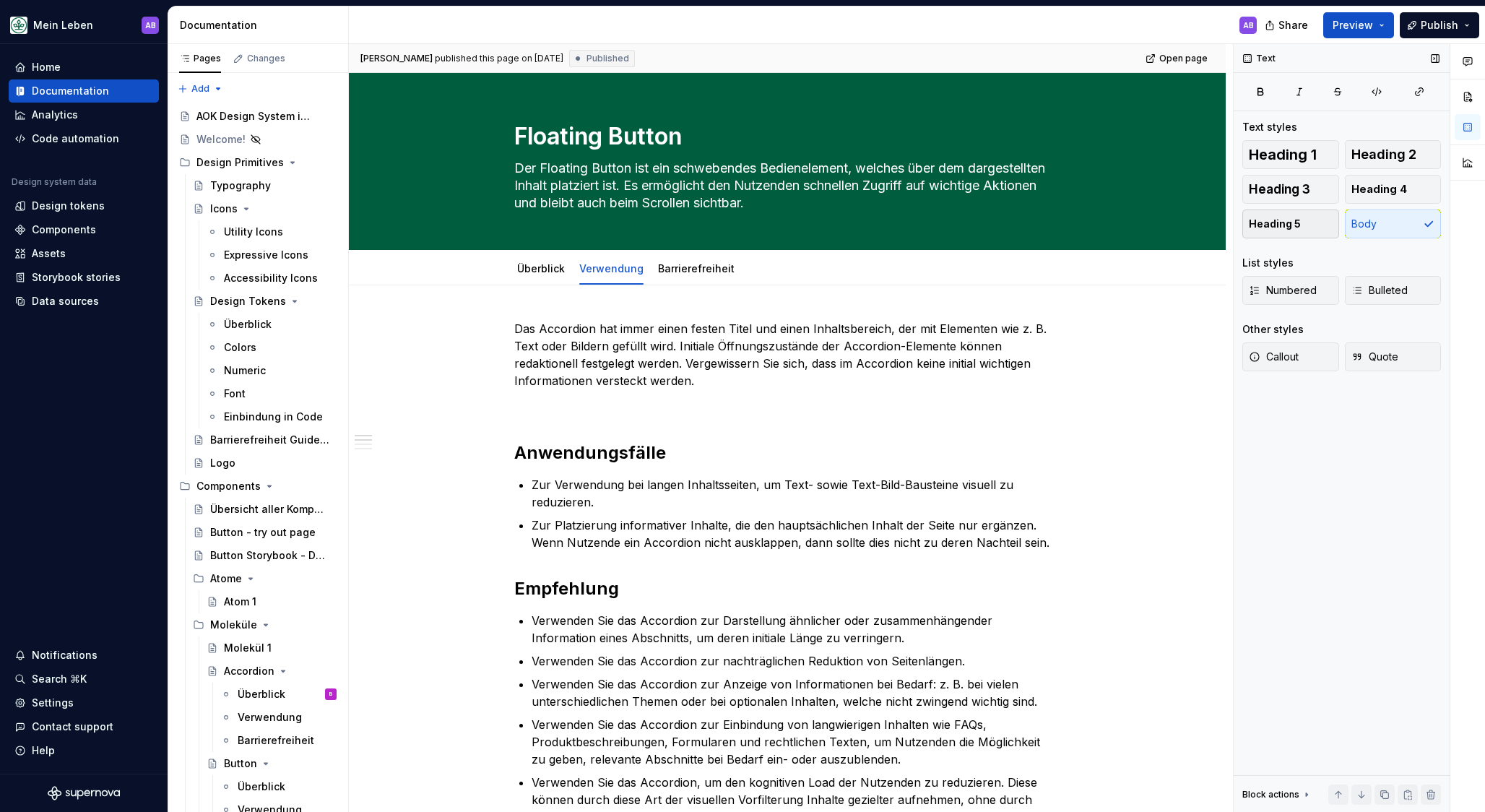
type textarea "*"
